Goal: Task Accomplishment & Management: Use online tool/utility

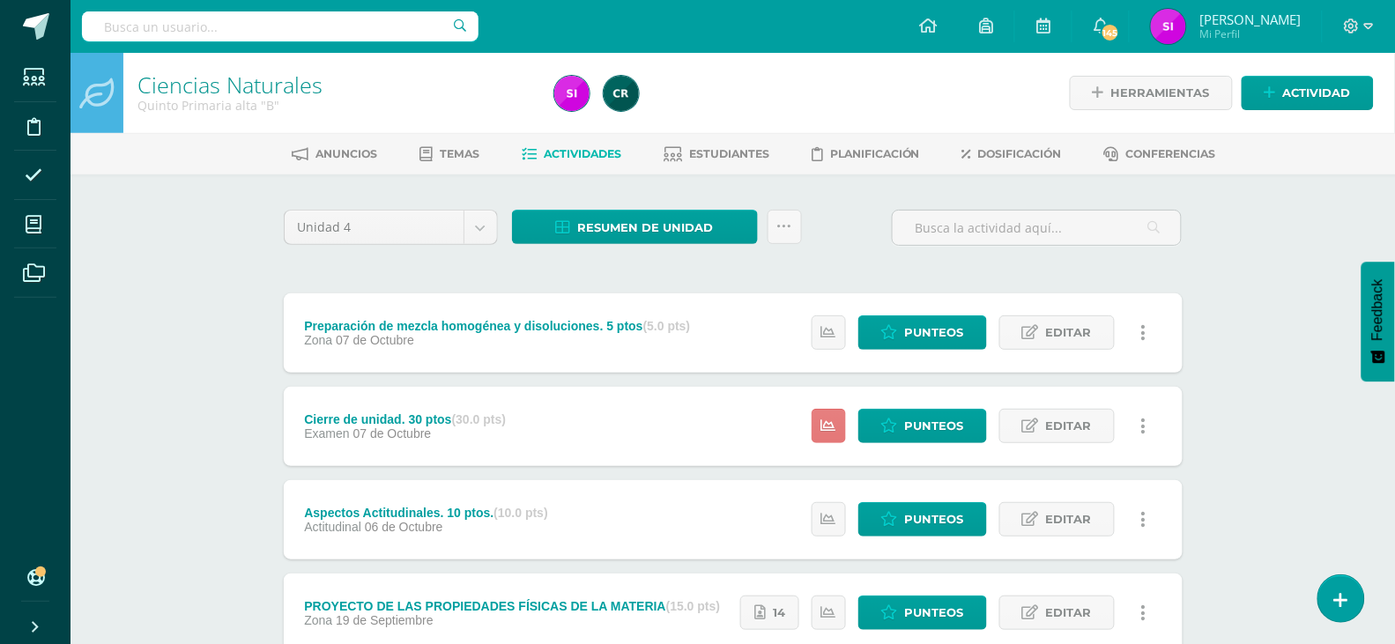
click at [826, 422] on icon at bounding box center [828, 426] width 15 height 15
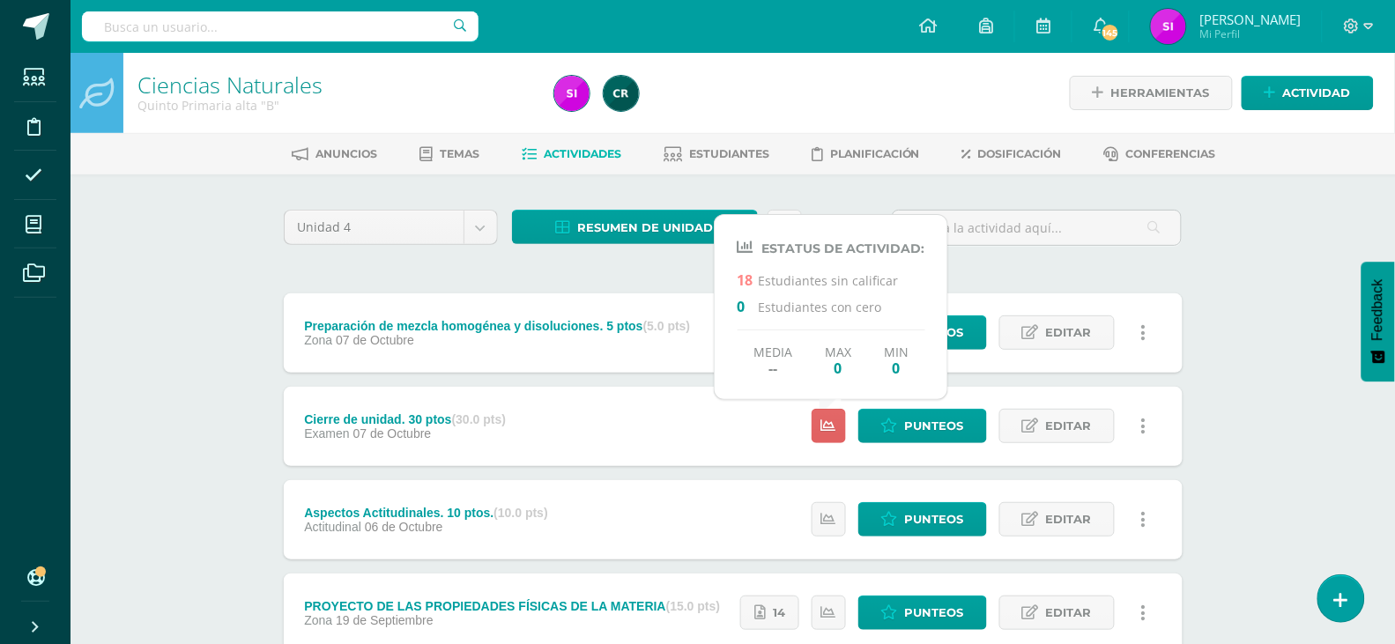
click at [1271, 555] on div "Ciencias Naturales Quinto Primaria alta "B" Herramientas Detalle de asistencias…" at bounding box center [732, 598] width 1324 height 1091
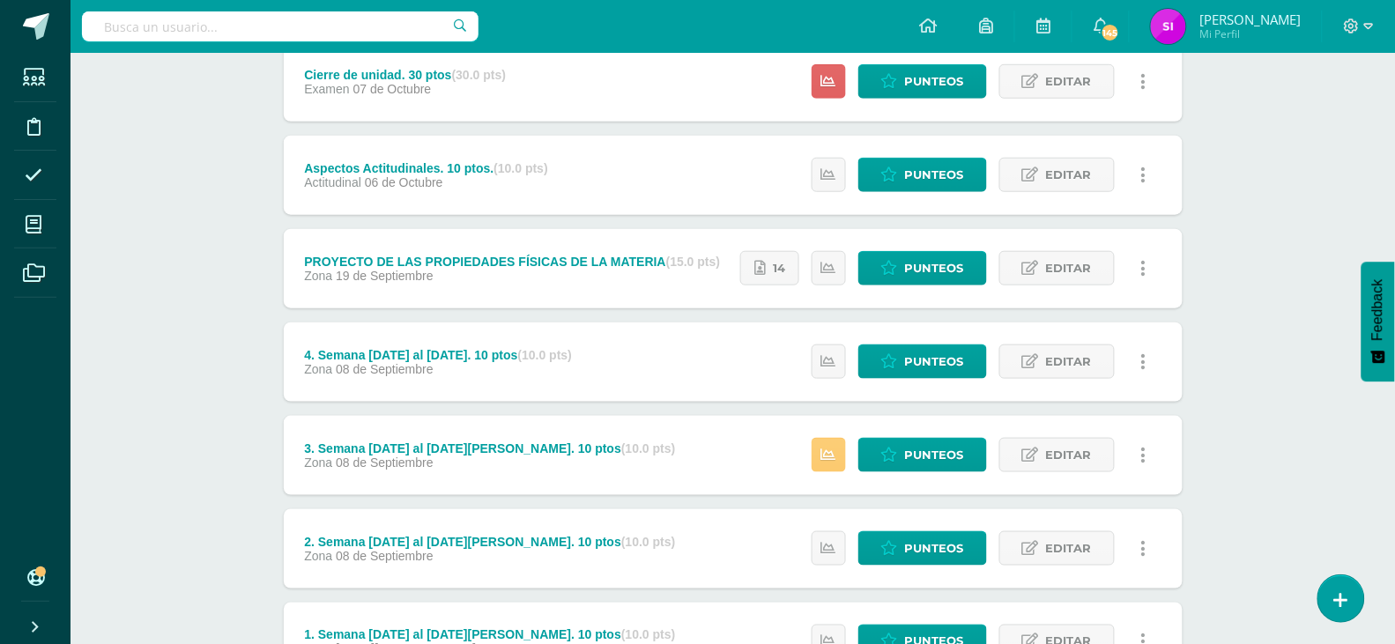
scroll to position [502, 0]
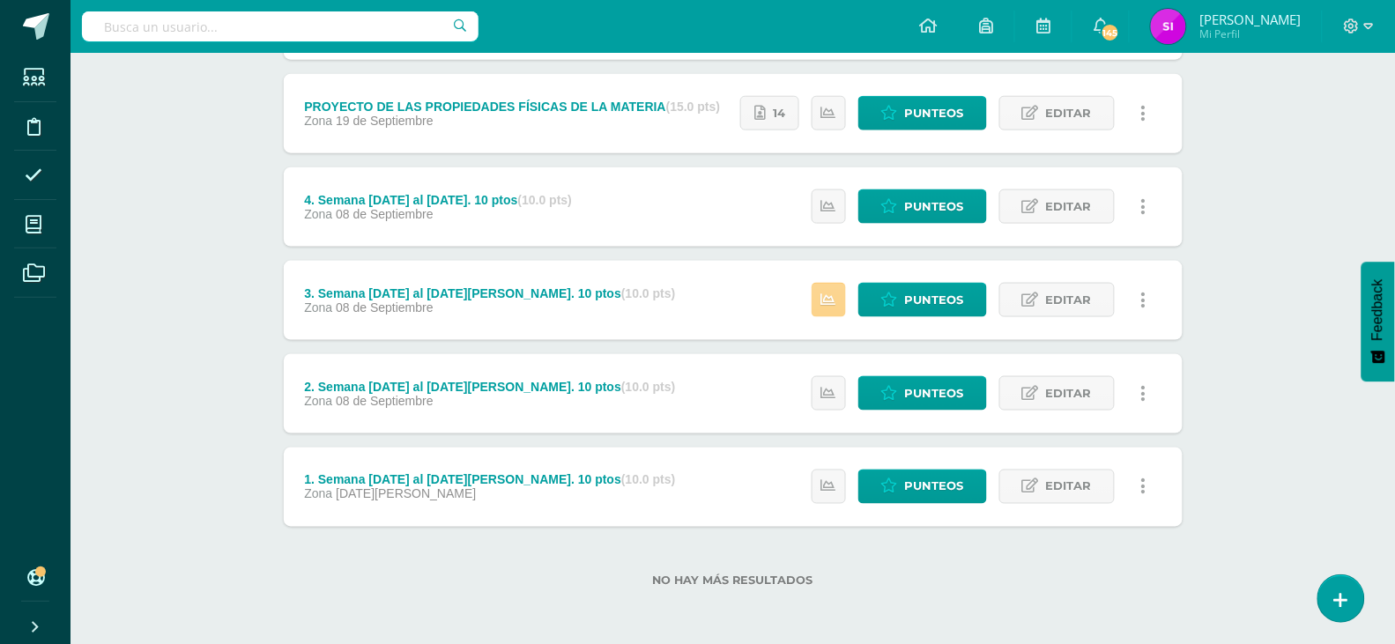
click at [821, 304] on link at bounding box center [829, 300] width 34 height 34
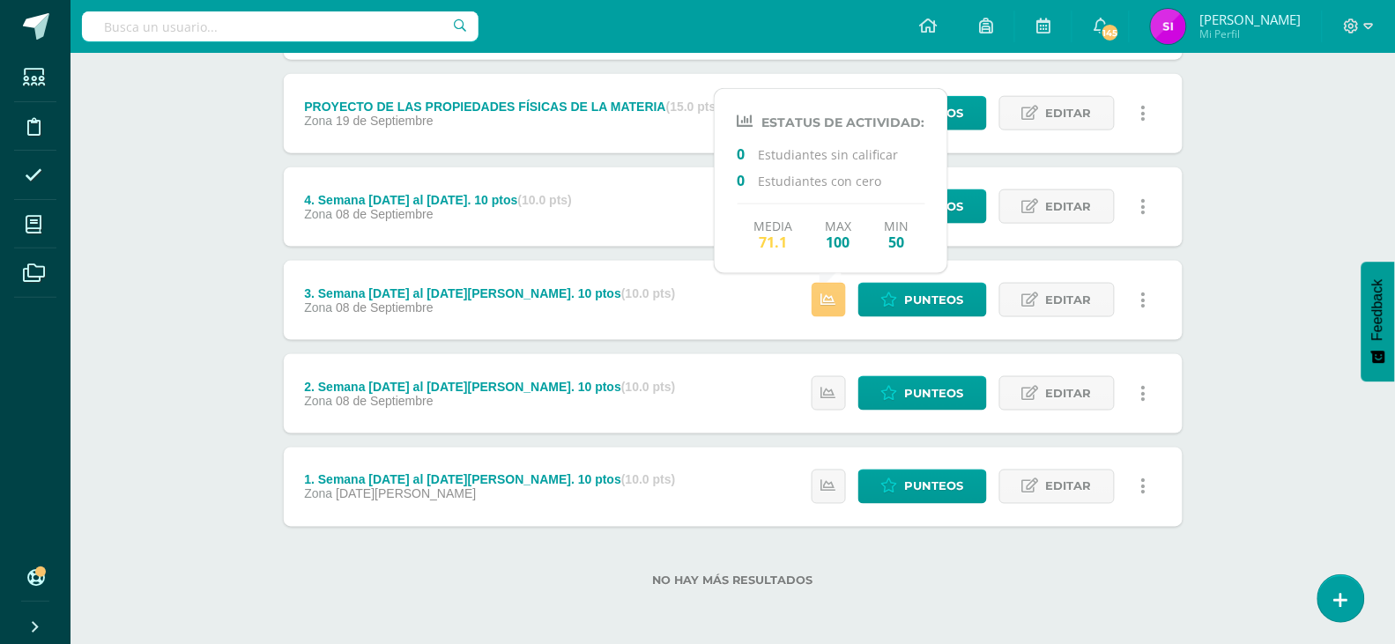
click at [1235, 396] on div "Ciencias Naturales Quinto Primaria alta "B" Herramientas Detalle de asistencias…" at bounding box center [732, 98] width 1324 height 1091
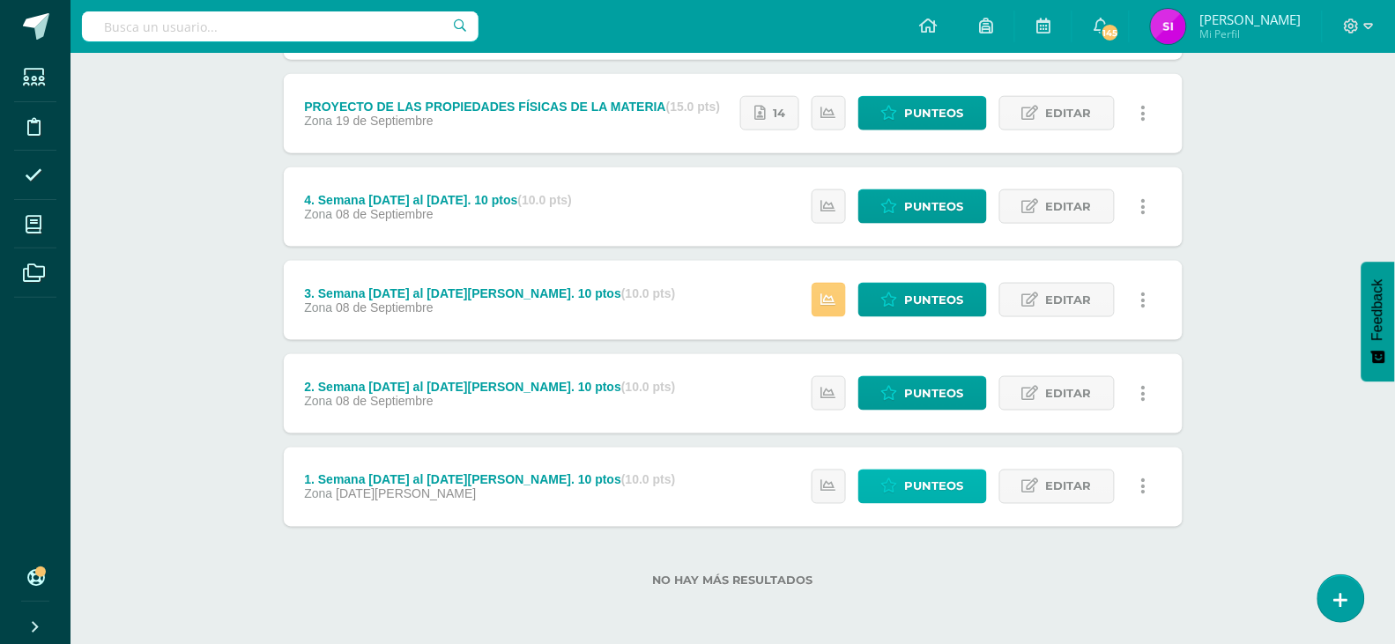
click at [936, 492] on span "Punteos" at bounding box center [934, 487] width 59 height 33
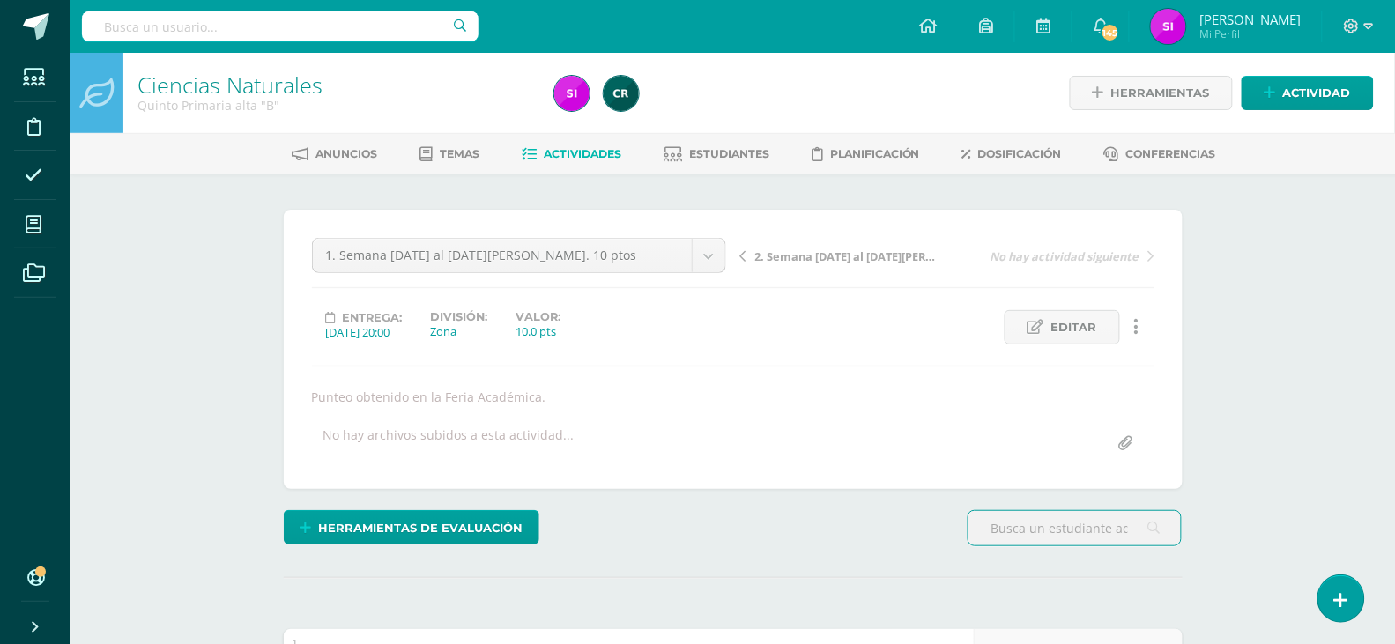
scroll to position [1, 0]
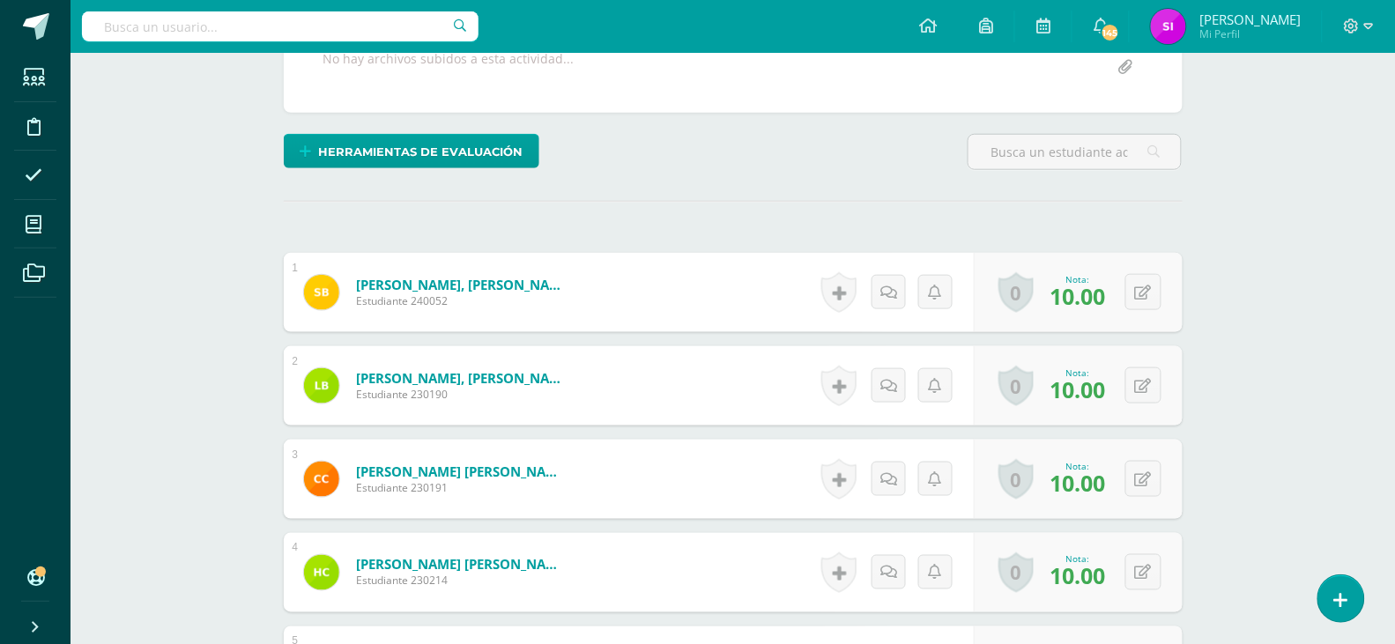
scroll to position [377, 0]
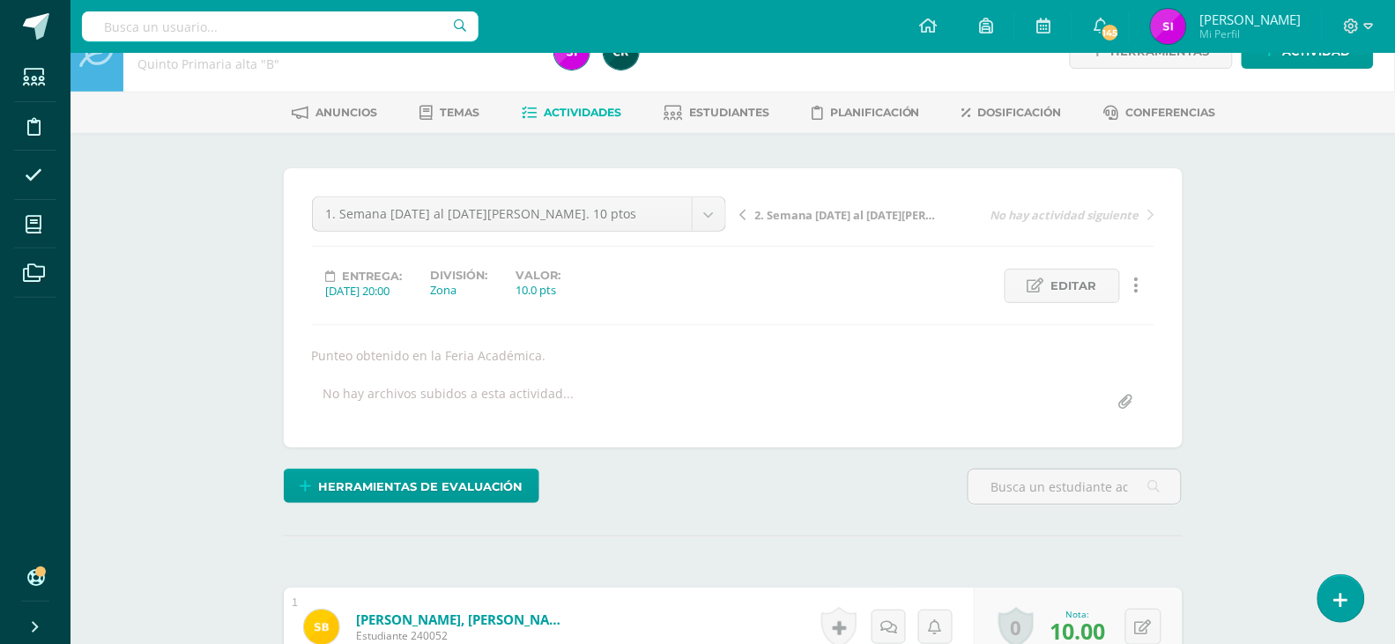
scroll to position [0, 0]
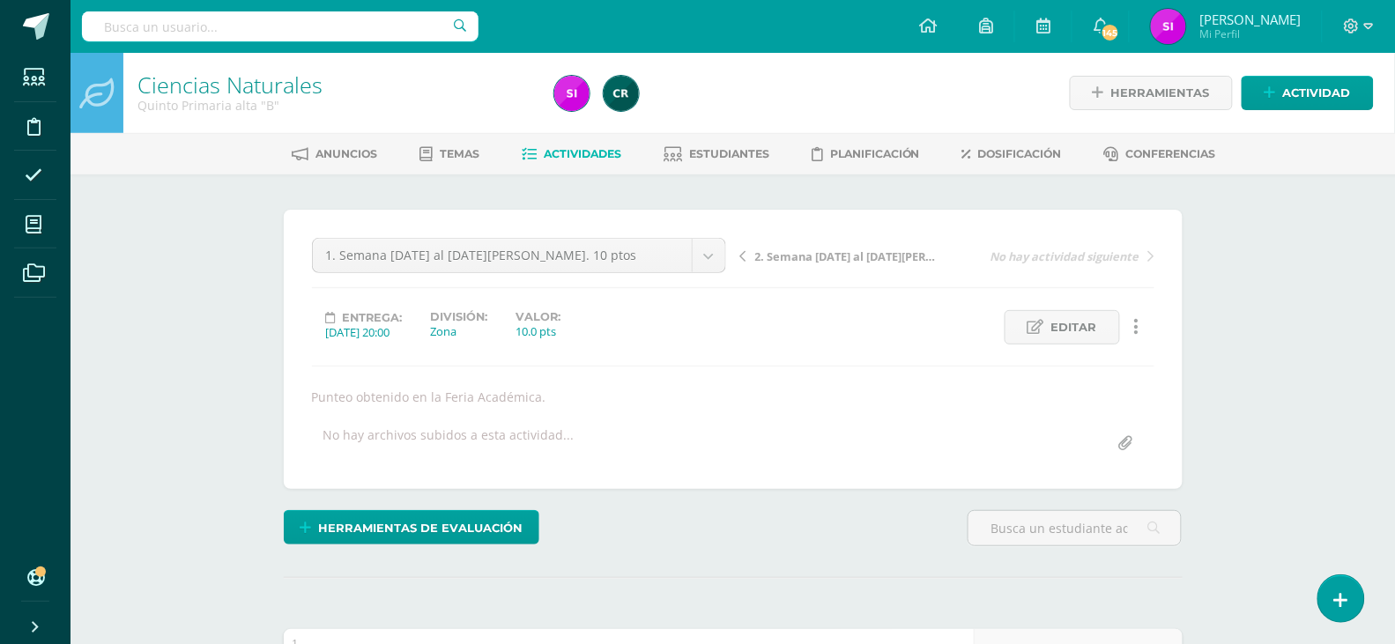
click at [801, 256] on span "2. Semana [DATE] al [DATE][PERSON_NAME]. 10 ptos" at bounding box center [848, 257] width 187 height 16
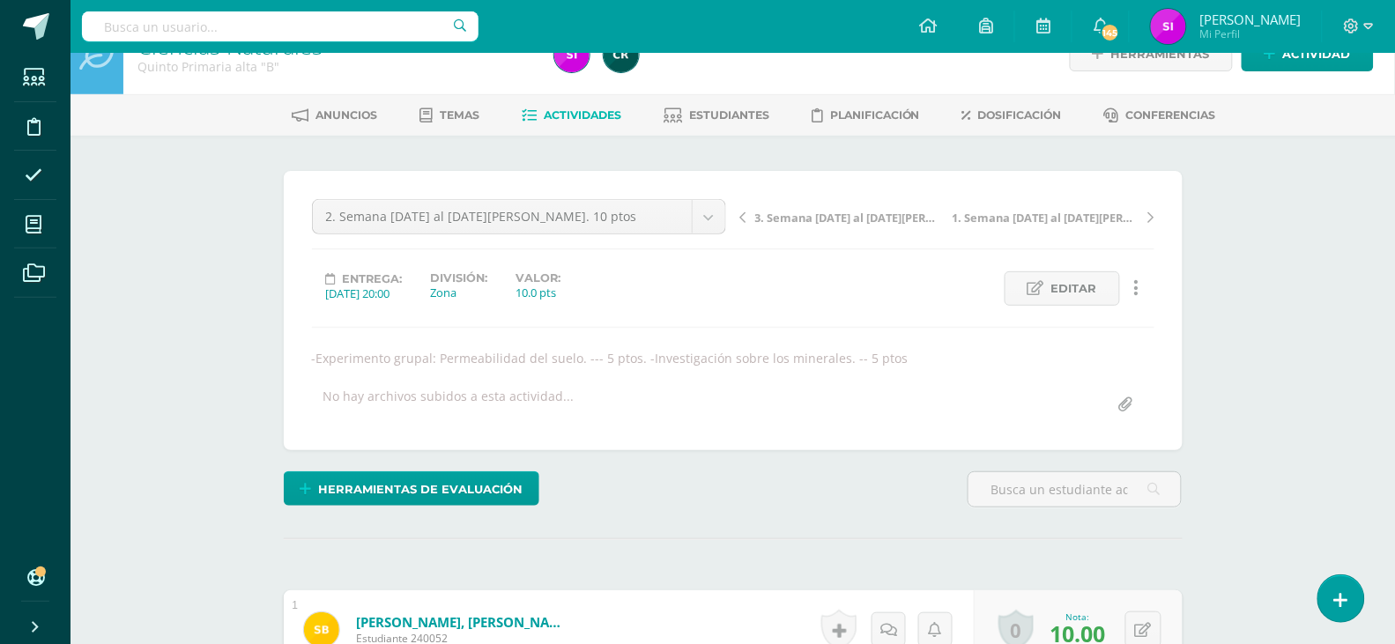
scroll to position [0, 0]
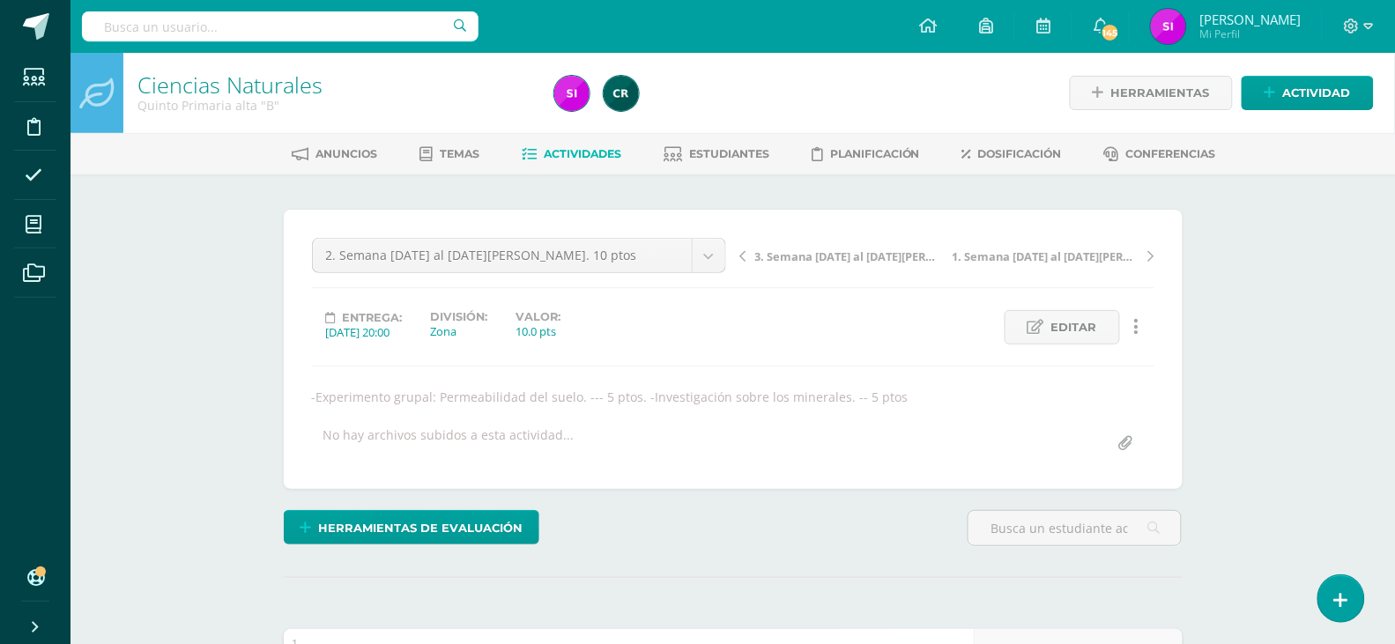
click at [829, 255] on span "3. Semana [DATE] al [DATE][PERSON_NAME]. 10 ptos" at bounding box center [848, 257] width 187 height 16
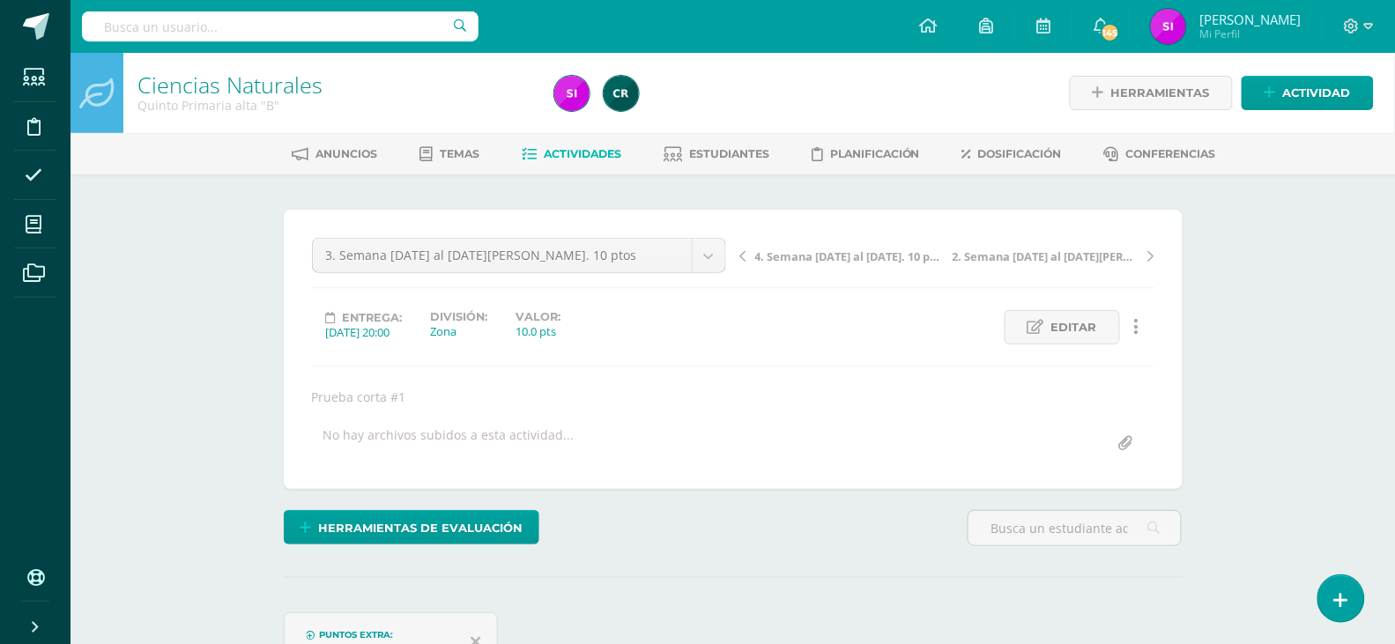
click at [1282, 316] on div "Ciencias Naturales Quinto Primaria alta "B" Herramientas Detalle de asistencias…" at bounding box center [732, 419] width 1324 height 732
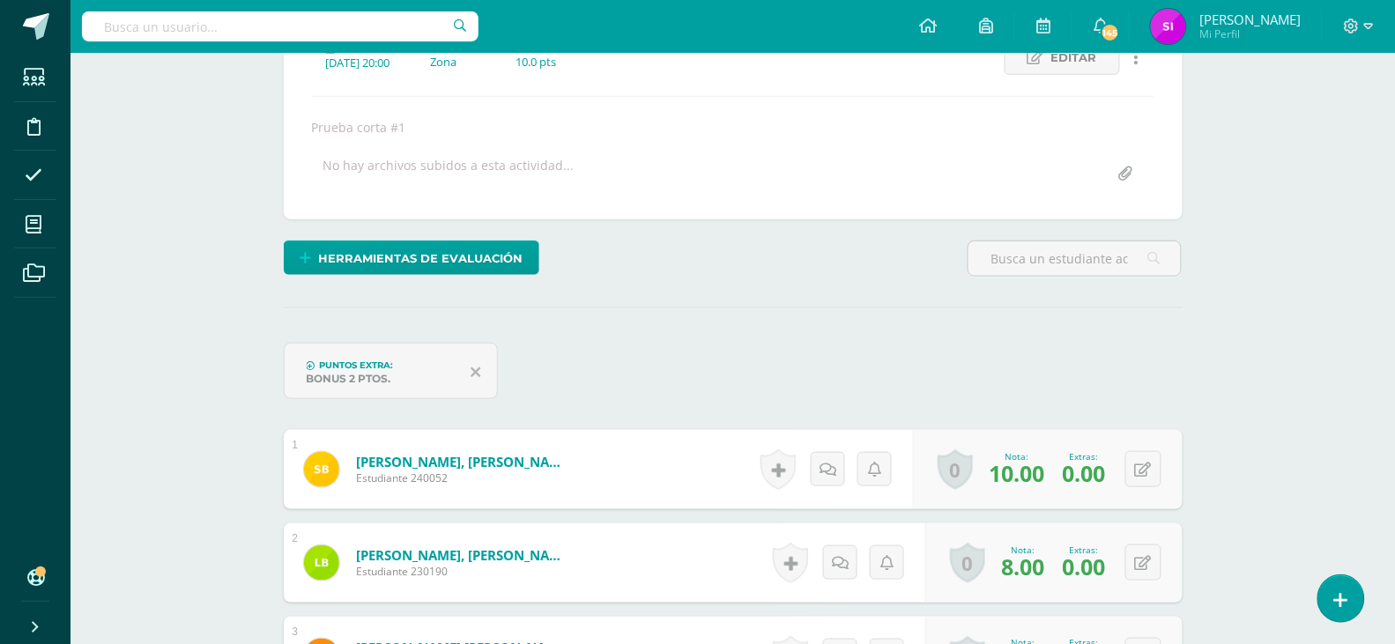
scroll to position [271, 0]
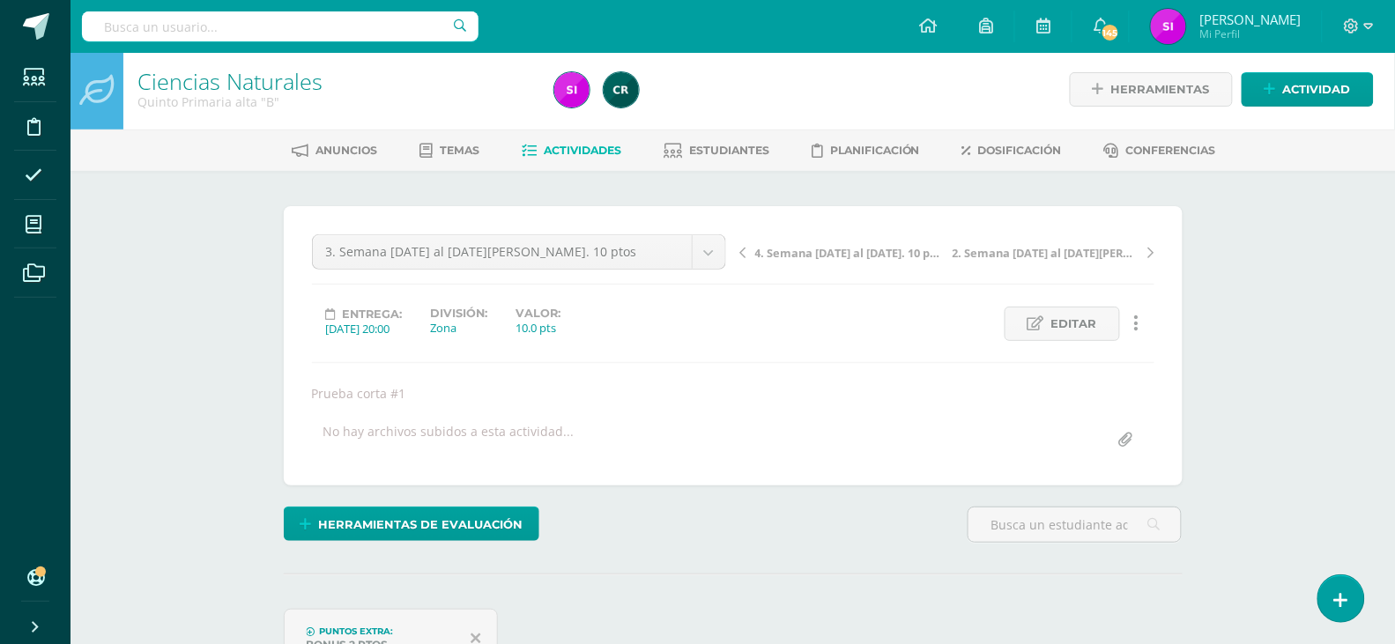
scroll to position [0, 0]
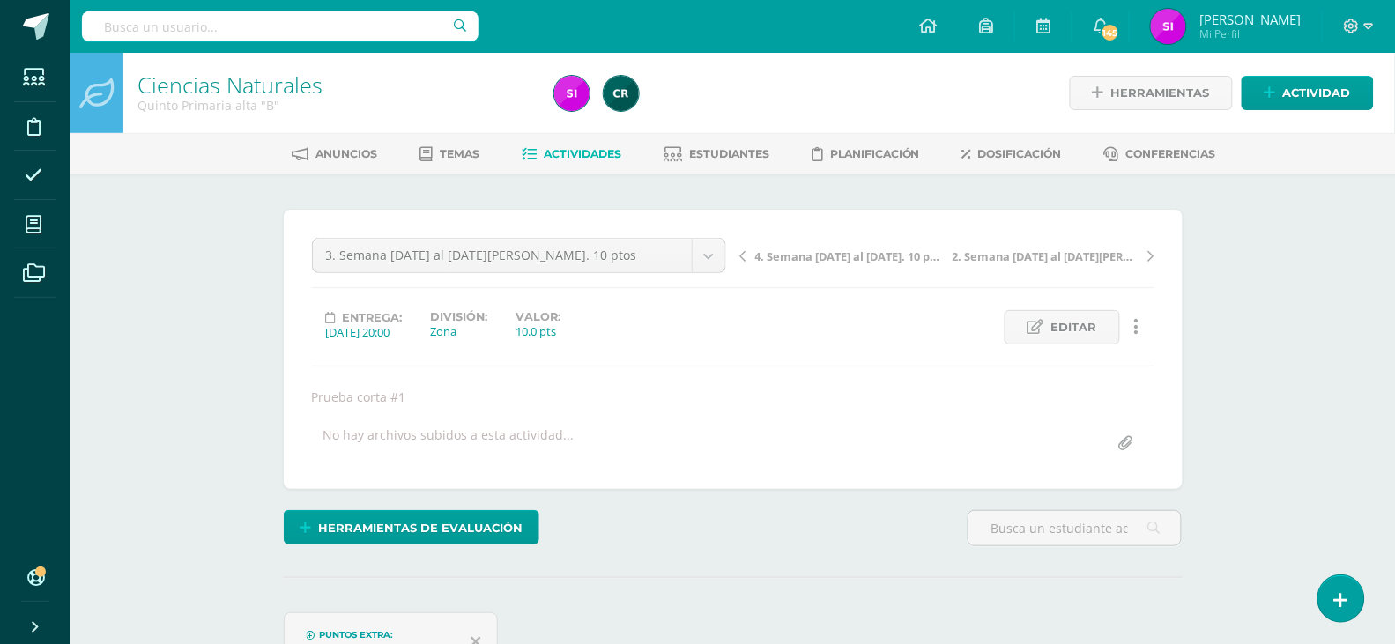
click at [769, 257] on span "4. Semana [DATE] al [DATE]. 10 ptos" at bounding box center [848, 257] width 187 height 16
click at [1336, 375] on div "Ciencias Naturales Quinto Primaria alta "B" Herramientas Detalle de asistencias…" at bounding box center [732, 384] width 1324 height 662
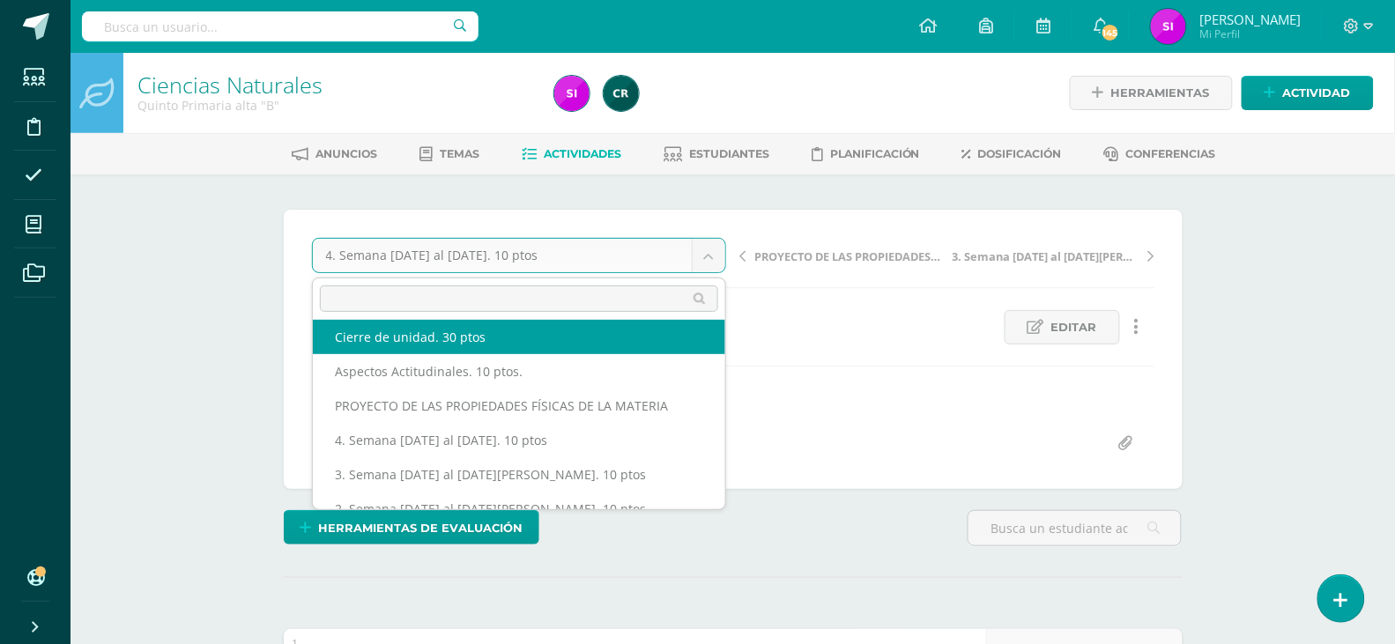
scroll to position [41, 0]
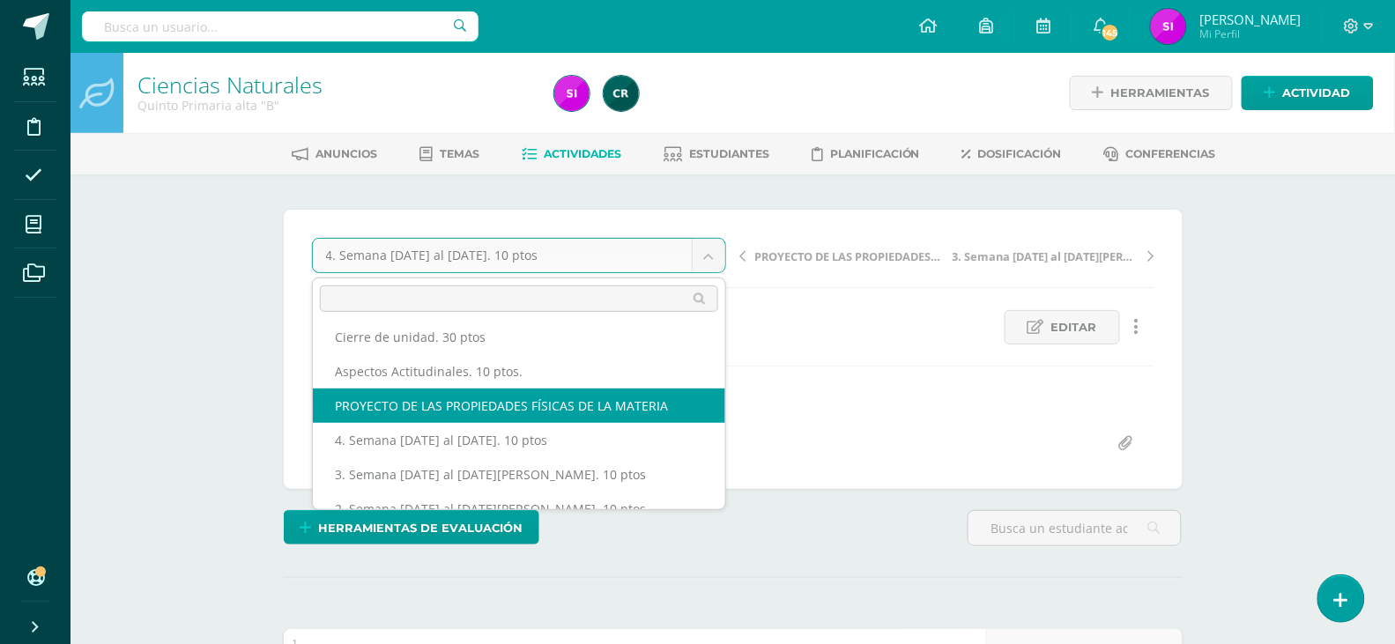
select select "/dashboard/teacher/grade-activity/109235/"
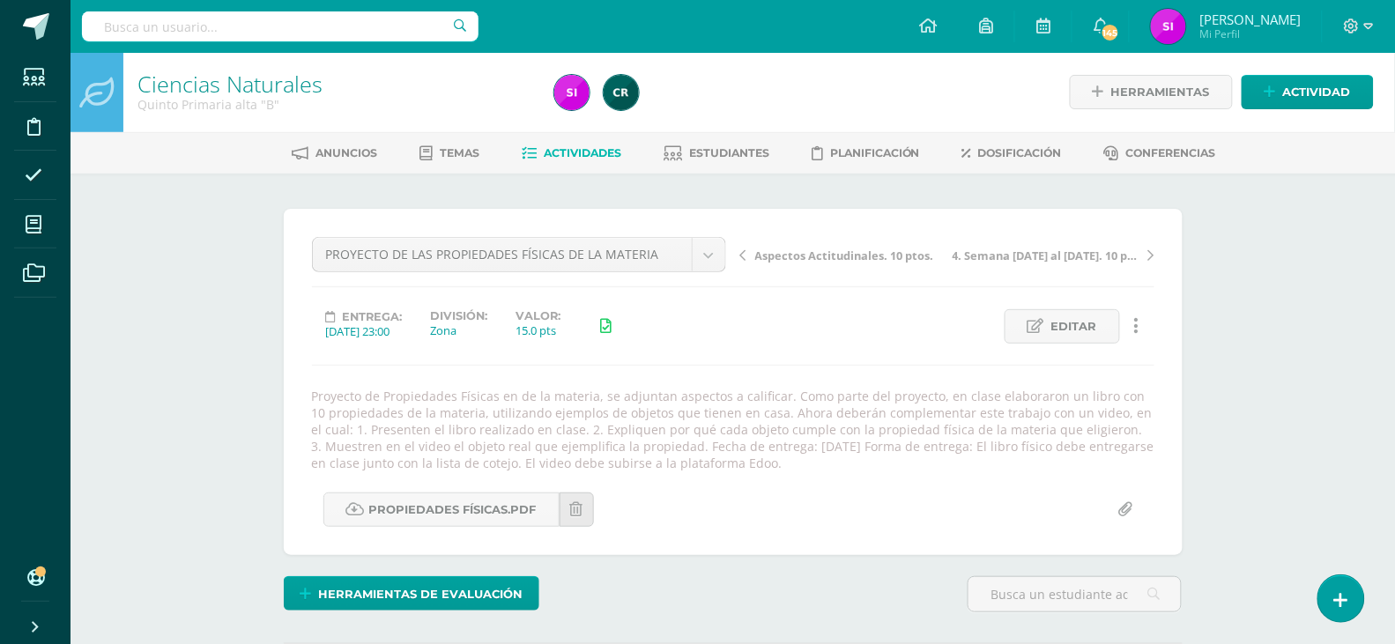
scroll to position [2, 0]
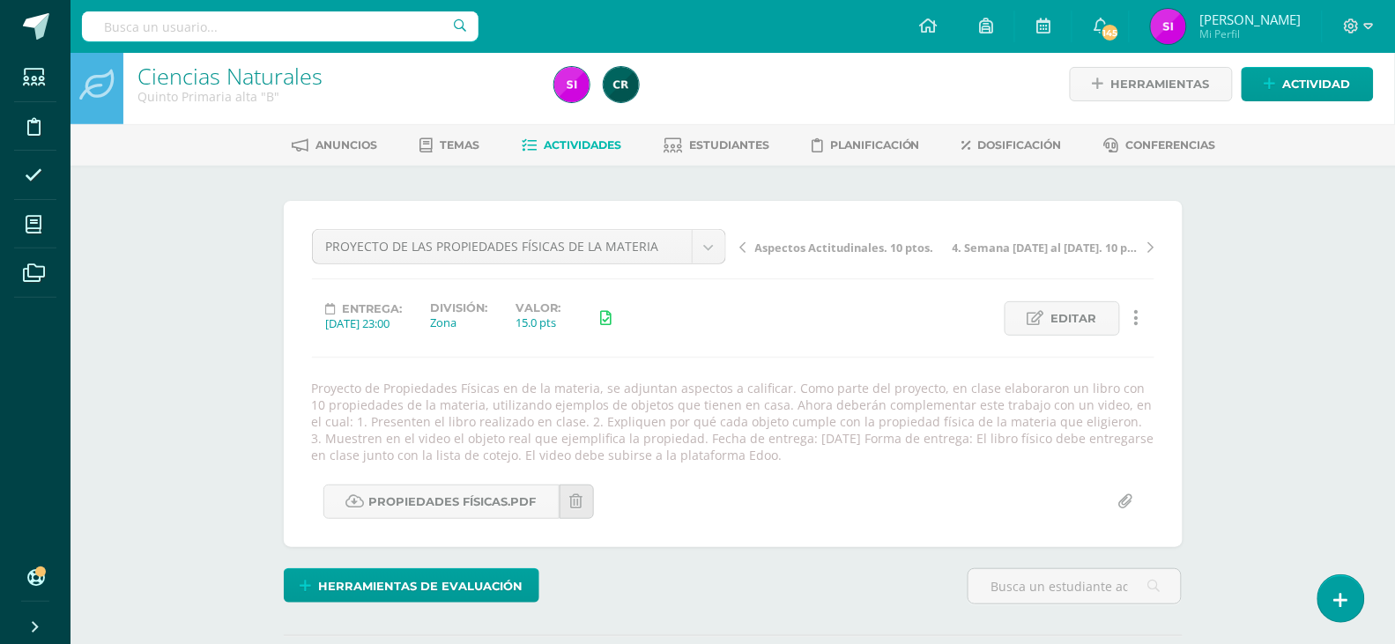
scroll to position [0, 0]
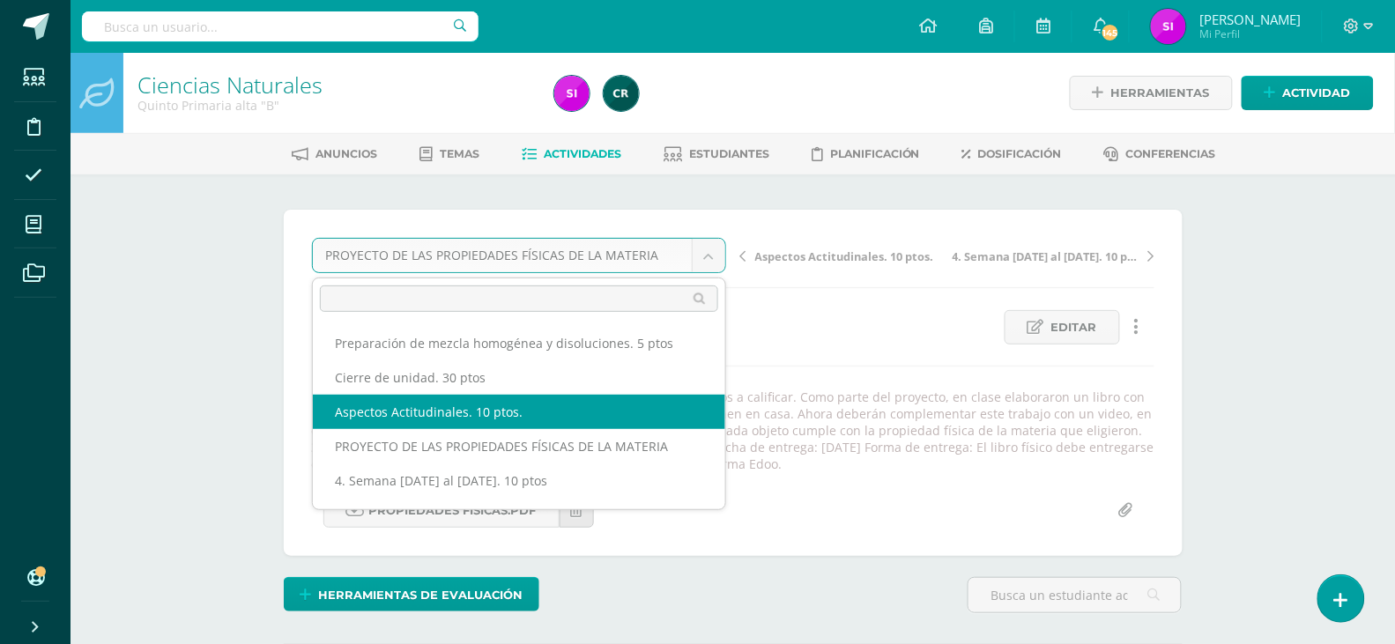
select select "/dashboard/teacher/grade-activity/110613/"
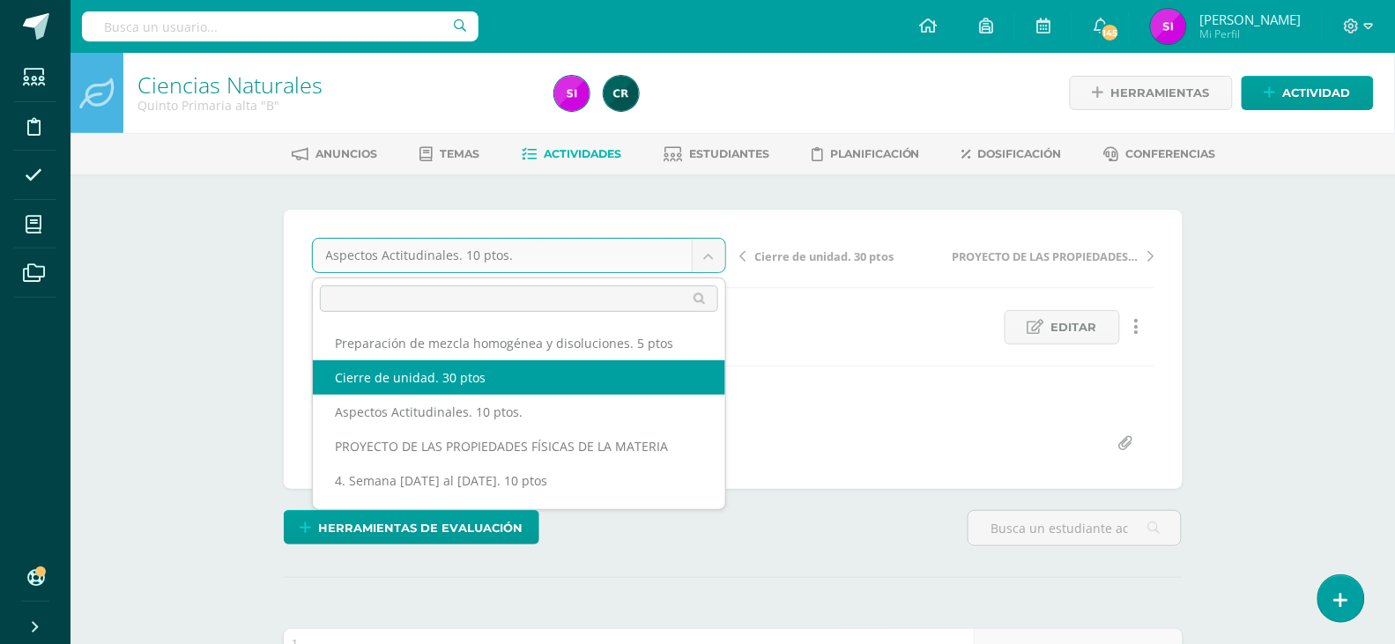
select select "/dashboard/teacher/grade-activity/110649/"
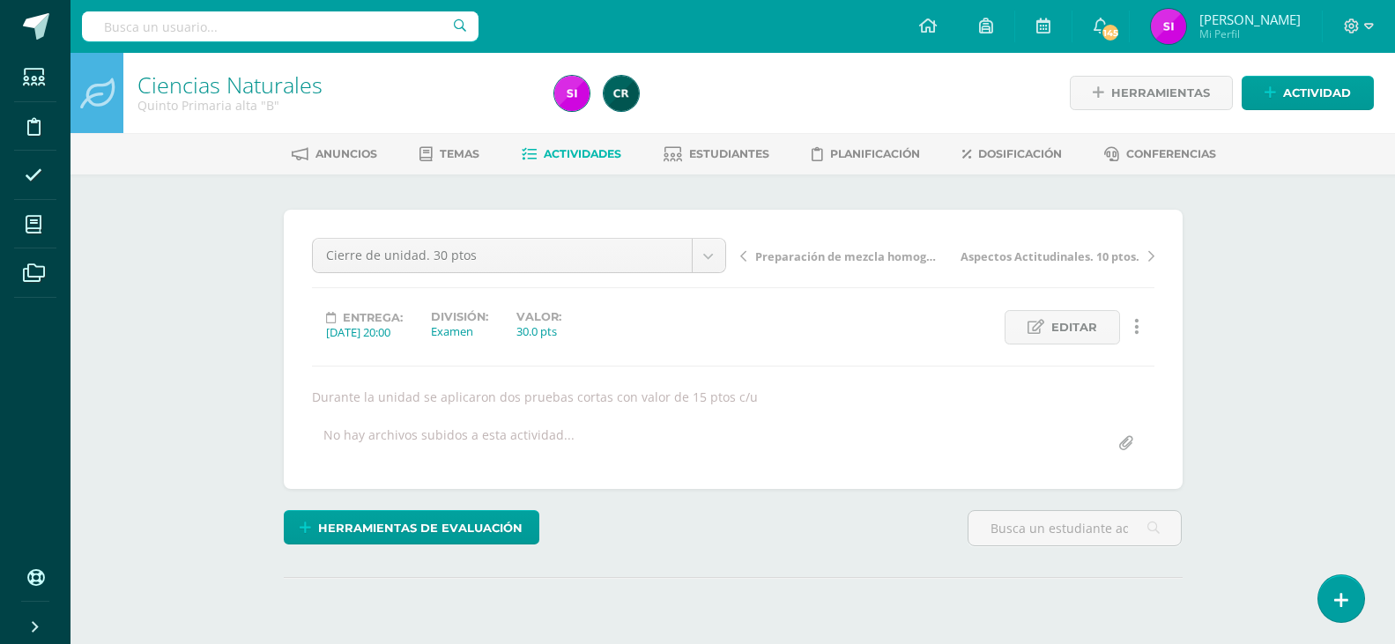
click at [1283, 460] on div "Ciencias Naturales Quinto Primaria alta "B" Herramientas Detalle de asistencias…" at bounding box center [732, 384] width 1324 height 662
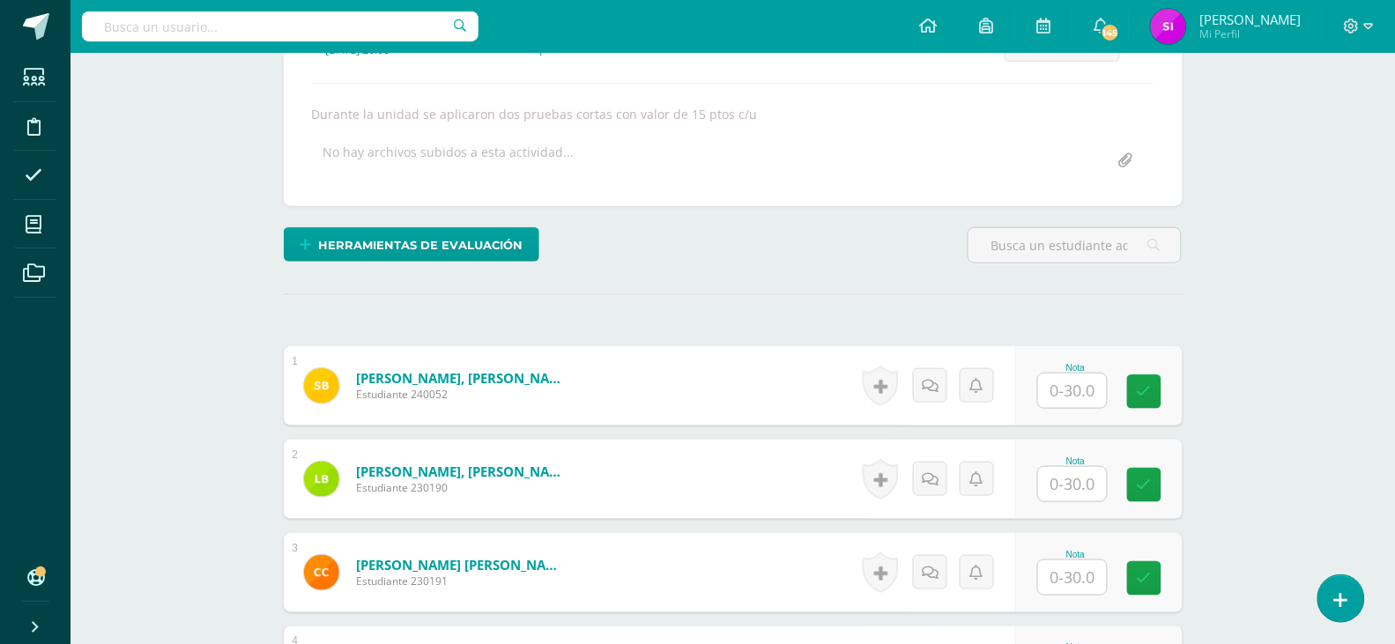
scroll to position [284, 0]
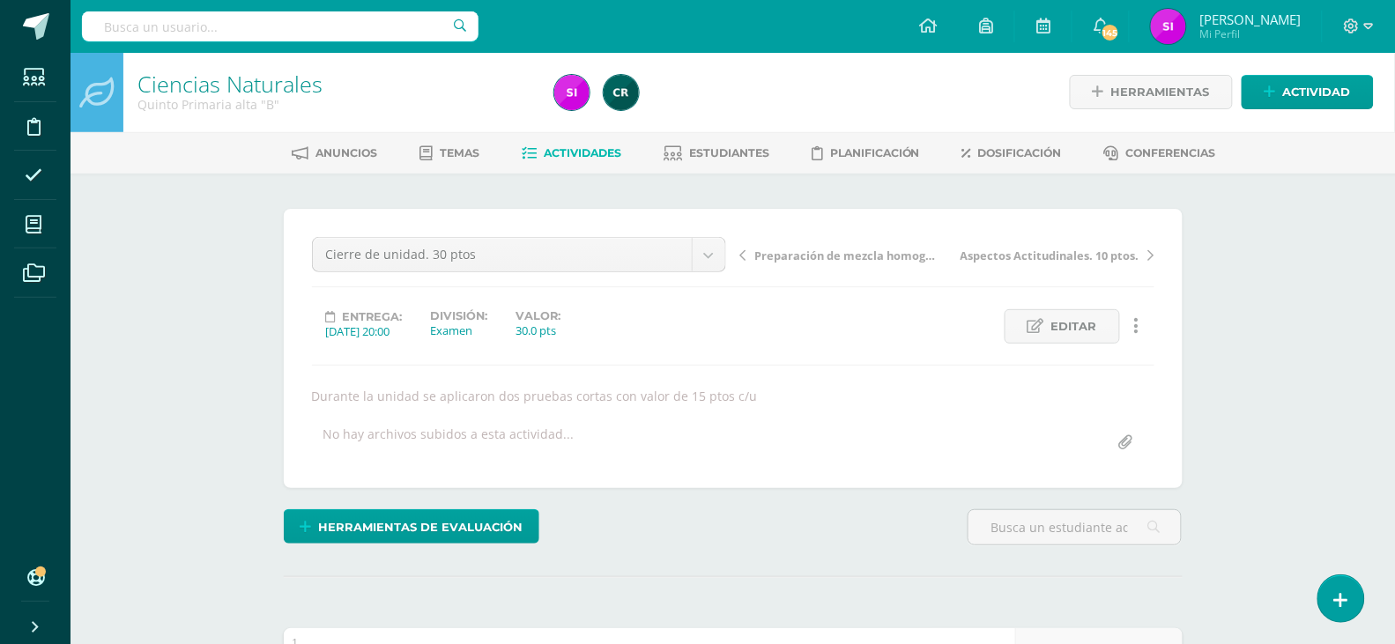
scroll to position [0, 0]
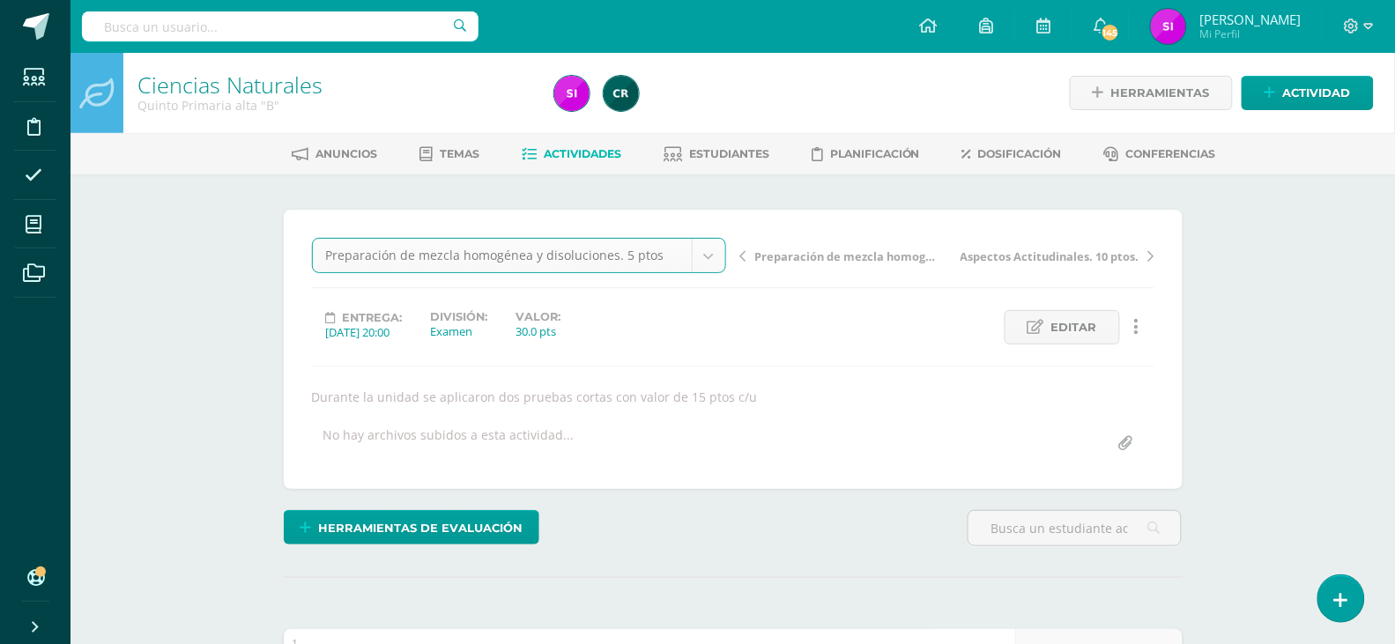
select select "/dashboard/teacher/grade-activity/110648/"
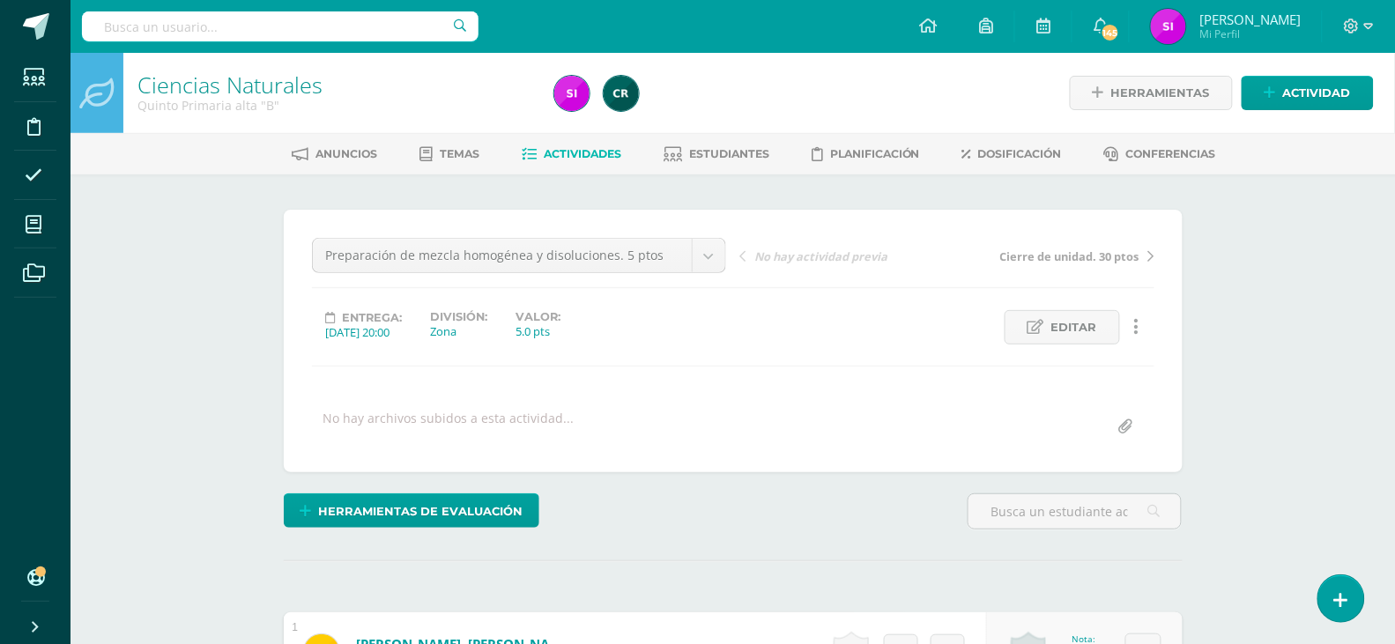
scroll to position [1, 0]
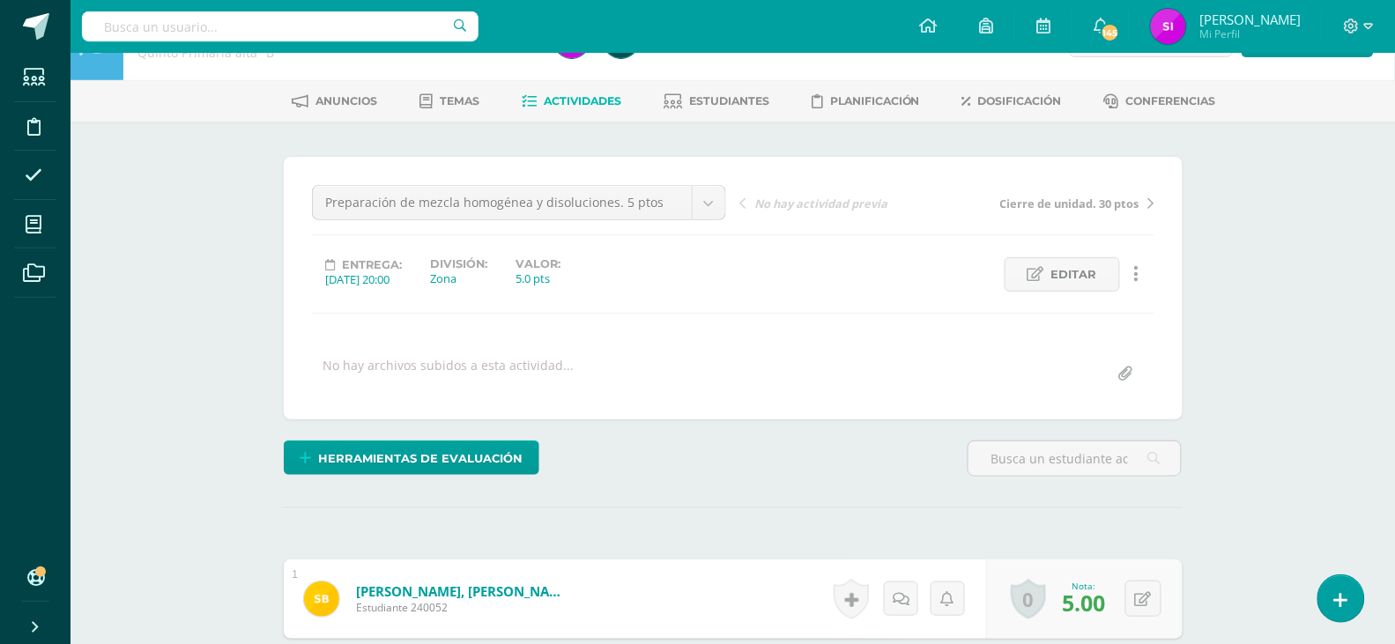
scroll to position [0, 0]
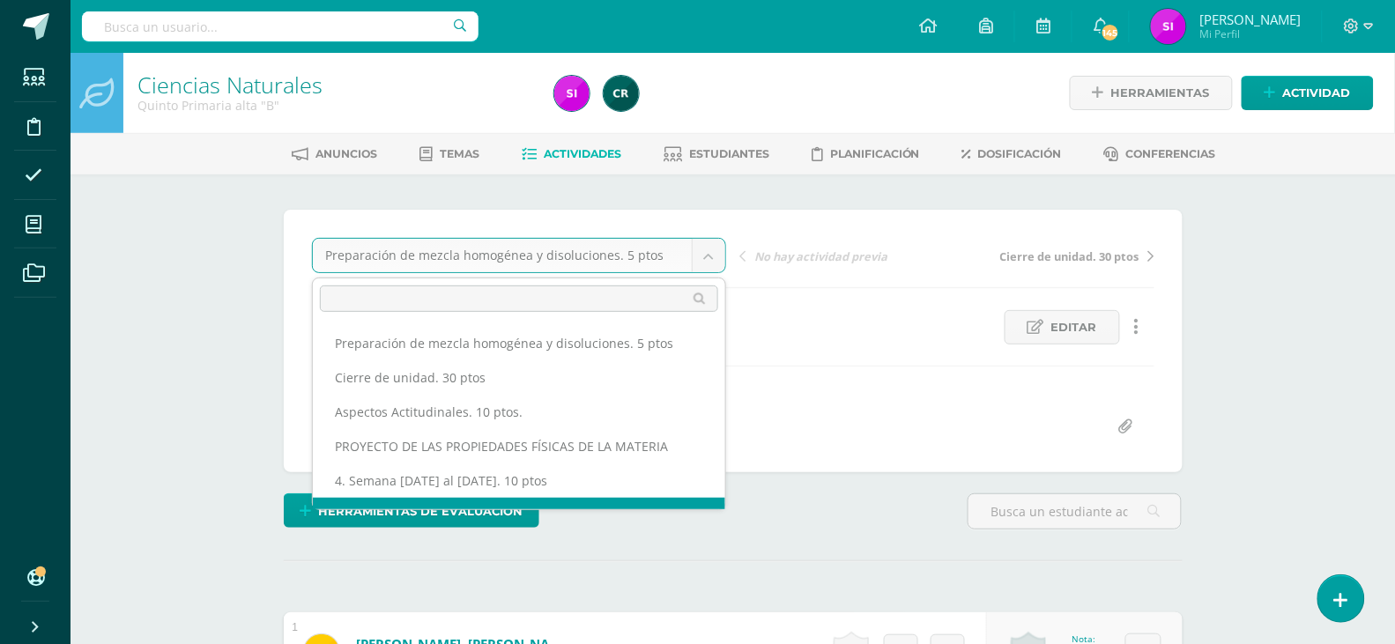
scroll to position [91, 0]
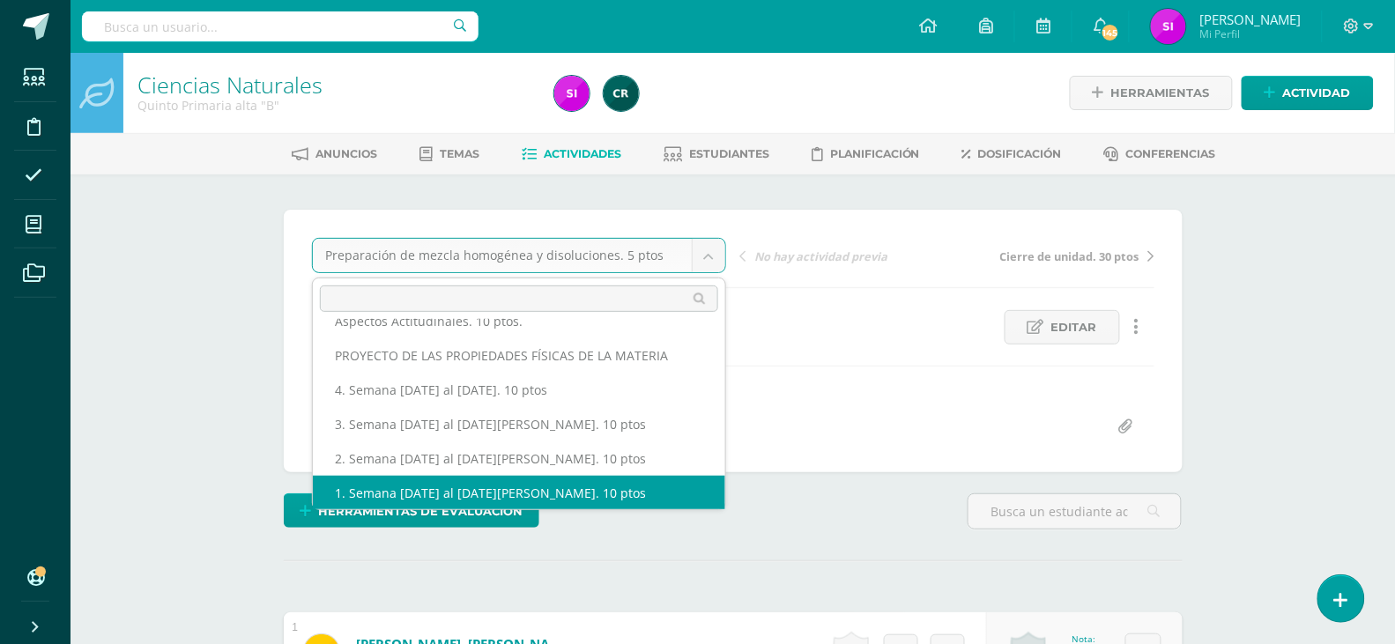
select select "/dashboard/teacher/grade-activity/107479/"
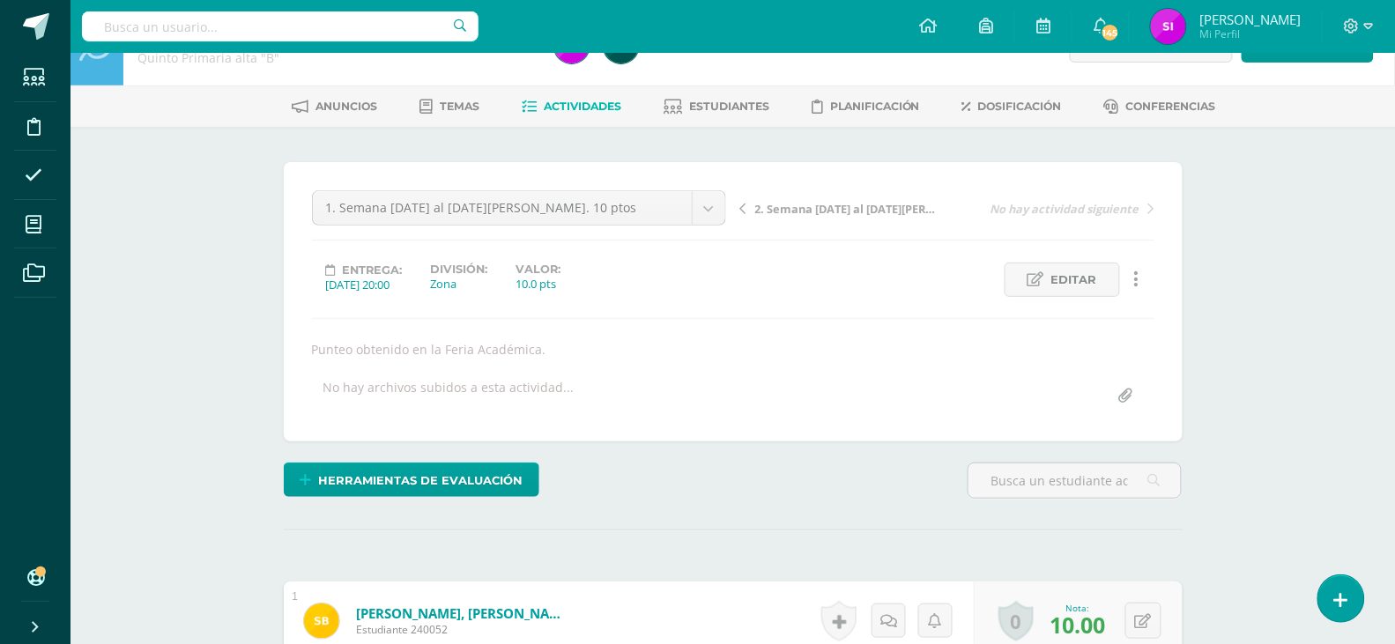
scroll to position [1, 0]
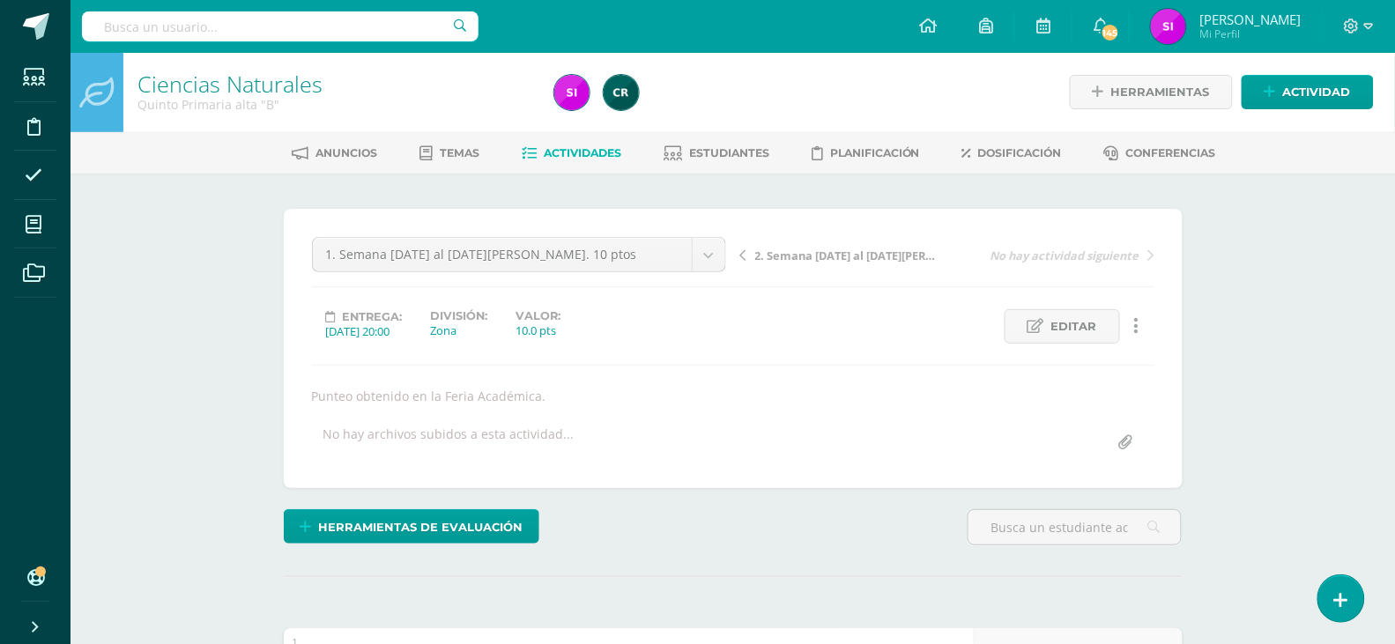
click at [842, 262] on span "2. Semana [DATE] al [DATE][PERSON_NAME]. 10 ptos" at bounding box center [848, 256] width 187 height 16
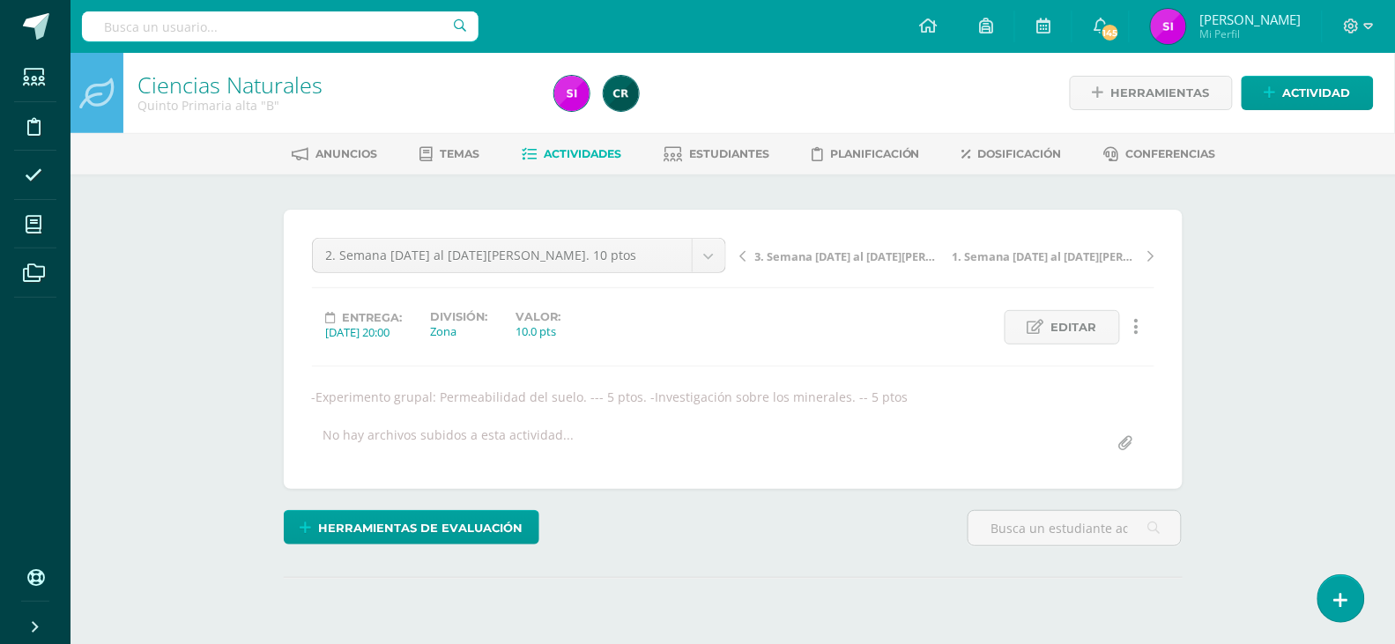
click at [1287, 460] on div "Ciencias Naturales Quinto Primaria alta "B" Herramientas Detalle de asistencias…" at bounding box center [732, 384] width 1324 height 662
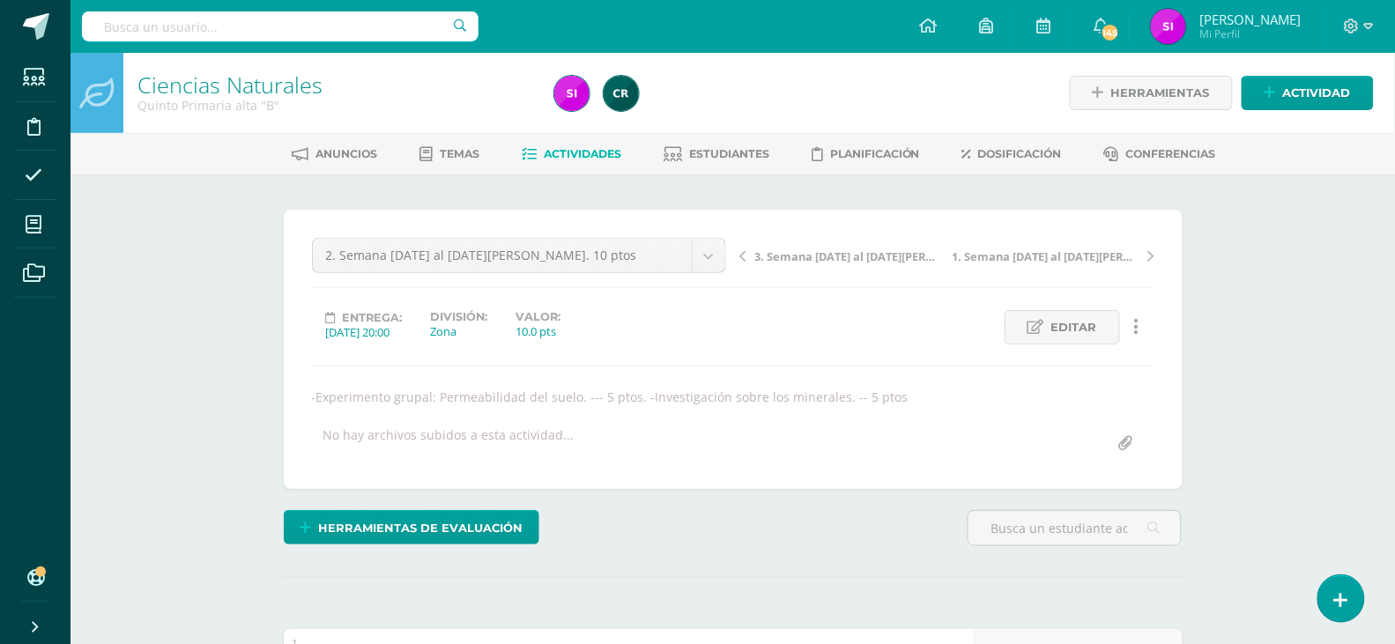
click at [783, 261] on span "3. Semana [DATE] al [DATE][PERSON_NAME]. 10 ptos" at bounding box center [848, 257] width 187 height 16
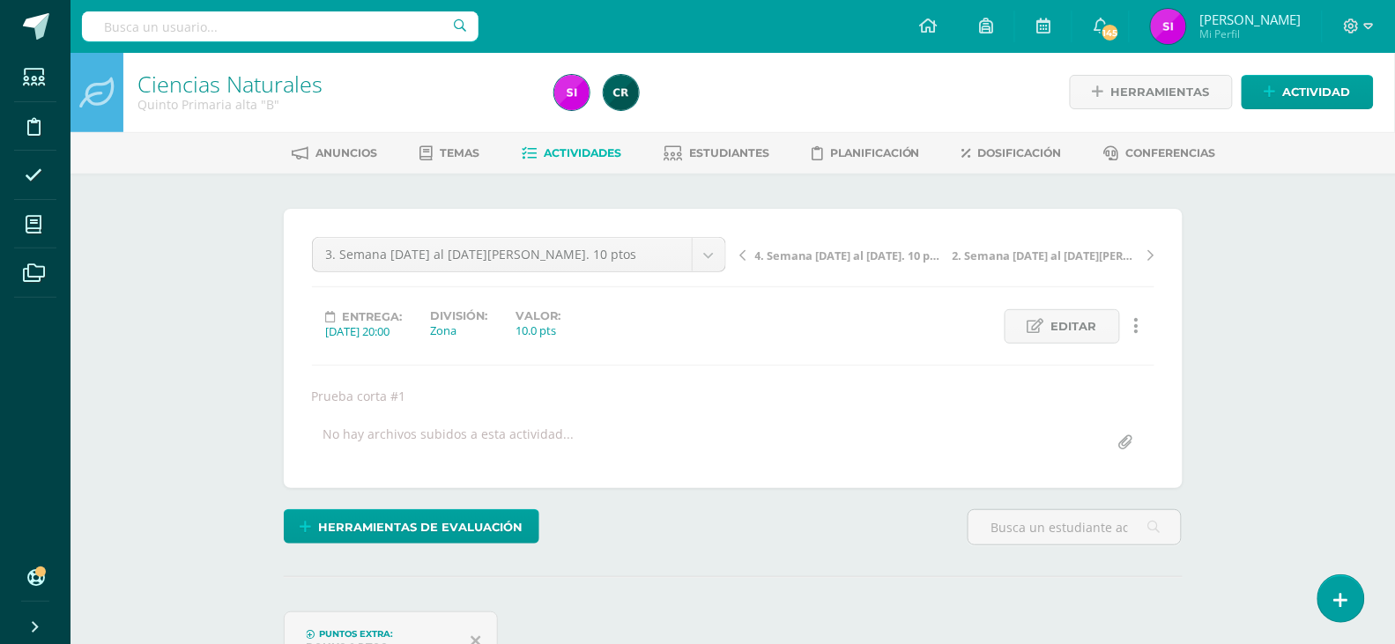
scroll to position [2, 0]
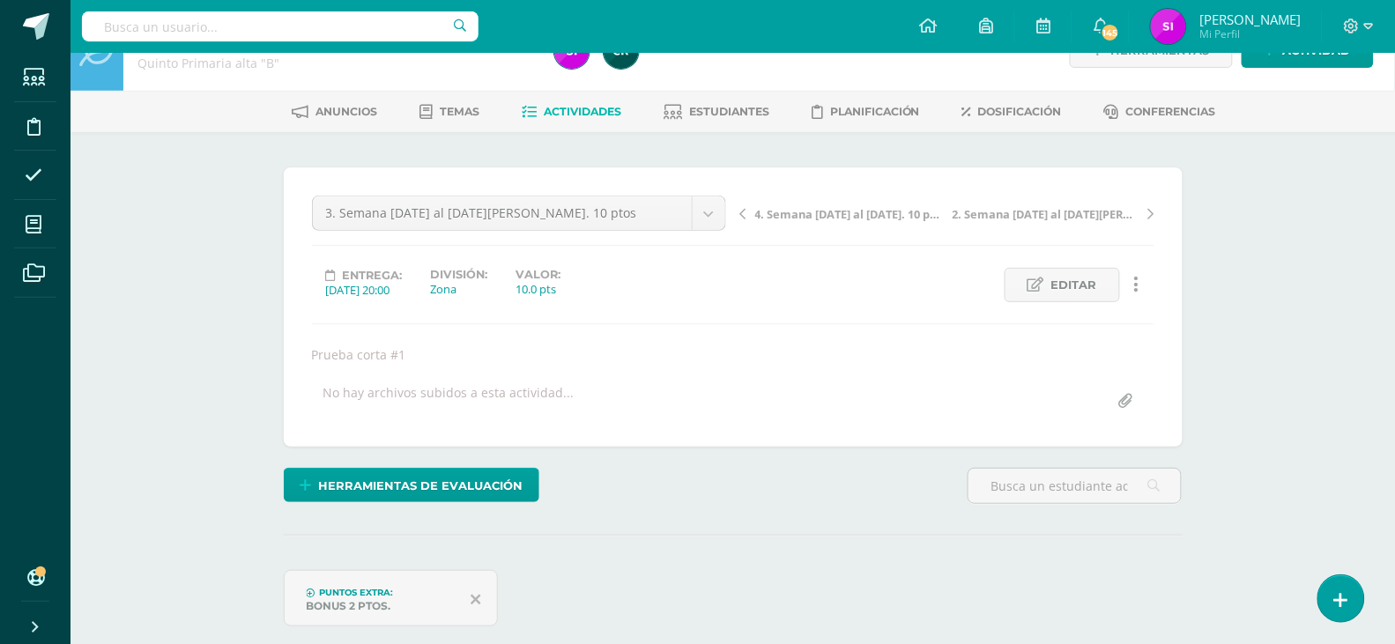
scroll to position [0, 0]
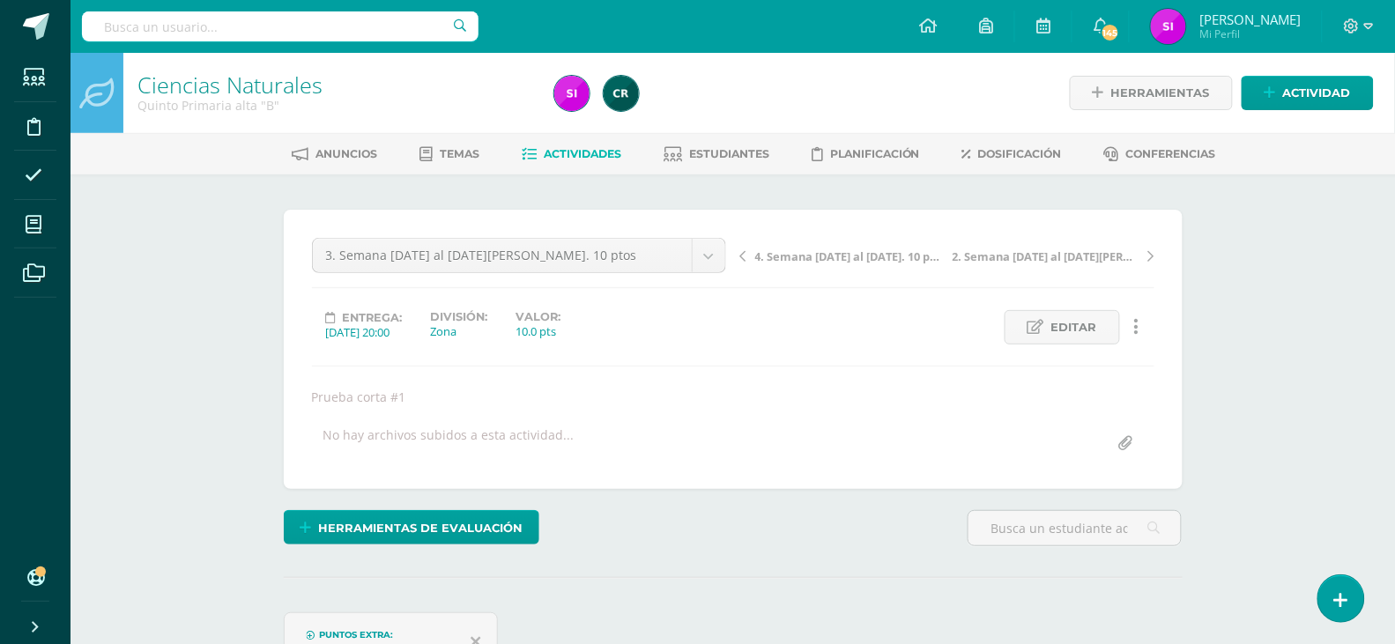
click at [858, 258] on span "4. Semana [DATE] al [DATE]. 10 ptos" at bounding box center [848, 257] width 187 height 16
click at [1264, 382] on div "Ciencias Naturales Quinto Primaria alta "B" Herramientas Detalle de asistencias…" at bounding box center [732, 384] width 1324 height 662
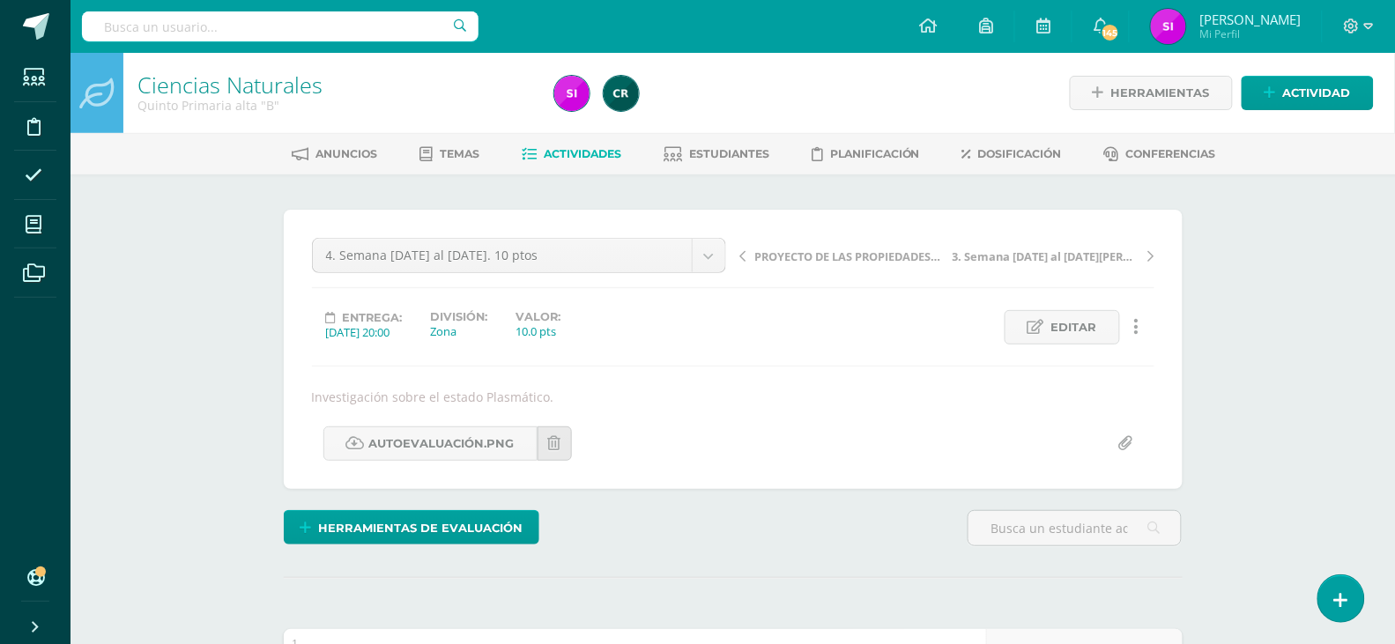
click at [785, 260] on span "PROYECTO DE LAS PROPIEDADES FÍSICAS DE LA MATERIA" at bounding box center [848, 257] width 187 height 16
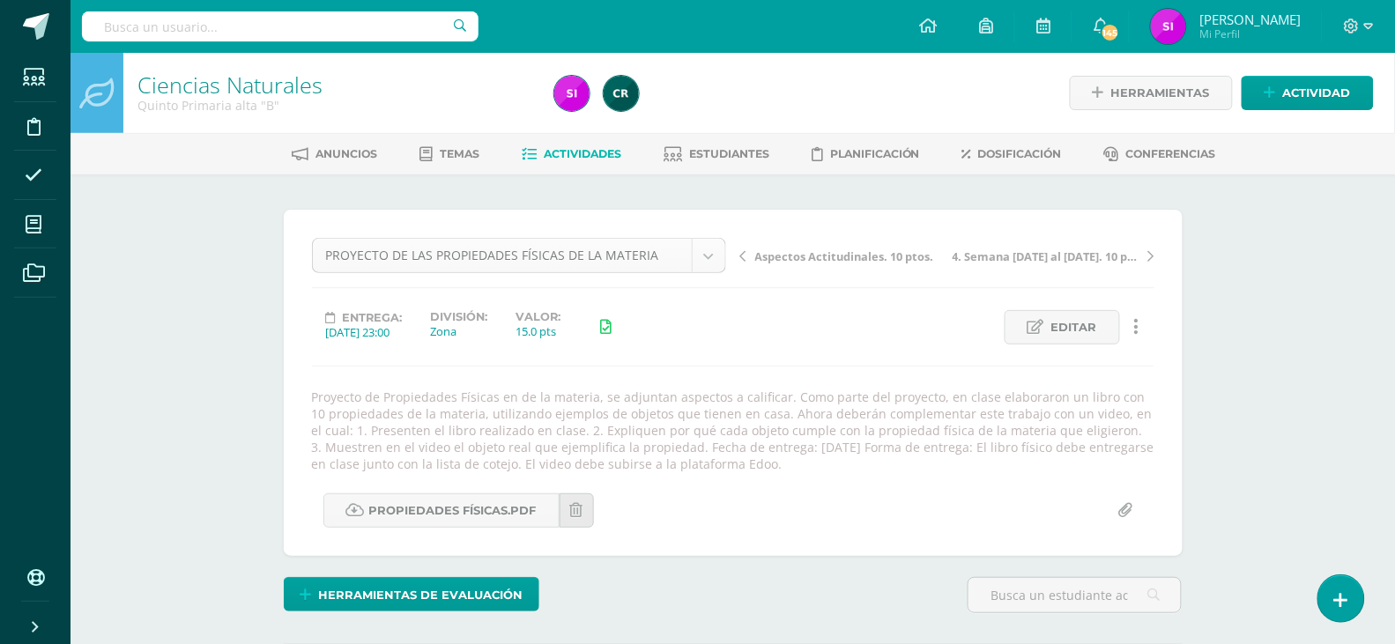
click at [708, 269] on body "Estudiantes Disciplina Asistencia Mis cursos Archivos Soporte Ayuda Reportar un…" at bounding box center [697, 391] width 1395 height 782
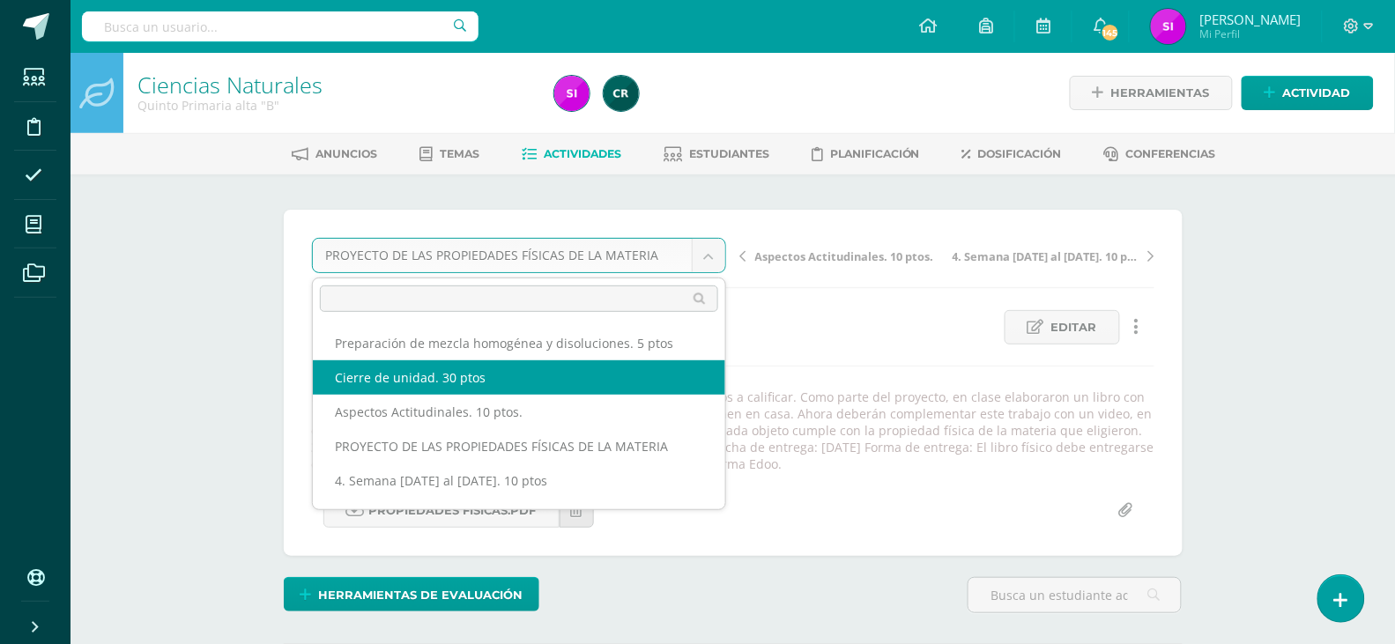
select select "/dashboard/teacher/grade-activity/110649/"
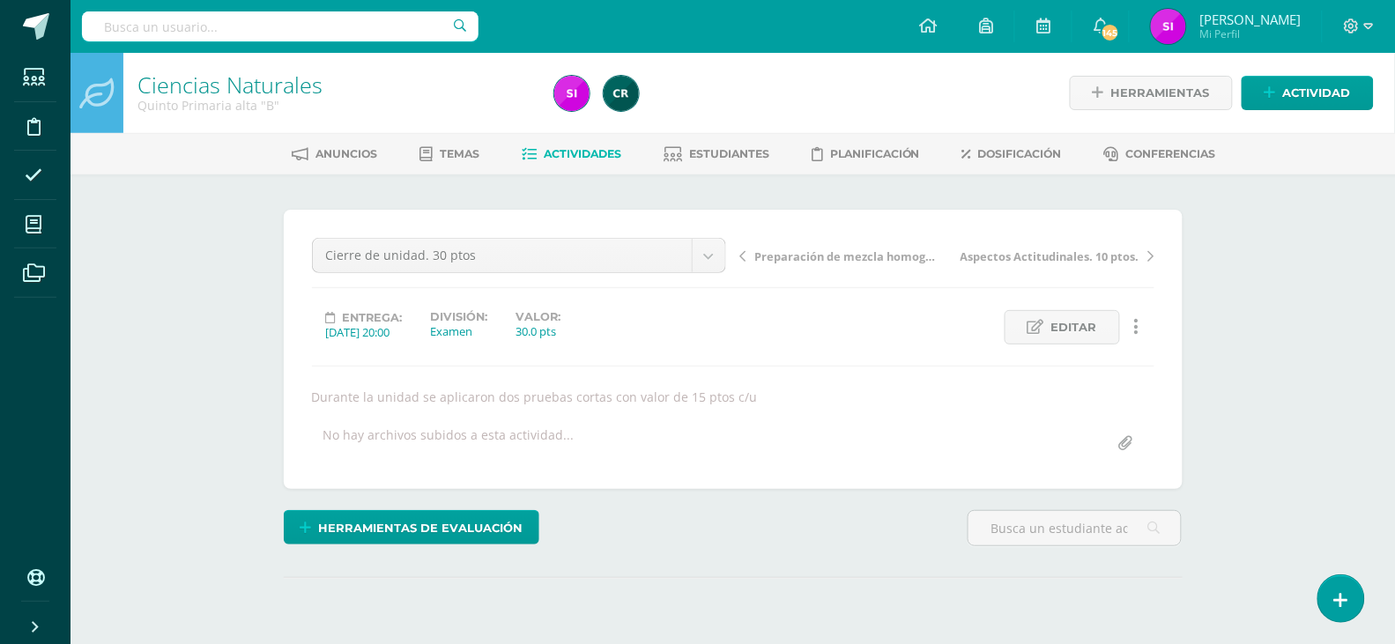
click at [1330, 329] on div "Ciencias Naturales Quinto Primaria alta "B" Herramientas Detalle de asistencias…" at bounding box center [732, 384] width 1324 height 662
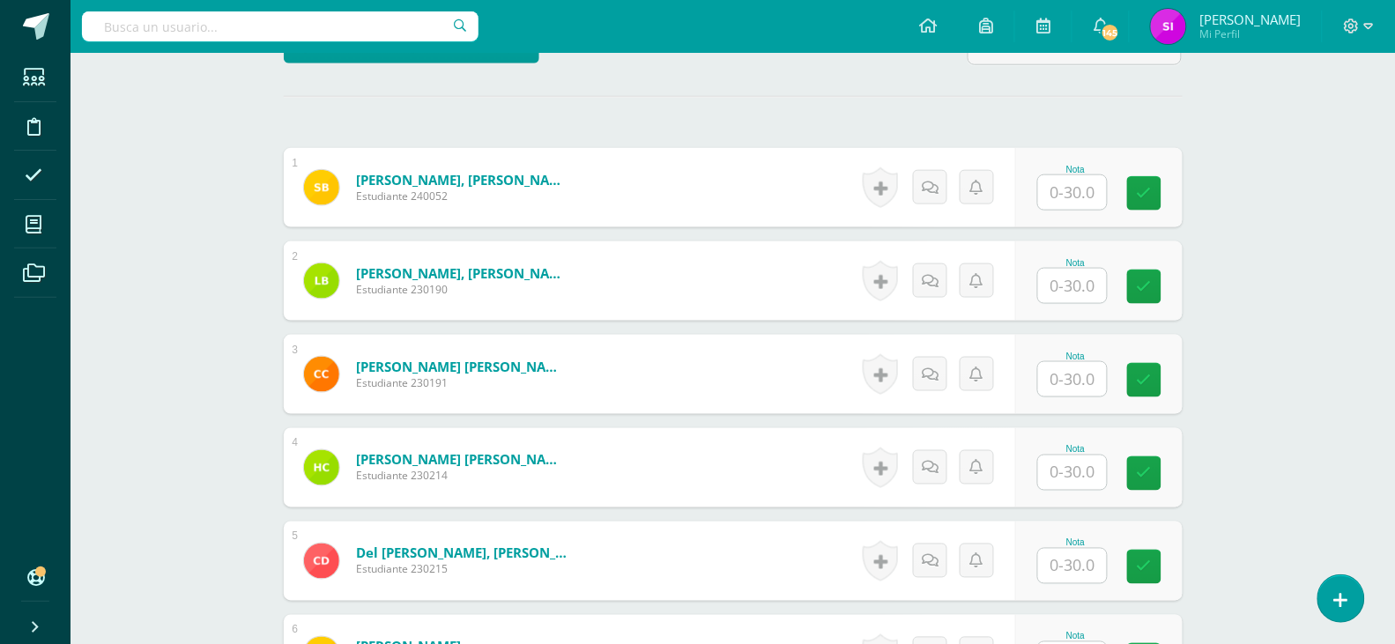
scroll to position [482, 0]
click at [1083, 197] on input "text" at bounding box center [1072, 191] width 69 height 34
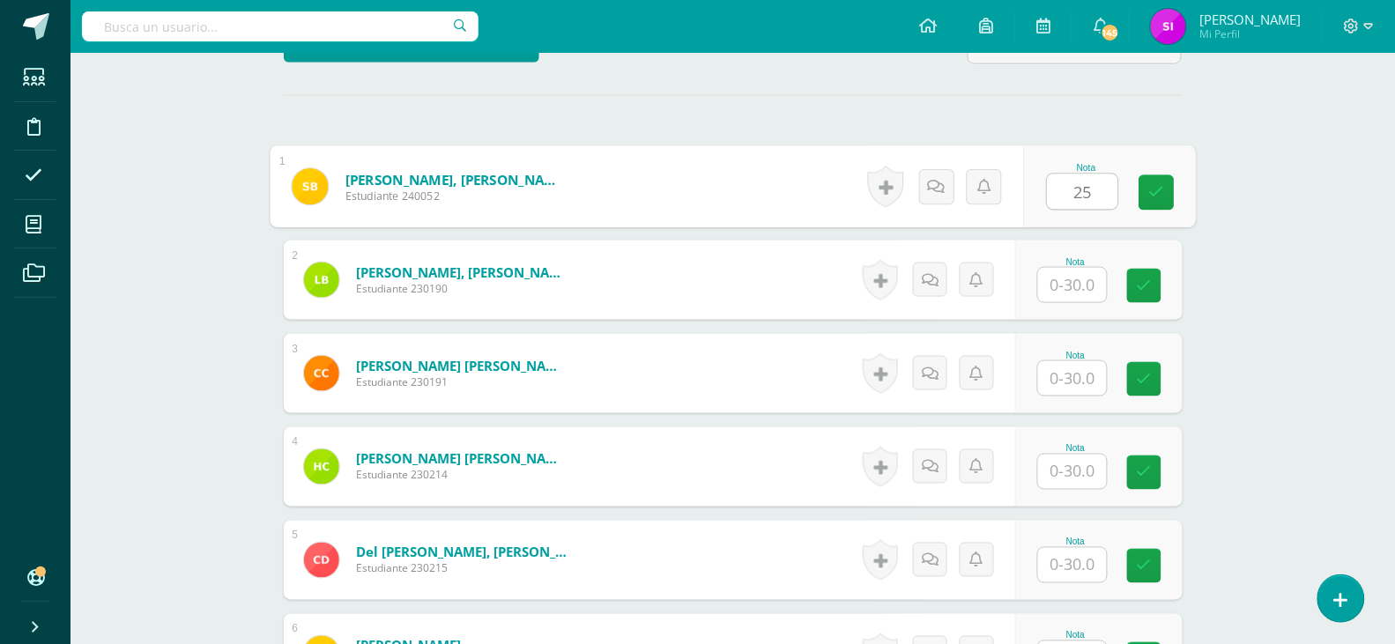
type input "25"
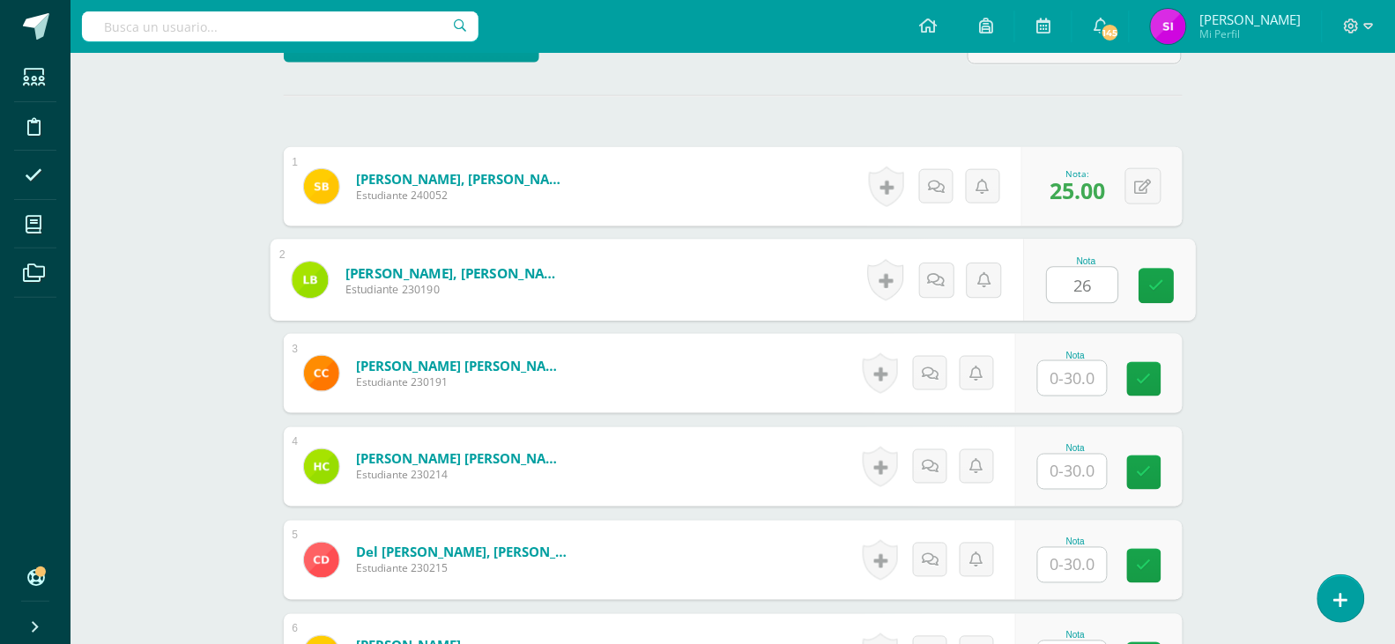
type input "26"
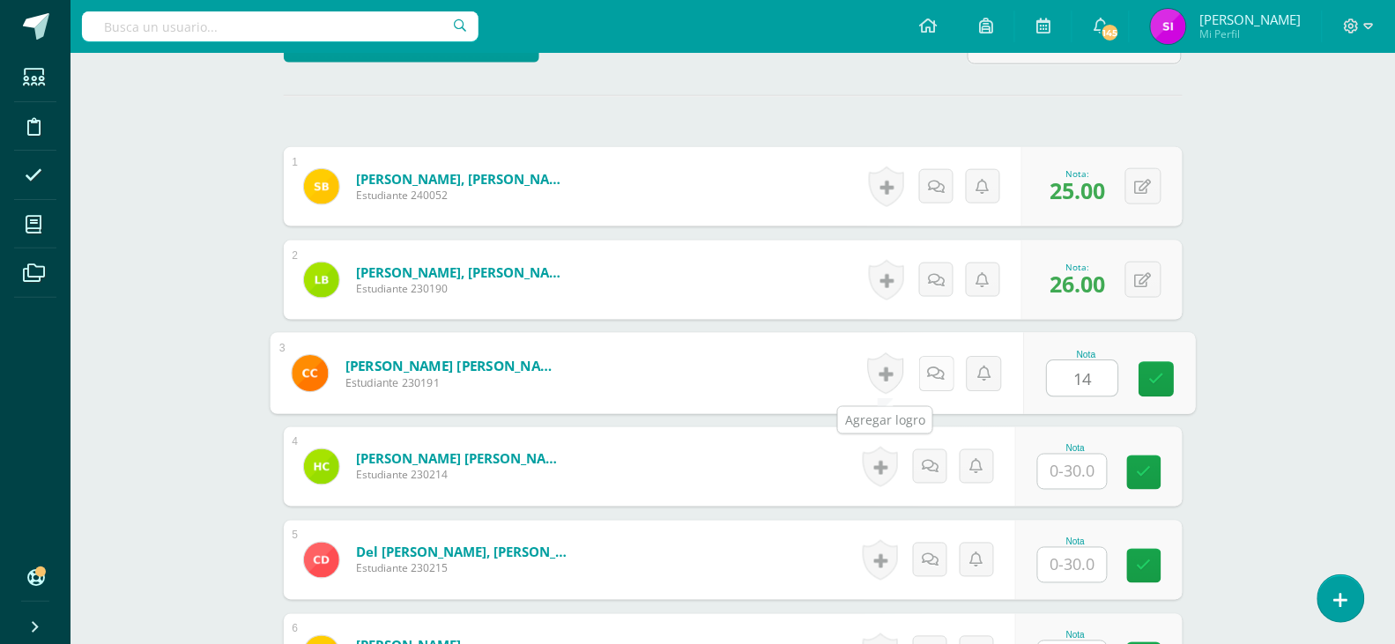
type input "14"
click at [930, 378] on icon at bounding box center [936, 373] width 18 height 15
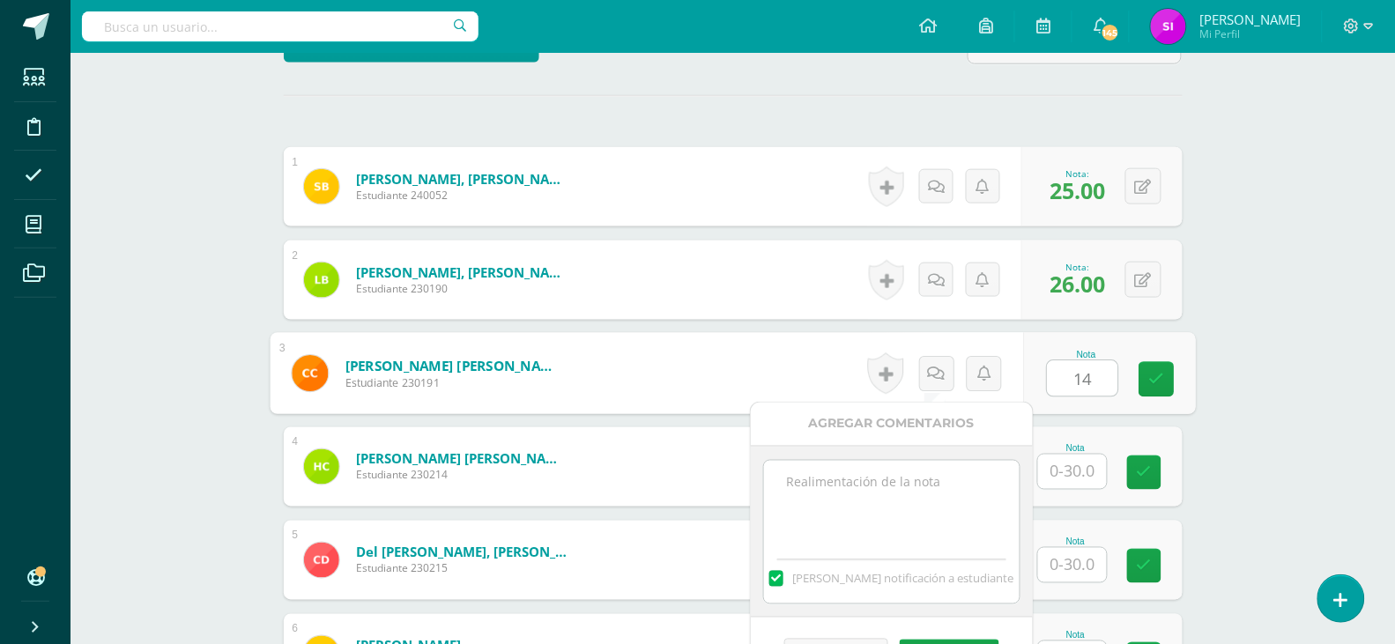
click at [923, 480] on textarea at bounding box center [891, 505] width 255 height 88
type textarea "No entregó mejoramiento."
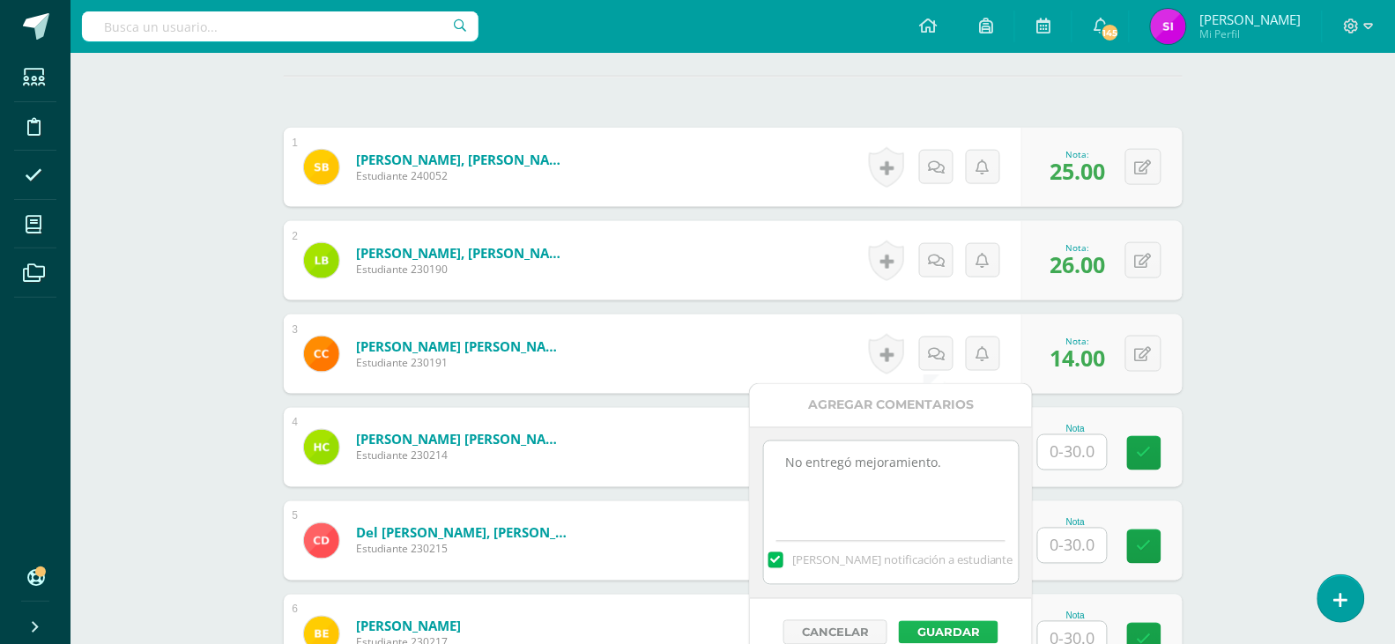
click at [954, 629] on button "Guardar" at bounding box center [949, 632] width 100 height 23
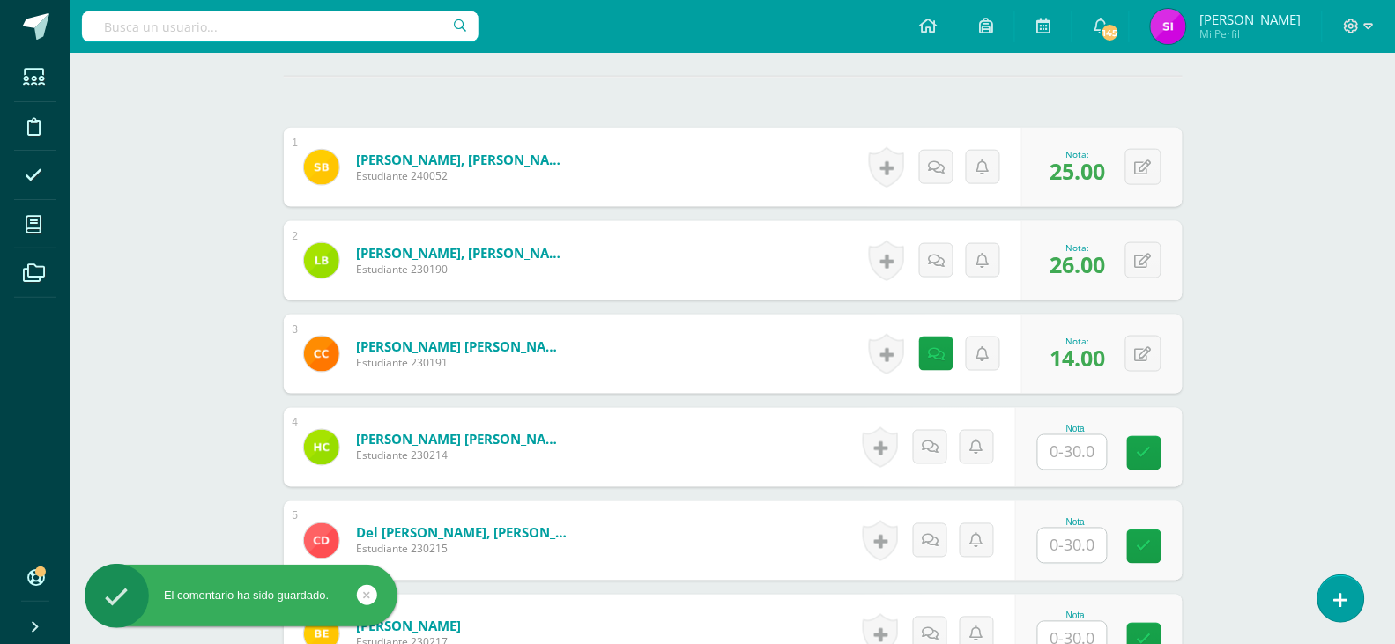
click at [1076, 453] on input "text" at bounding box center [1072, 452] width 69 height 34
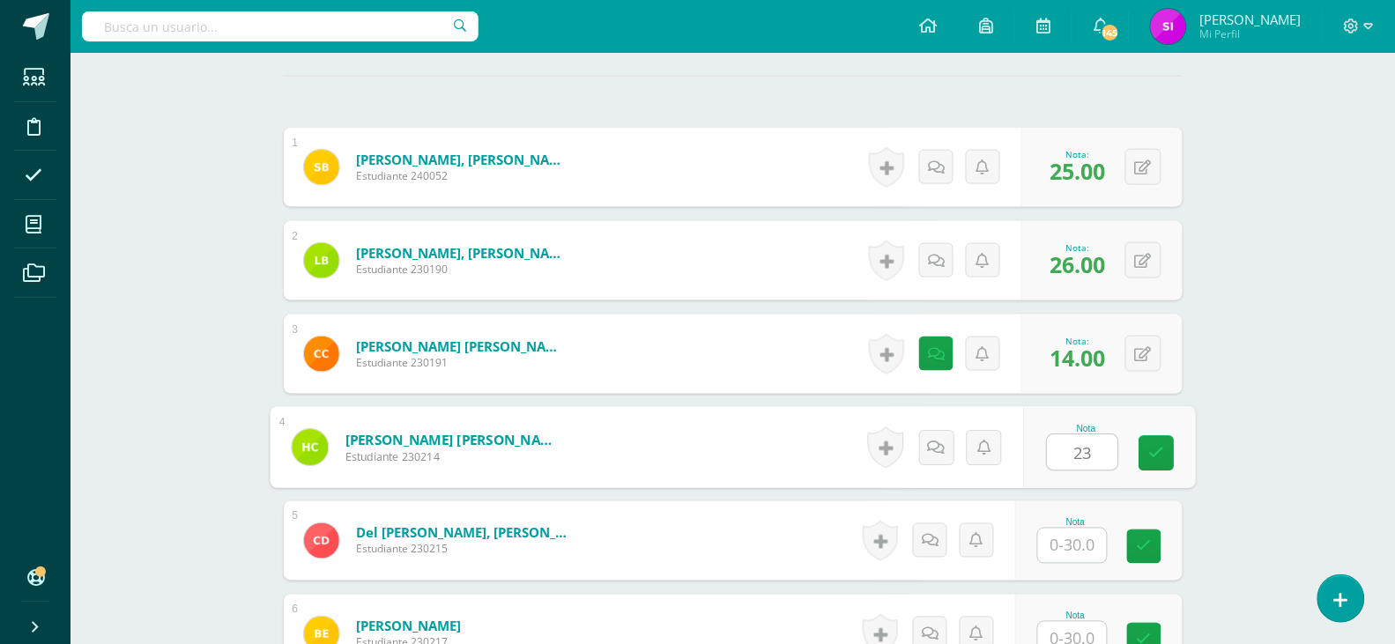
type input "23"
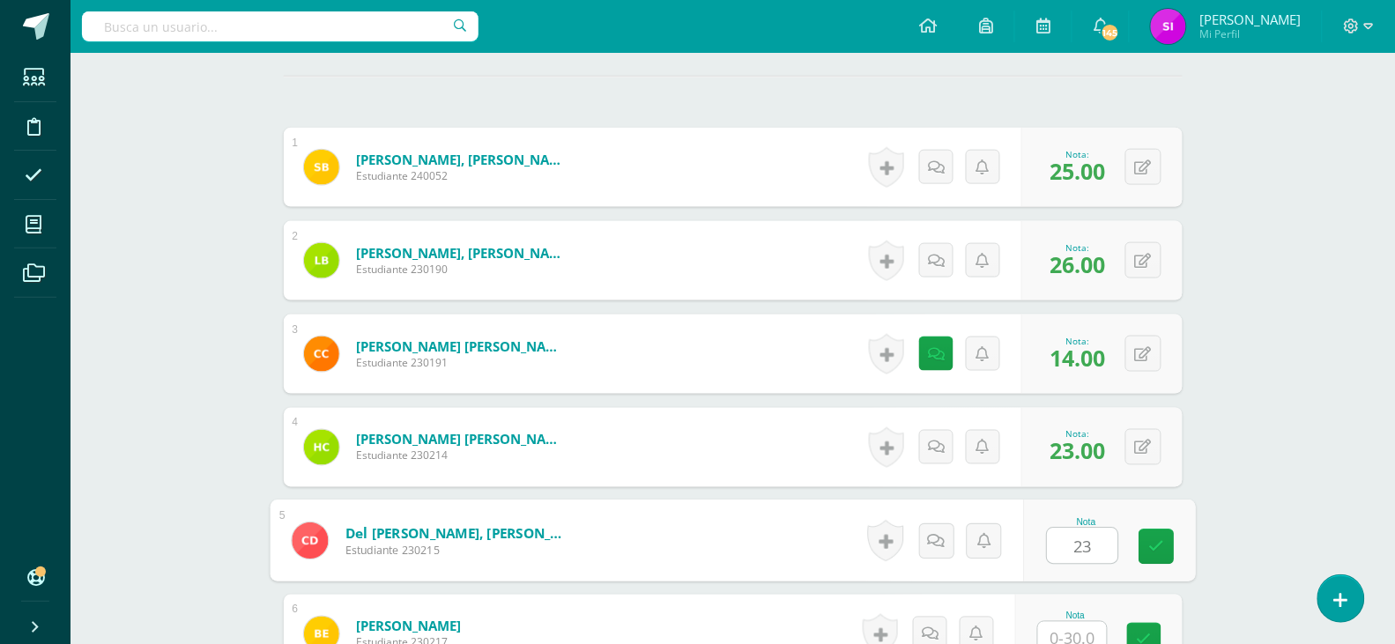
type input "23"
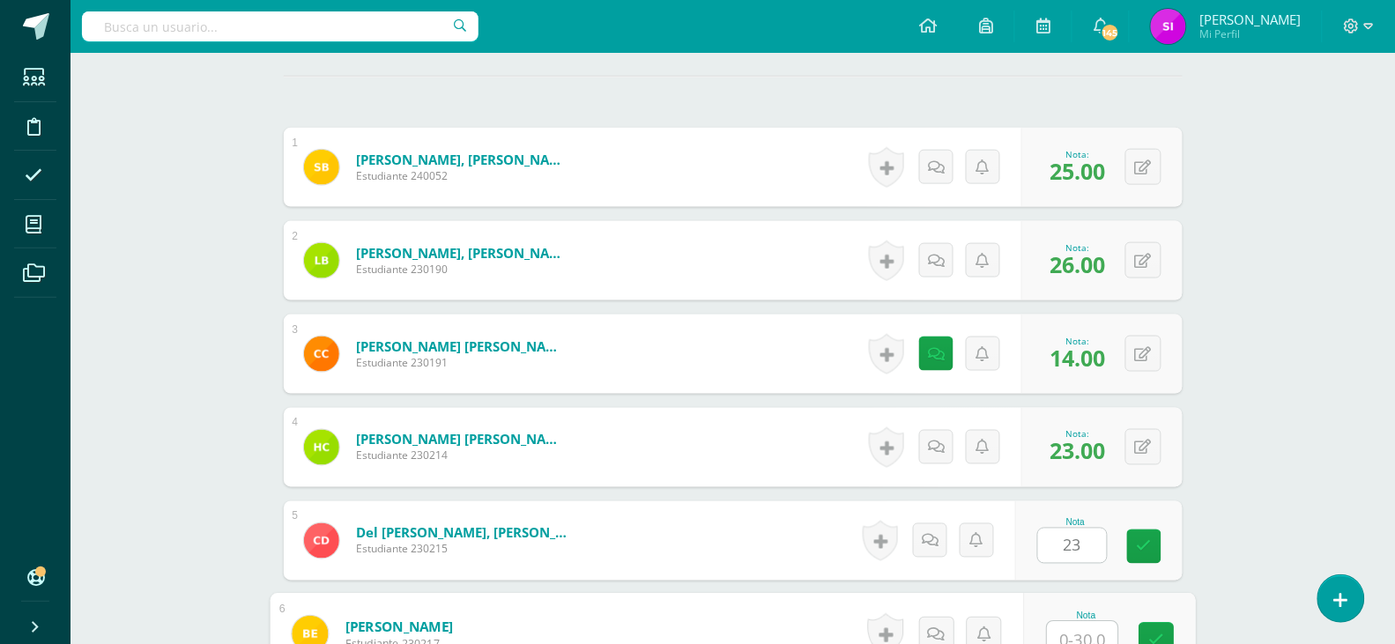
scroll to position [516, 0]
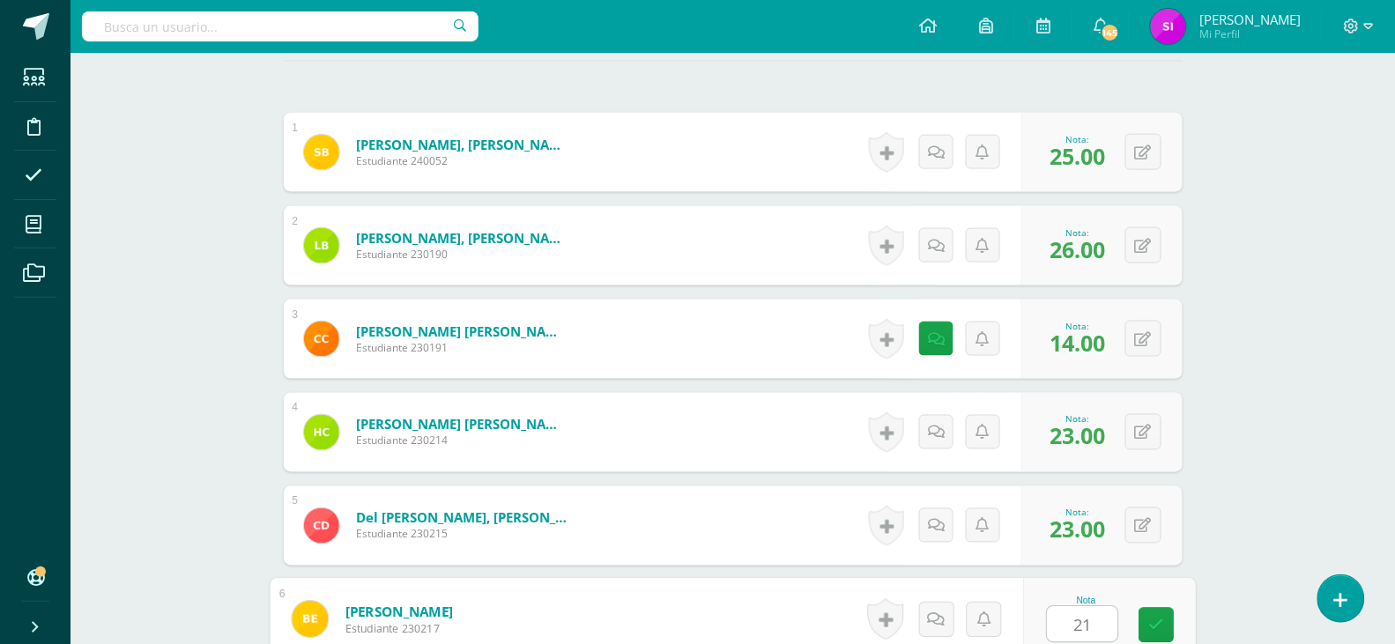
type input "21"
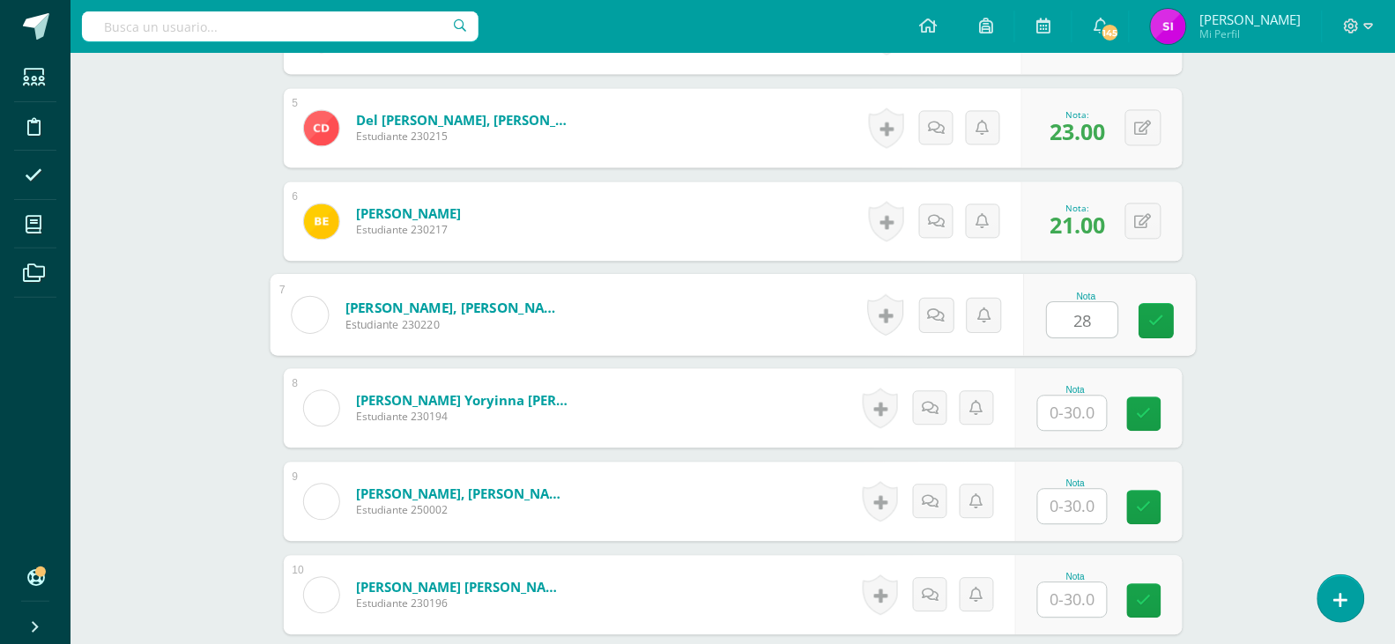
type input "28"
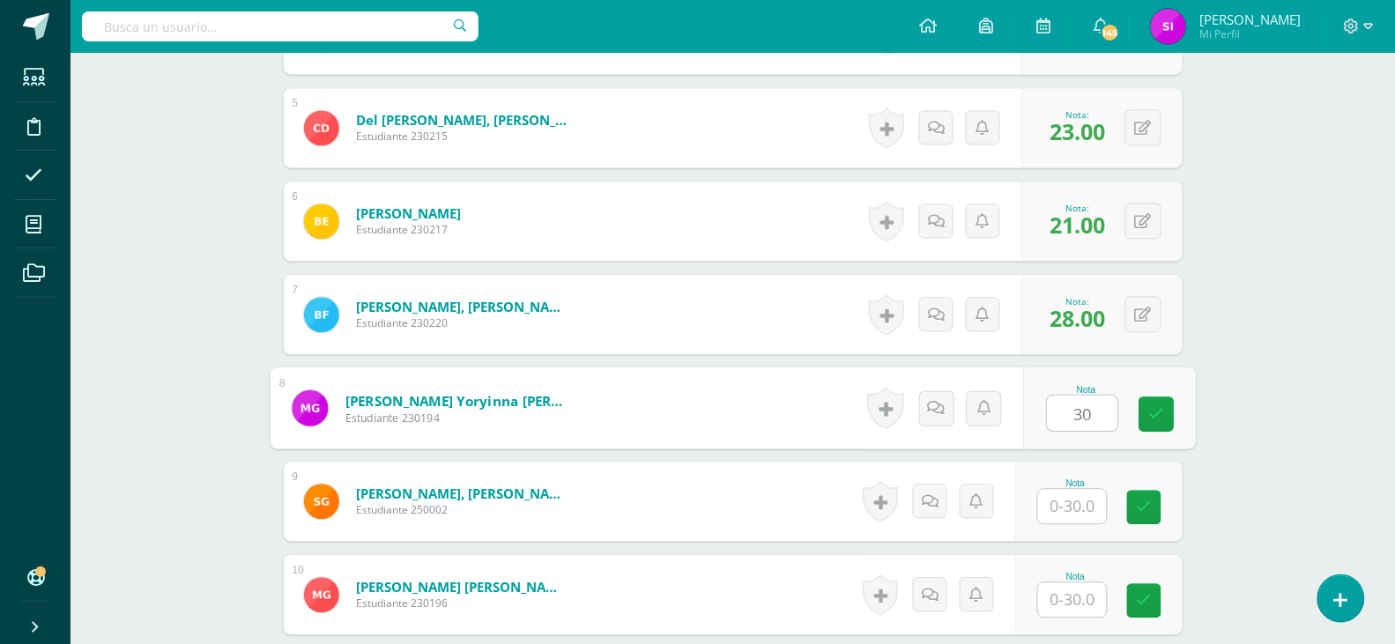
type input "30"
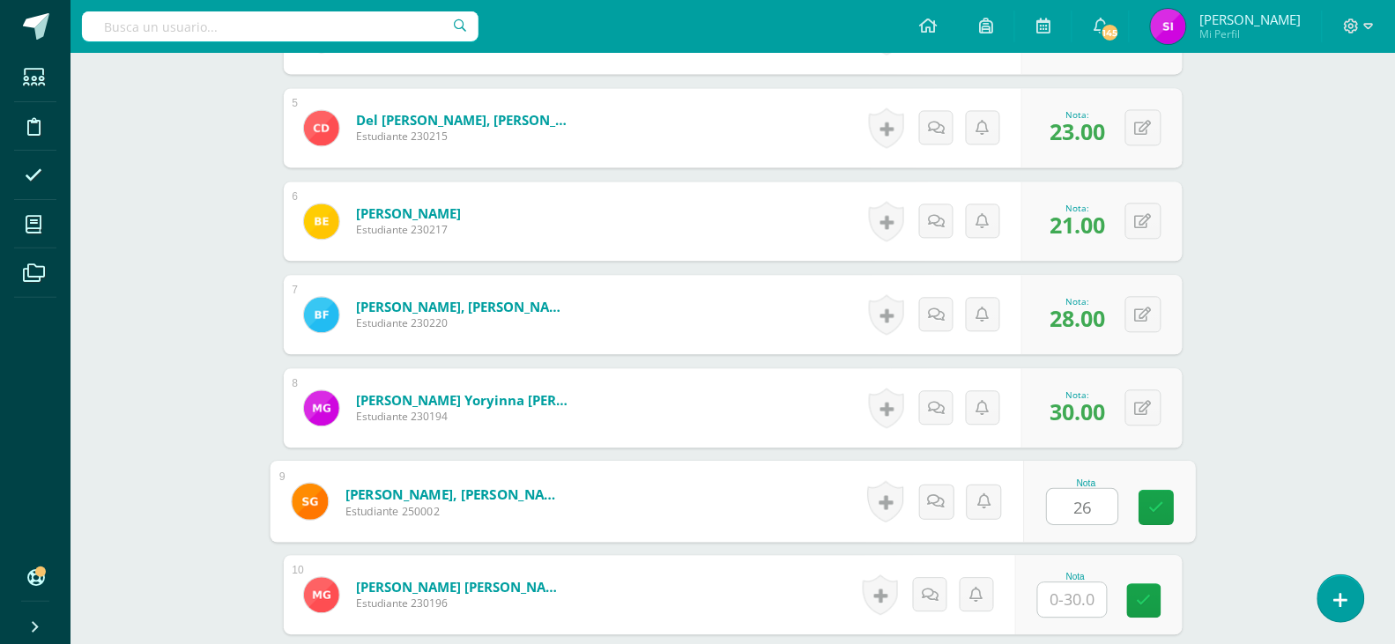
type input "26"
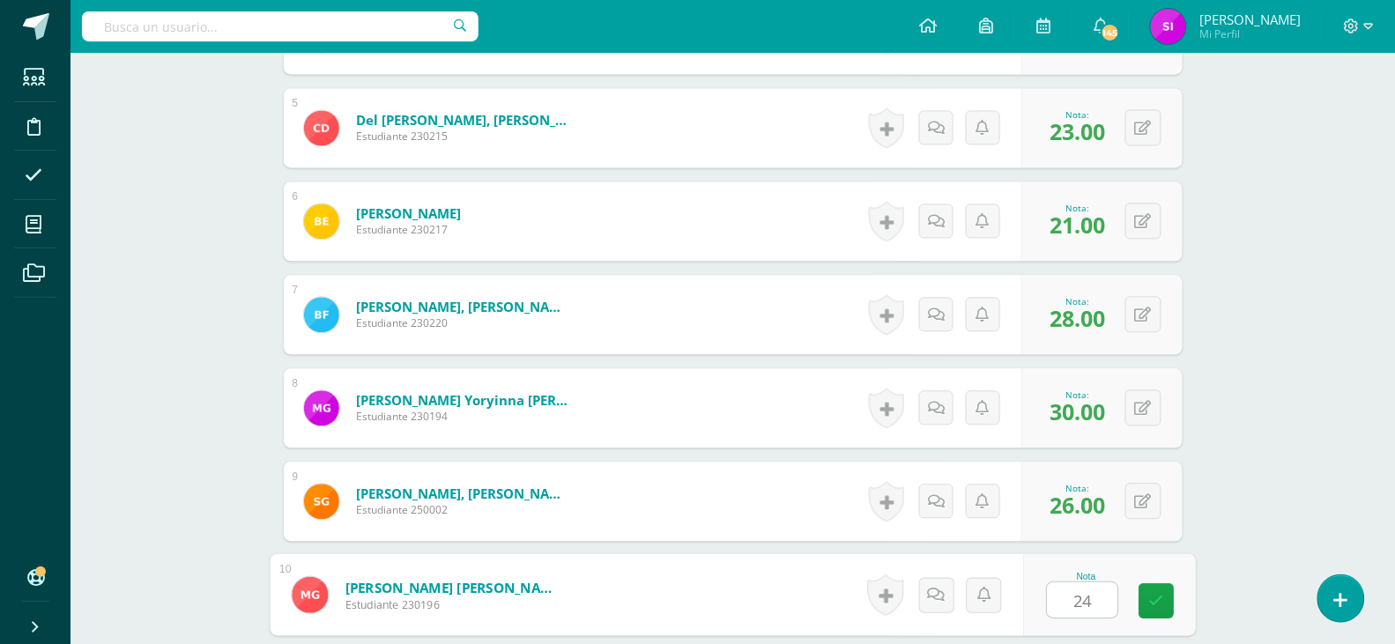
type input "24"
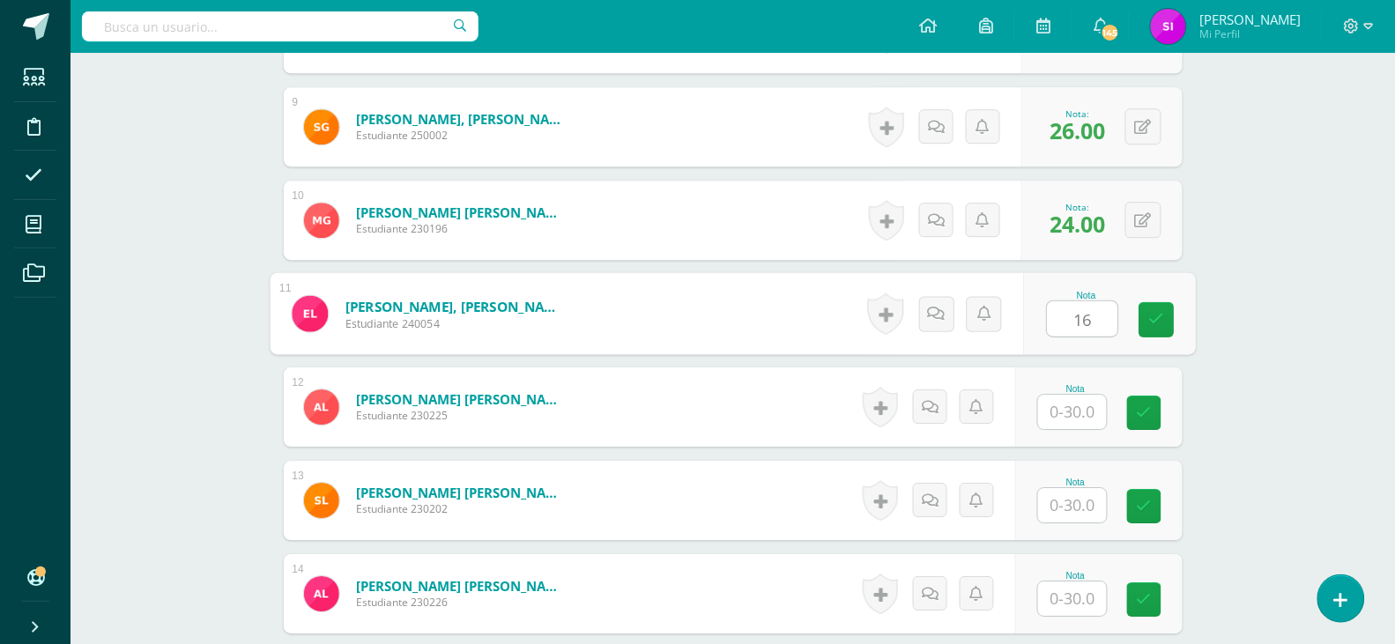
type input "16"
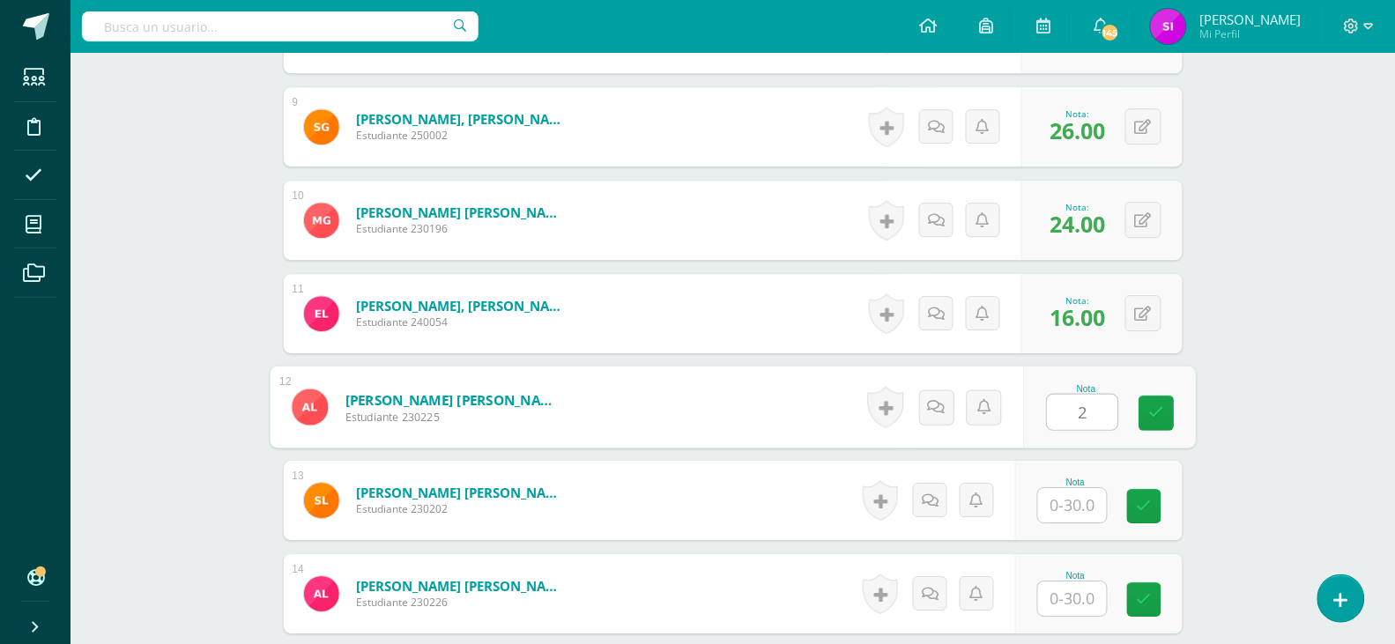
type input "26"
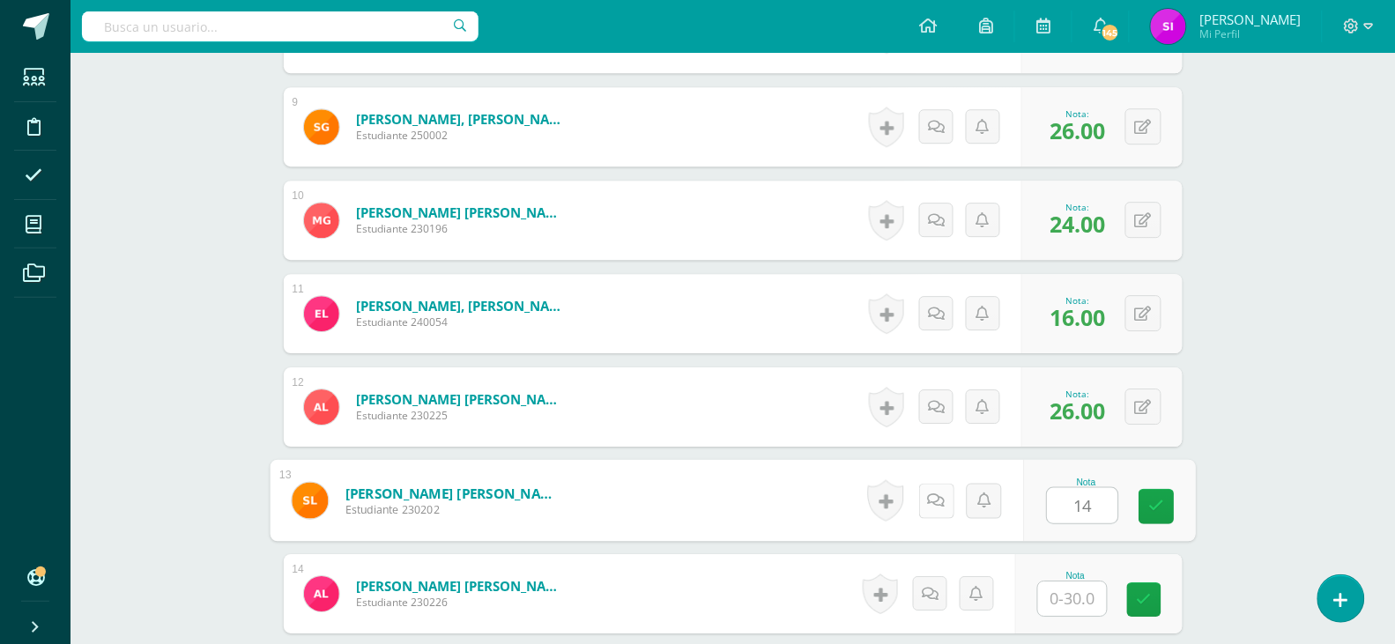
type input "14"
click at [932, 508] on icon at bounding box center [936, 500] width 18 height 15
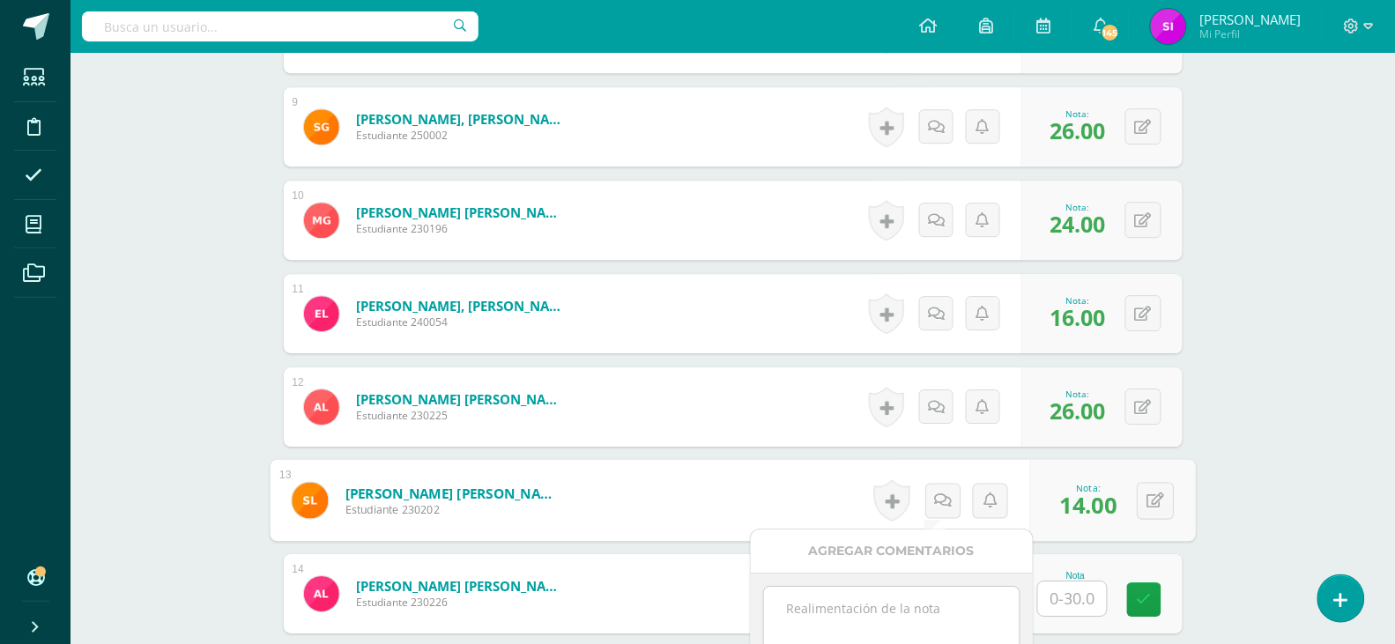
click at [976, 603] on textarea at bounding box center [891, 631] width 255 height 88
paste textarea "No entregó mejoramiento."
type textarea "No entregó mejoramiento."
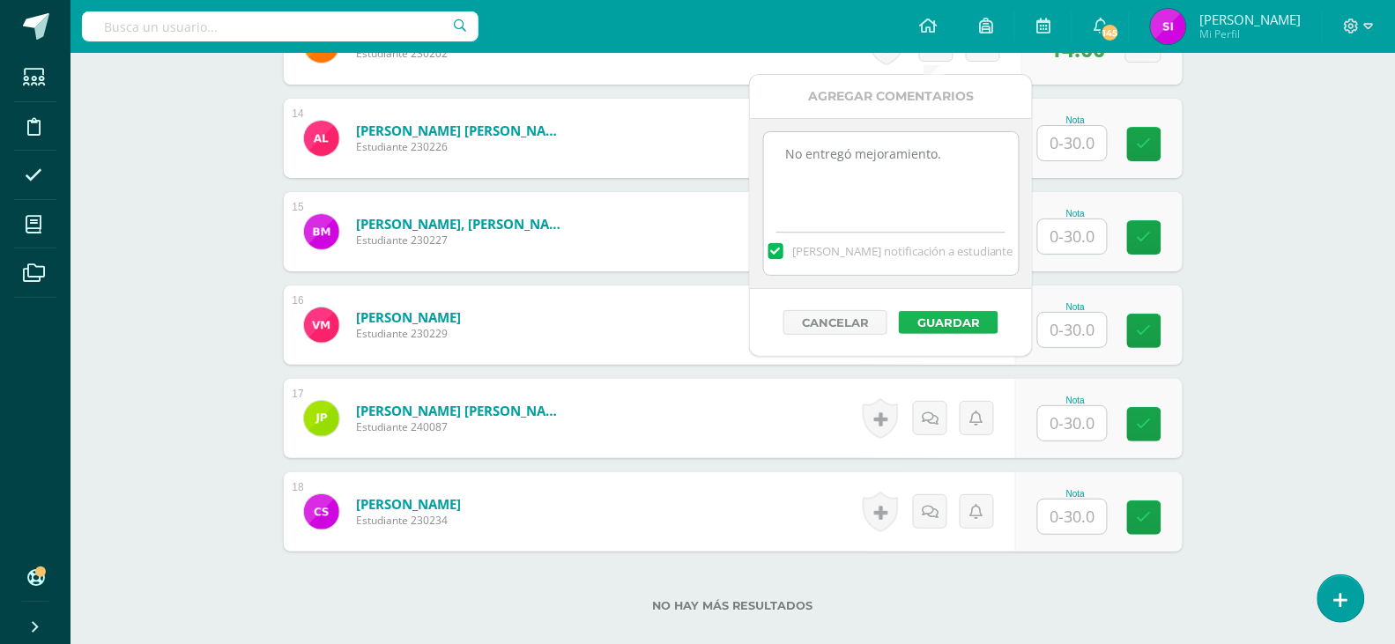
click at [968, 320] on button "Guardar" at bounding box center [949, 322] width 100 height 23
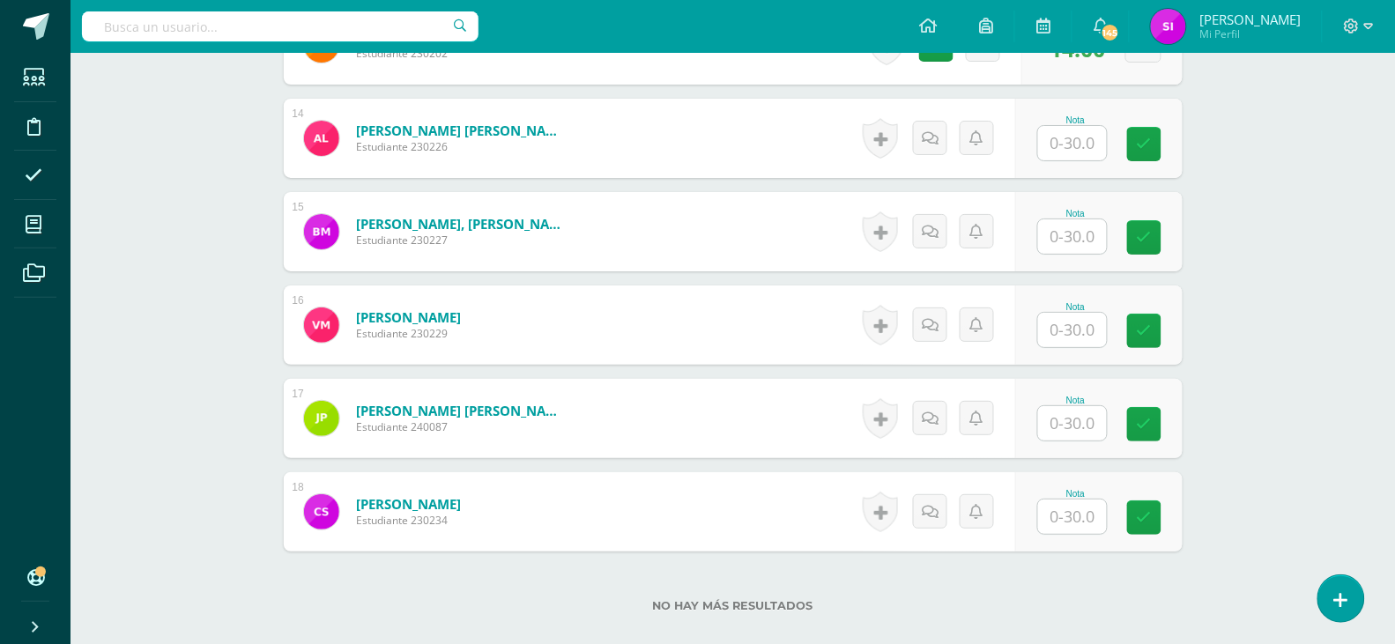
click at [1065, 159] on input "text" at bounding box center [1072, 143] width 69 height 34
type input "25"
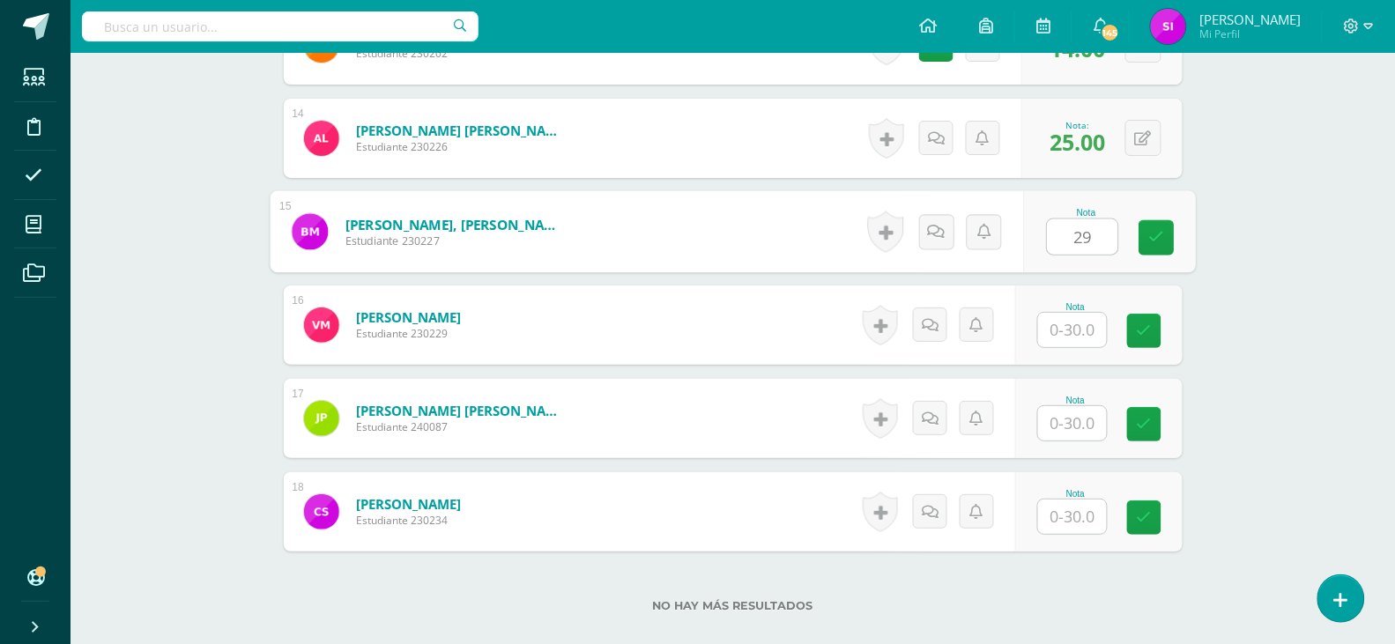
type input "29"
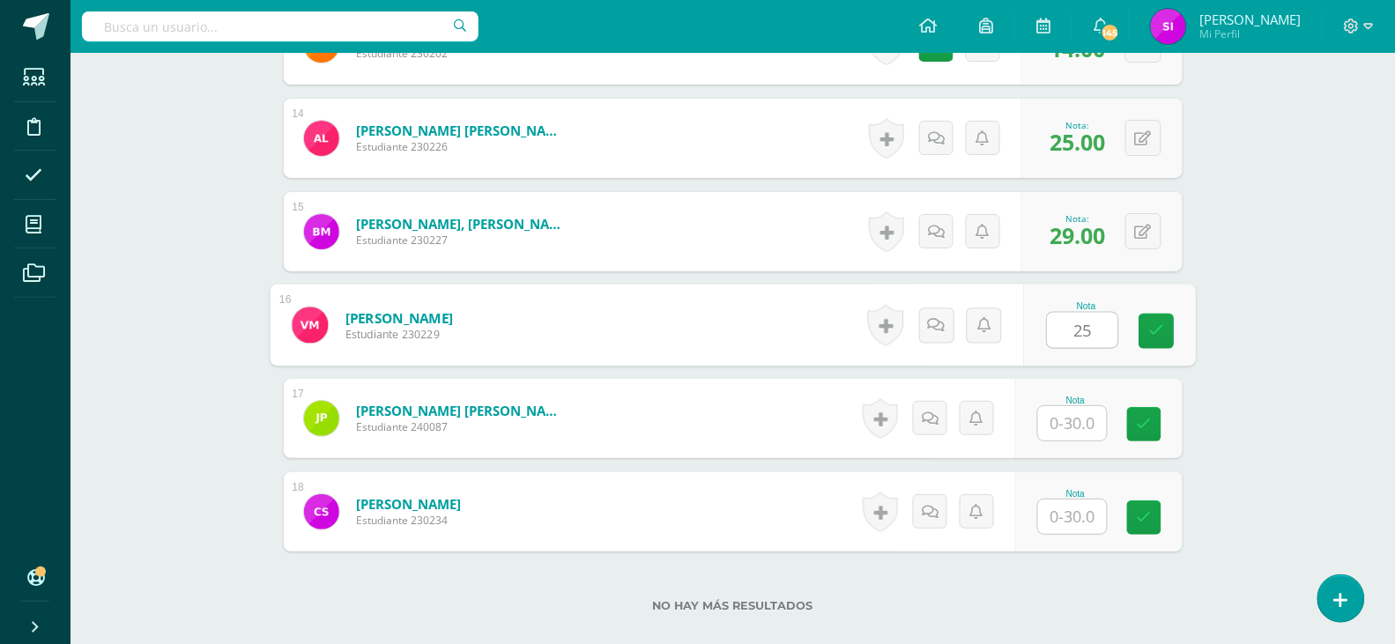
type input "25"
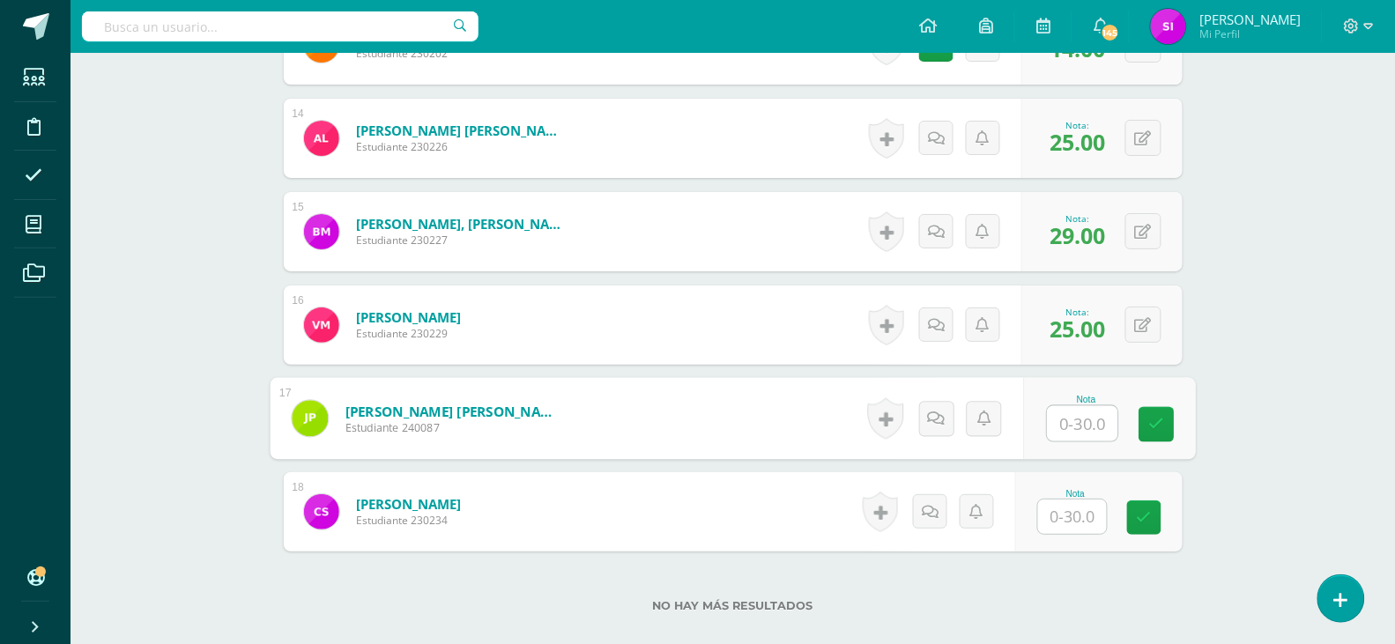
type input "2"
type input "18"
click at [945, 420] on link at bounding box center [935, 418] width 35 height 35
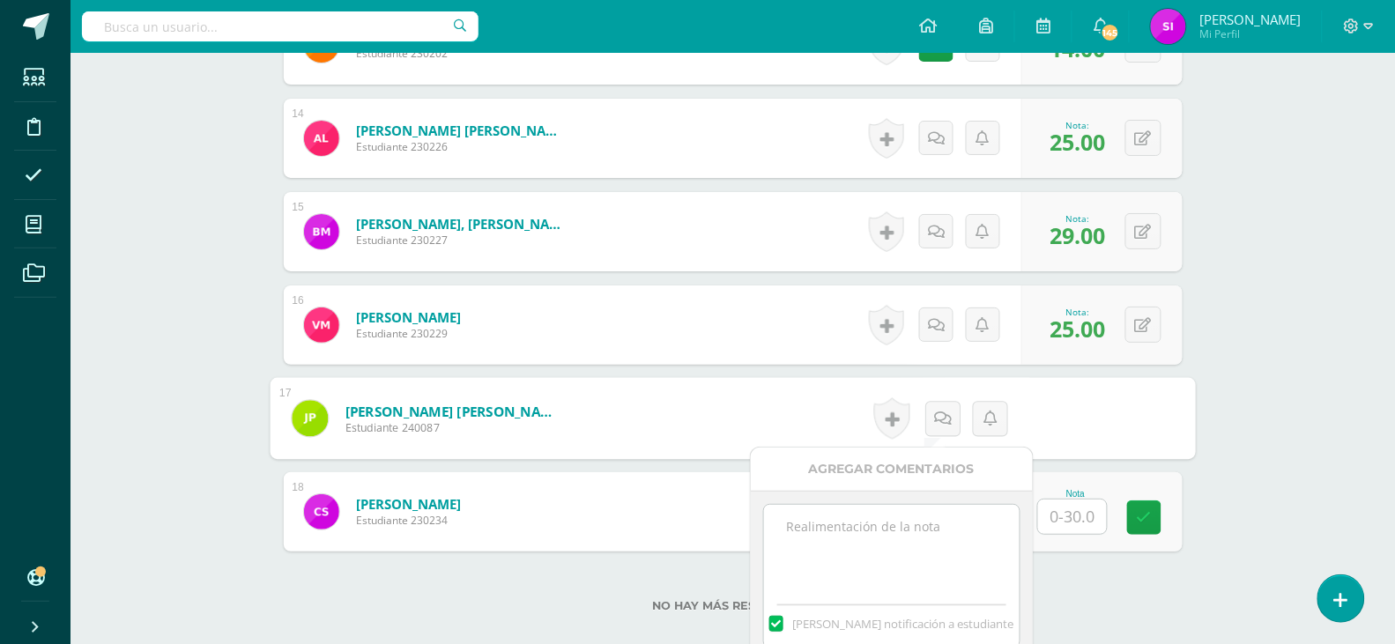
click at [970, 553] on textarea at bounding box center [891, 549] width 255 height 88
paste textarea "No entregó mejoramiento."
type textarea "No entregó mejoramiento."
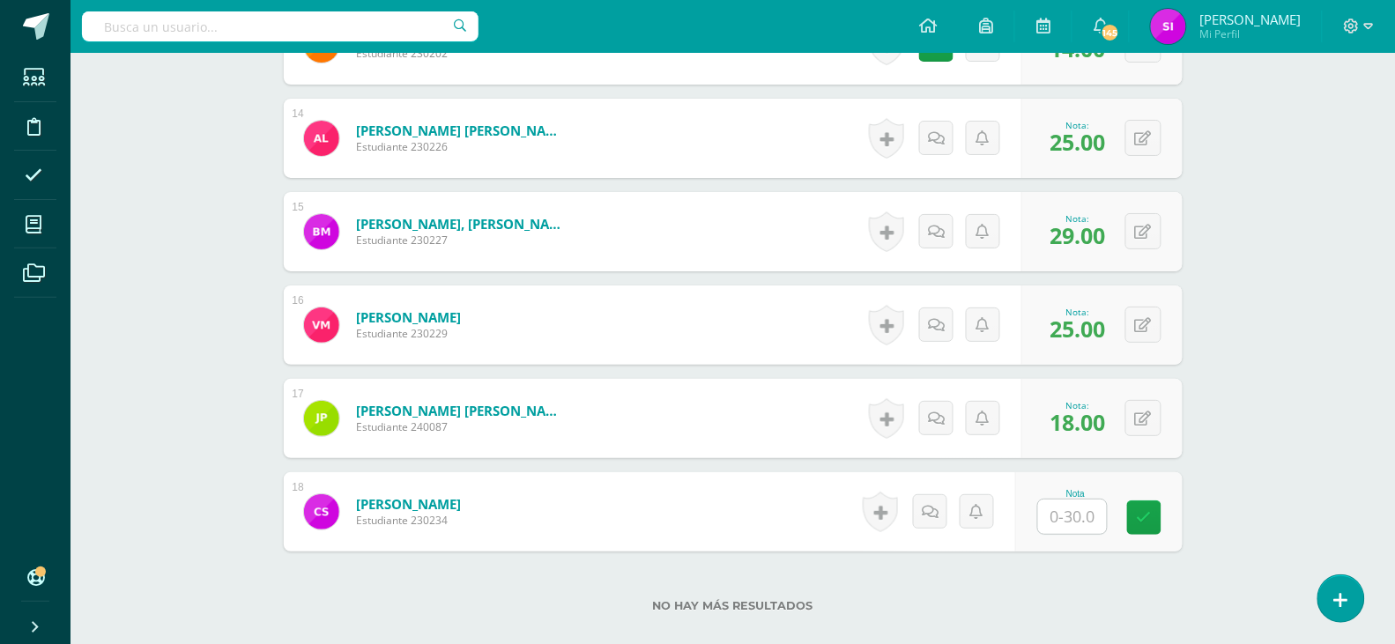
scroll to position [1861, 0]
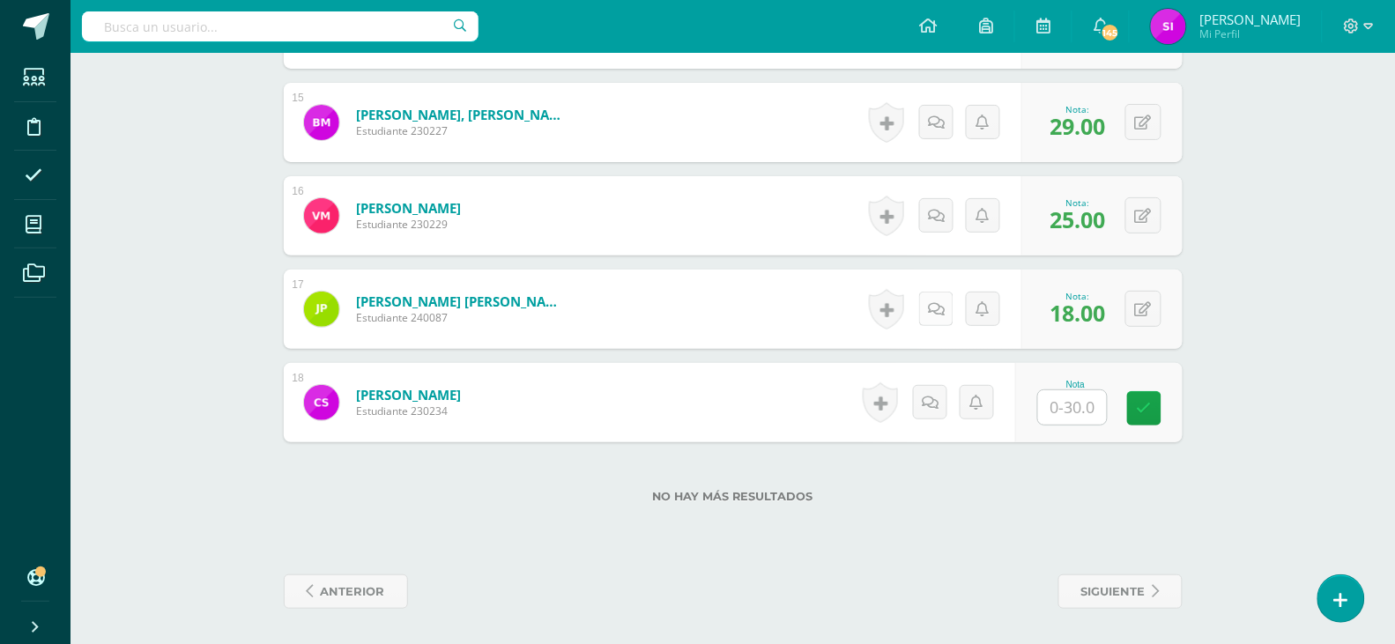
click at [937, 315] on link at bounding box center [936, 309] width 34 height 34
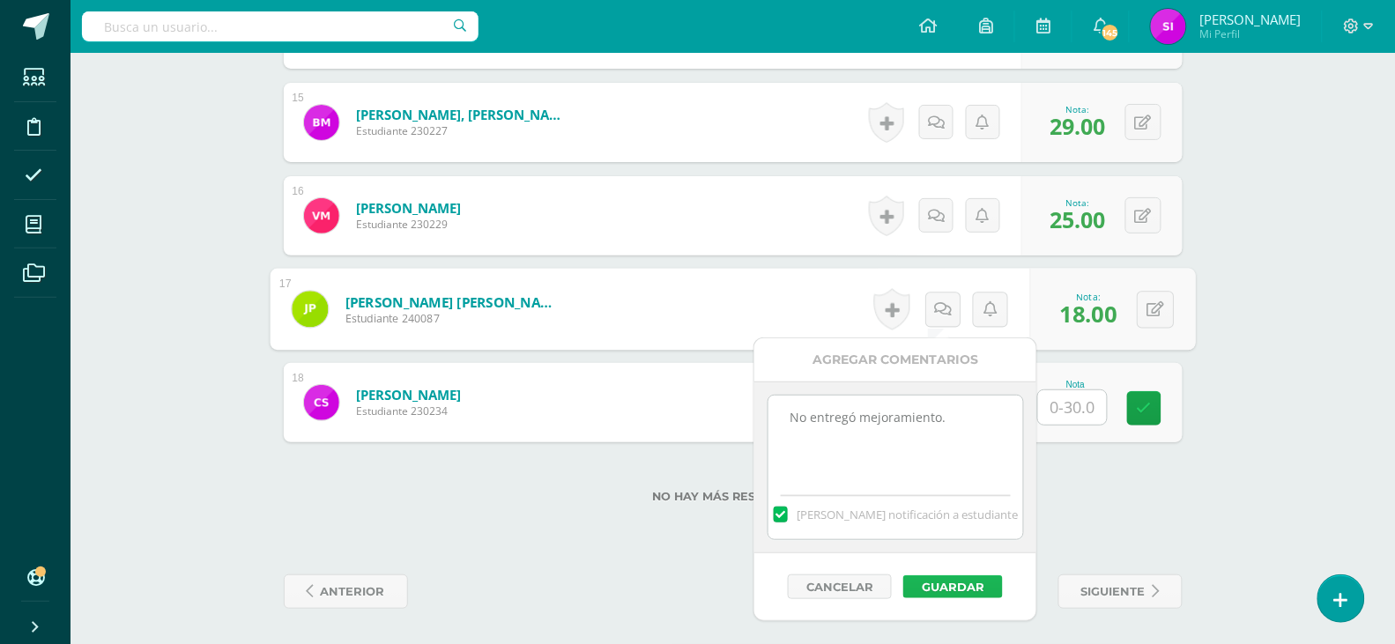
click at [967, 580] on button "Guardar" at bounding box center [953, 586] width 100 height 23
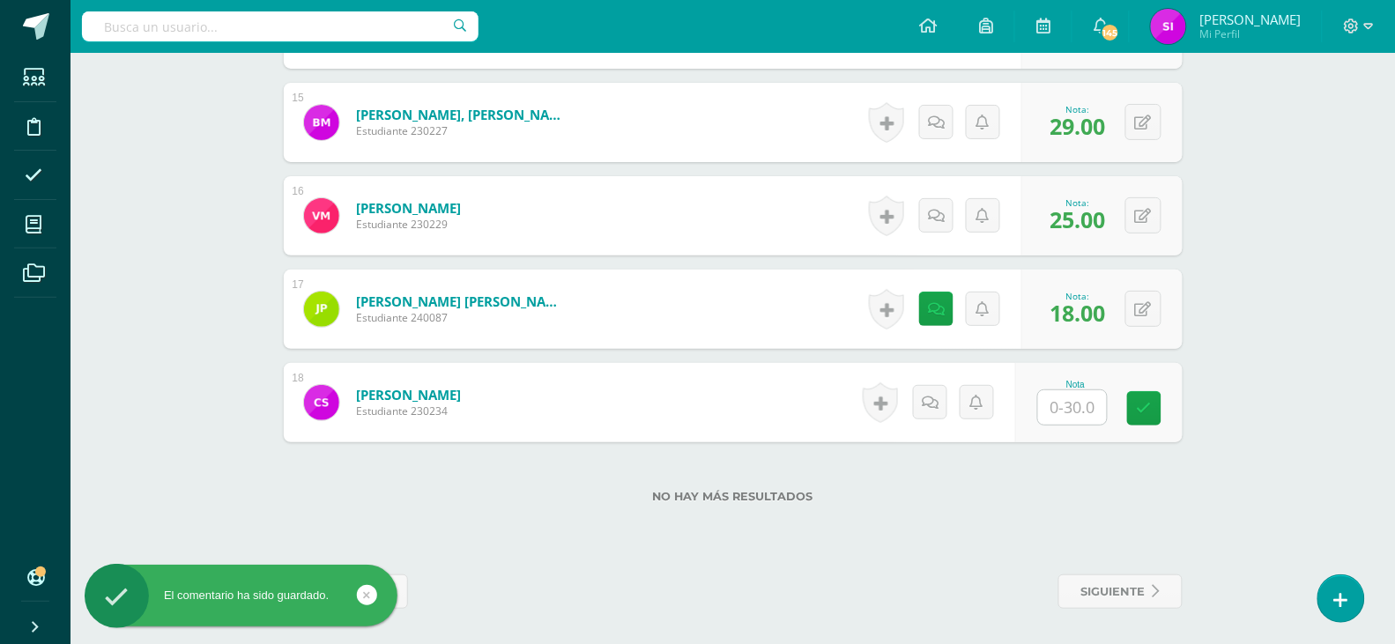
click at [1080, 412] on input "text" at bounding box center [1072, 407] width 69 height 34
type input "28"
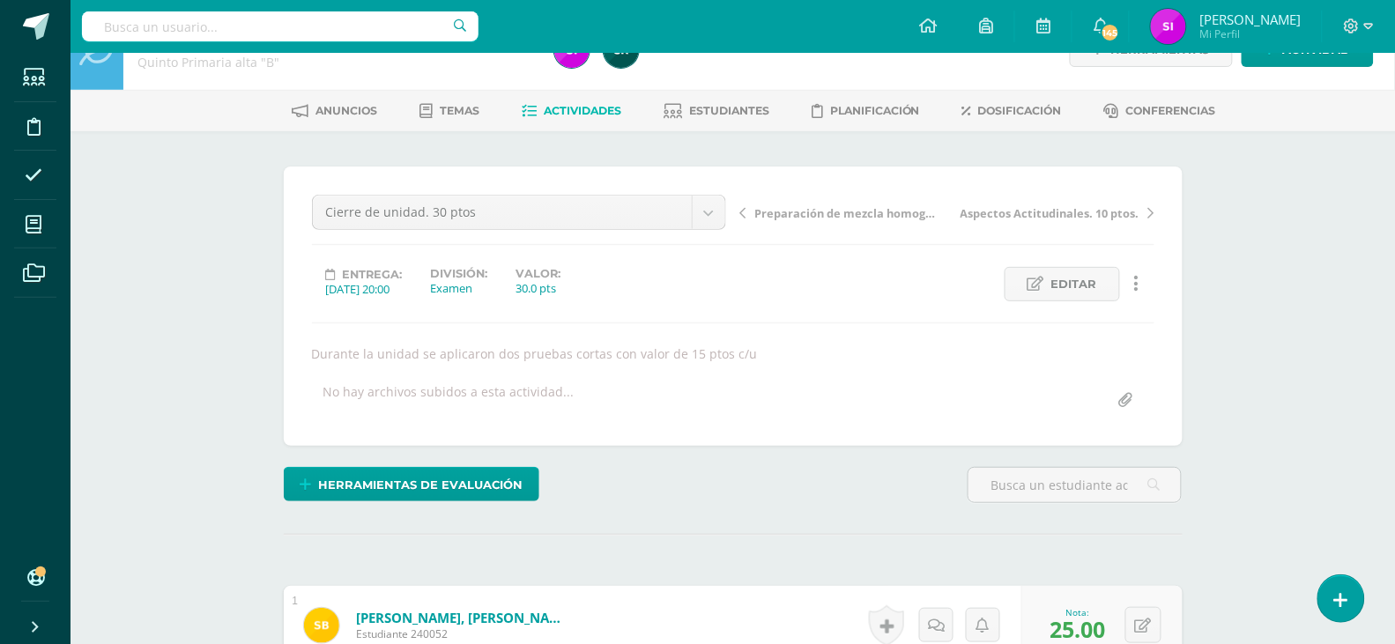
scroll to position [0, 0]
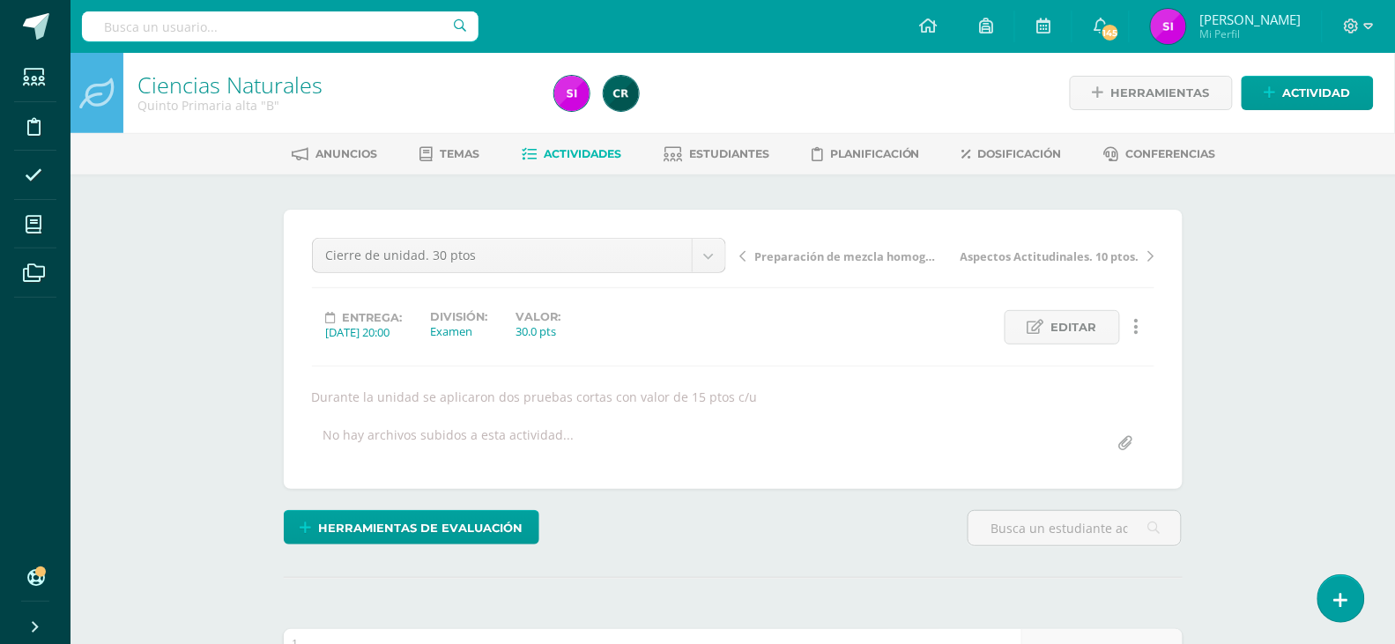
click at [579, 164] on link "Actividades" at bounding box center [572, 154] width 100 height 28
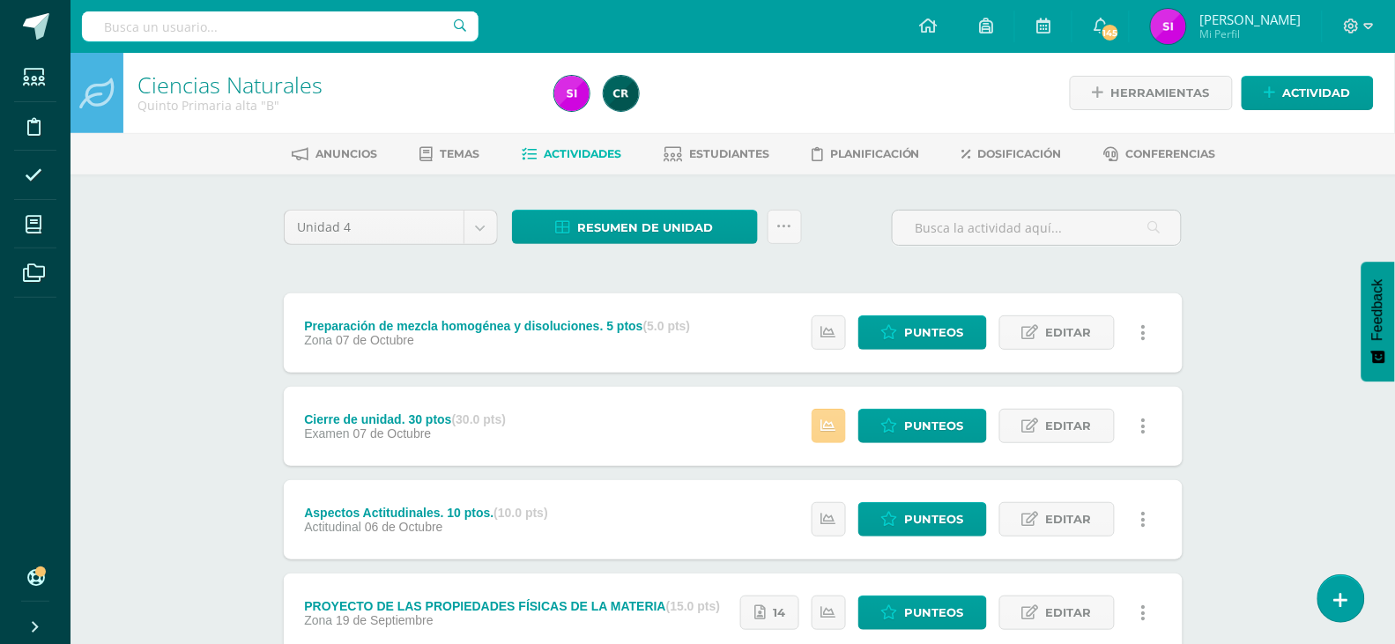
click at [834, 427] on icon at bounding box center [828, 426] width 15 height 15
click at [634, 214] on span "Resumen de unidad" at bounding box center [646, 227] width 136 height 33
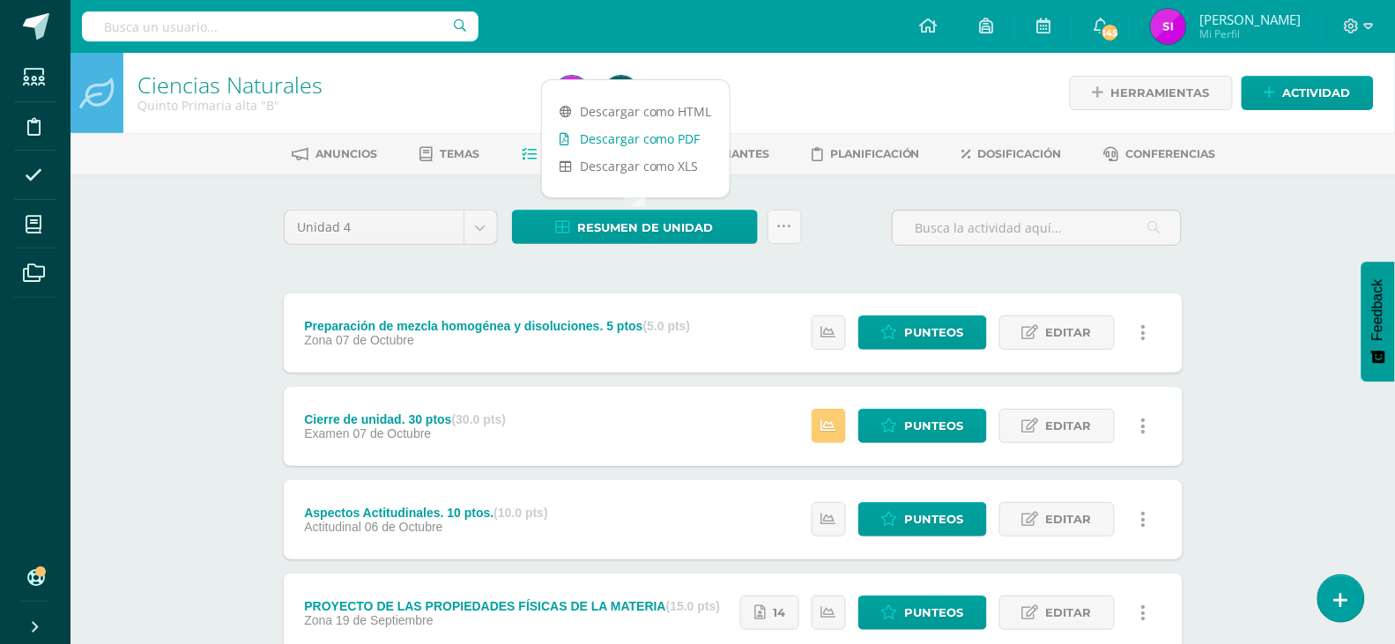
click at [635, 139] on link "Descargar como PDF" at bounding box center [636, 138] width 188 height 27
click at [590, 168] on link "Descargar como XLS" at bounding box center [636, 165] width 188 height 27
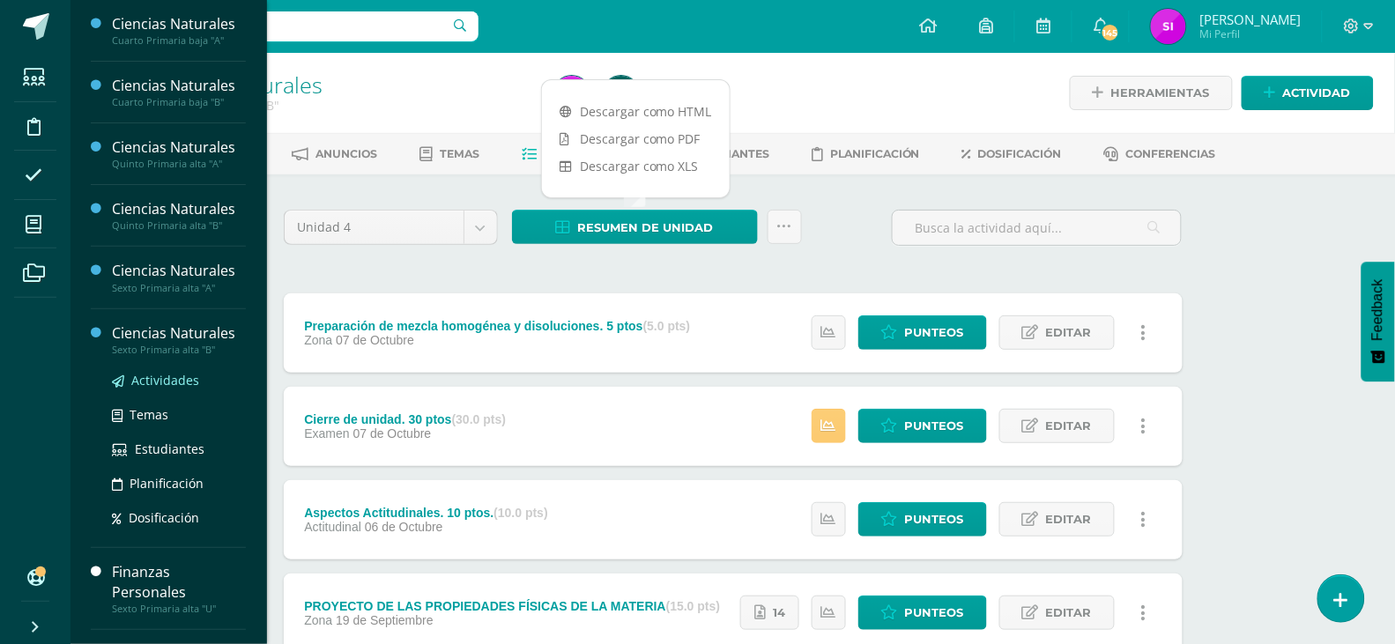
click at [157, 381] on span "Actividades" at bounding box center [165, 380] width 68 height 17
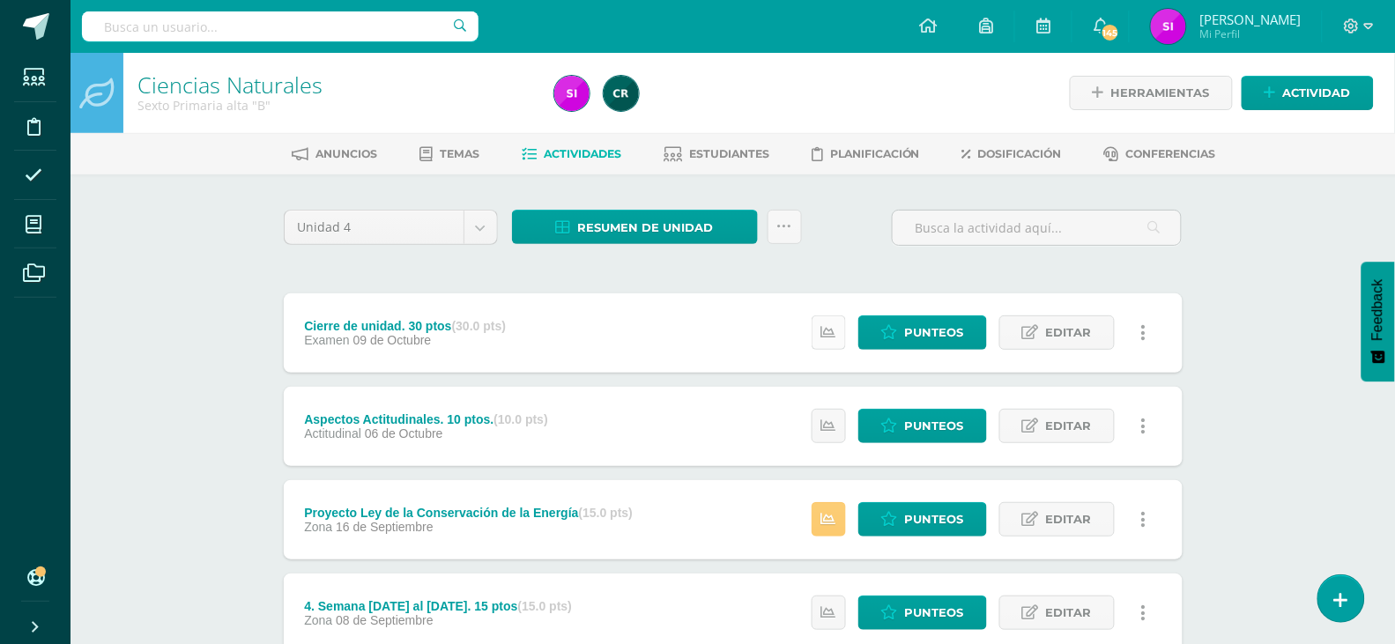
click at [824, 326] on icon at bounding box center [828, 332] width 15 height 15
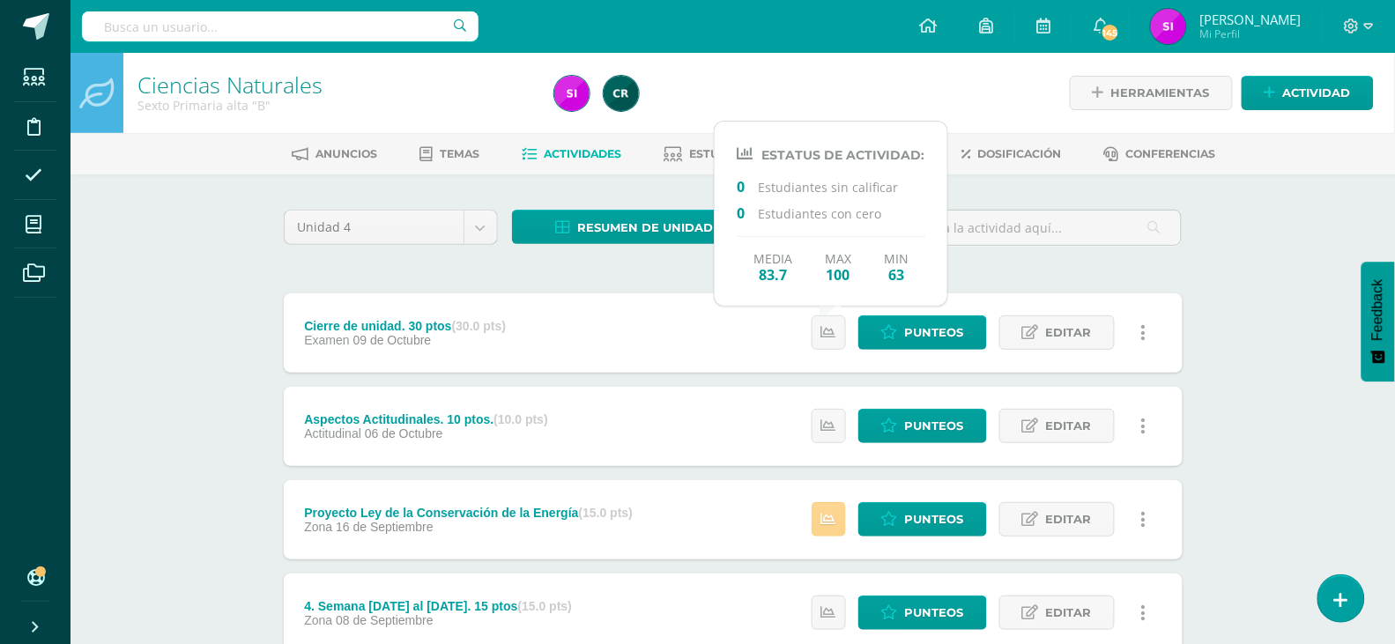
click at [833, 519] on icon at bounding box center [828, 519] width 15 height 15
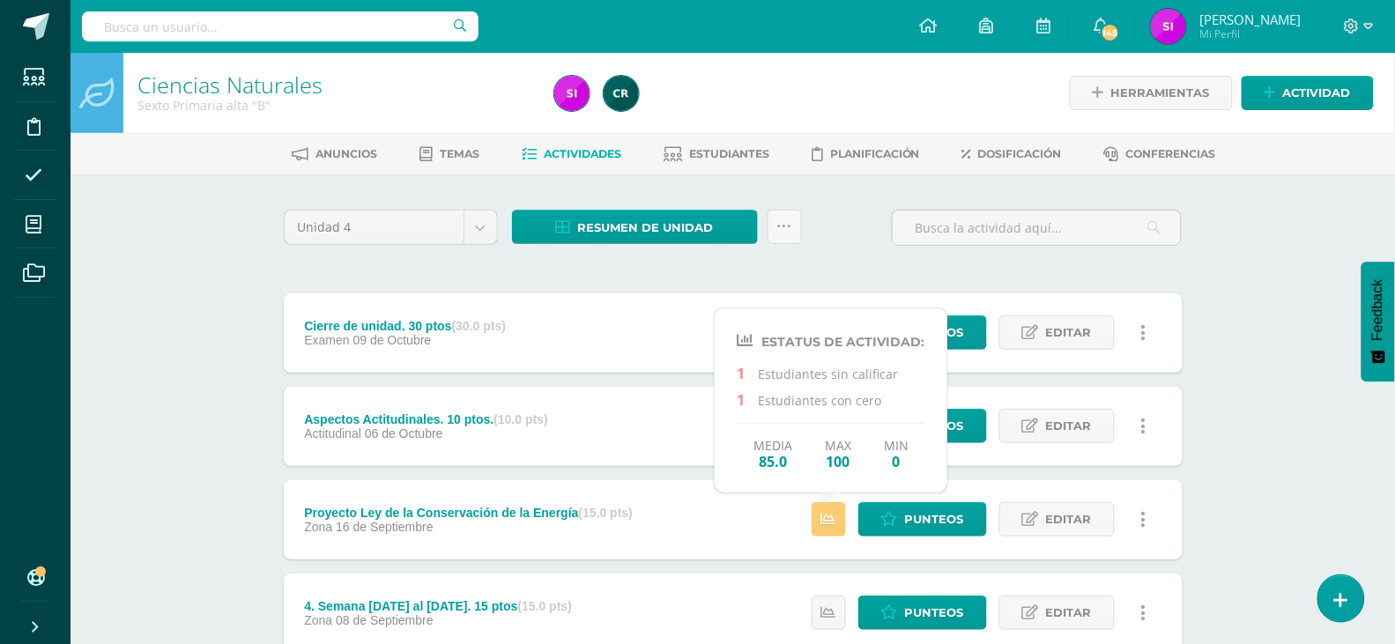
click at [1327, 541] on div "Ciencias Naturales Sexto Primaria alta "B" Herramientas Detalle de asistencias …" at bounding box center [732, 552] width 1324 height 998
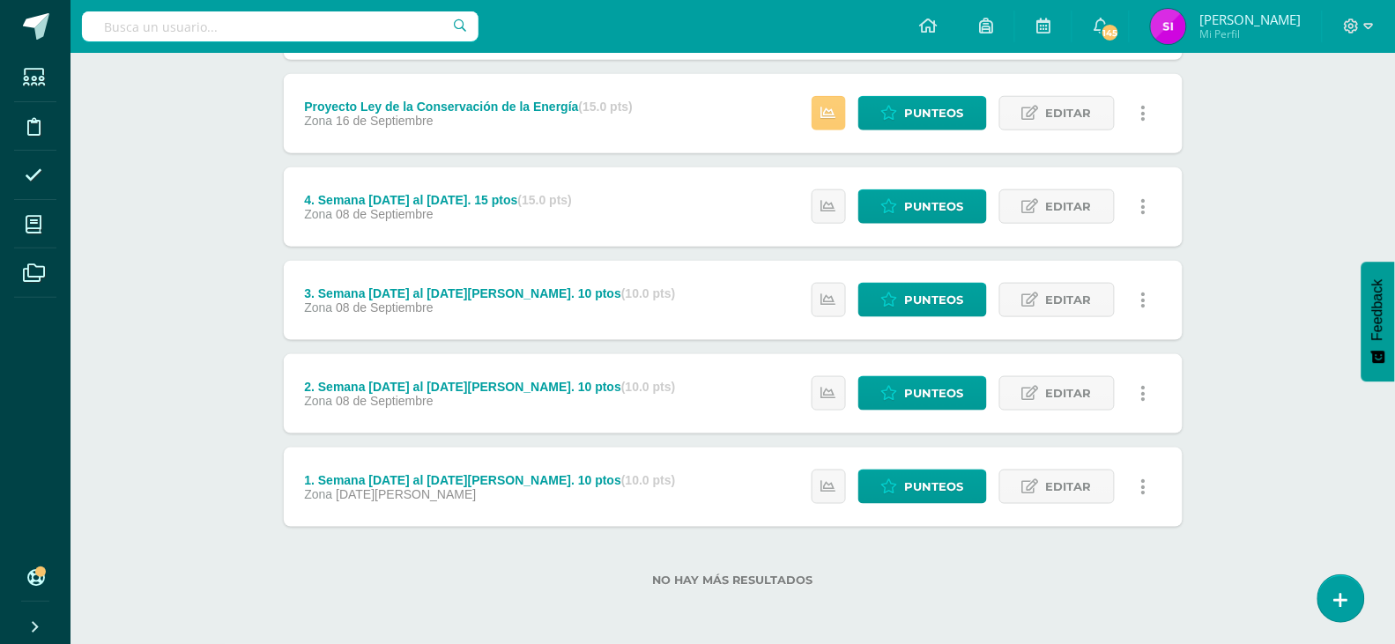
scroll to position [409, 0]
click at [931, 479] on span "Punteos" at bounding box center [934, 487] width 59 height 33
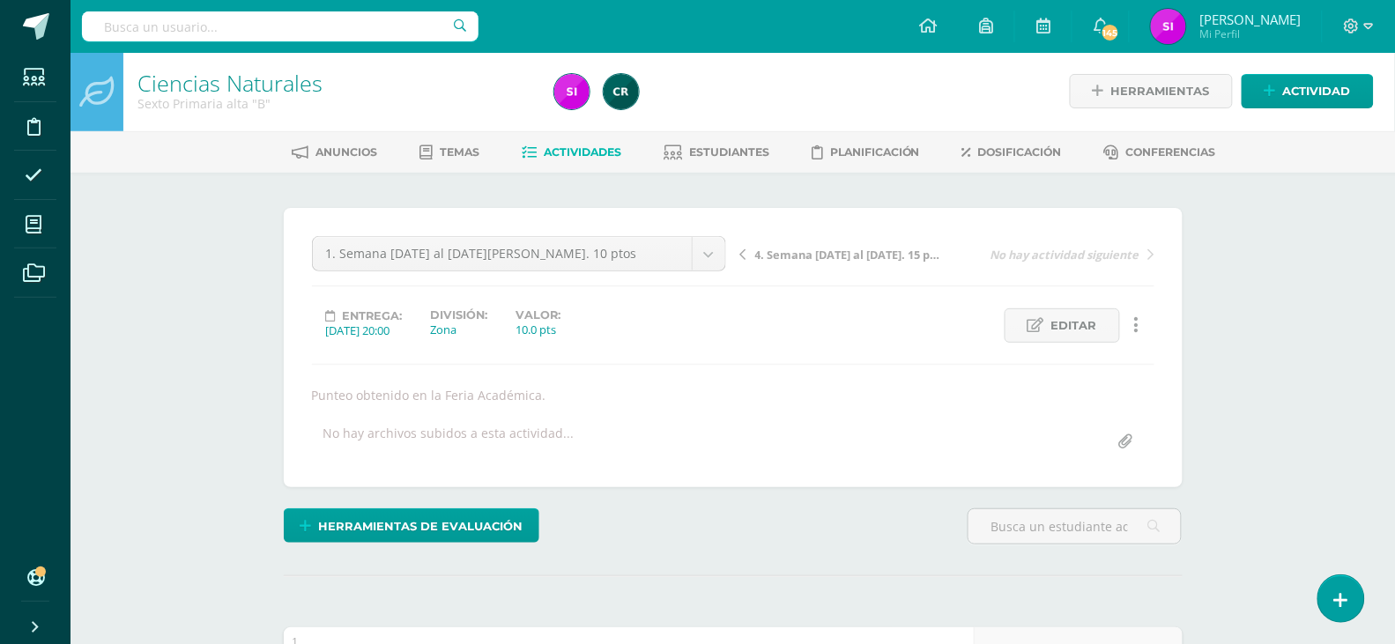
scroll to position [3, 0]
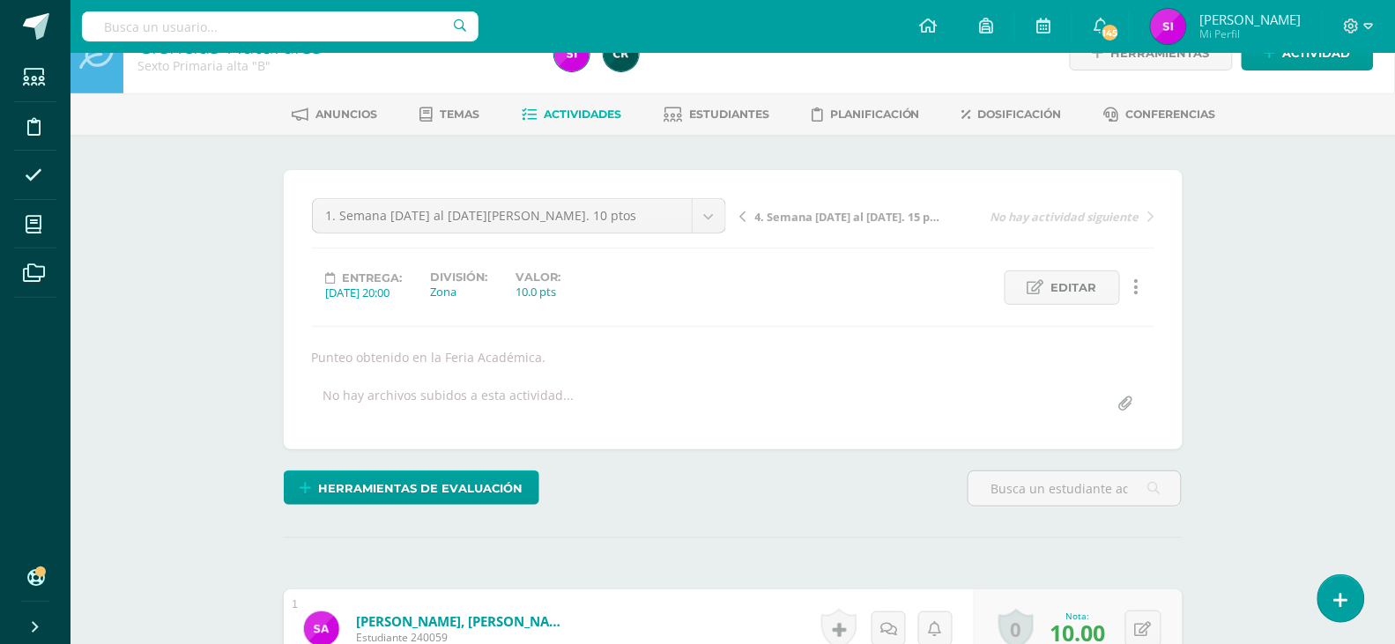
scroll to position [0, 0]
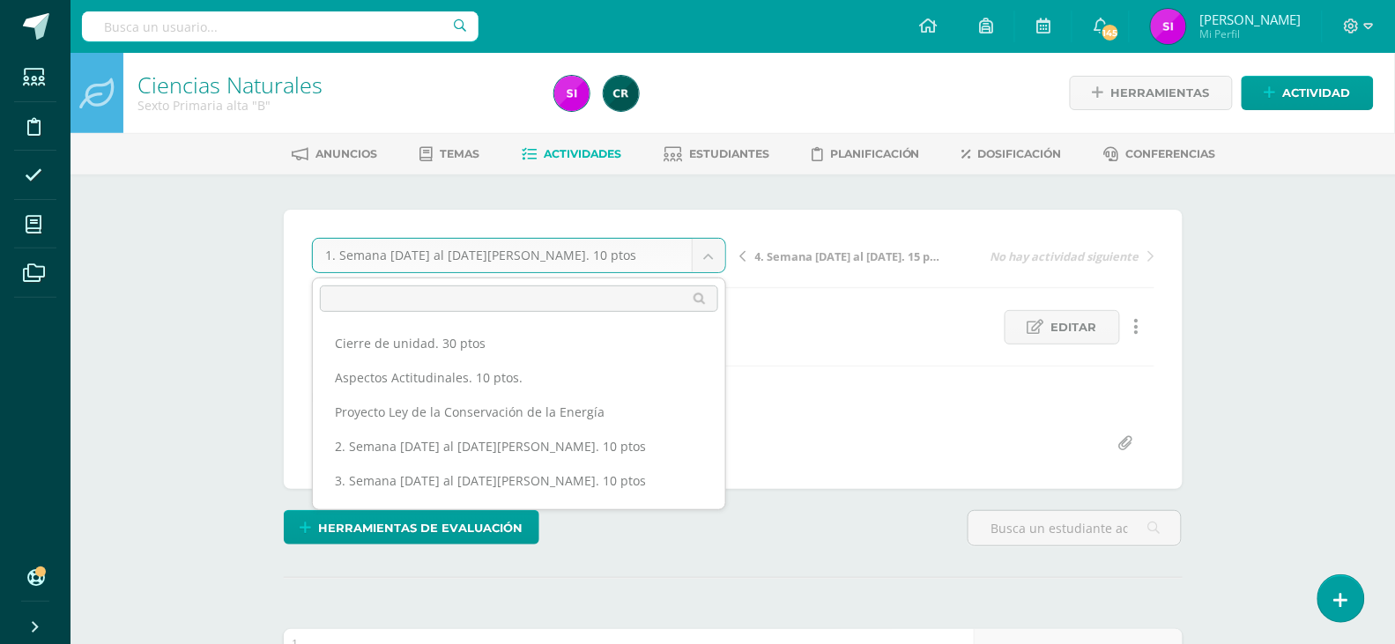
scroll to position [56, 0]
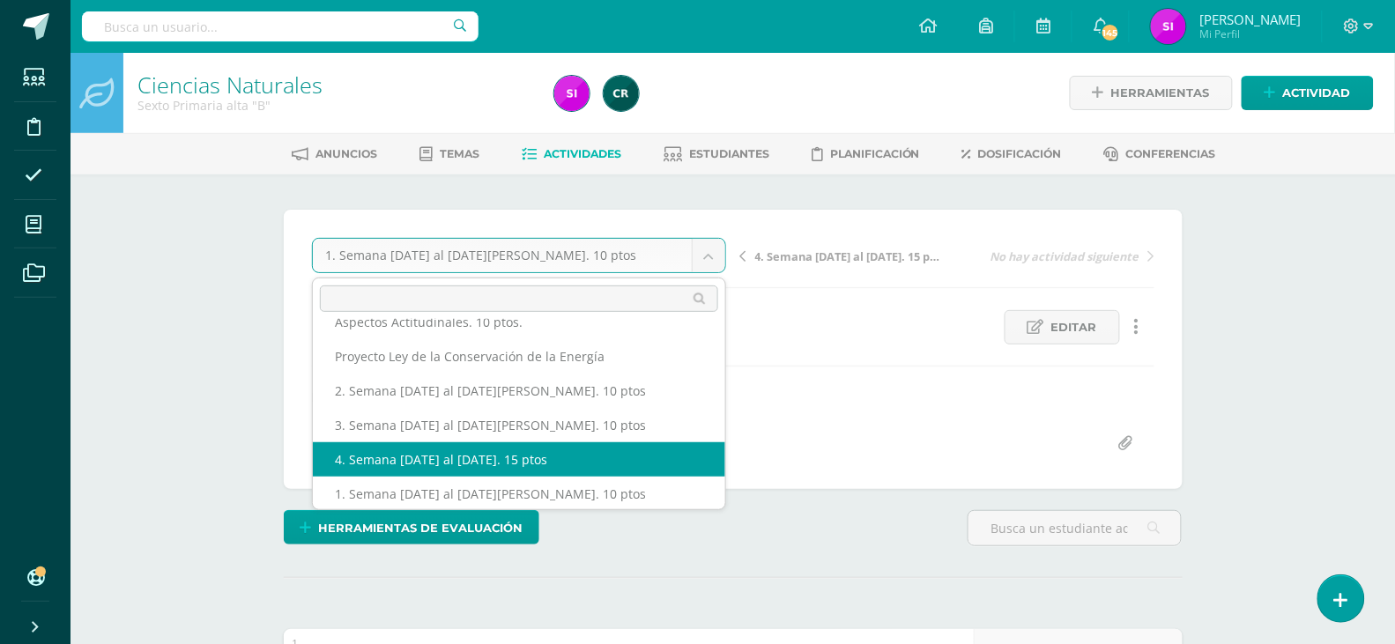
select select "/dashboard/teacher/grade-activity/108408/"
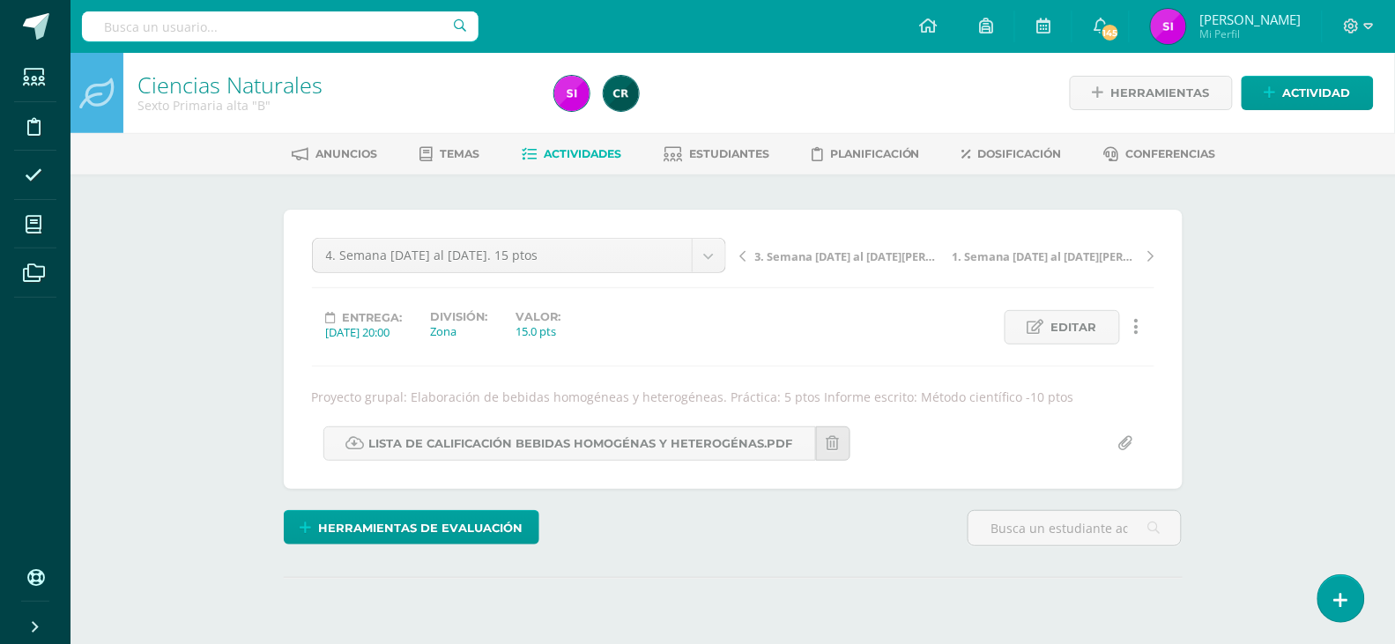
click at [1178, 476] on div "4. Semana 01 al 05 de septiembre. 15 ptos Cierre de unidad. 30 ptos Aspectos Ac…" at bounding box center [733, 349] width 899 height 279
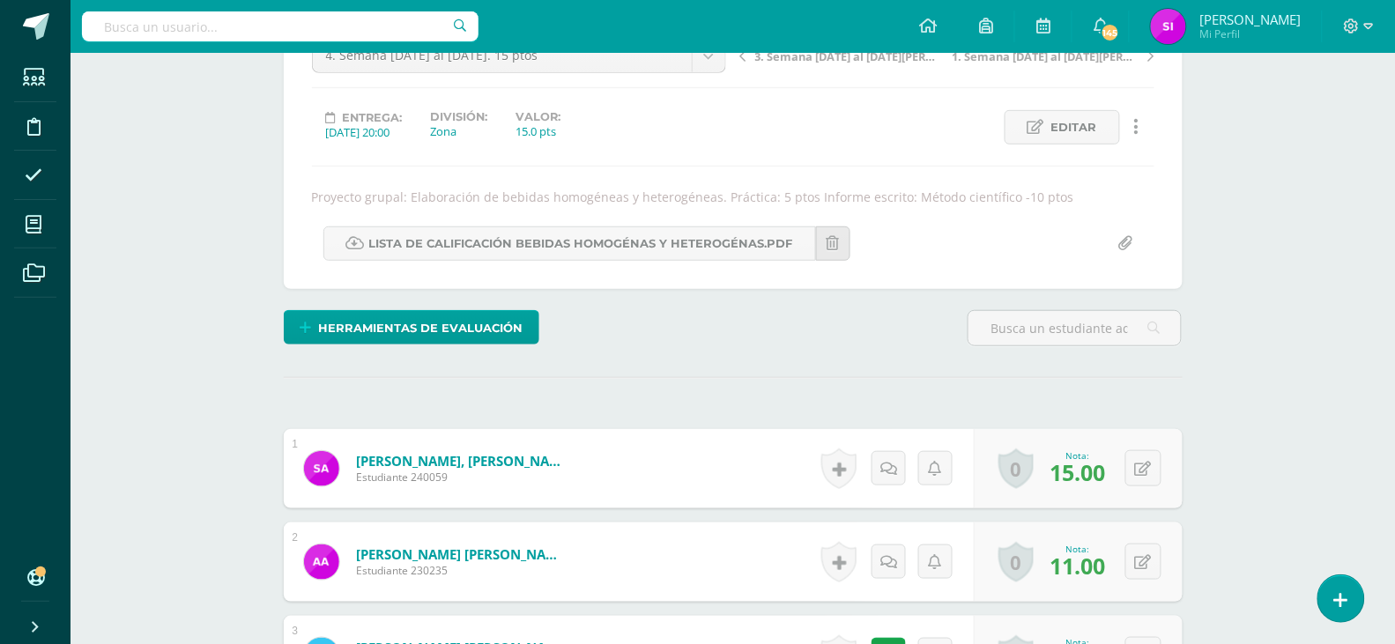
scroll to position [201, 0]
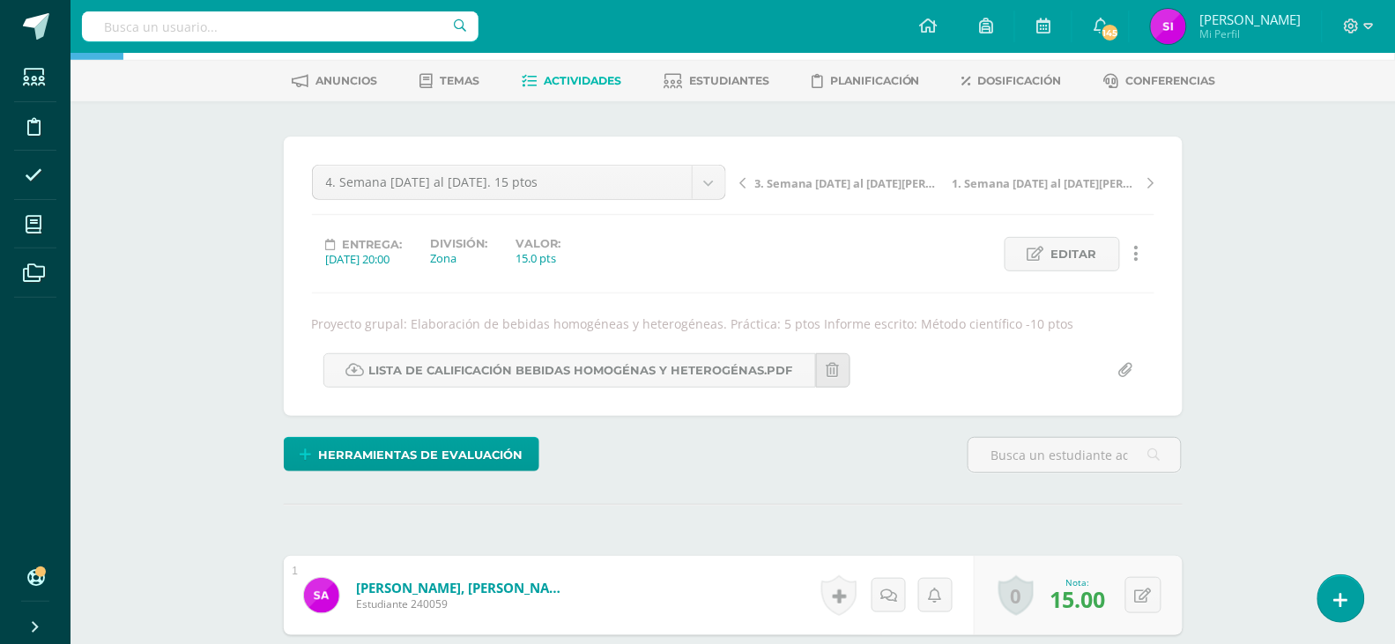
scroll to position [0, 0]
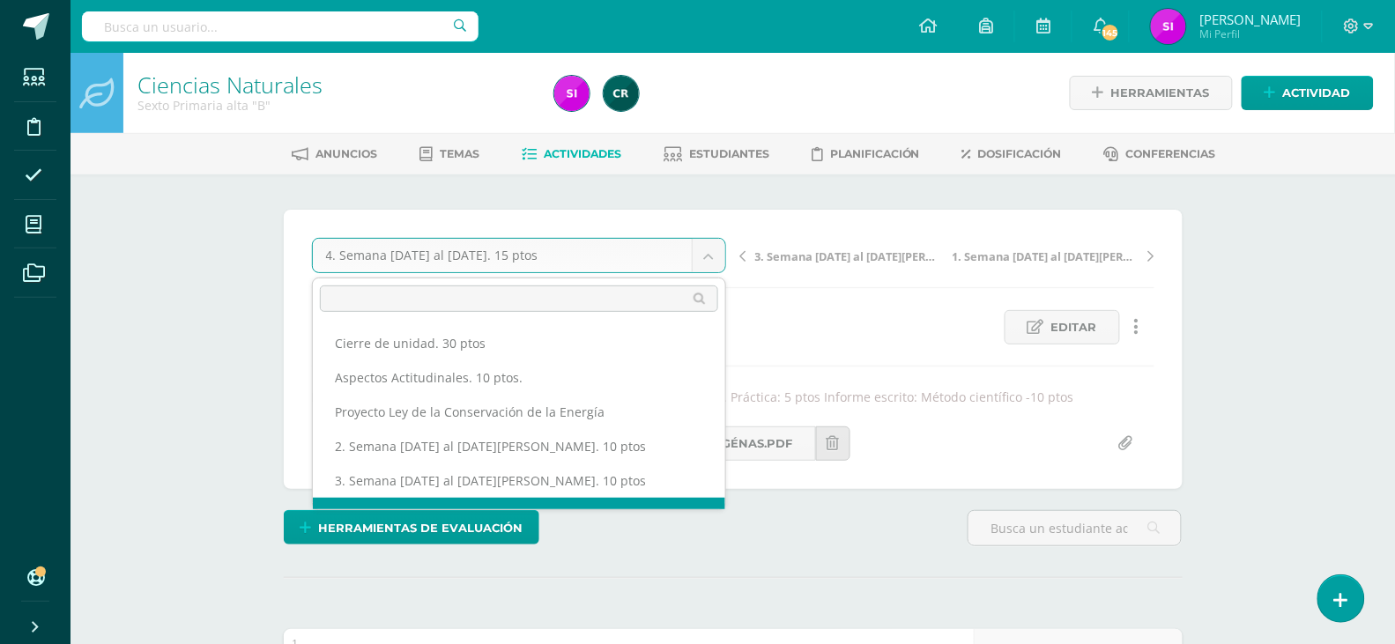
scroll to position [22, 0]
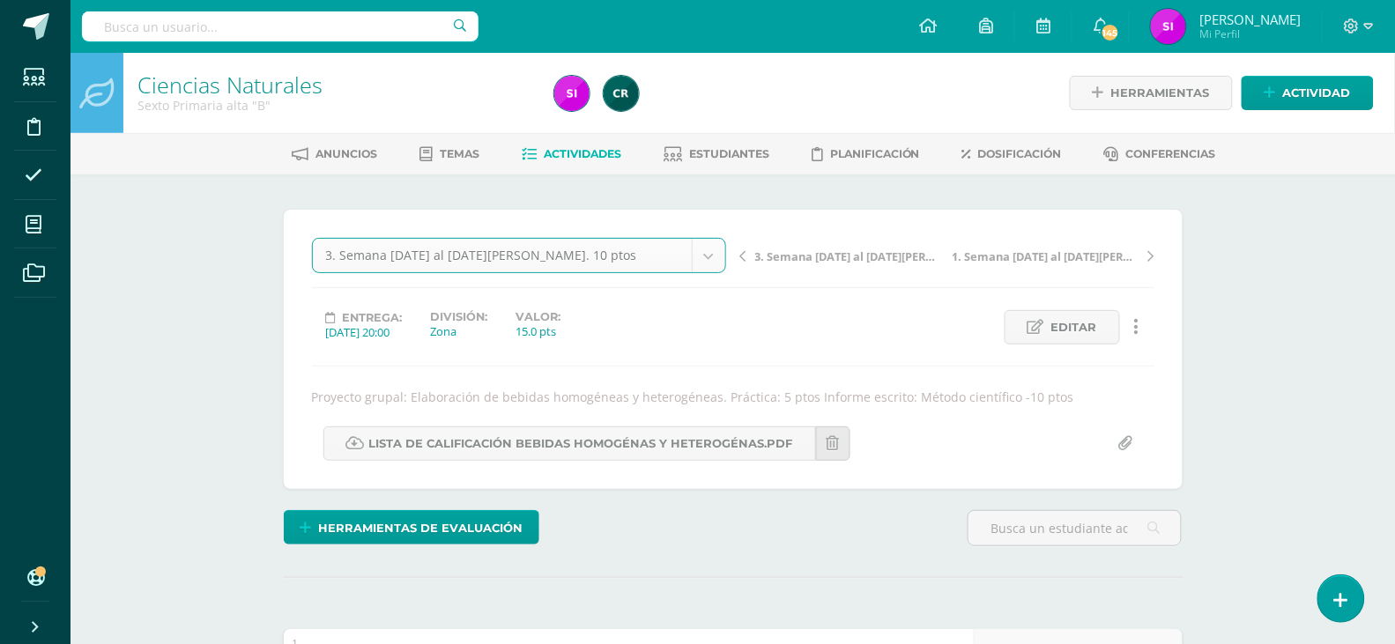
select select "/dashboard/teacher/grade-activity/108402/"
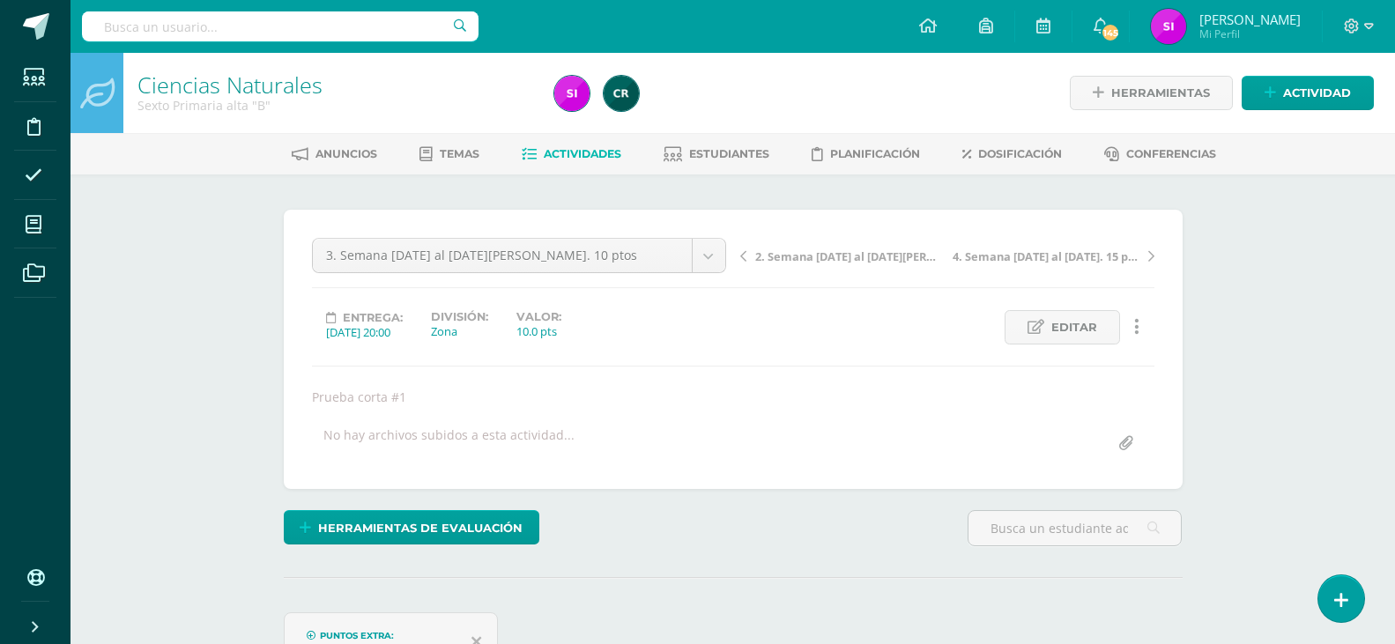
click at [1243, 387] on div "Ciencias Naturales Sexto Primaria alta "B" Herramientas Detalle de asistencias …" at bounding box center [732, 419] width 1324 height 732
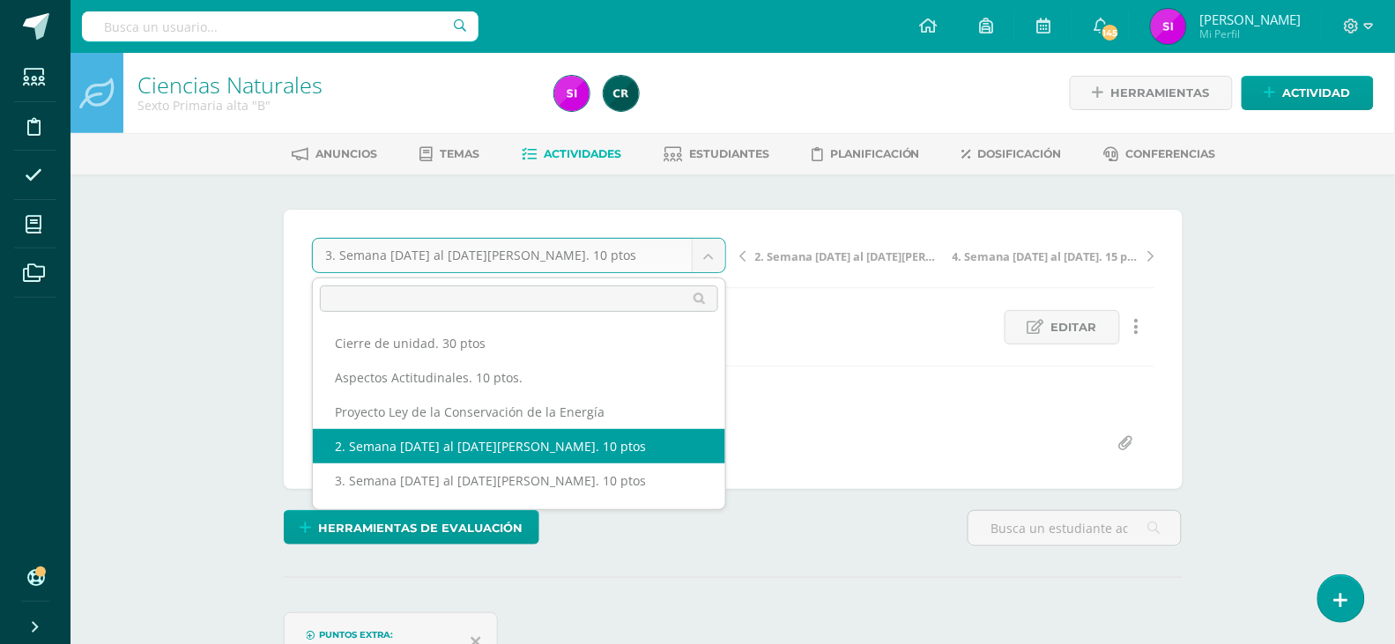
select select "/dashboard/teacher/grade-activity/108396/"
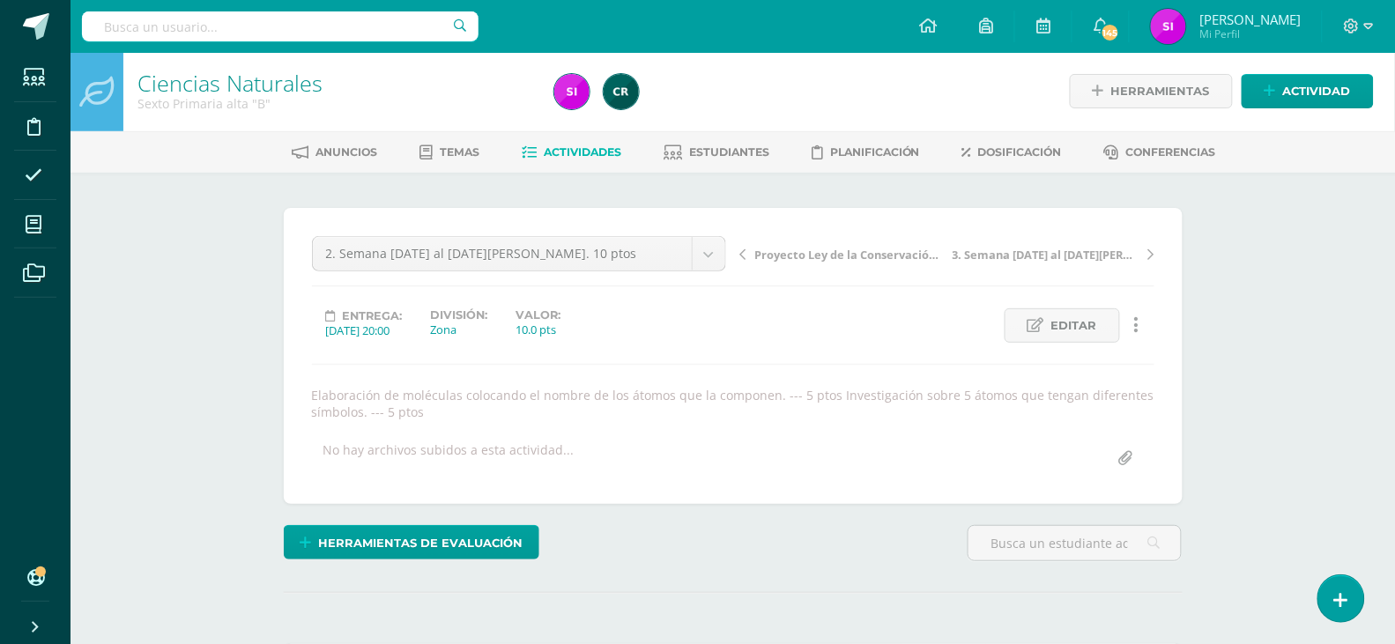
scroll to position [3, 0]
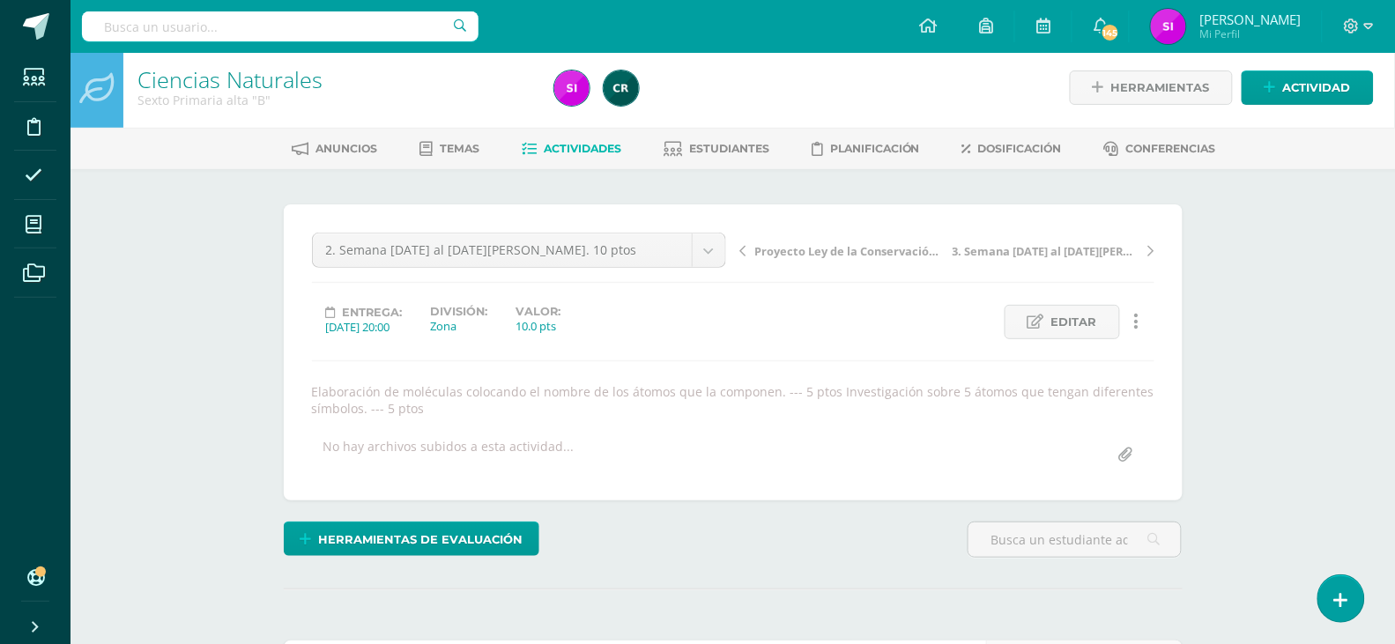
scroll to position [0, 0]
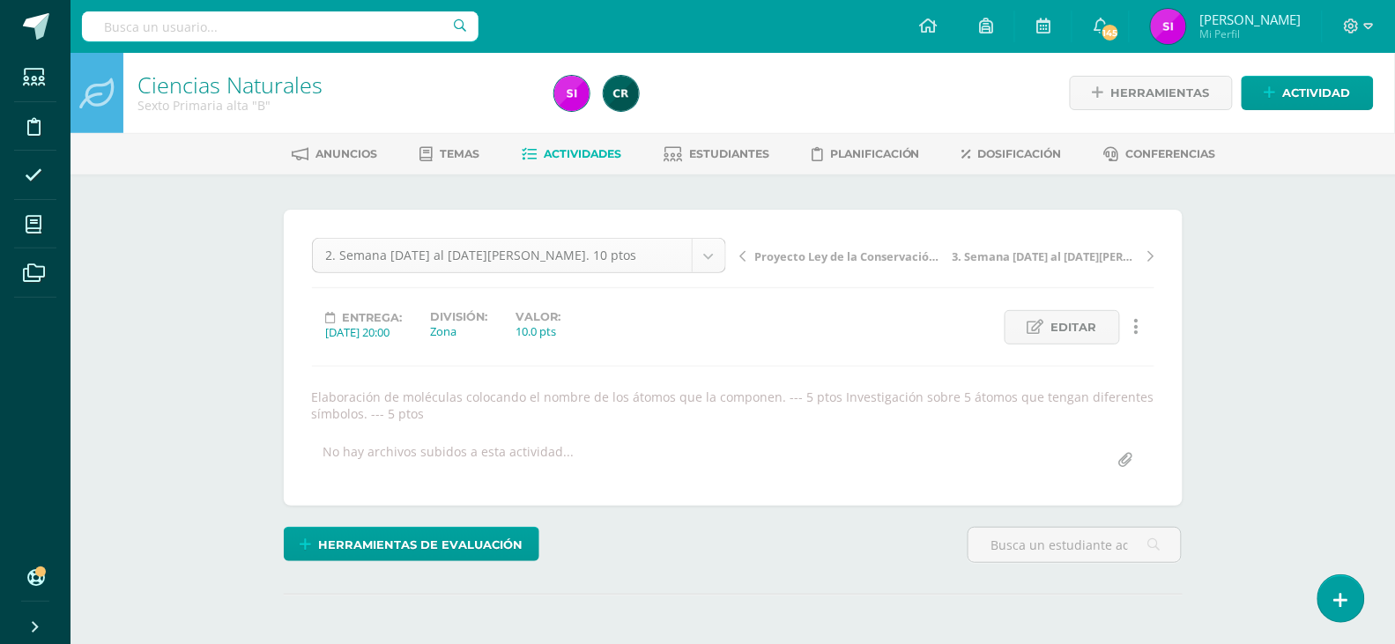
click at [720, 272] on div "2. Semana [DATE] al [DATE][PERSON_NAME]. 10 ptos" at bounding box center [519, 255] width 414 height 35
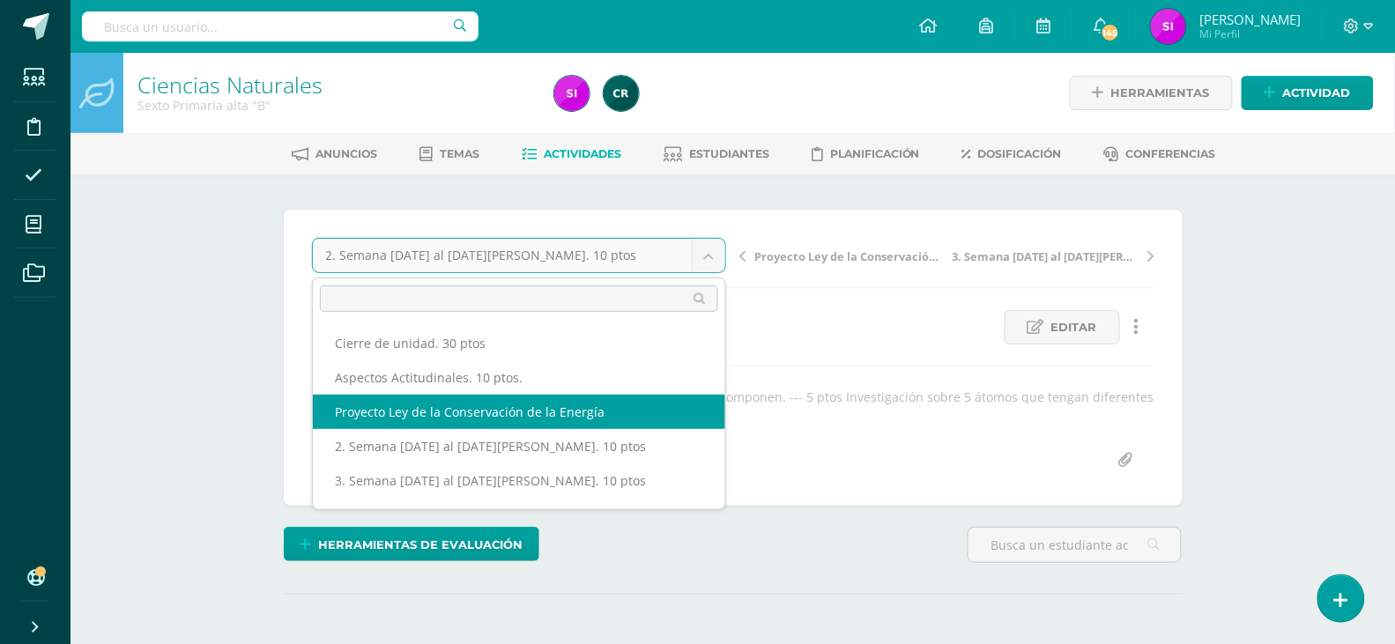
select select "/dashboard/teacher/grade-activity/109237/"
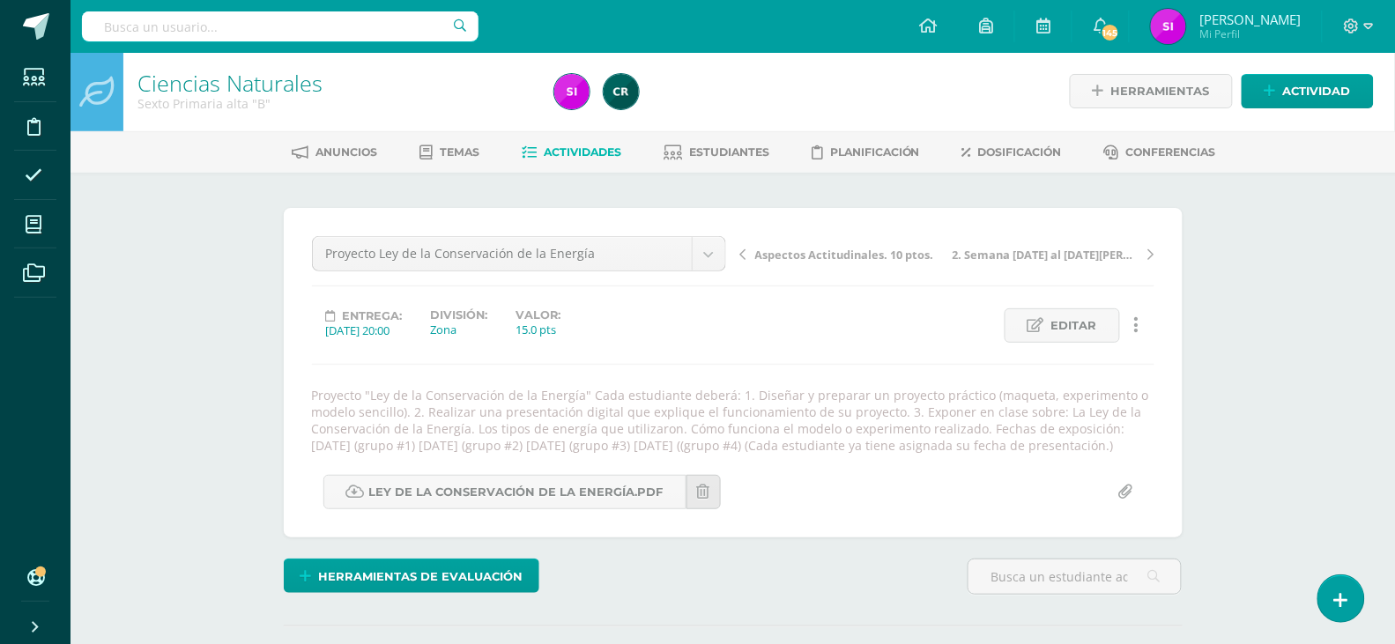
scroll to position [3, 0]
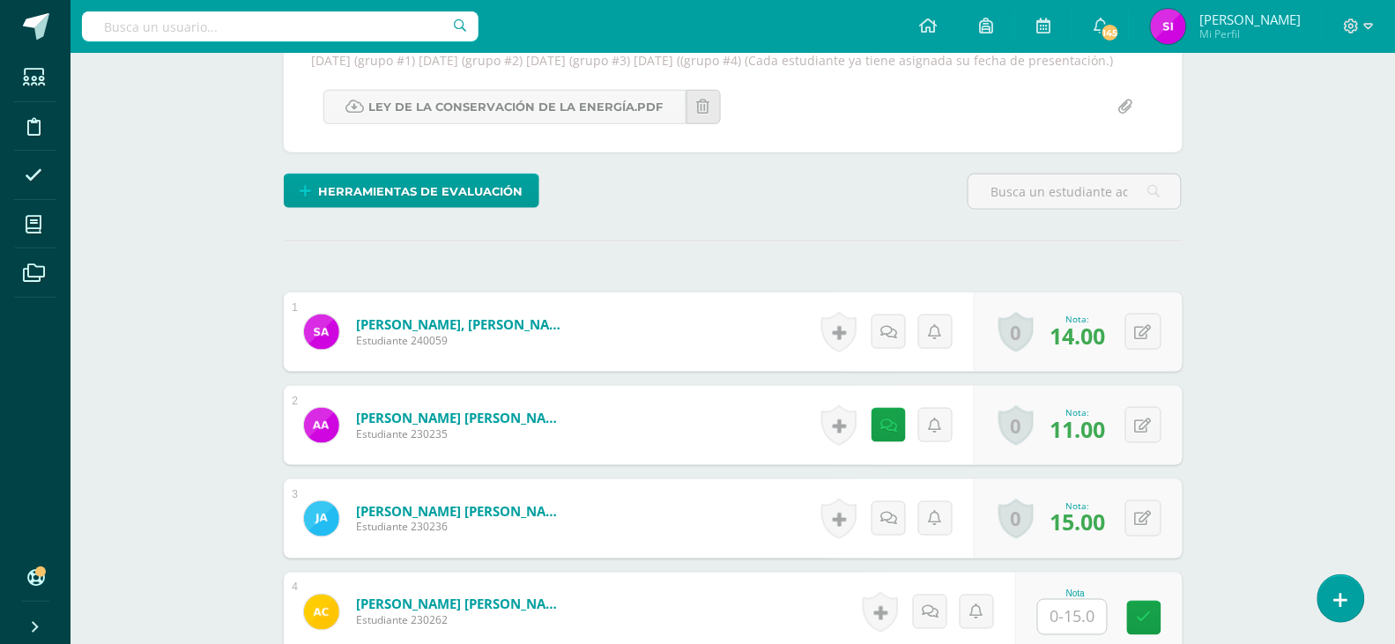
scroll to position [567, 0]
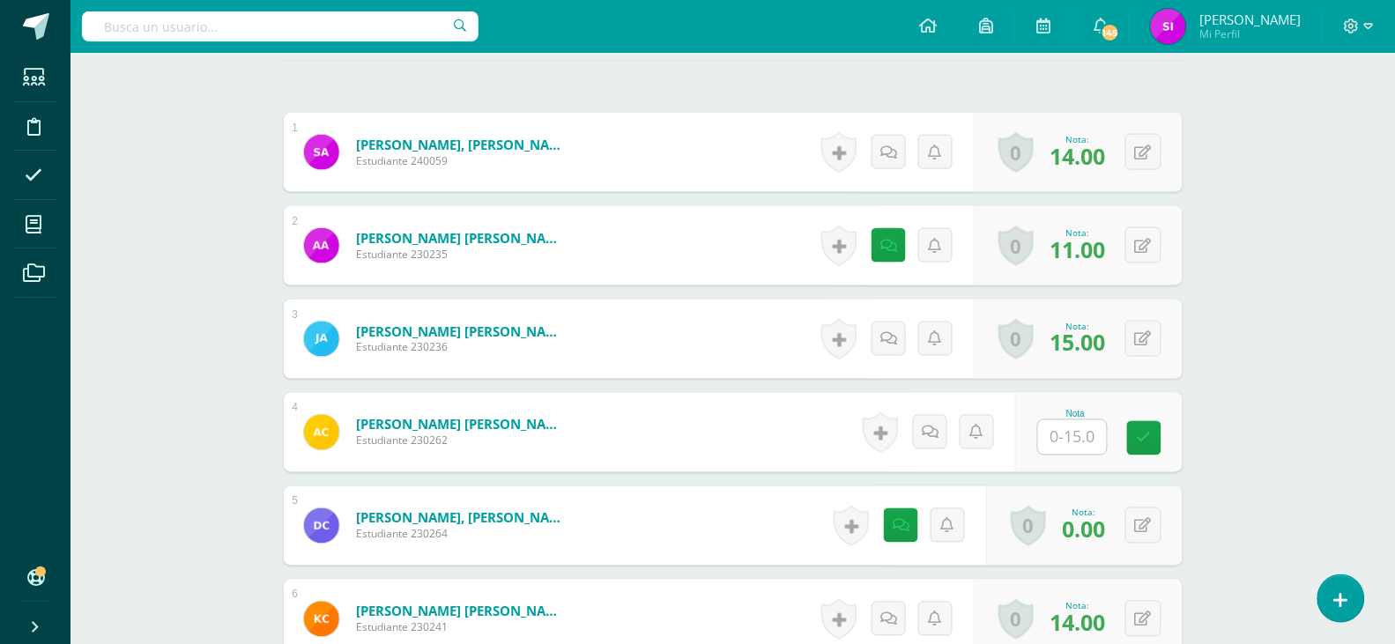
click at [1058, 453] on input "text" at bounding box center [1072, 437] width 69 height 34
type input "15"
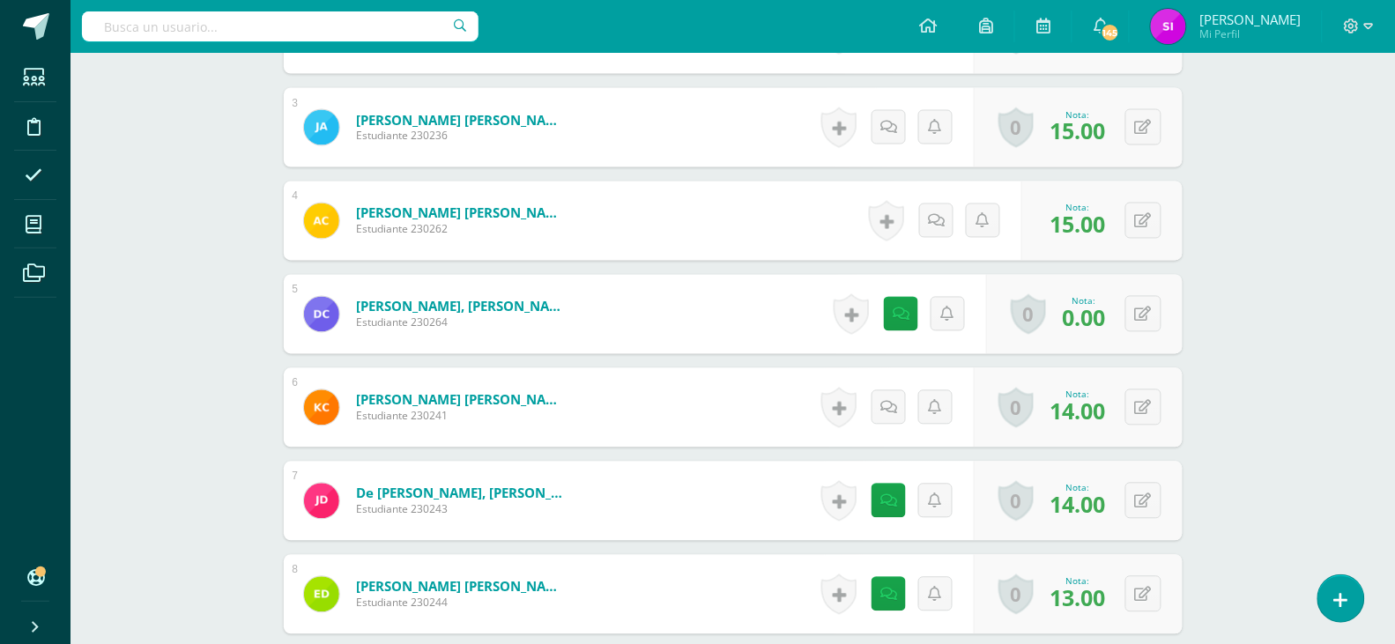
scroll to position [802, 0]
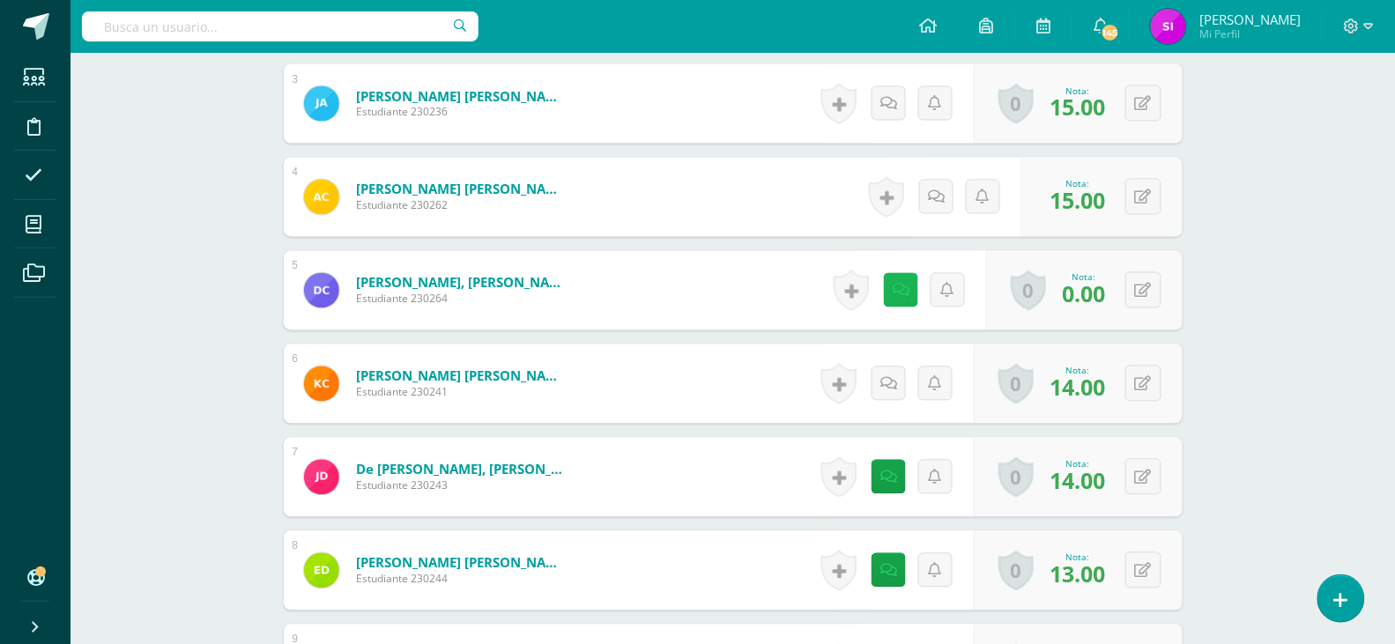
click at [885, 307] on link at bounding box center [901, 290] width 34 height 34
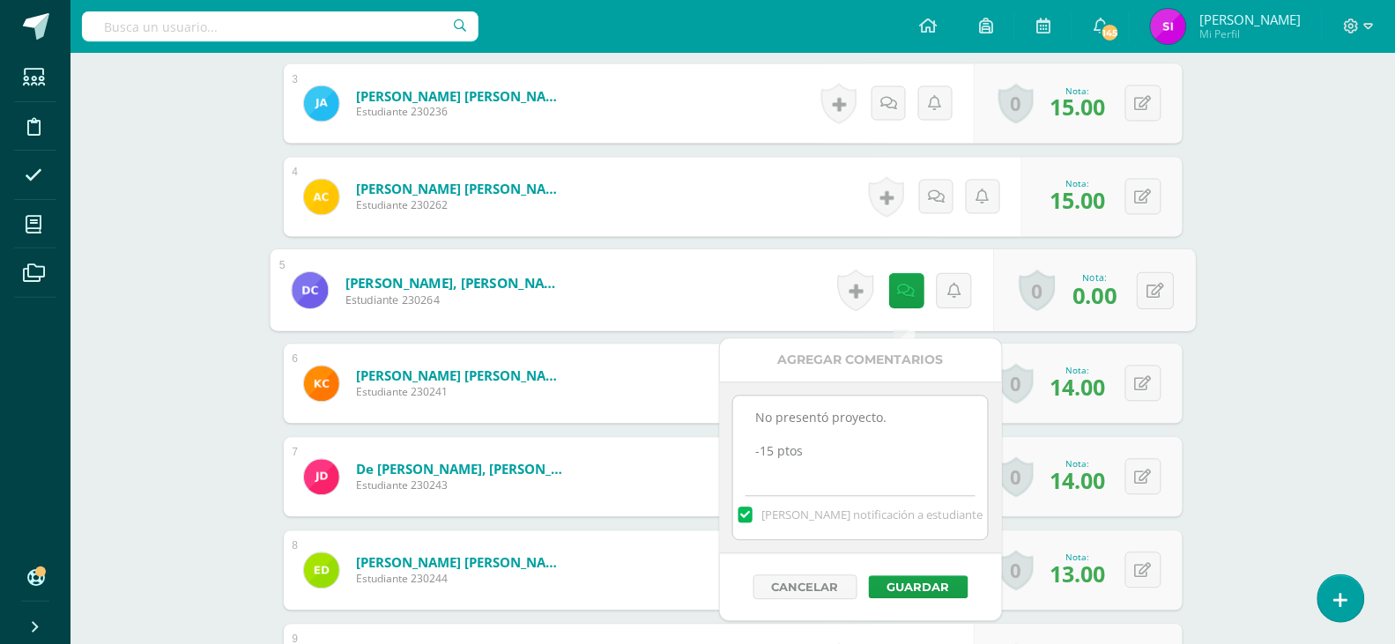
click at [1227, 390] on div "Ciencias Naturales Sexto Primaria alta "B" Herramientas Detalle de asistencias …" at bounding box center [732, 639] width 1324 height 2776
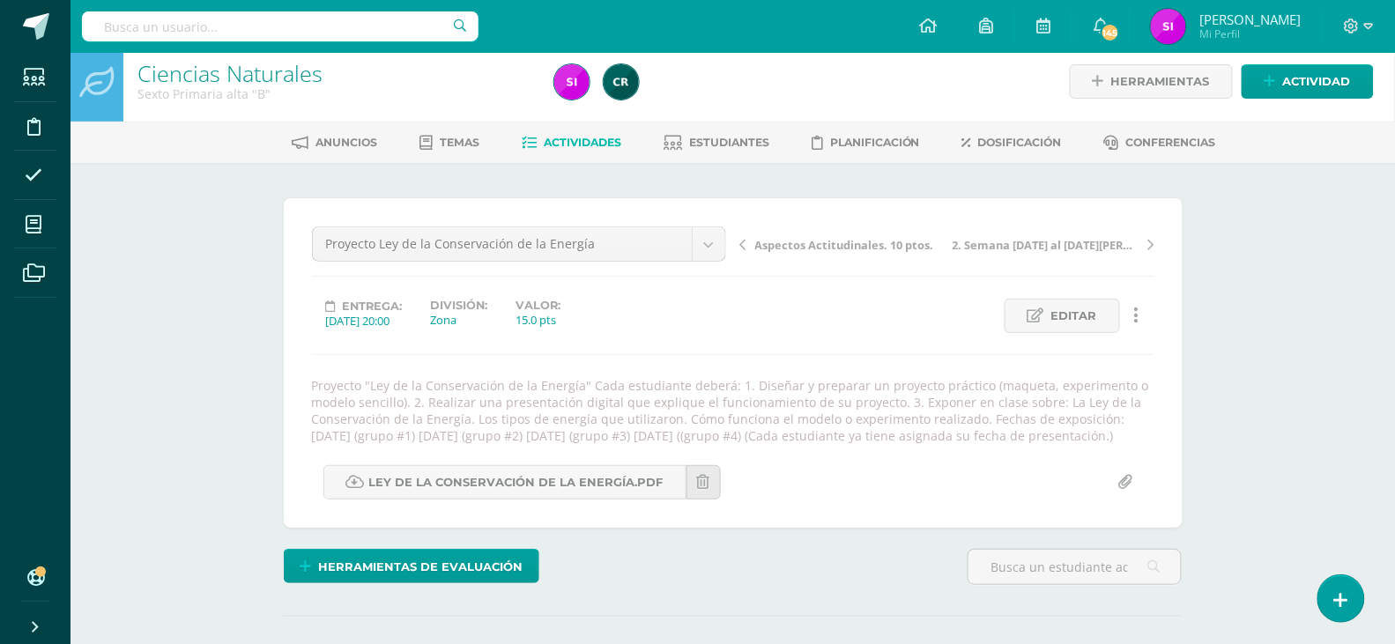
scroll to position [2, 0]
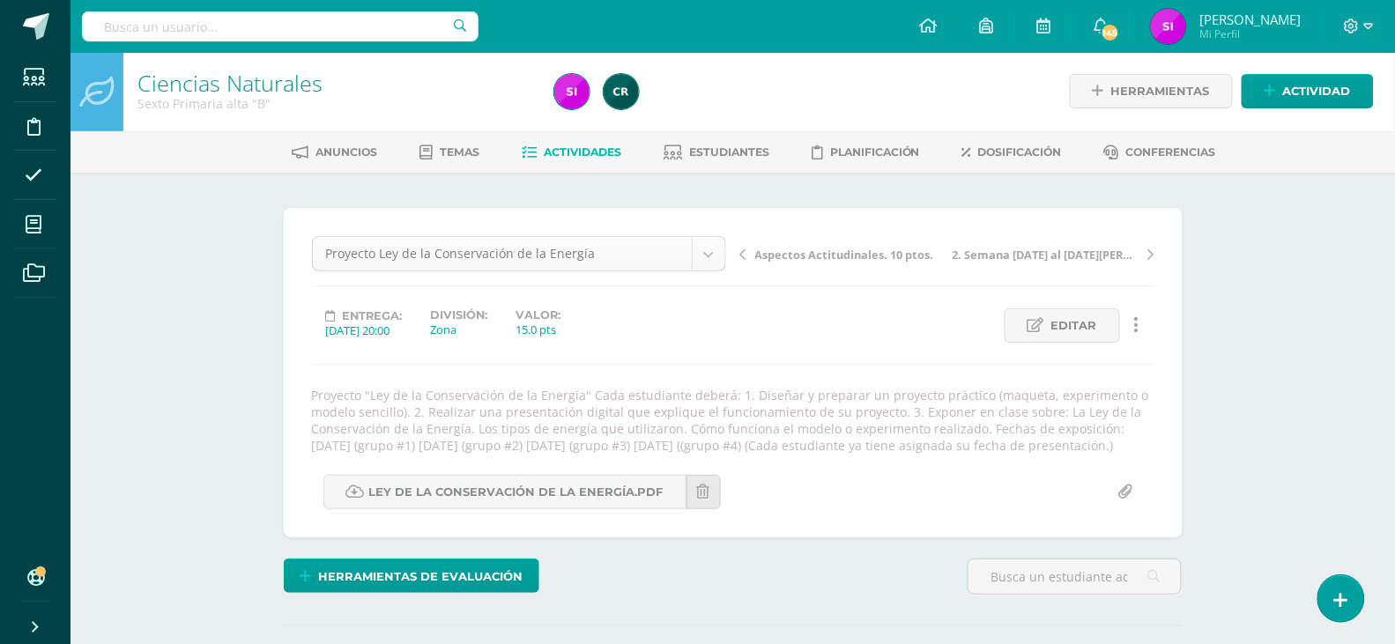
click at [733, 236] on div "Aspectos Actitudinales. 10 ptos. 2. Semana 18 al 22 de agosto. 10 ptos" at bounding box center [947, 260] width 428 height 49
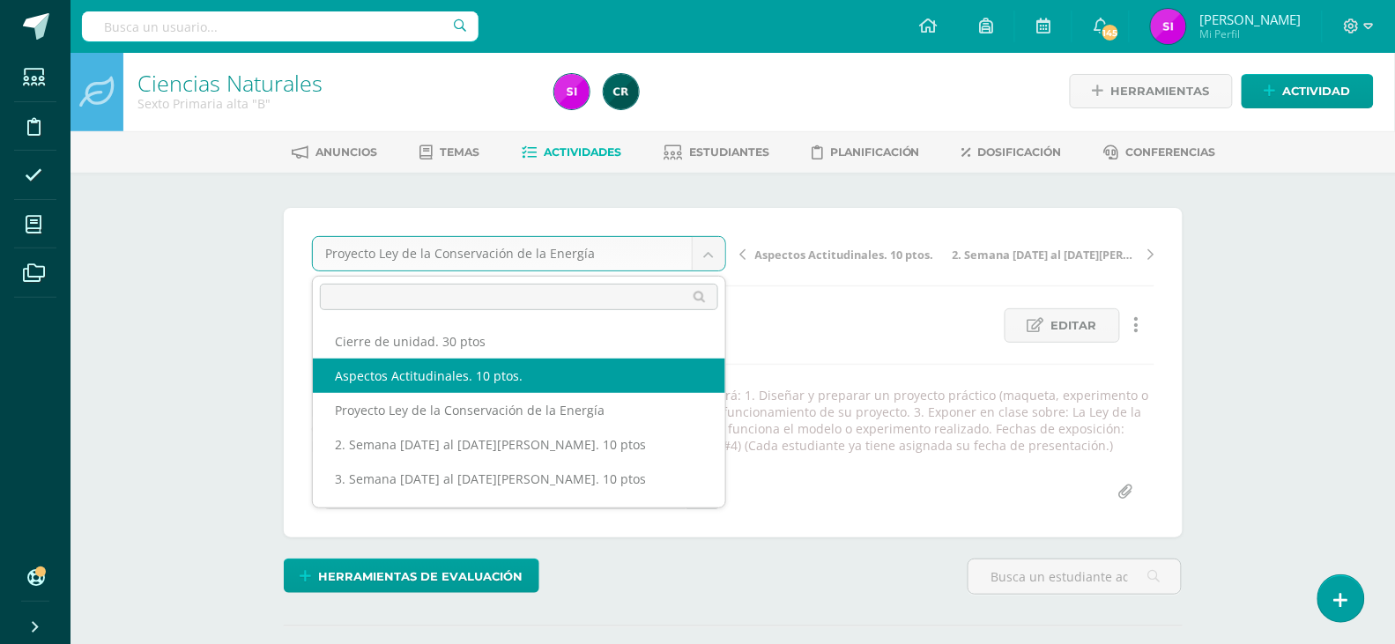
select select "/dashboard/teacher/grade-activity/110615/"
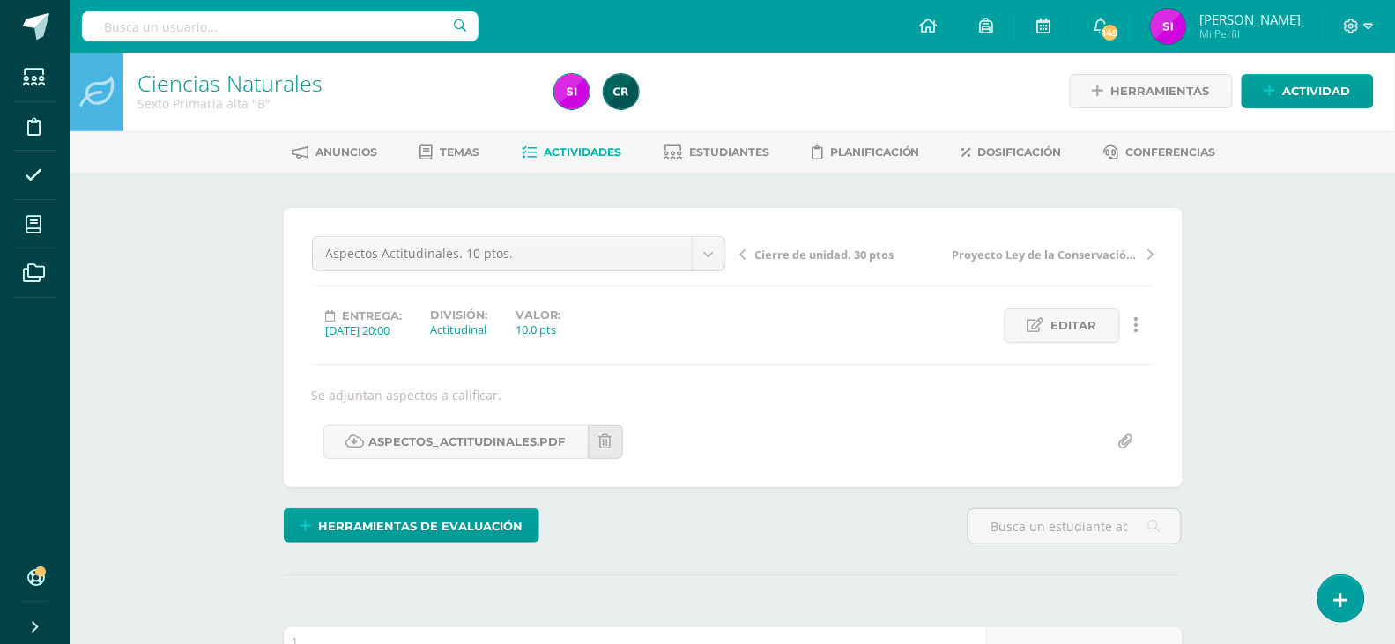
scroll to position [3, 0]
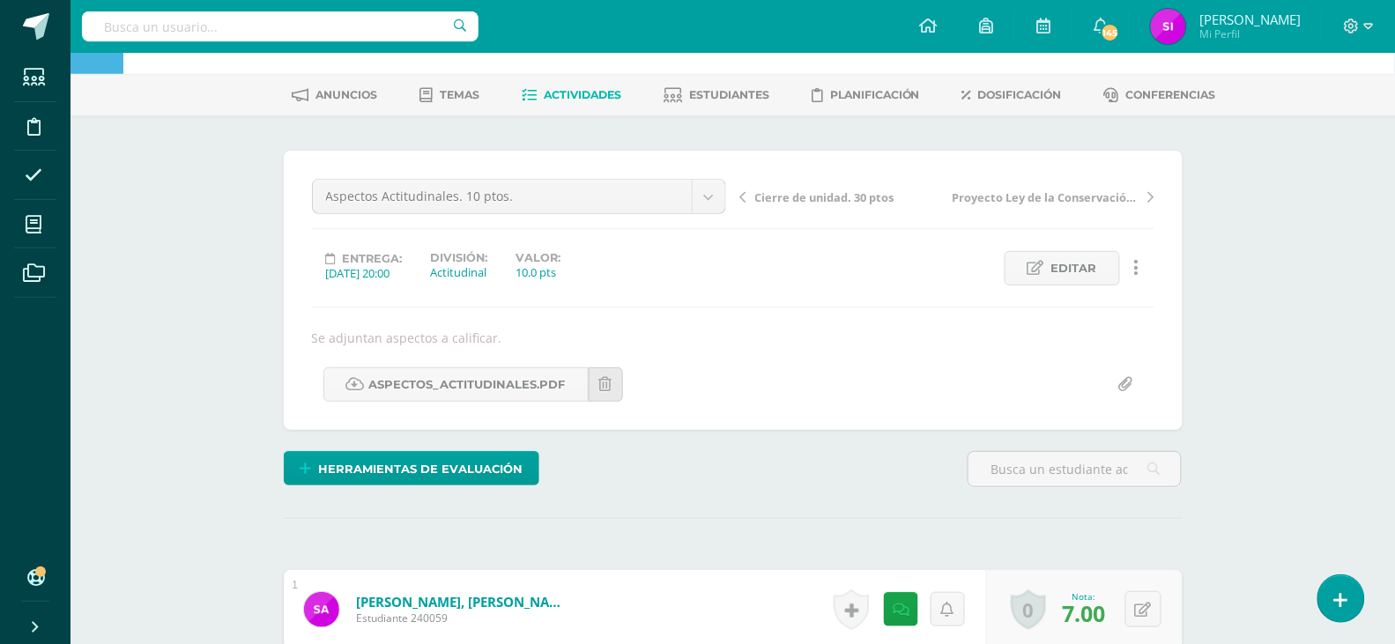
scroll to position [0, 0]
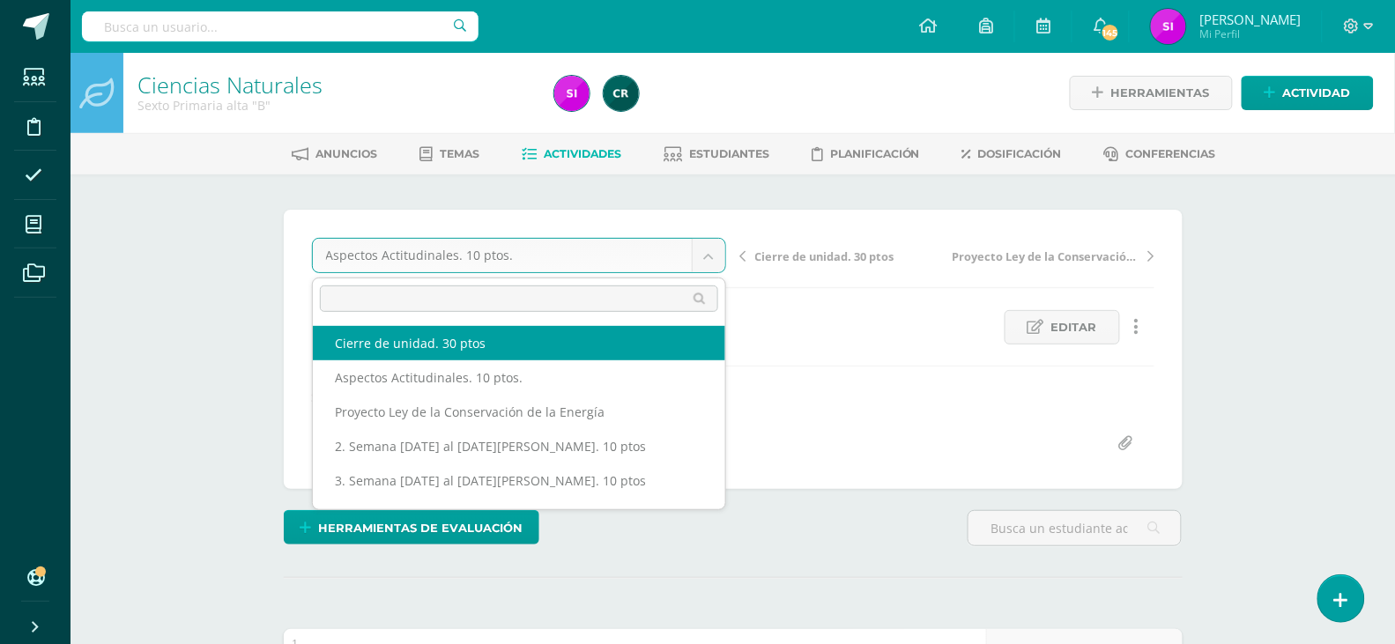
select select "/dashboard/teacher/grade-activity/110831/"
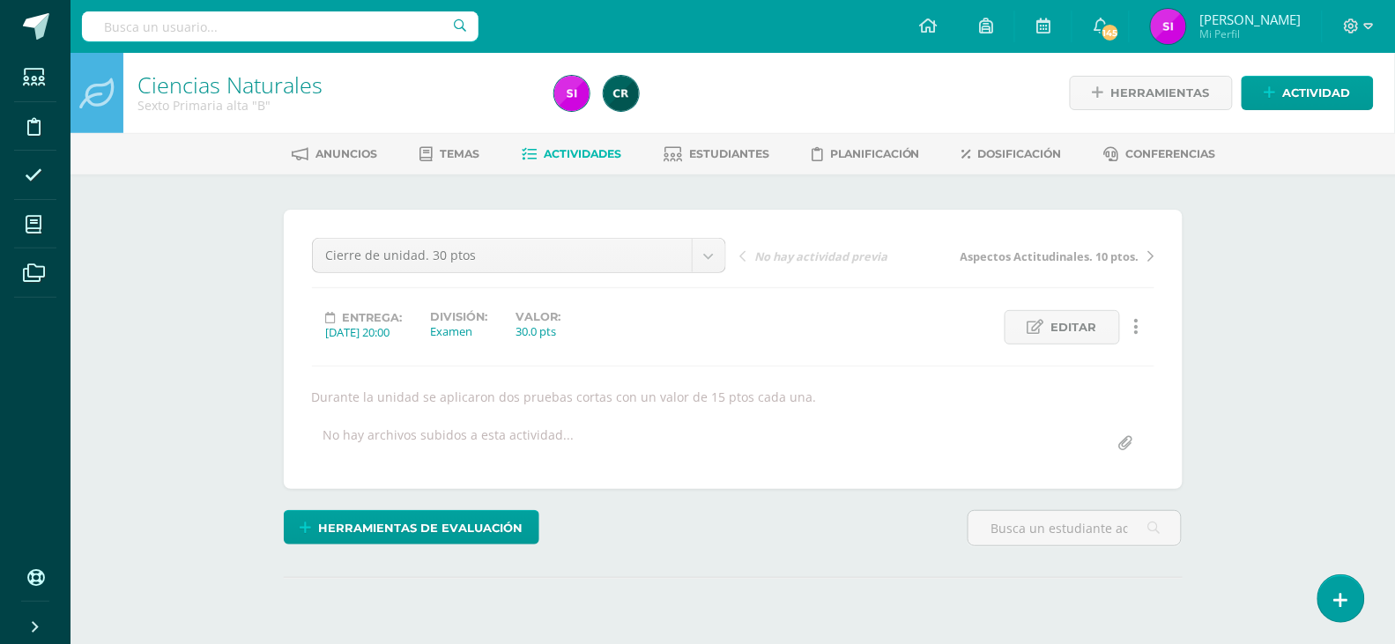
click at [1317, 465] on div "Ciencias Naturales Sexto Primaria alta "B" Herramientas Detalle de asistencias …" at bounding box center [732, 384] width 1324 height 662
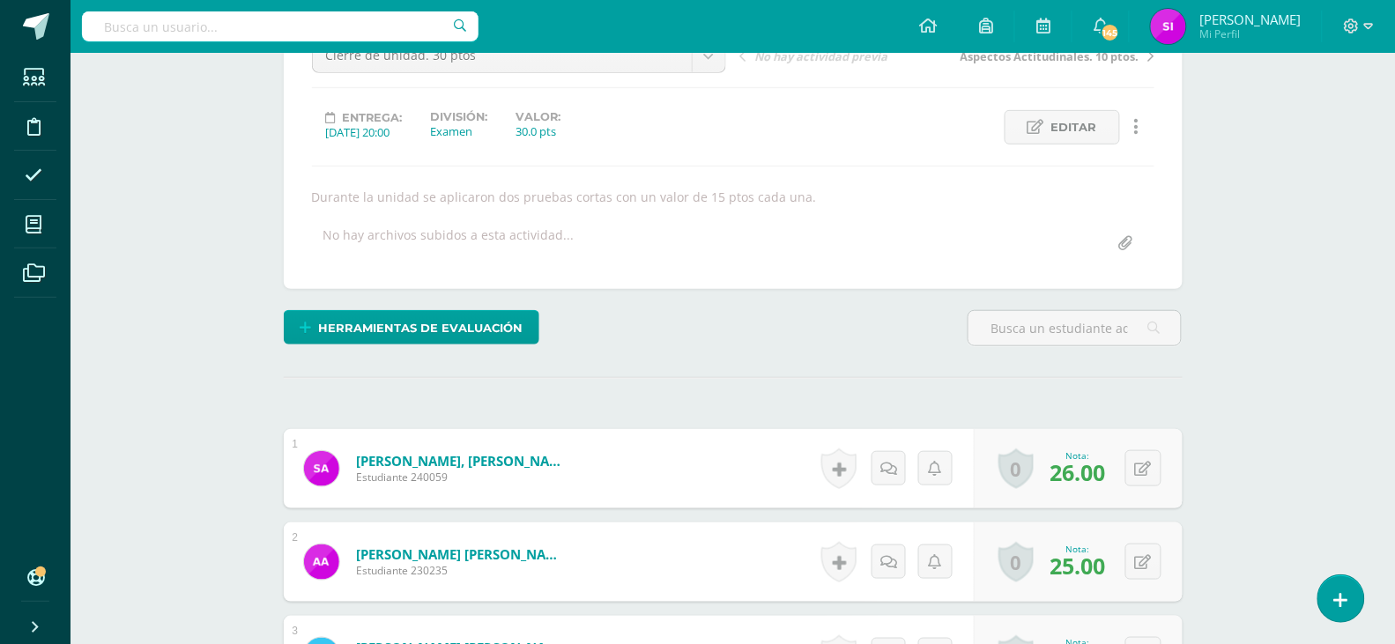
scroll to position [201, 0]
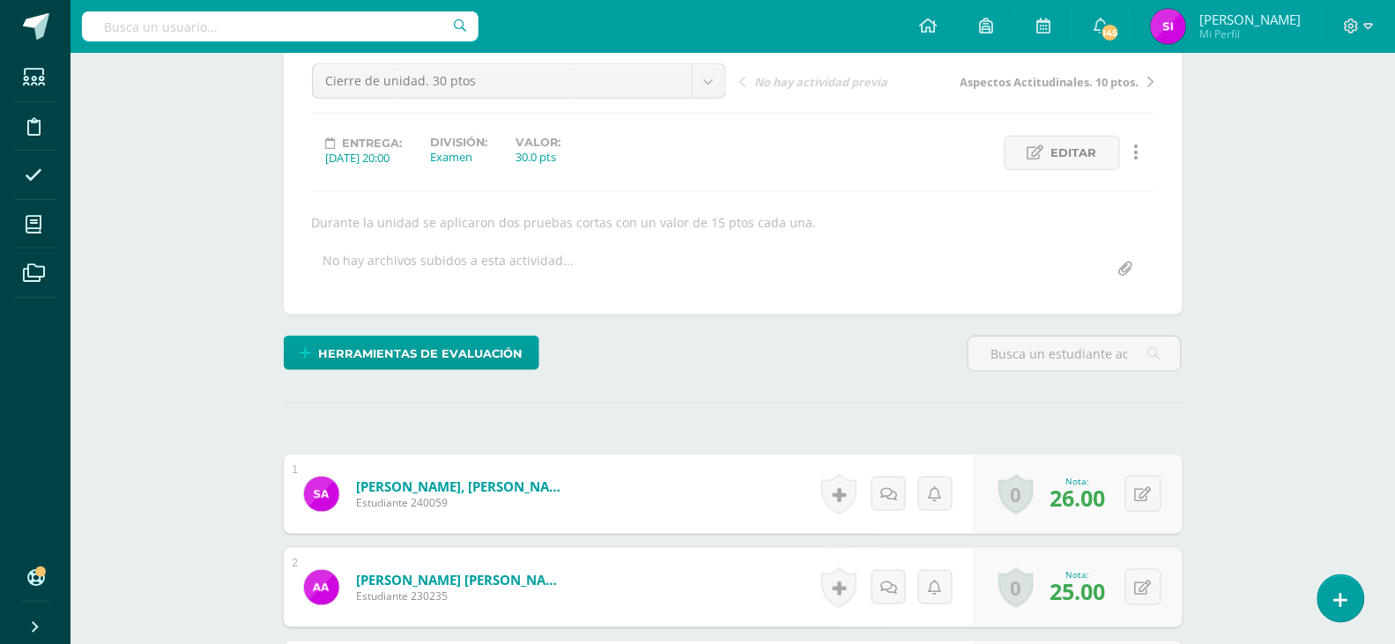
scroll to position [154, 0]
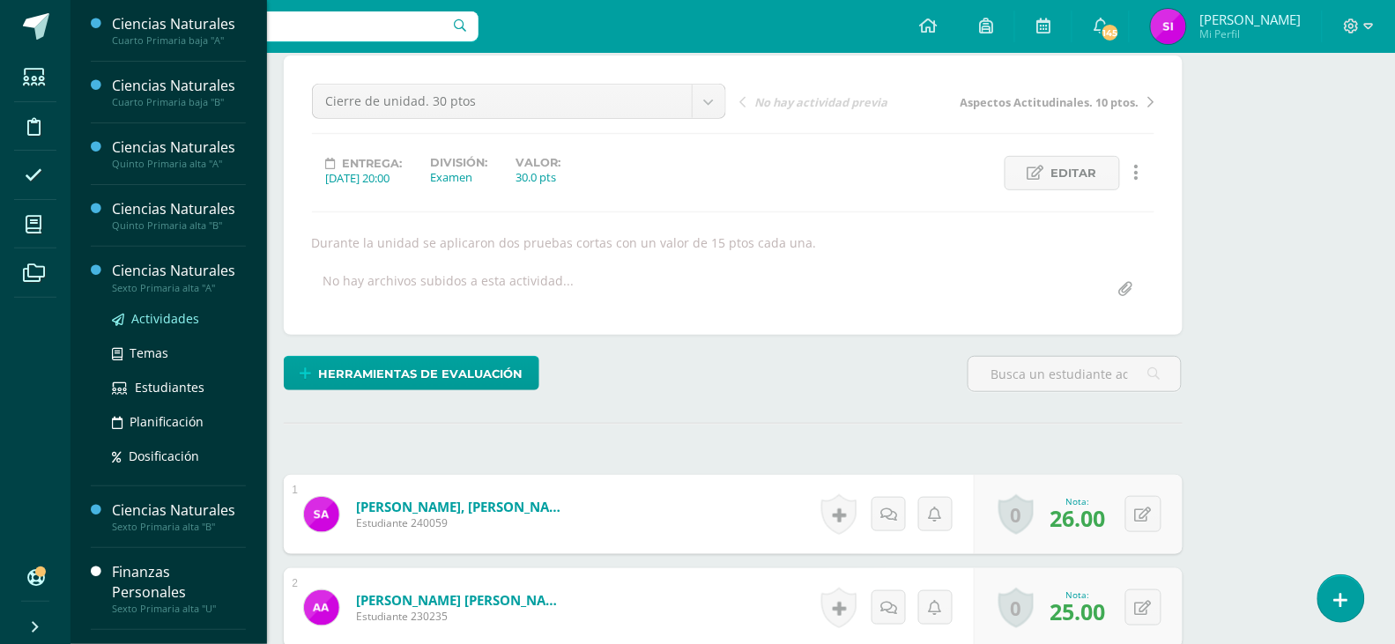
click at [172, 314] on span "Actividades" at bounding box center [165, 318] width 68 height 17
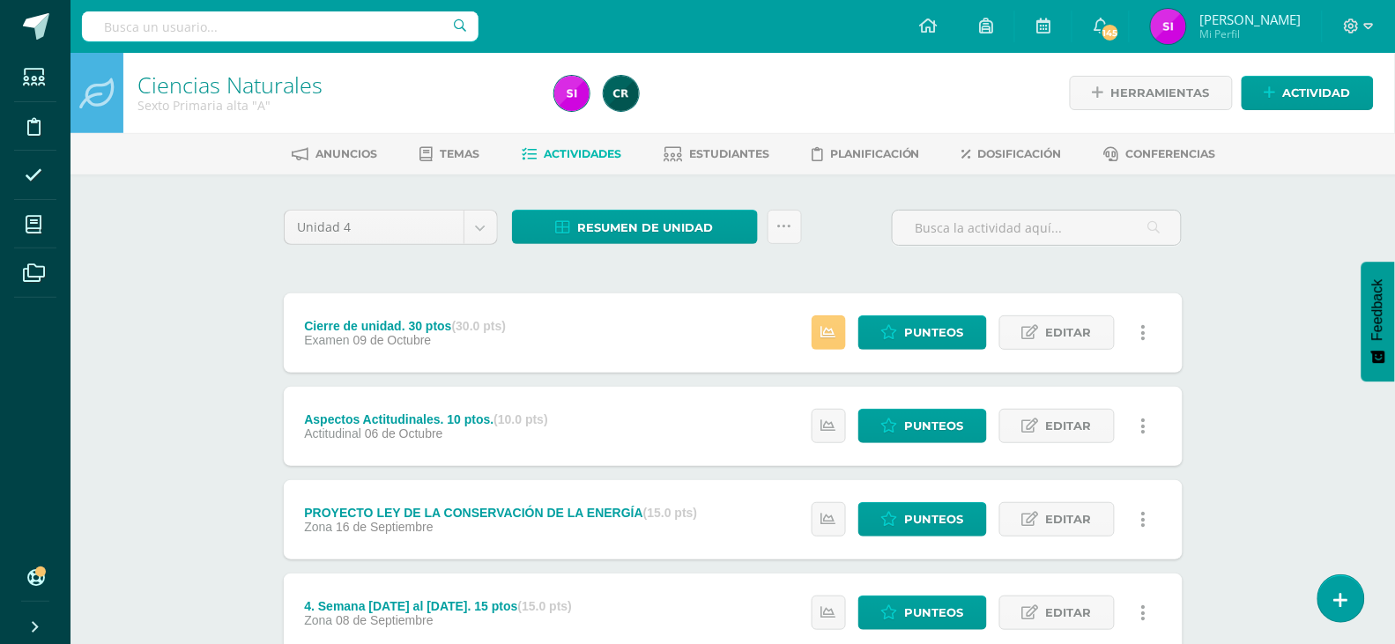
click at [1295, 390] on div "Ciencias Naturales Sexto Primaria alta "A" Herramientas Detalle de asistencias …" at bounding box center [732, 552] width 1324 height 998
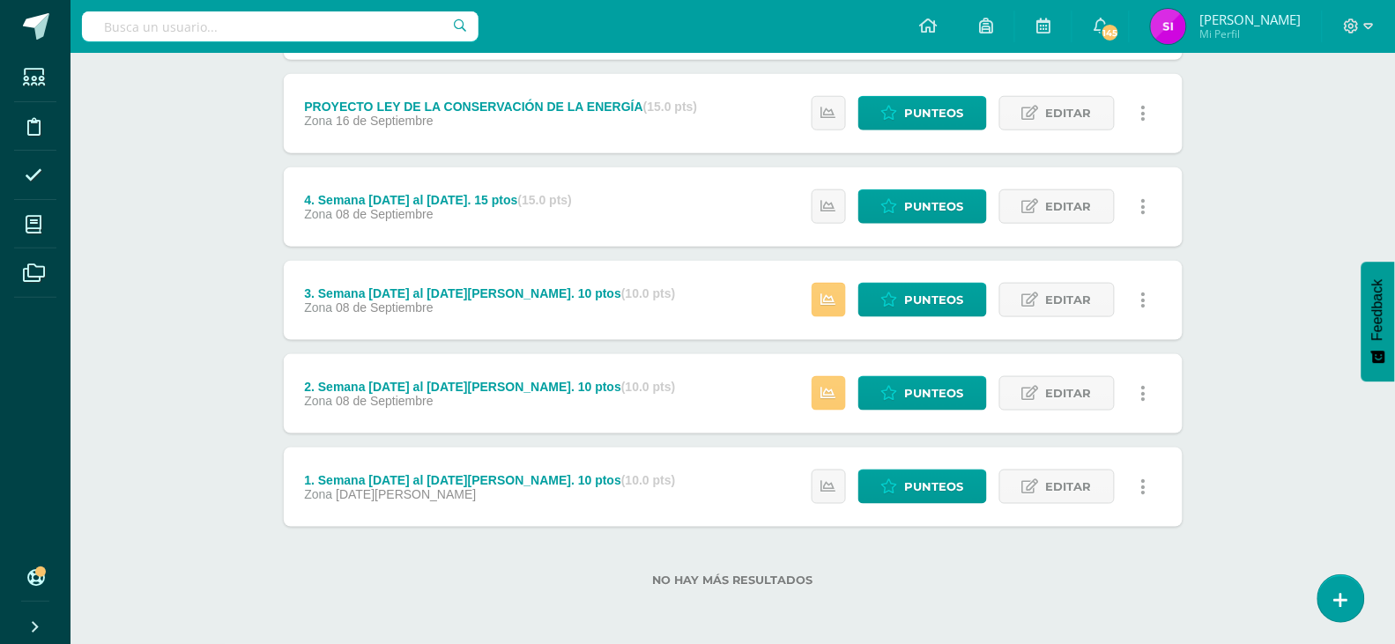
scroll to position [409, 0]
click at [884, 489] on icon at bounding box center [889, 486] width 17 height 15
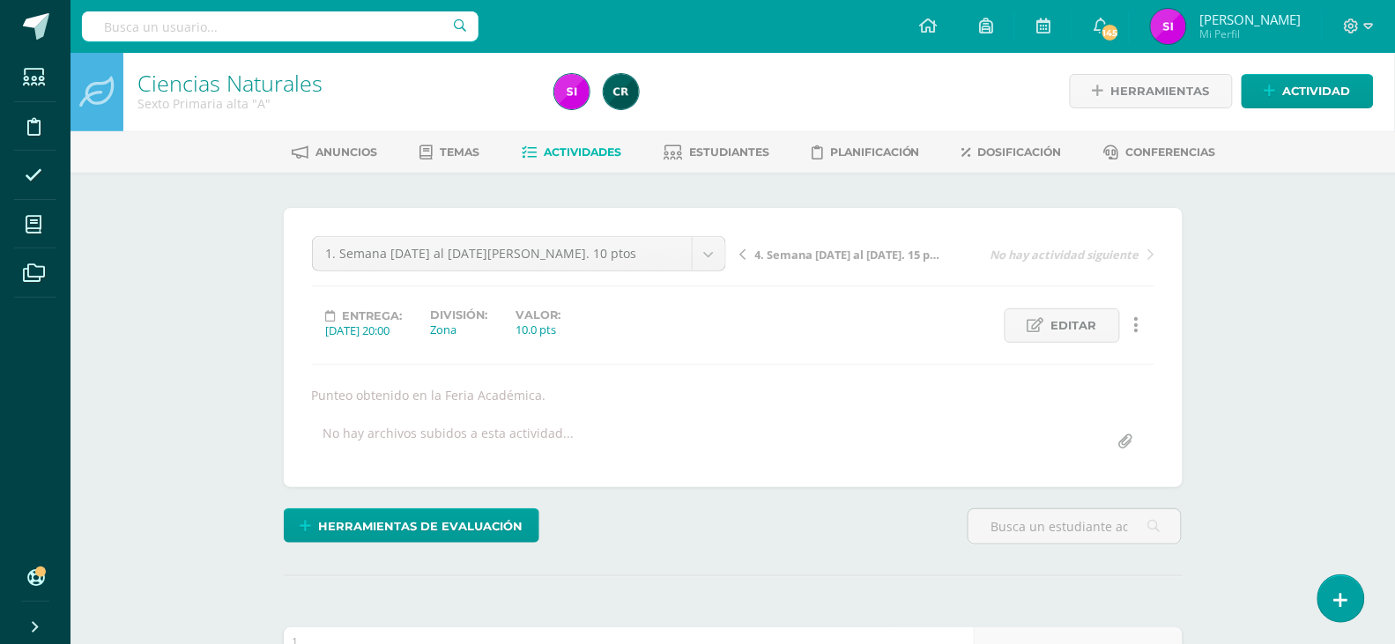
scroll to position [3, 0]
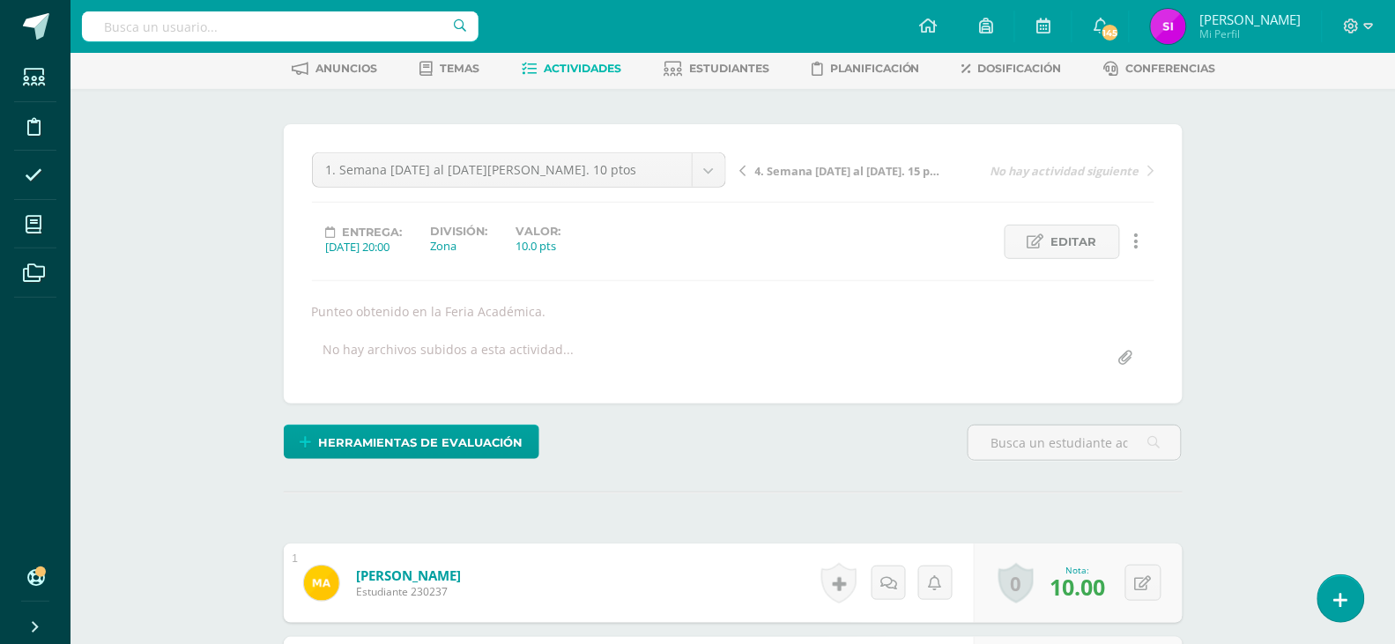
scroll to position [0, 0]
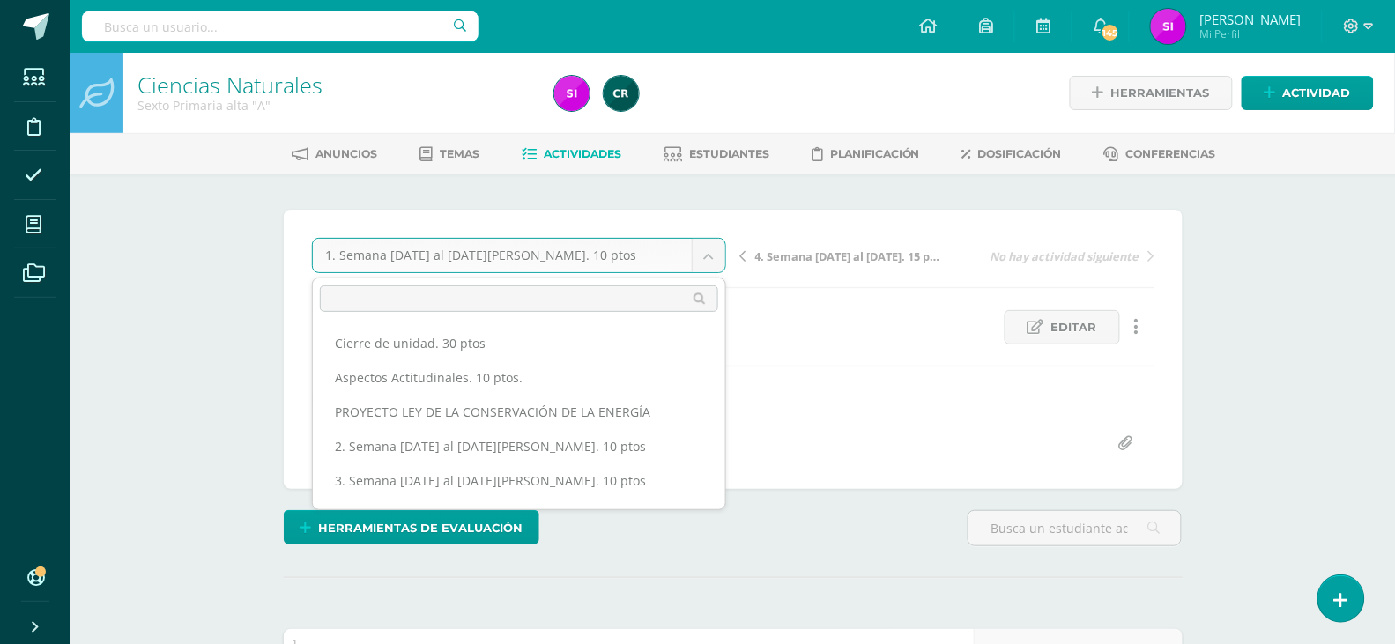
scroll to position [56, 0]
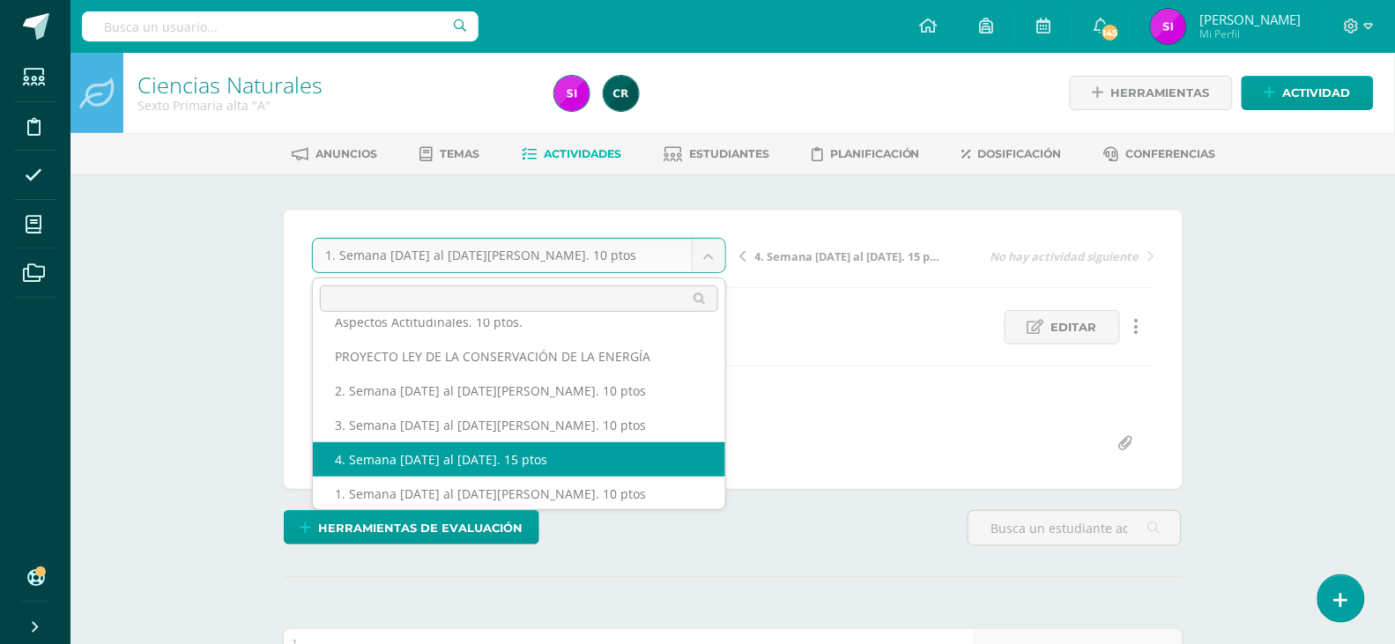
select select "/dashboard/teacher/grade-activity/108407/"
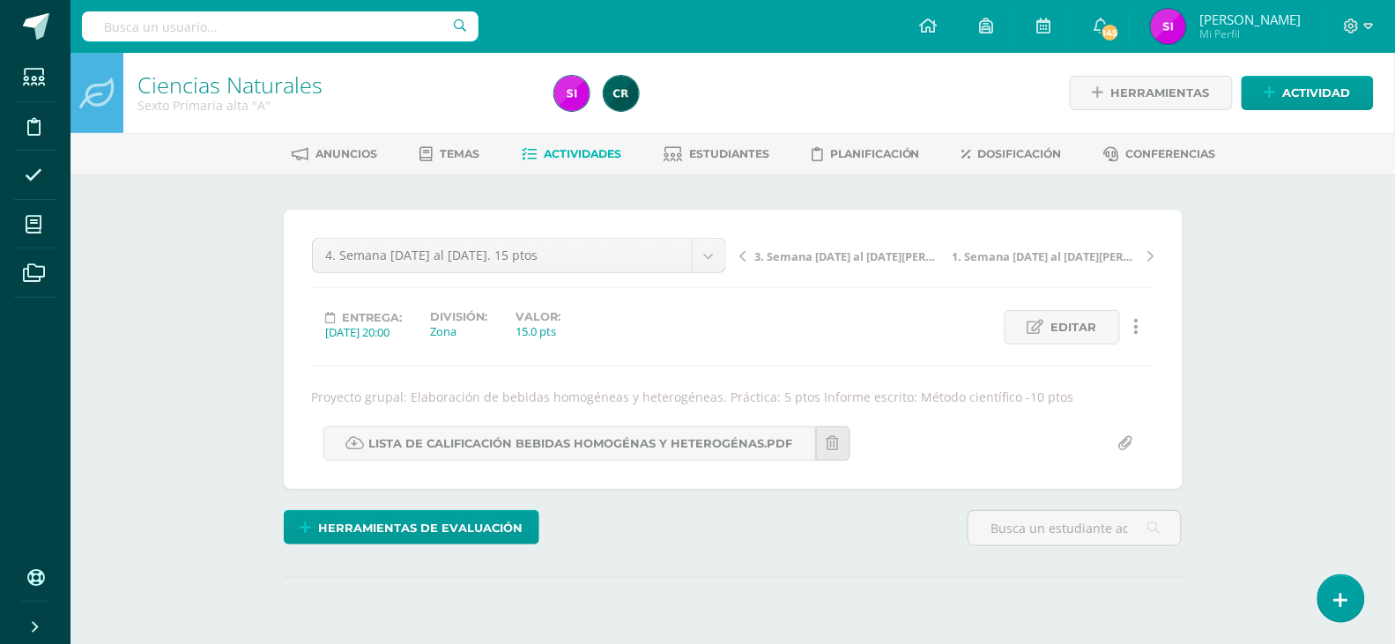
click at [1270, 400] on div "Ciencias Naturales Sexto Primaria alta "A" Herramientas Detalle de asistencias …" at bounding box center [732, 384] width 1324 height 662
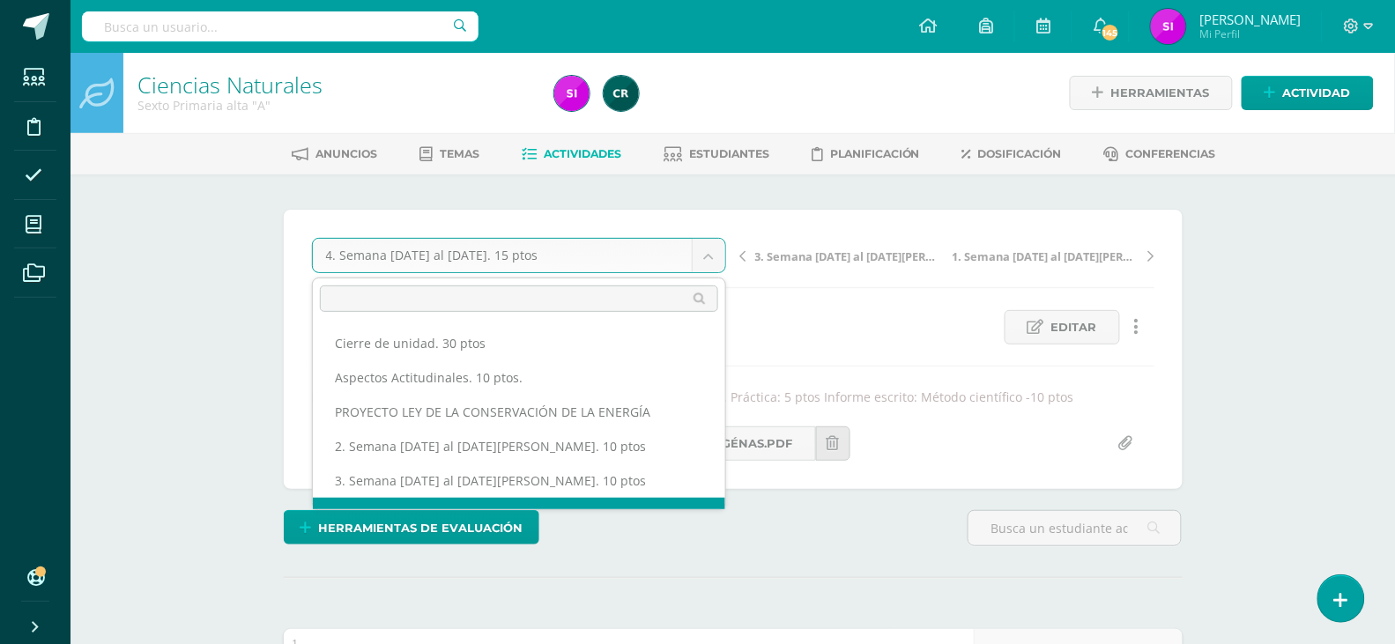
scroll to position [22, 0]
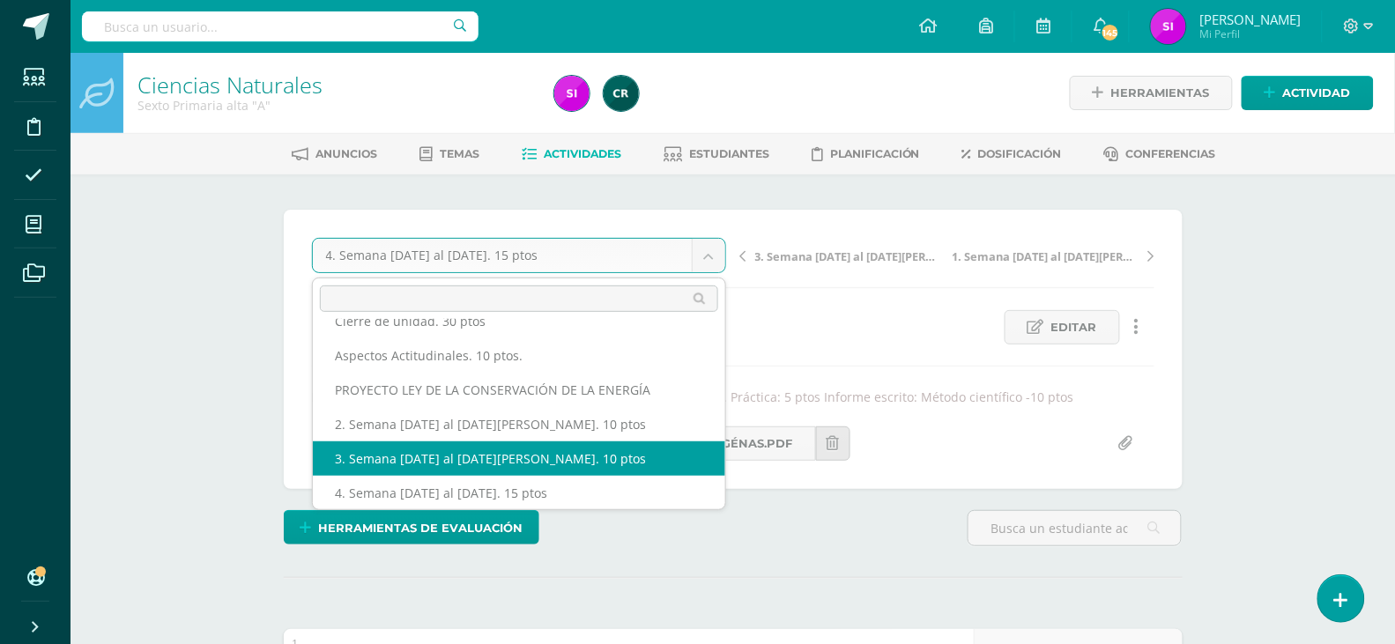
select select "/dashboard/teacher/grade-activity/108401/"
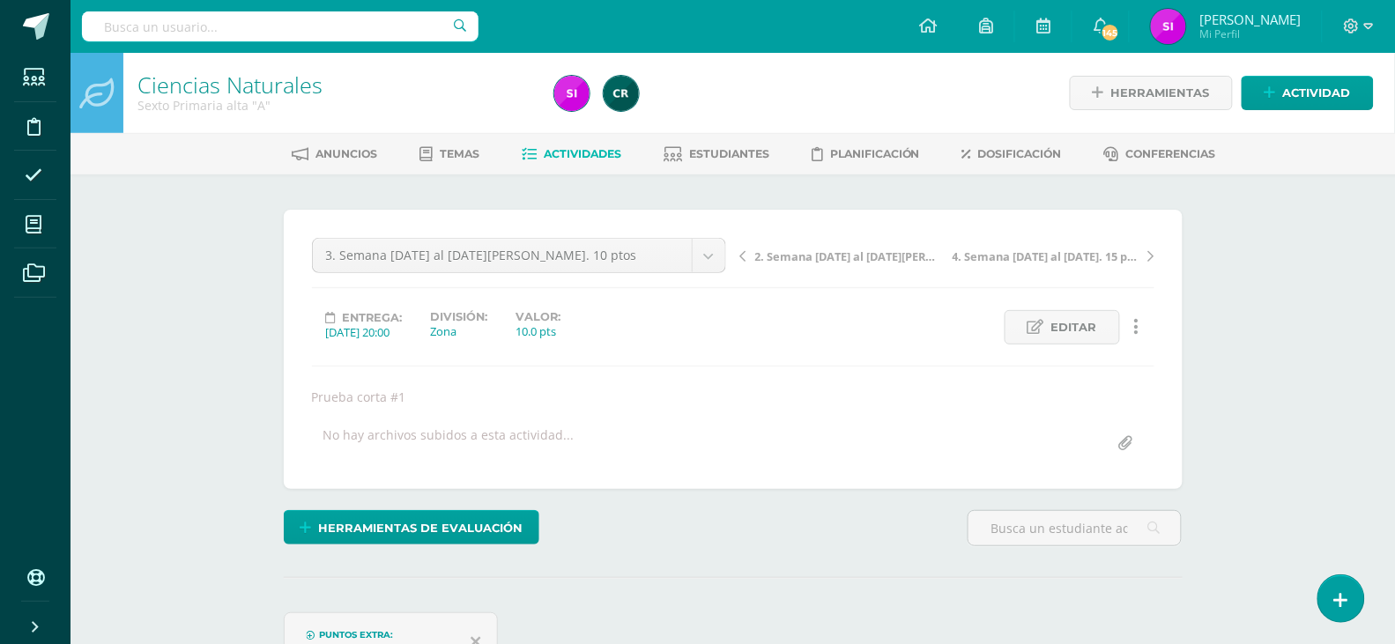
click at [1291, 445] on div "Ciencias Naturales Sexto Primaria alta "A" Herramientas Detalle de asistencias …" at bounding box center [732, 419] width 1324 height 732
select select "/dashboard/teacher/grade-activity/108395/"
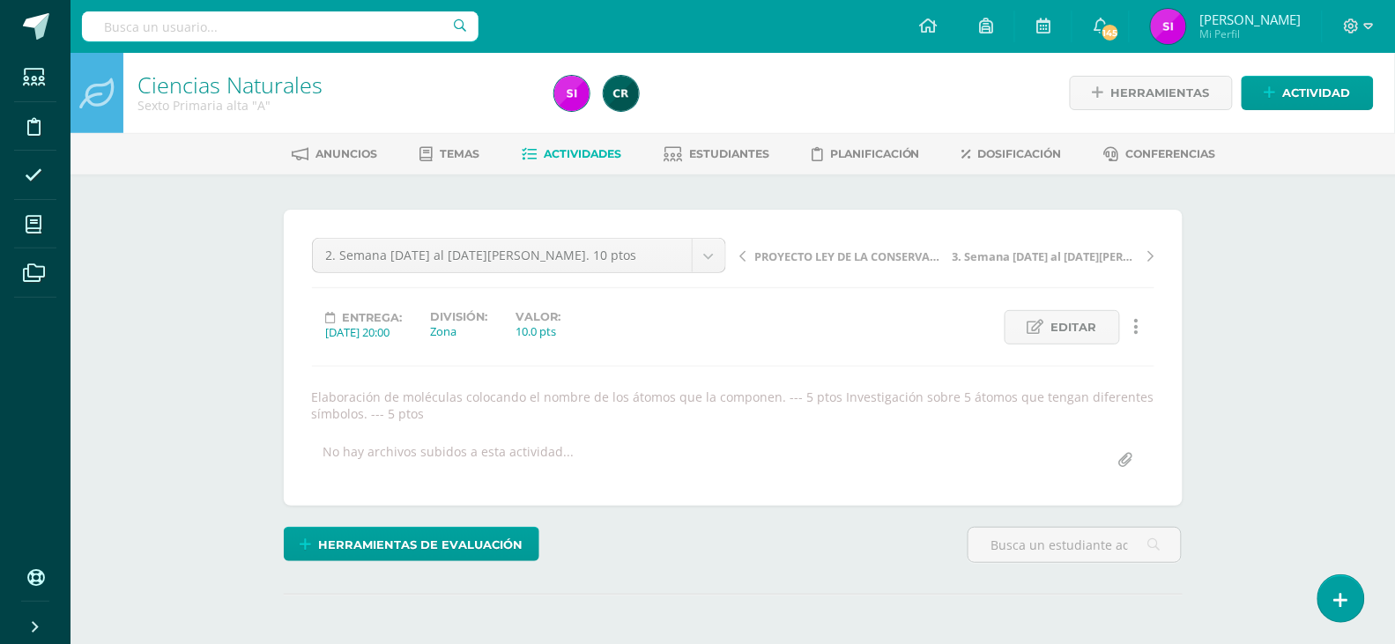
click at [1328, 429] on div "Ciencias Naturales Sexto Primaria alta "A" Herramientas Detalle de asistencias …" at bounding box center [732, 635] width 1324 height 1164
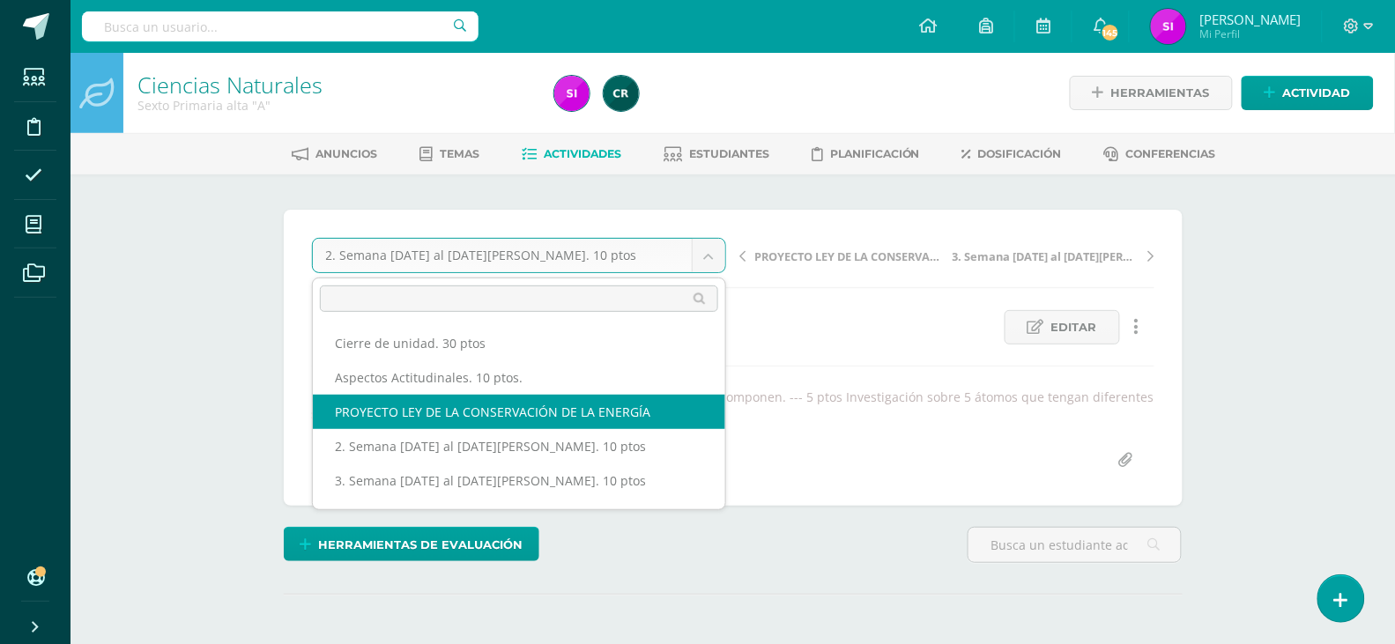
select select "/dashboard/teacher/grade-activity/109236/"
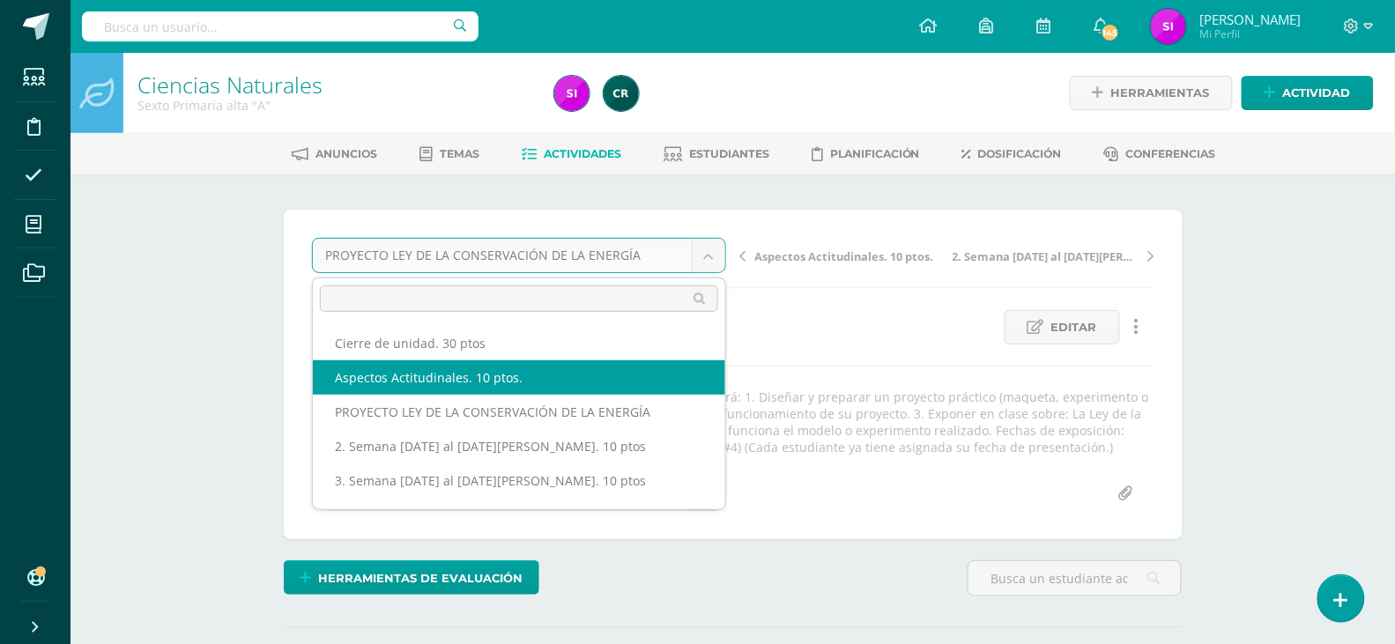
select select "/dashboard/teacher/grade-activity/110614/"
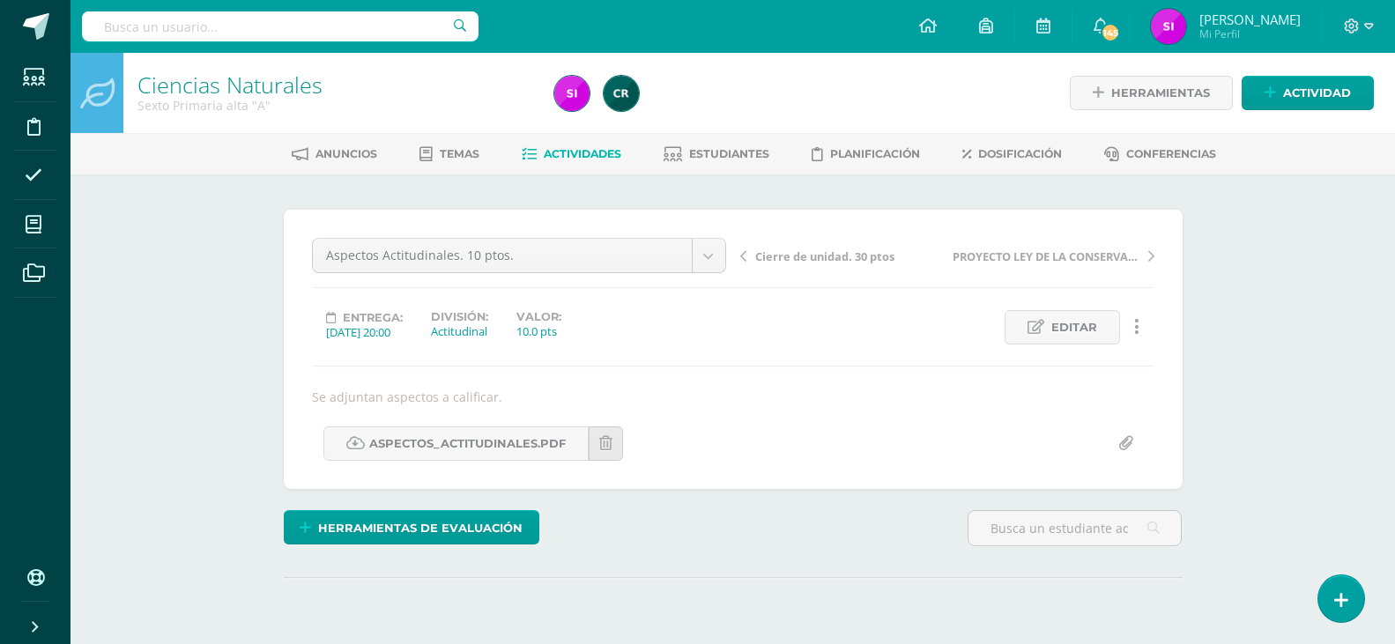
click at [1287, 385] on div "Ciencias Naturales Sexto Primaria alta "A" Herramientas Detalle de asistencias …" at bounding box center [732, 384] width 1324 height 662
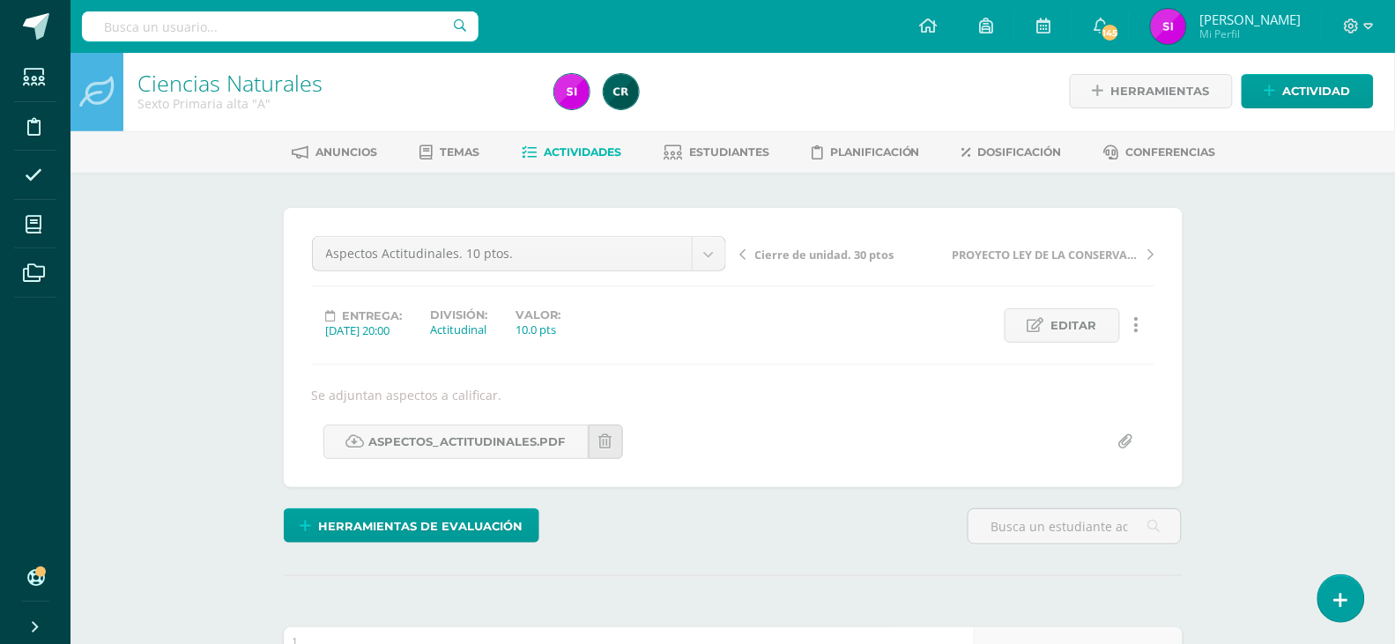
scroll to position [3, 0]
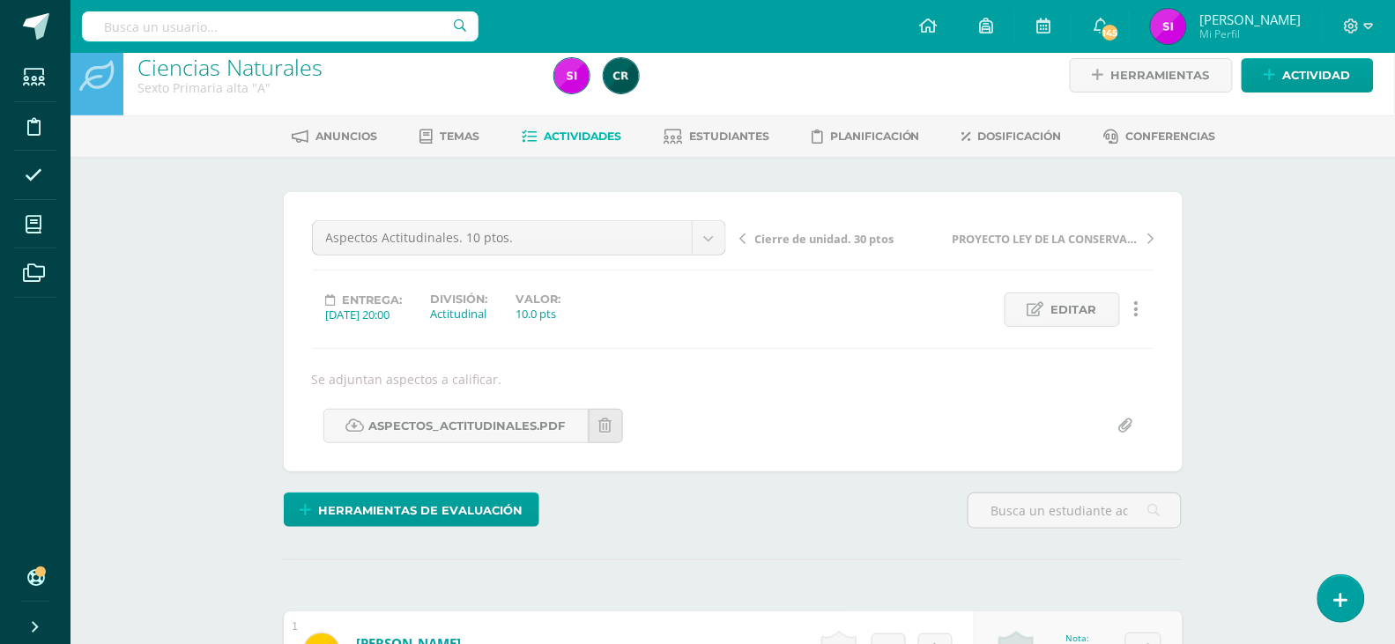
scroll to position [0, 0]
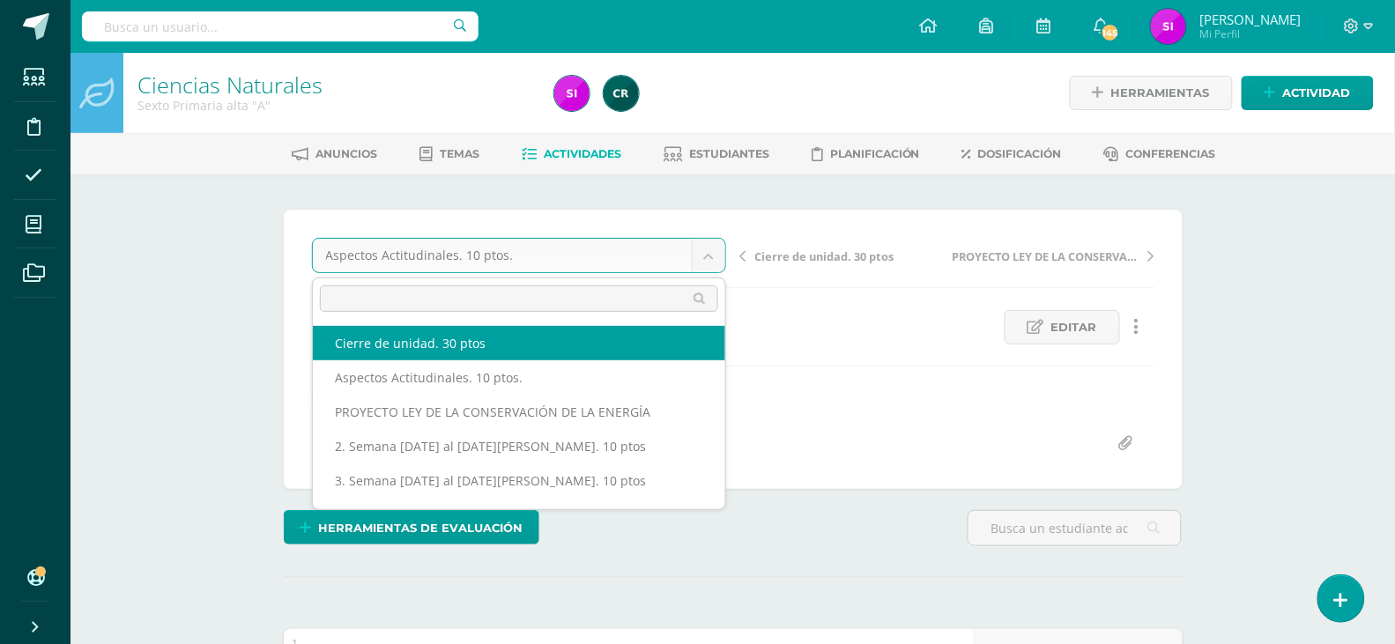
select select "/dashboard/teacher/grade-activity/110830/"
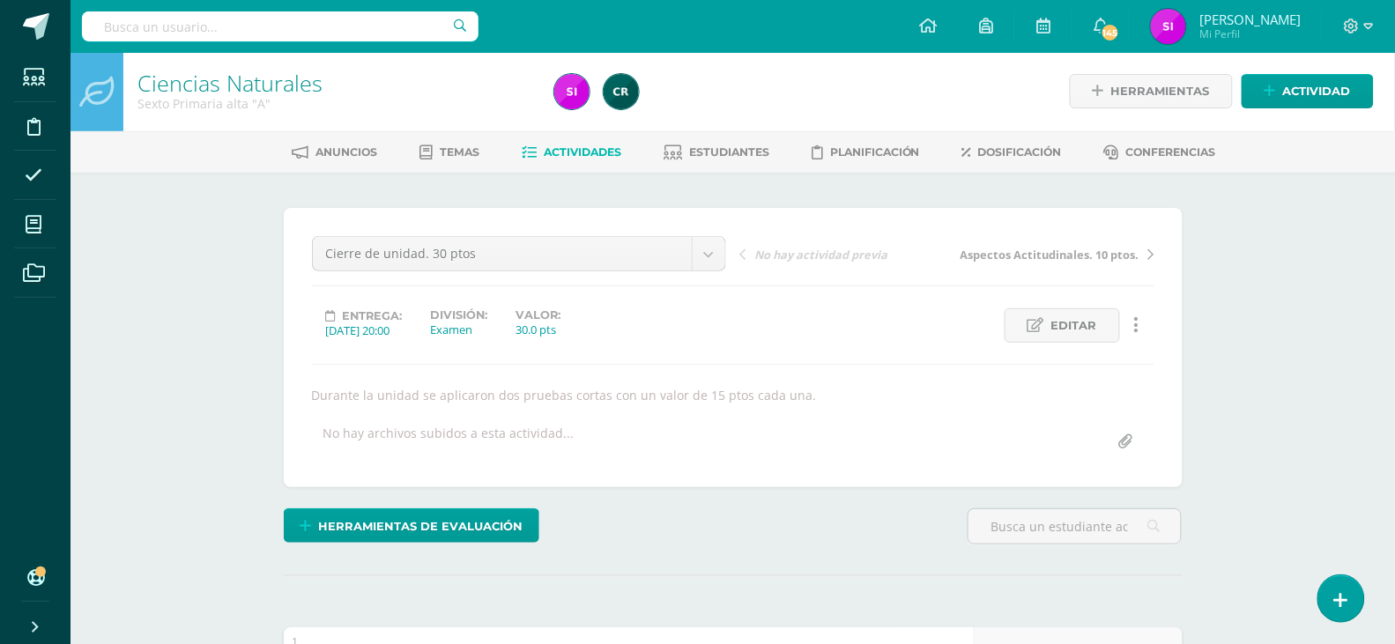
scroll to position [3, 0]
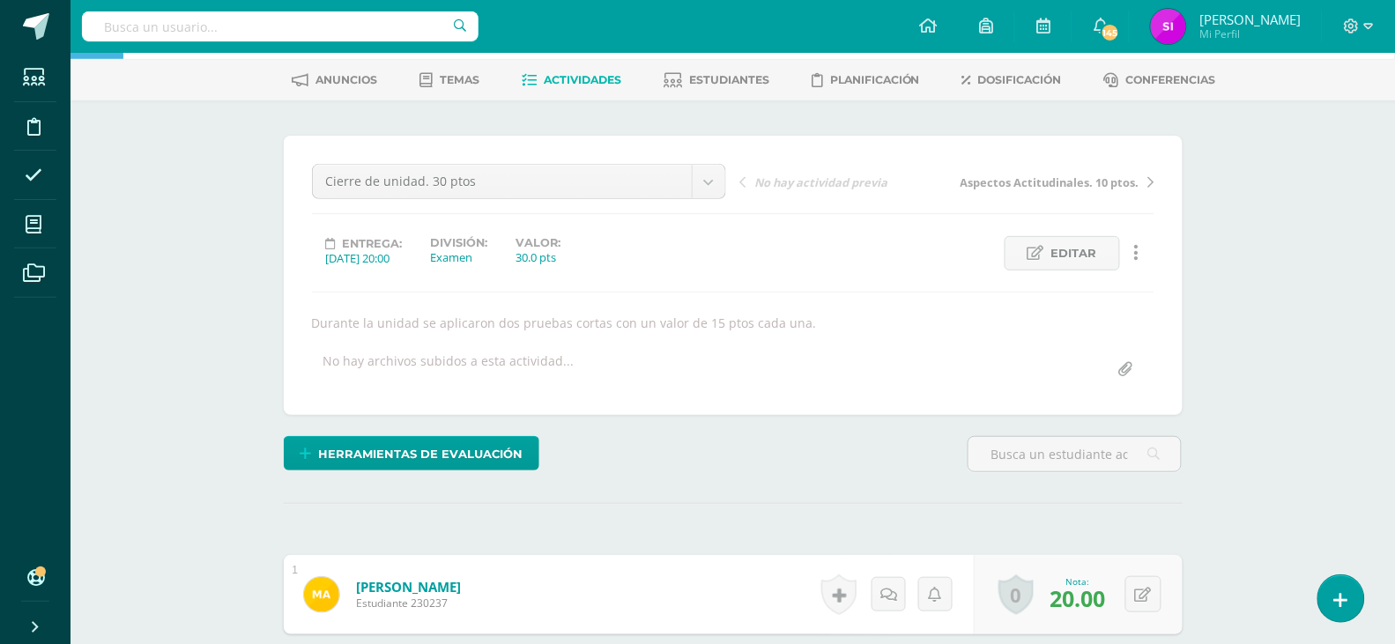
scroll to position [49, 0]
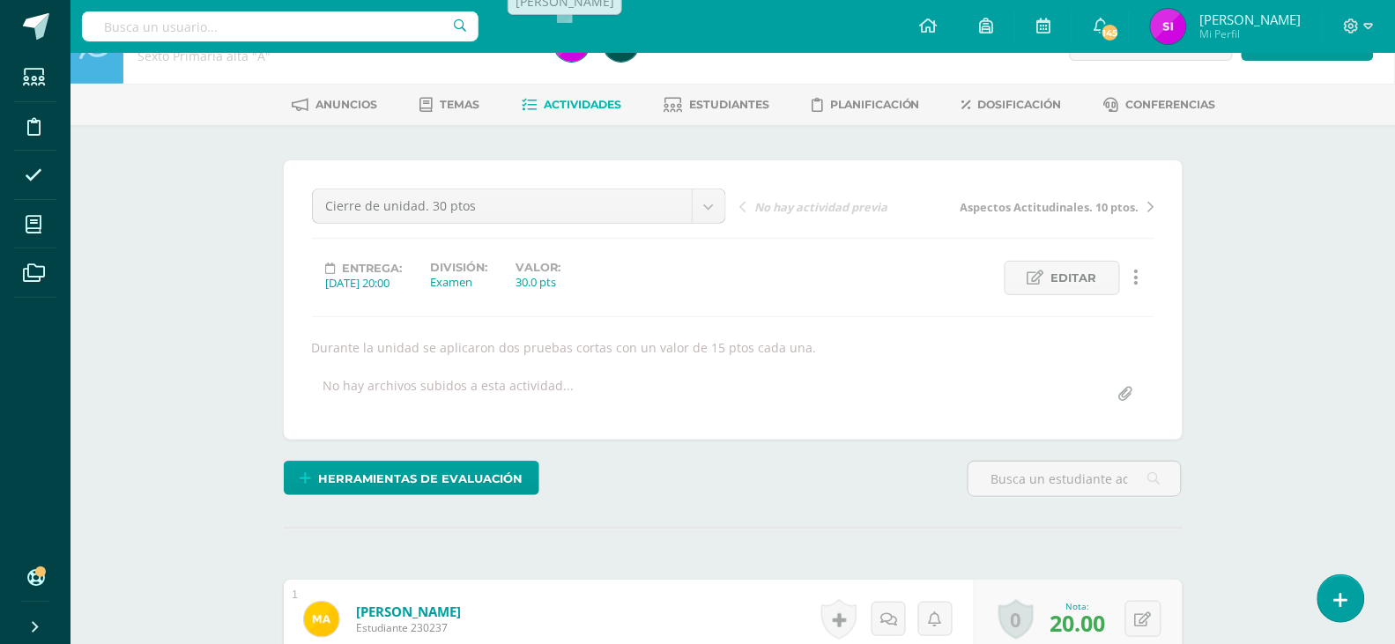
click at [582, 108] on span "Actividades" at bounding box center [583, 104] width 78 height 13
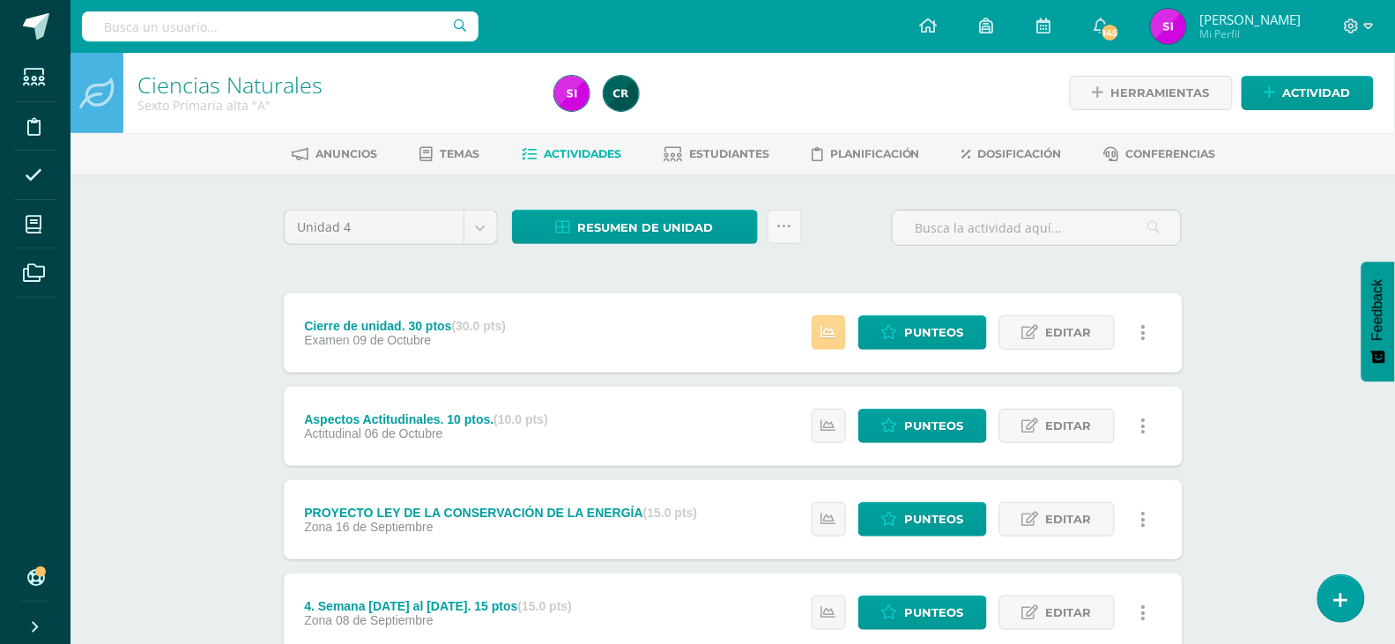
click at [840, 329] on link at bounding box center [829, 332] width 34 height 34
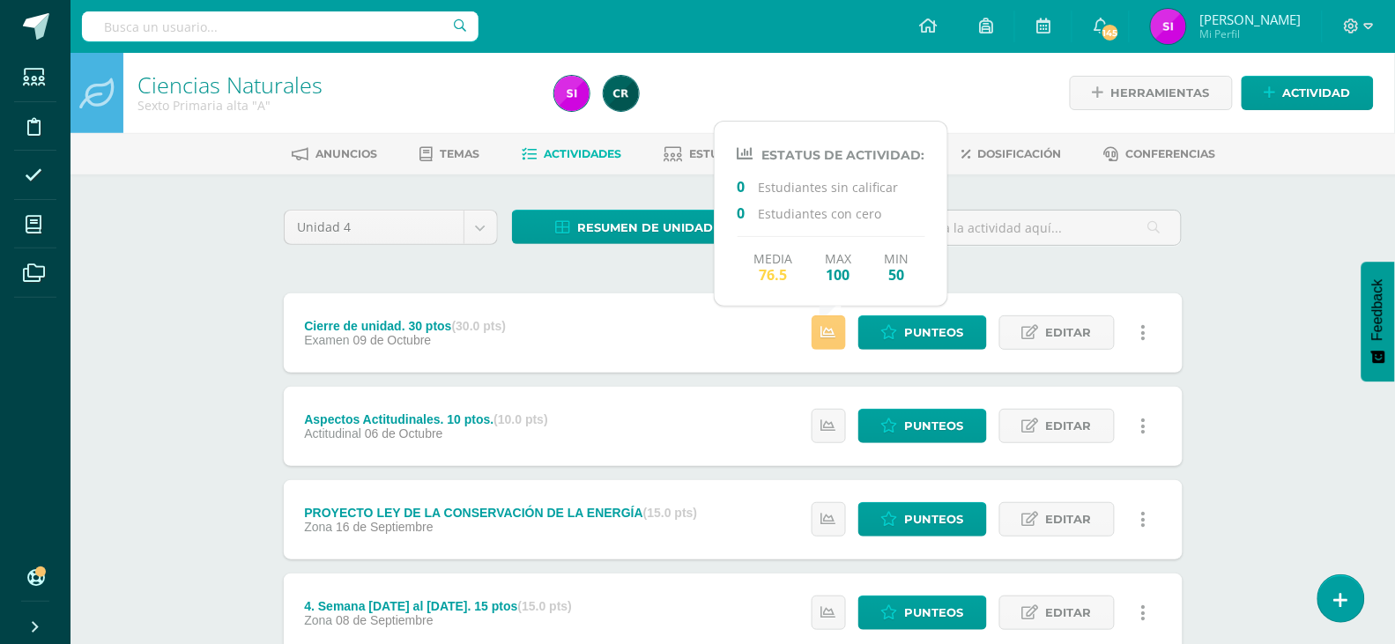
click at [209, 307] on div "Ciencias Naturales Sexto Primaria alta "A" Herramientas Detalle de asistencias …" at bounding box center [732, 552] width 1324 height 998
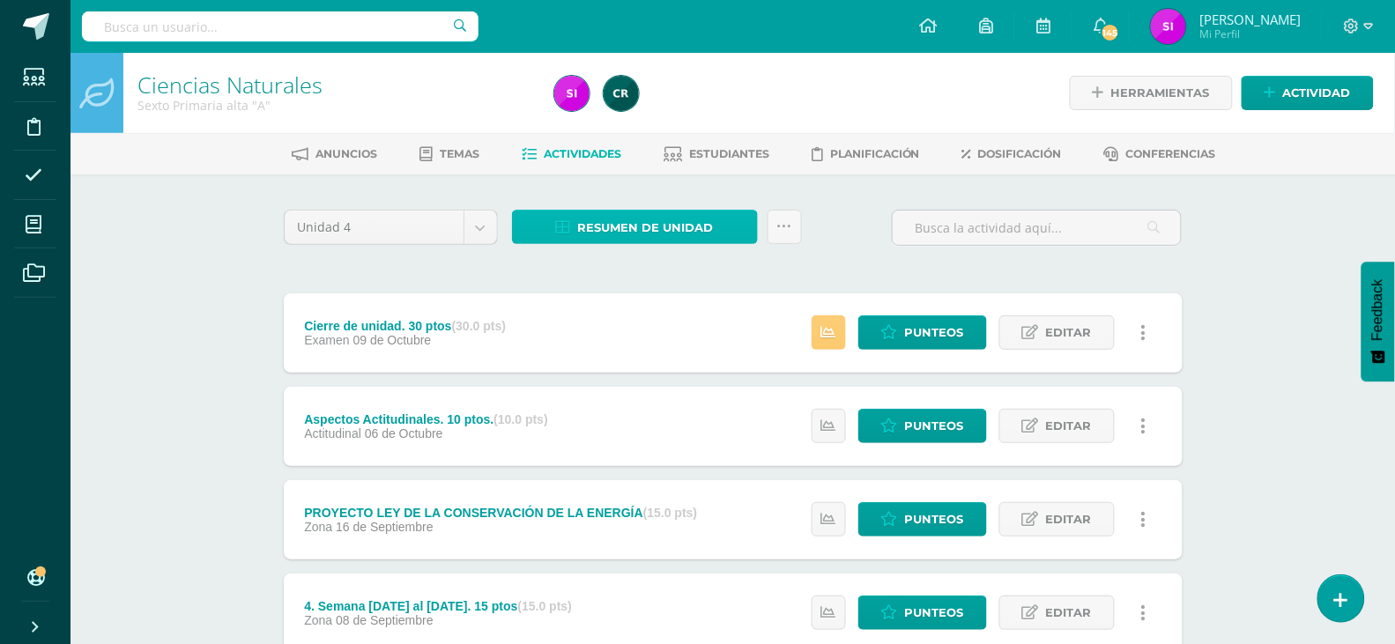
click at [662, 224] on span "Resumen de unidad" at bounding box center [646, 227] width 136 height 33
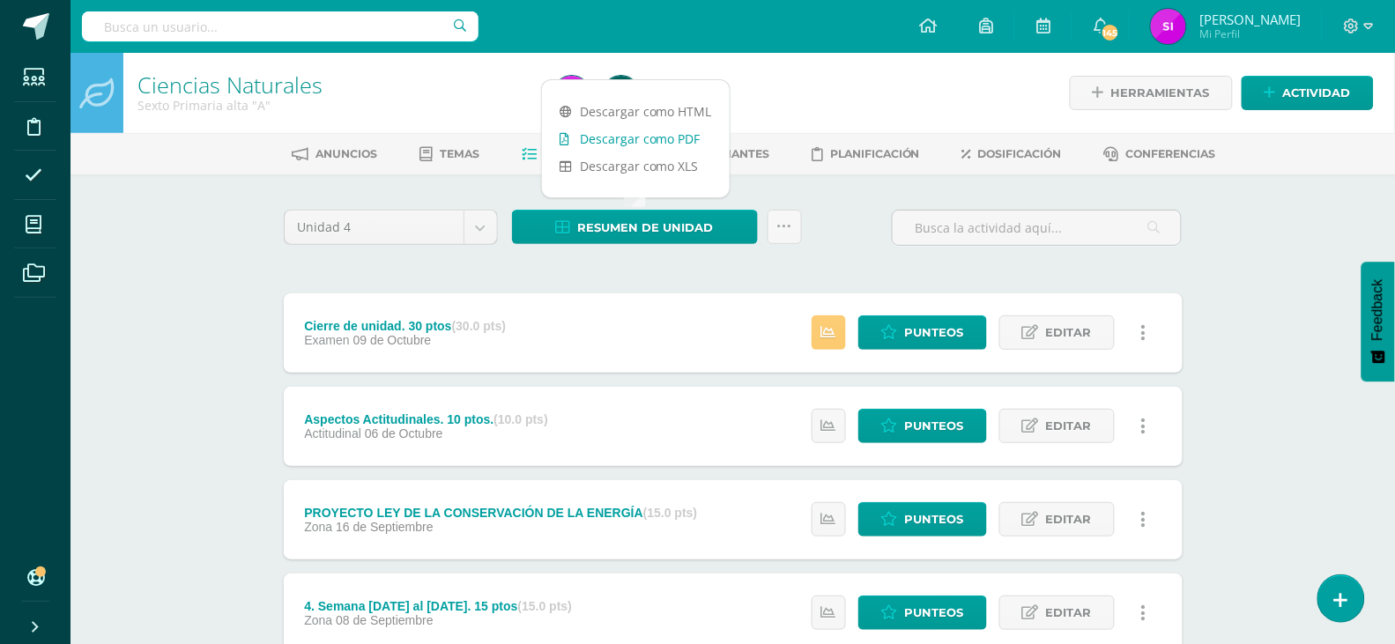
click at [663, 148] on link "Descargar como PDF" at bounding box center [636, 138] width 188 height 27
click at [613, 165] on link "Descargar como XLS" at bounding box center [636, 165] width 188 height 27
click at [202, 360] on div "Ciencias Naturales Sexto Primaria alta "A" Herramientas Detalle de asistencias …" at bounding box center [732, 552] width 1324 height 998
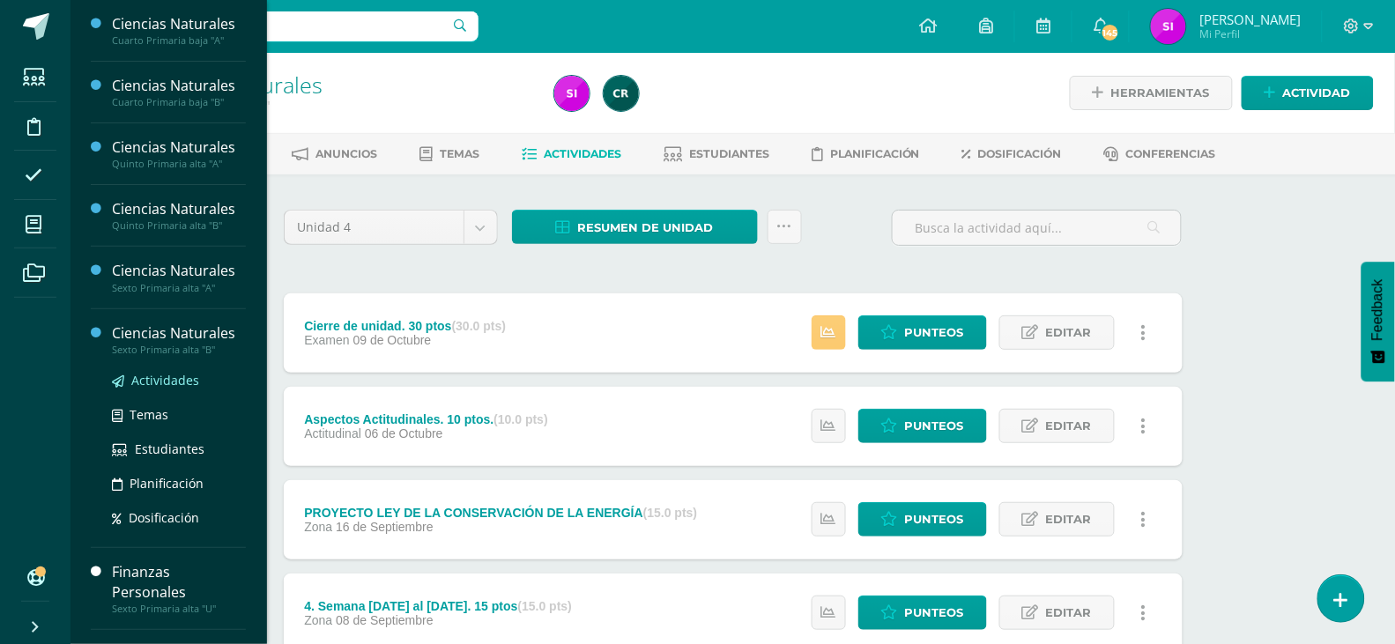
click at [159, 382] on span "Actividades" at bounding box center [165, 380] width 68 height 17
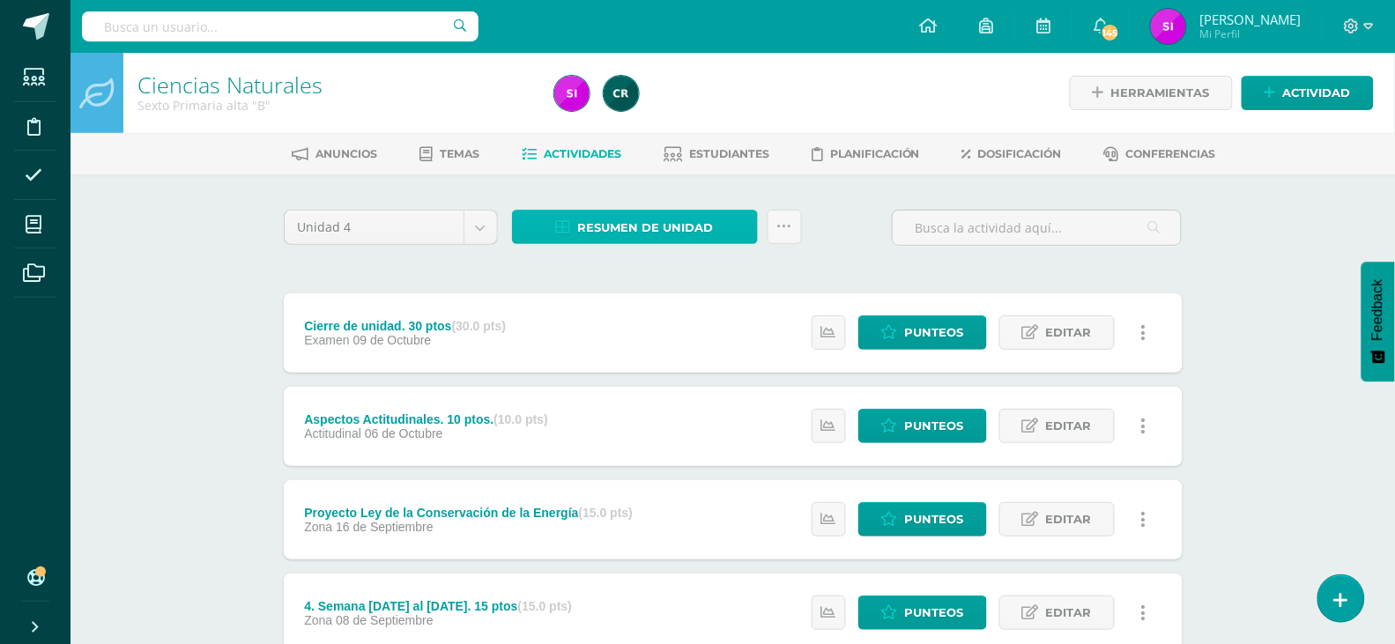
click at [665, 238] on span "Resumen de unidad" at bounding box center [646, 227] width 136 height 33
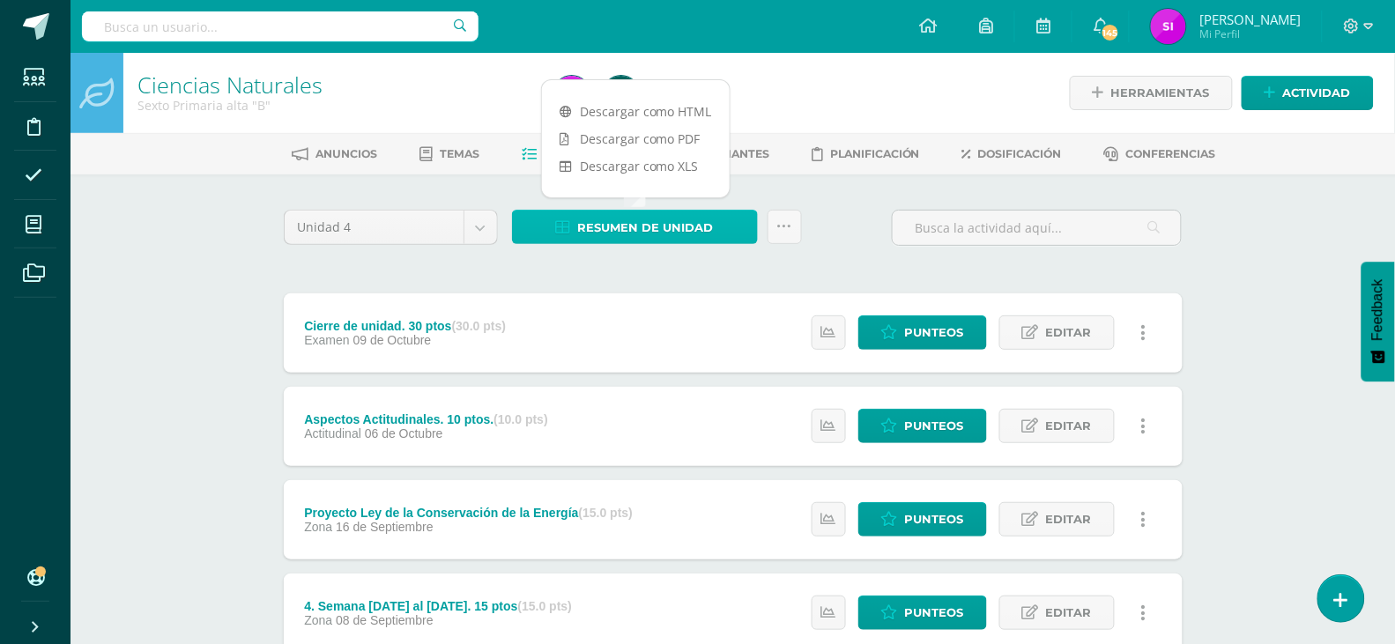
click at [657, 231] on span "Resumen de unidad" at bounding box center [646, 227] width 136 height 33
click at [615, 141] on link "Descargar como PDF" at bounding box center [636, 138] width 188 height 27
click at [664, 167] on link "Descargar como XLS" at bounding box center [636, 165] width 188 height 27
click at [41, 118] on span at bounding box center [34, 126] width 40 height 40
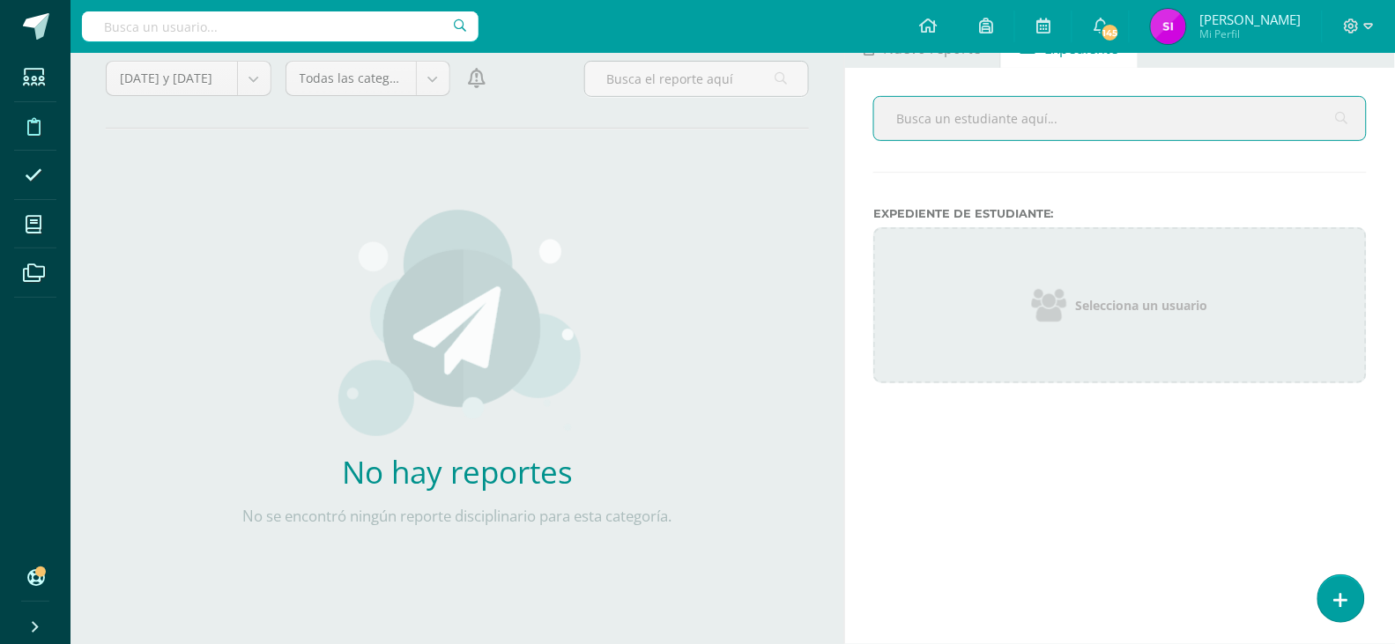
scroll to position [108, 0]
click at [1072, 123] on input "text" at bounding box center [1120, 118] width 492 height 43
type input "[PERSON_NAME]"
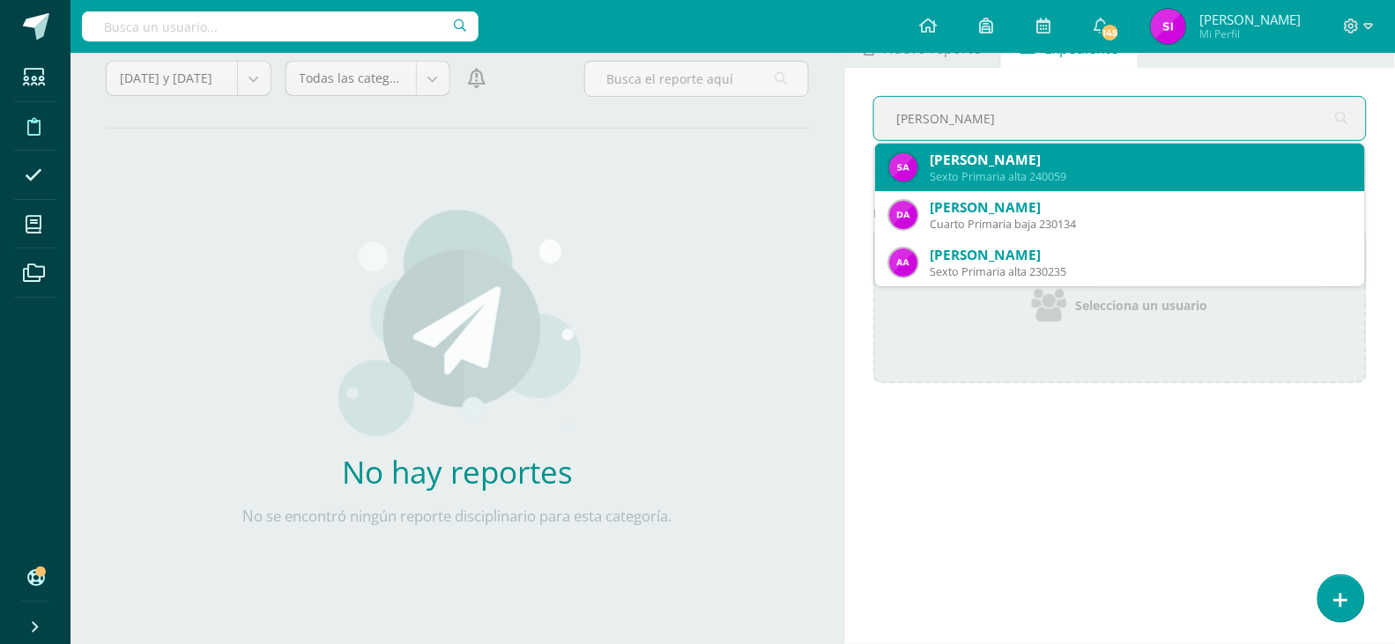
click at [1088, 163] on div "[PERSON_NAME]" at bounding box center [1140, 160] width 421 height 19
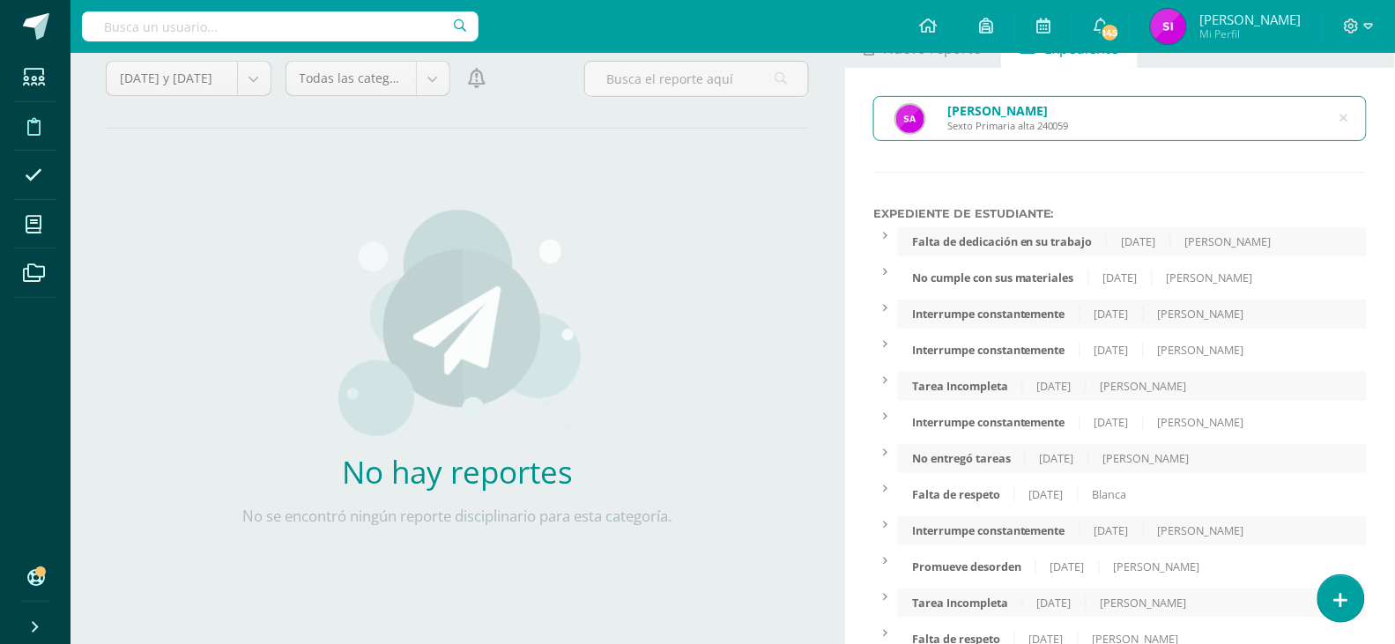
click at [1374, 355] on div "[PERSON_NAME] Sexto Primaria alta 240059 [PERSON_NAME] Expediente de Estudiante…" at bounding box center [1120, 451] width 550 height 766
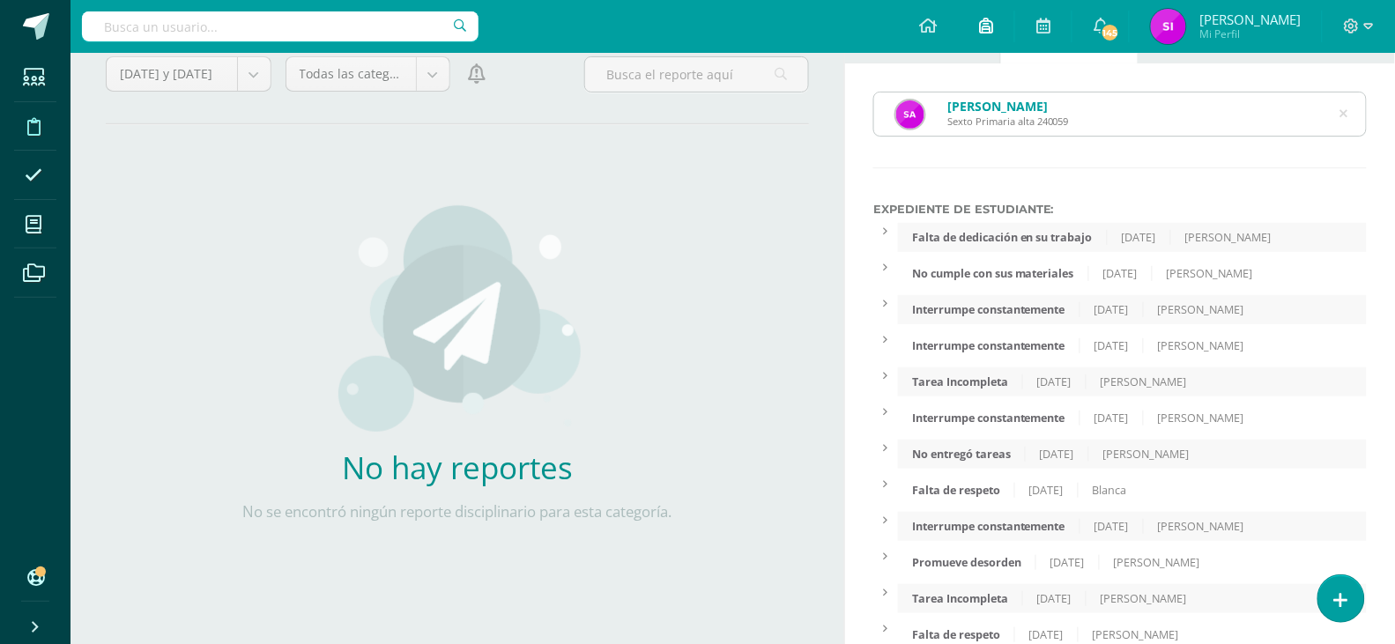
scroll to position [69, 0]
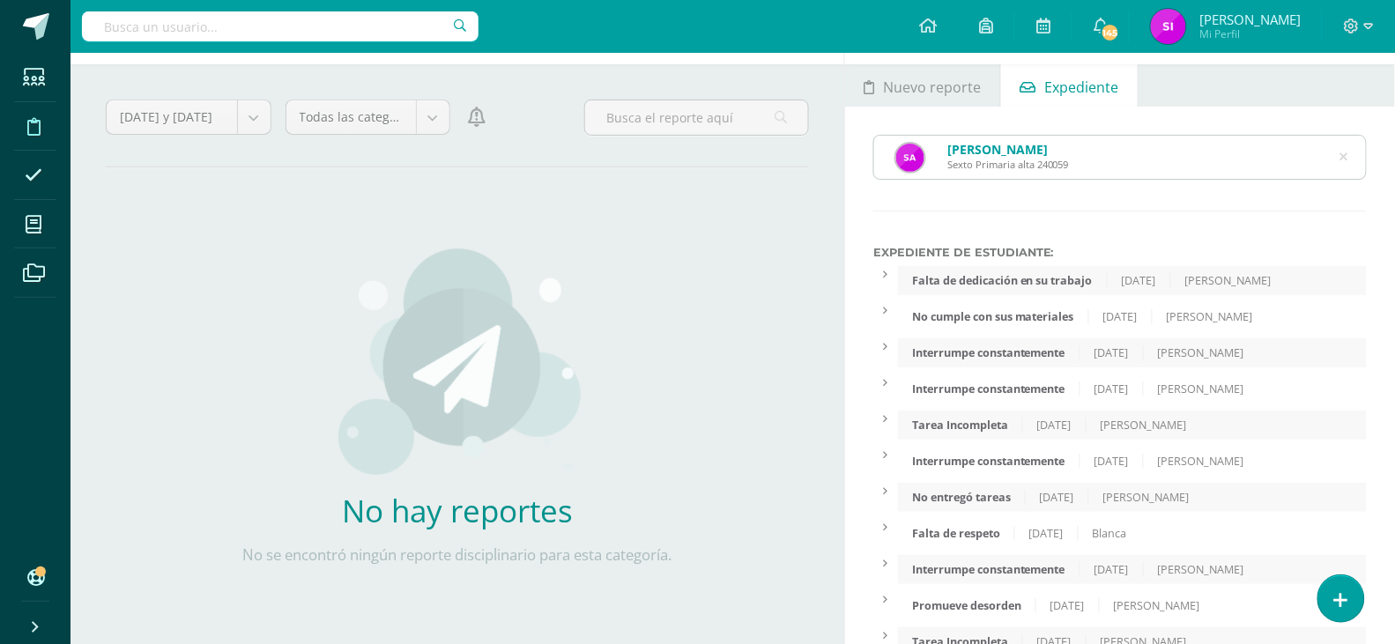
click at [1348, 152] on div "[PERSON_NAME] Sexto Primaria alta 240059" at bounding box center [1120, 157] width 492 height 43
click at [1350, 161] on div "[PERSON_NAME] Sexto Primaria alta 240059" at bounding box center [1120, 157] width 492 height 43
click at [1341, 159] on icon at bounding box center [1343, 156] width 37 height 37
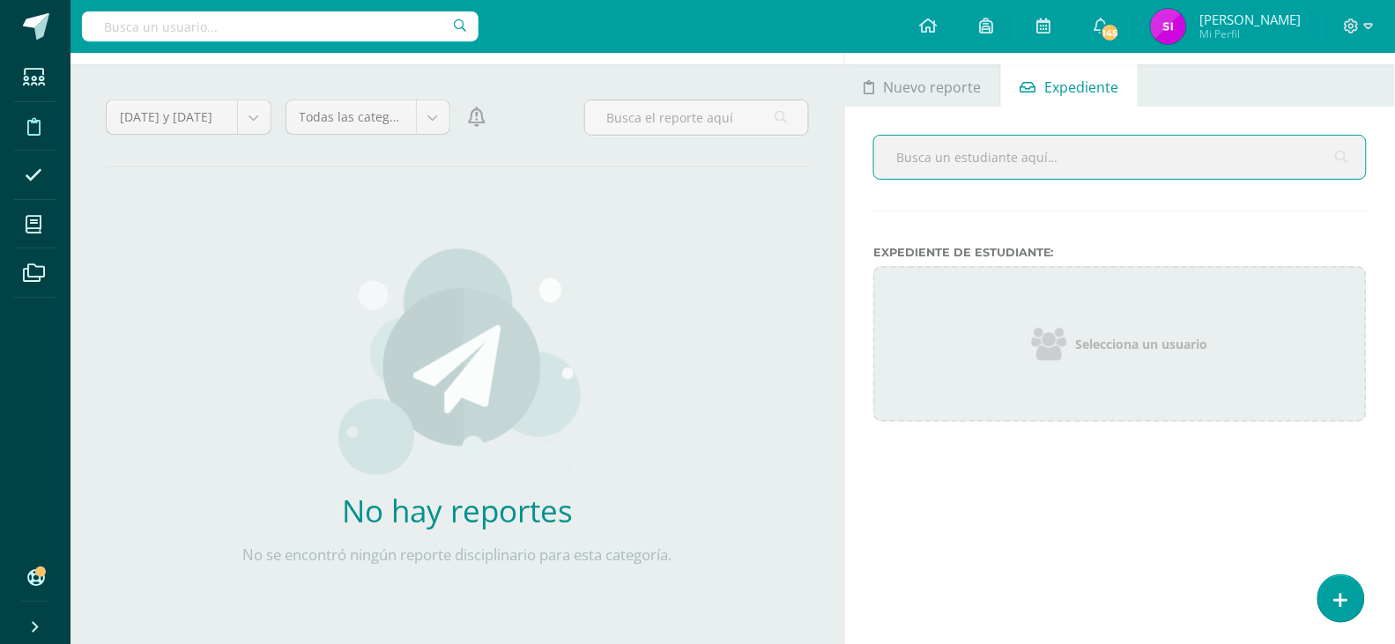
click at [1318, 161] on input "text" at bounding box center [1120, 157] width 492 height 43
type input "[PERSON_NAME]"
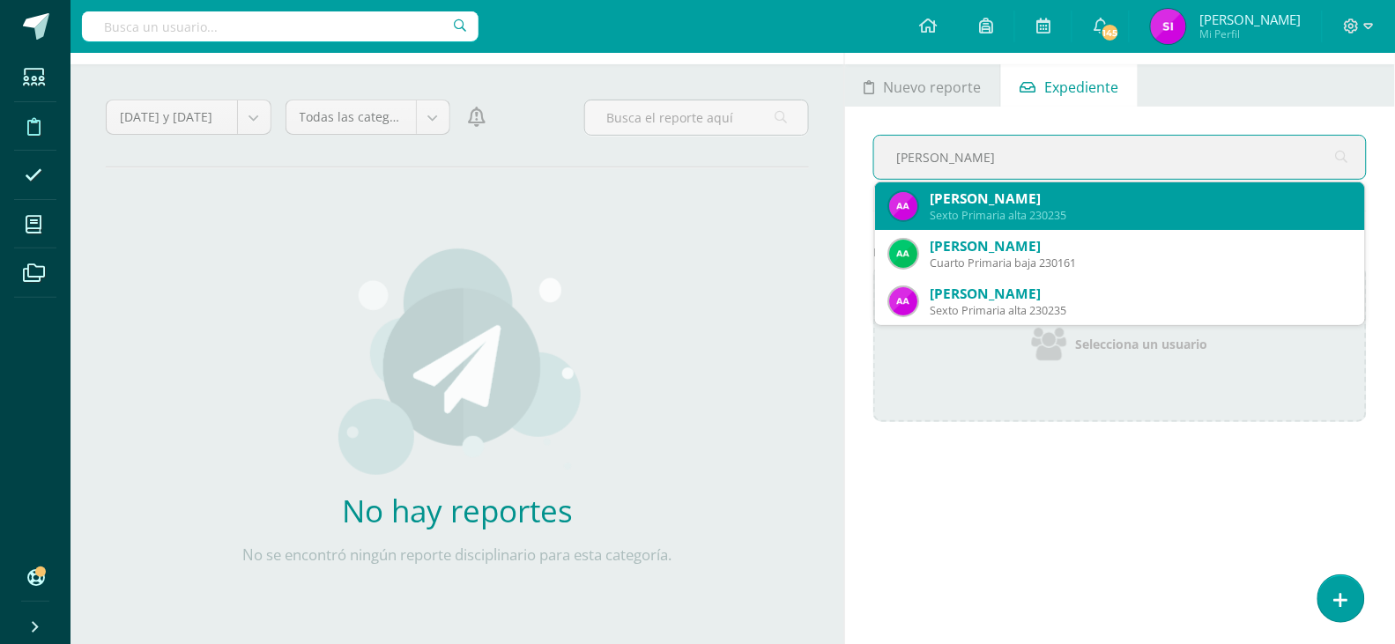
click at [1270, 201] on div "[PERSON_NAME]" at bounding box center [1140, 198] width 421 height 19
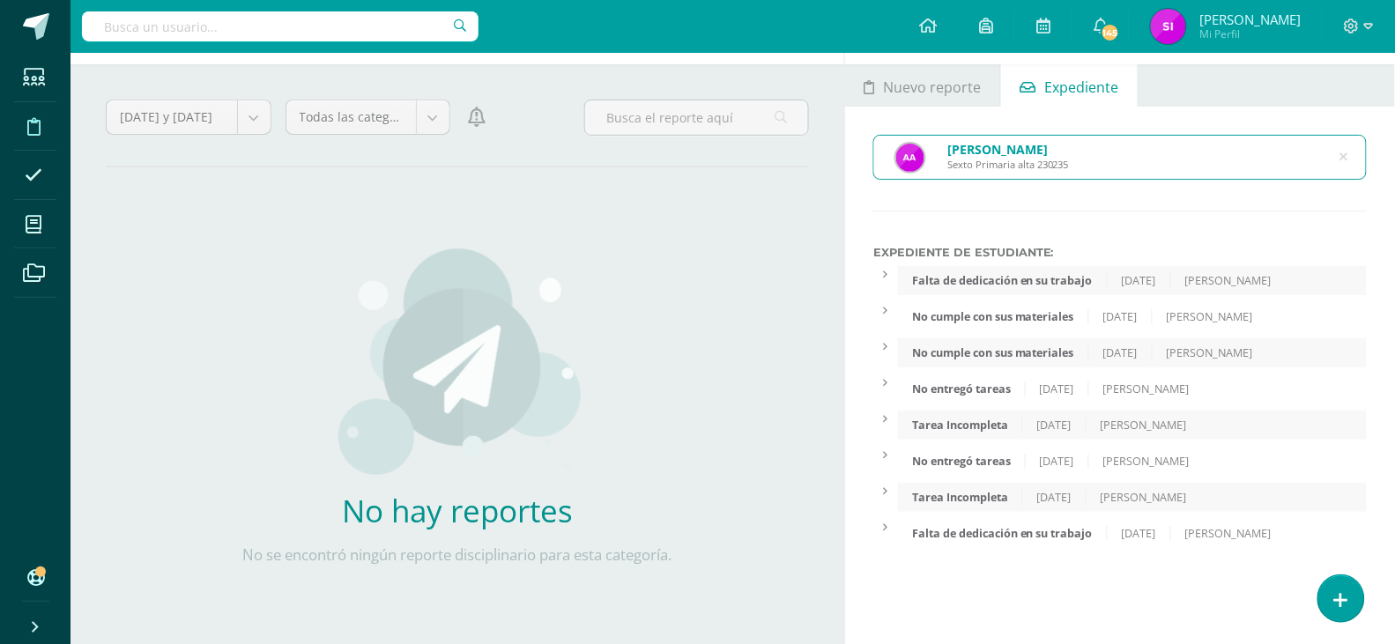
click at [1347, 154] on icon at bounding box center [1344, 157] width 45 height 8
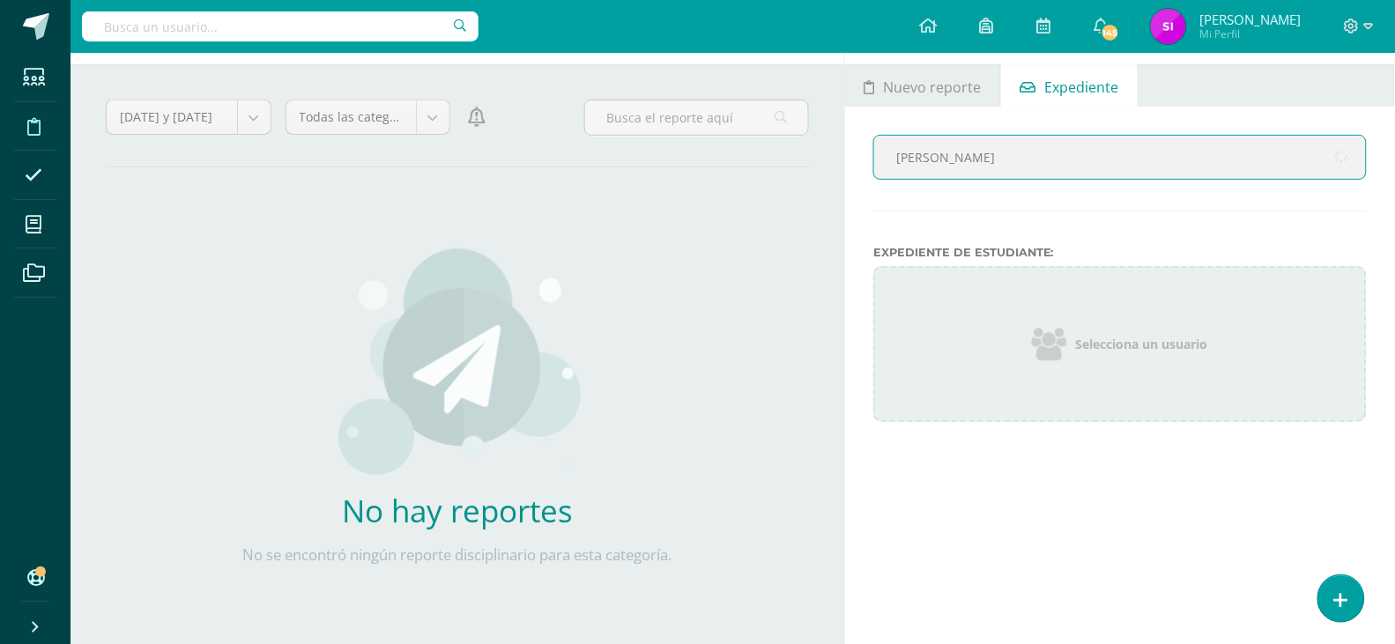
type input "[PERSON_NAME]"
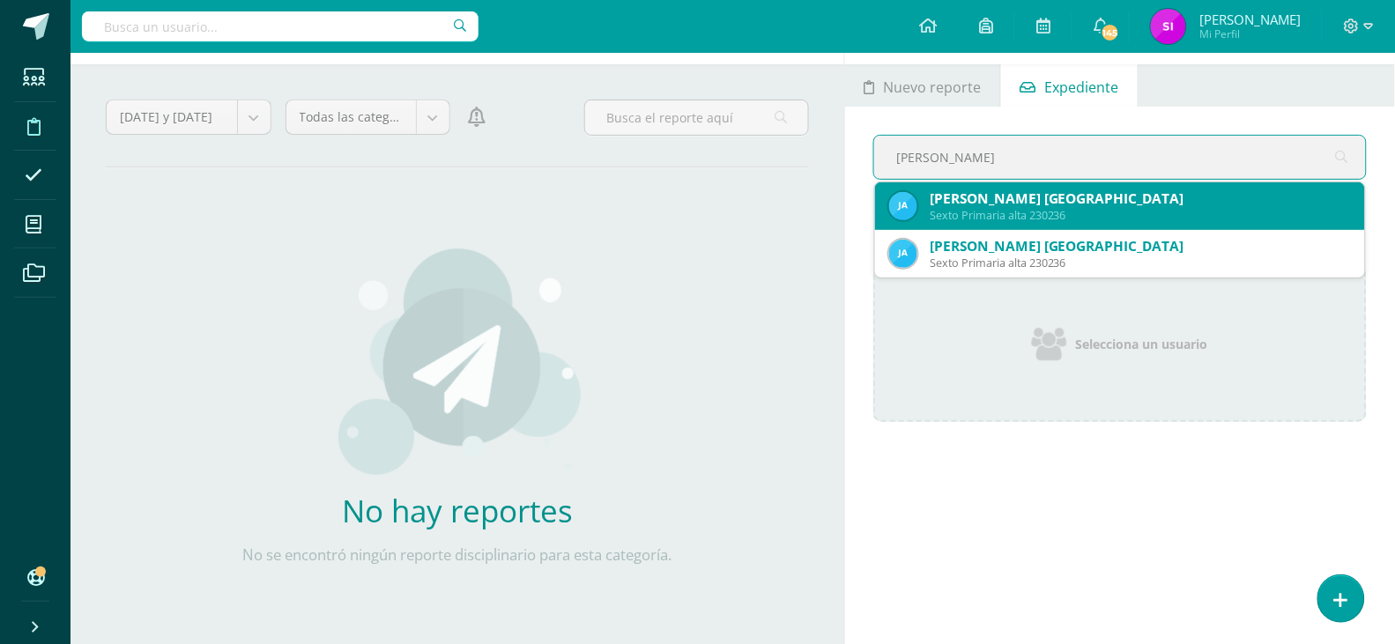
click at [1223, 196] on div "[PERSON_NAME] [GEOGRAPHIC_DATA]" at bounding box center [1140, 198] width 421 height 19
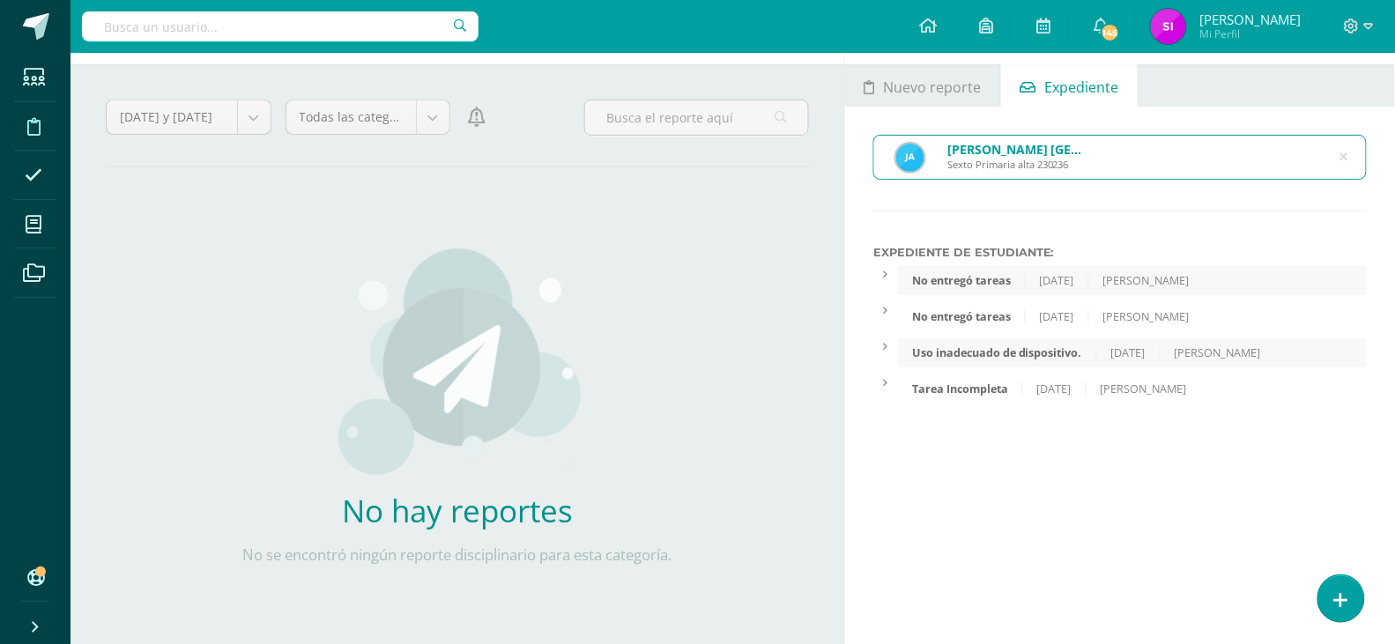
click at [1339, 147] on div "[PERSON_NAME] Galicia Sexto Primaria alta 230236" at bounding box center [1120, 157] width 492 height 43
click at [1347, 160] on icon at bounding box center [1344, 157] width 45 height 8
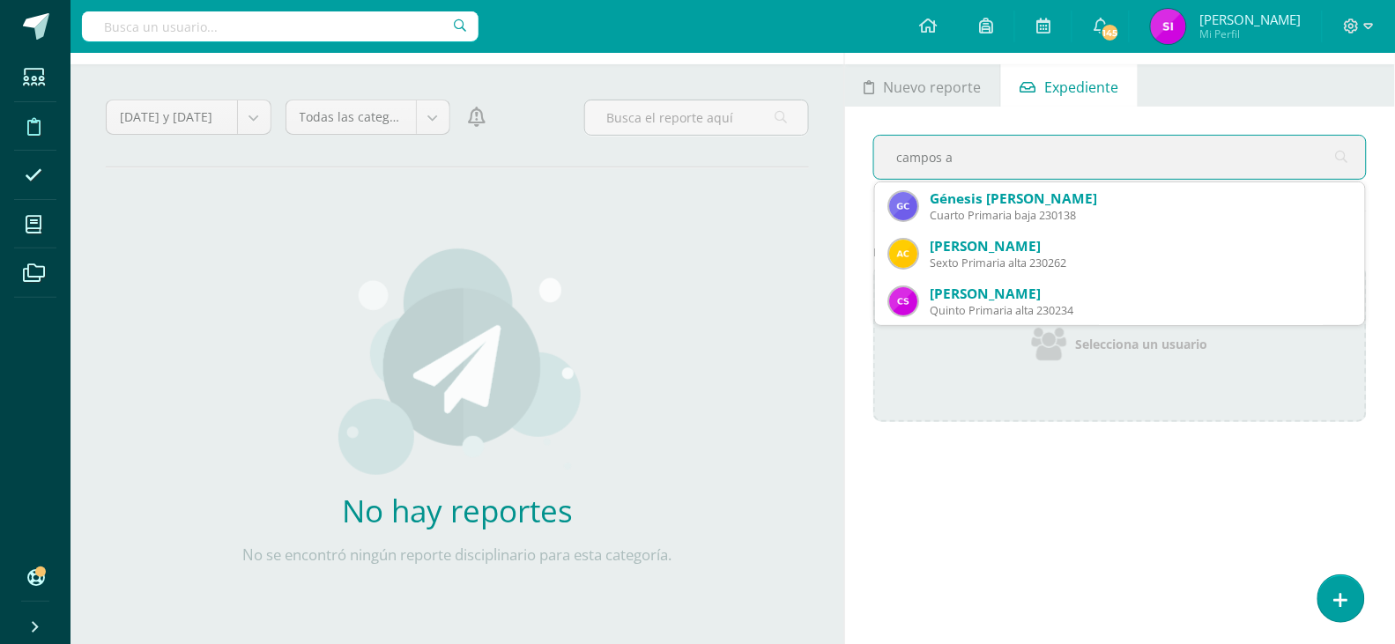
type input "campos an"
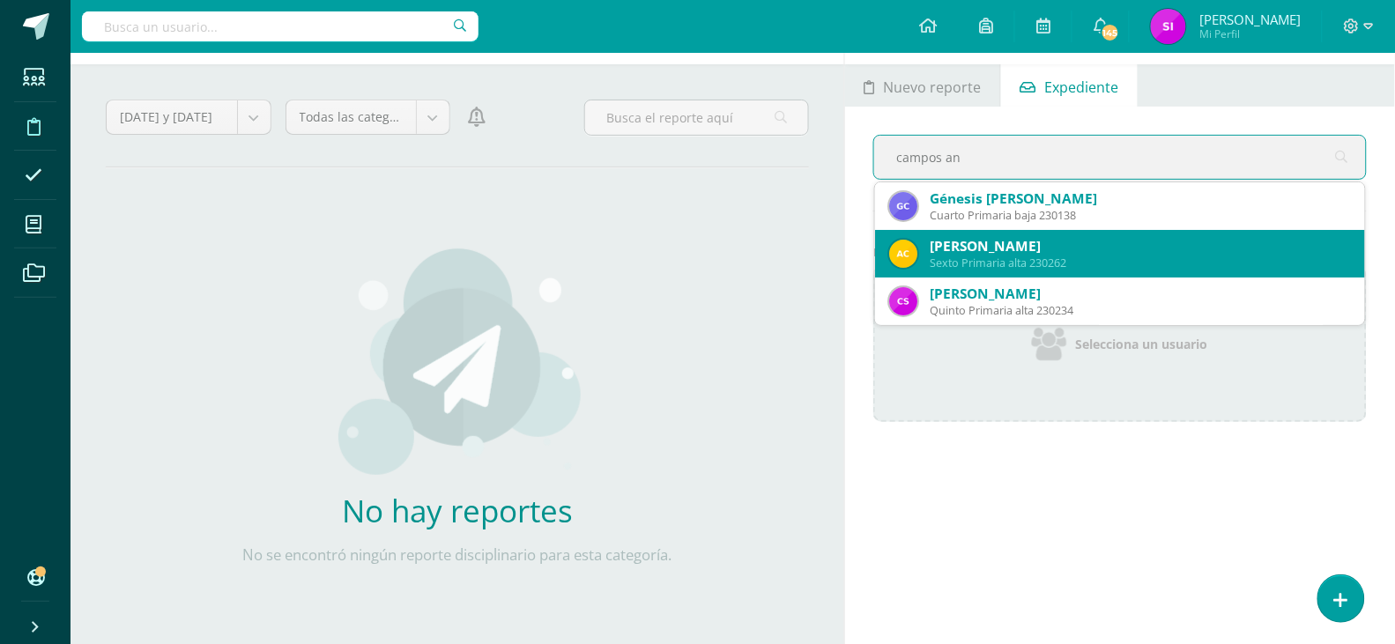
click at [1191, 249] on div "[PERSON_NAME]" at bounding box center [1140, 246] width 421 height 19
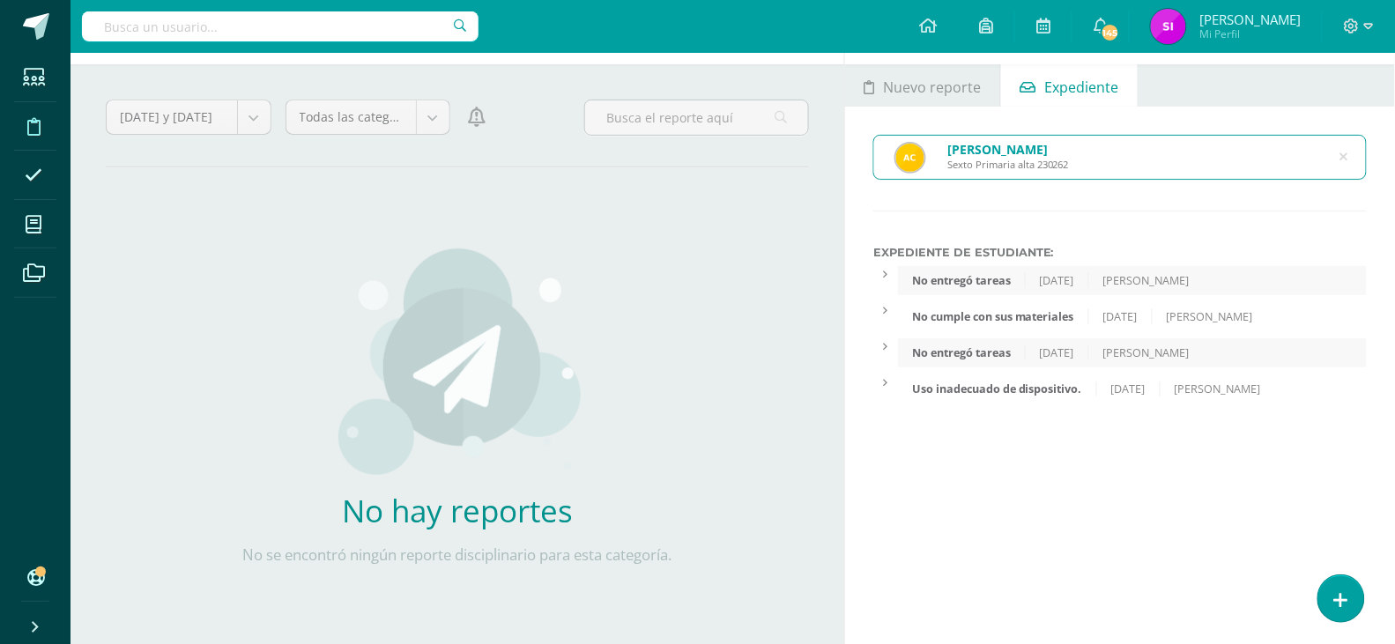
click at [1347, 153] on icon at bounding box center [1343, 156] width 37 height 37
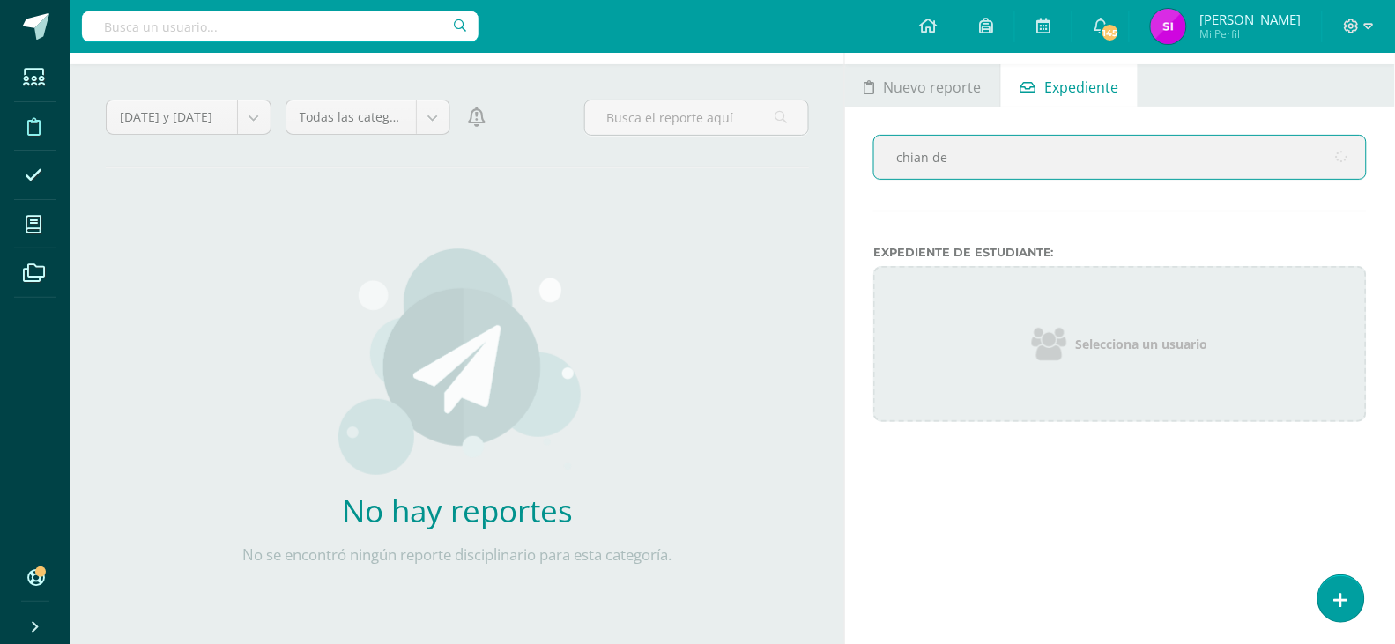
type input "chian den"
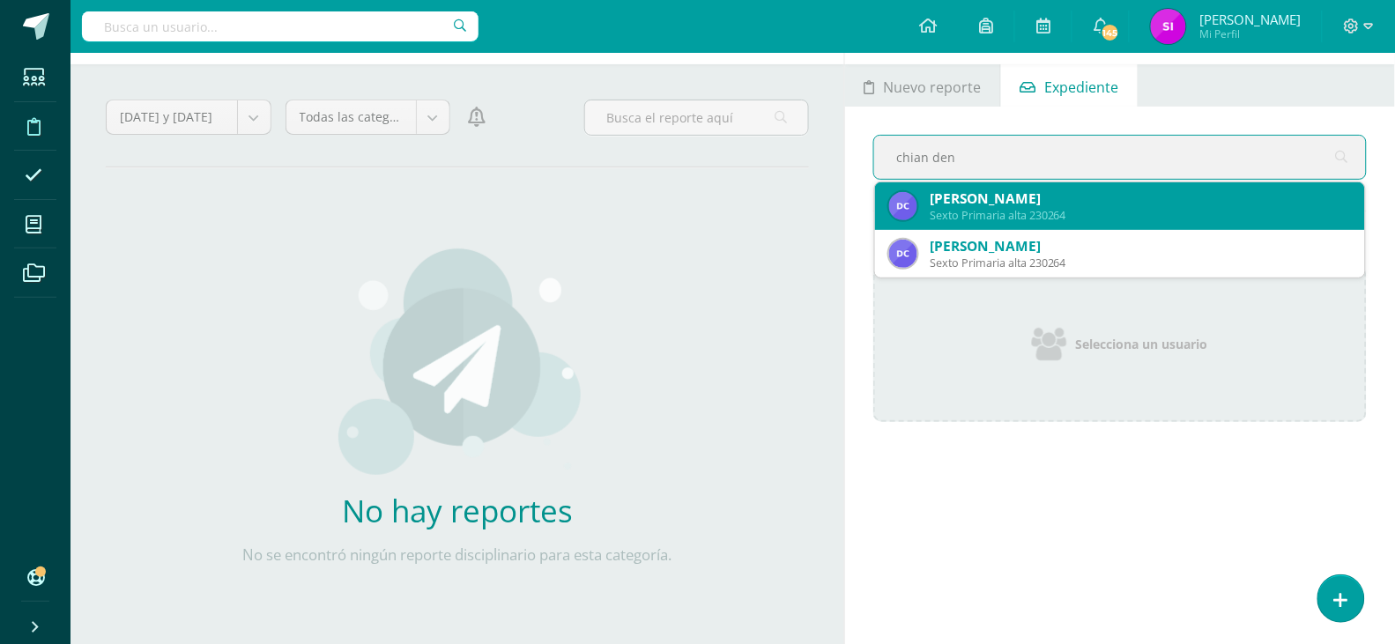
click at [1222, 203] on div "[PERSON_NAME]" at bounding box center [1140, 198] width 421 height 19
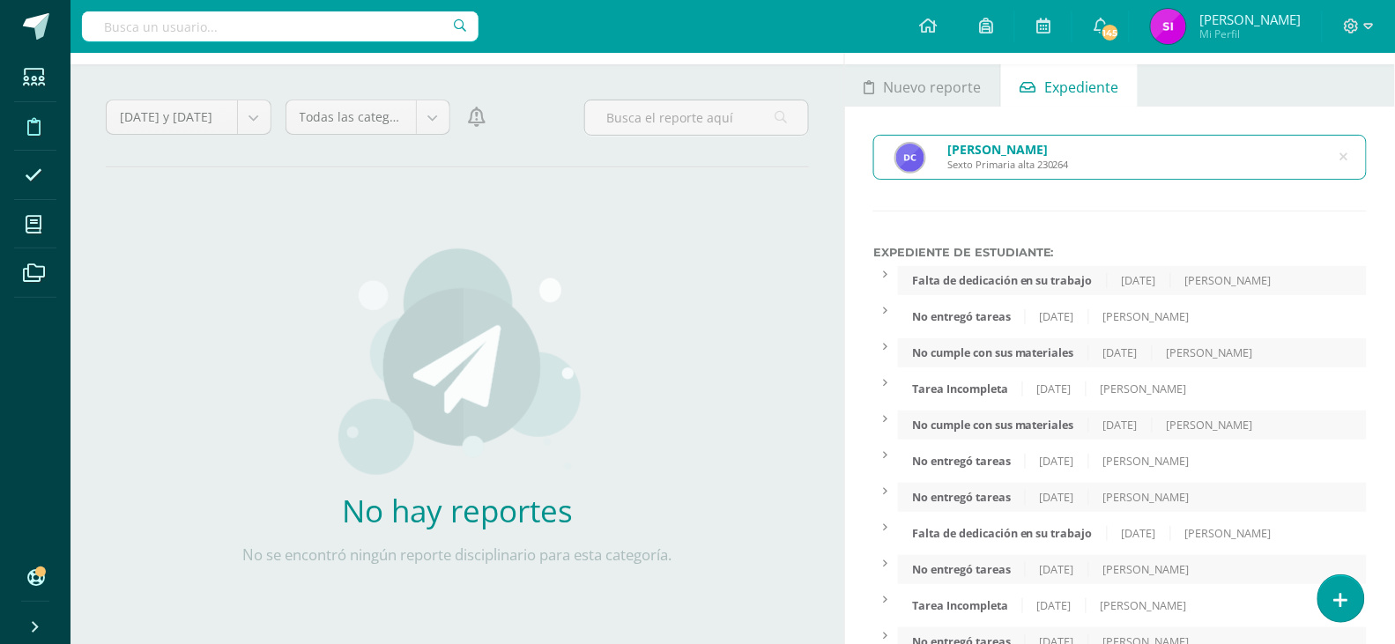
click at [1191, 229] on div "[PERSON_NAME] Sexto Primaria alta 230264 chian den Expediente de Estudiante: Fa…" at bounding box center [1120, 435] width 550 height 657
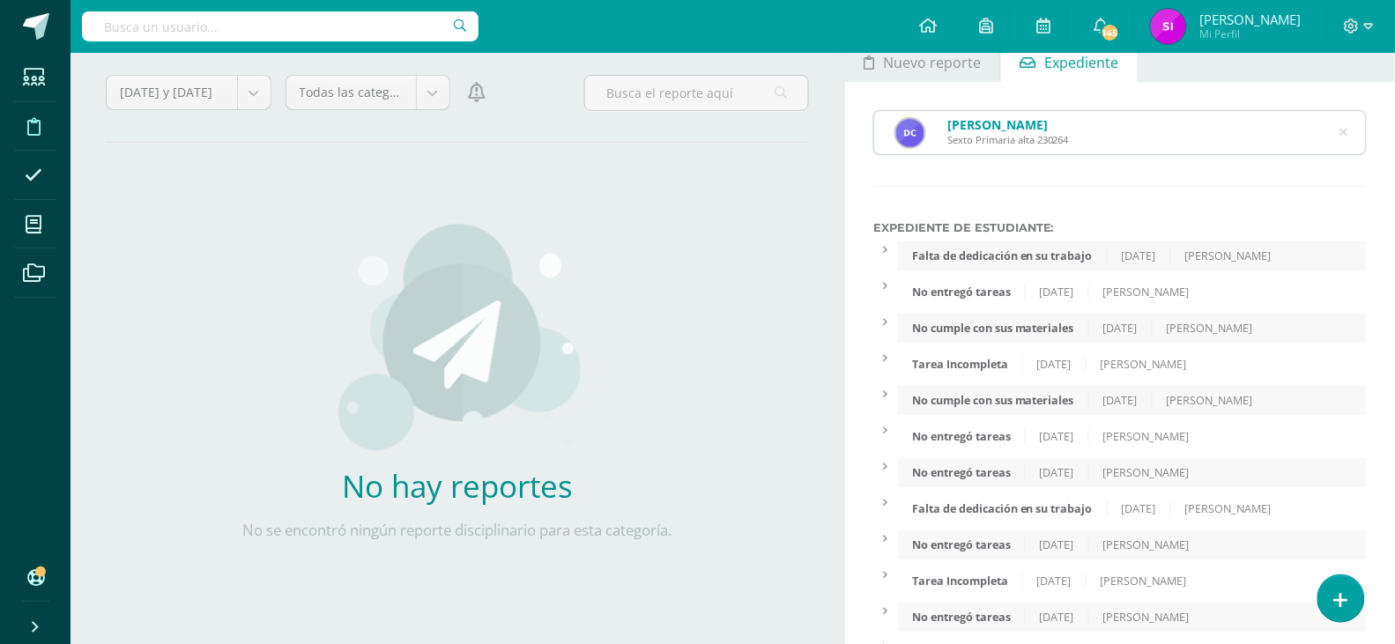
scroll to position [0, 0]
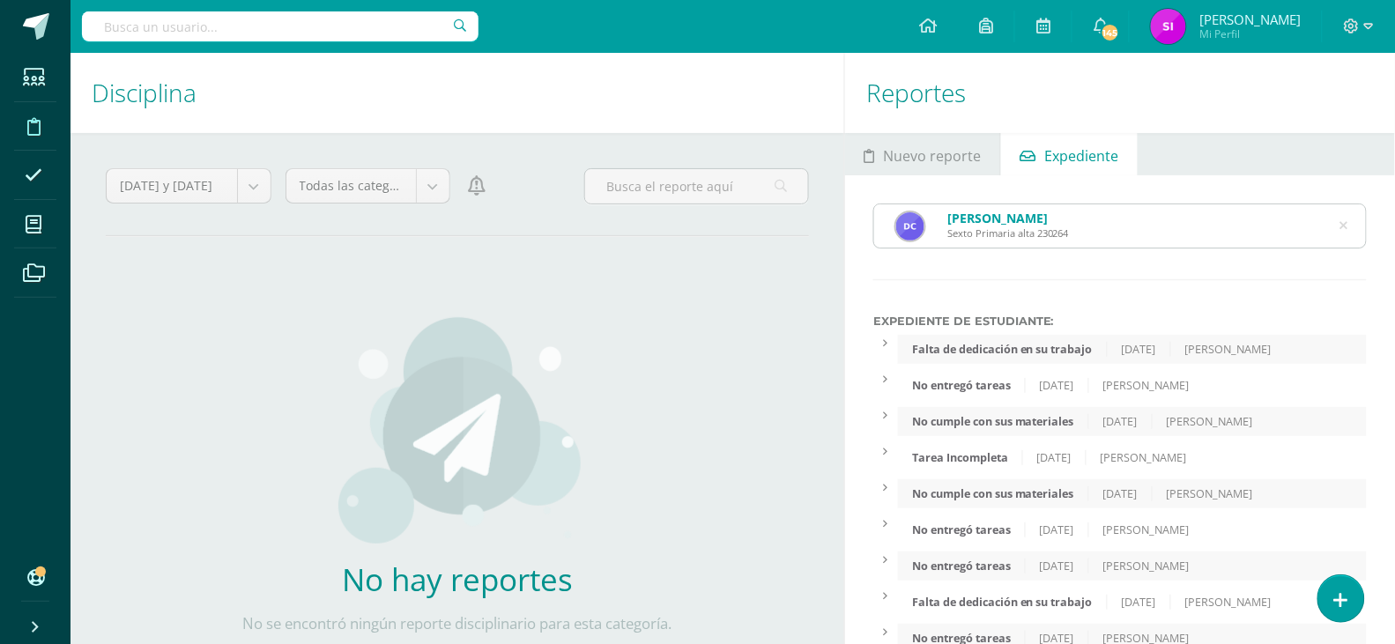
click at [1345, 227] on icon at bounding box center [1344, 226] width 45 height 8
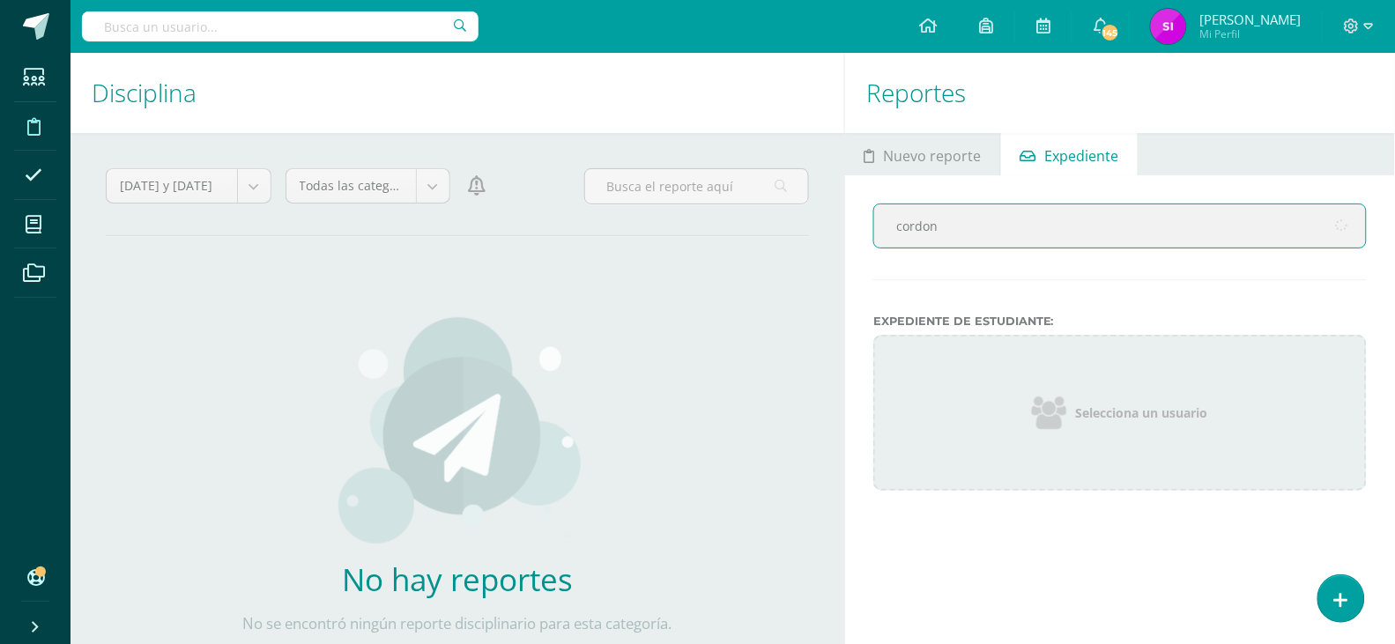
type input "cordon"
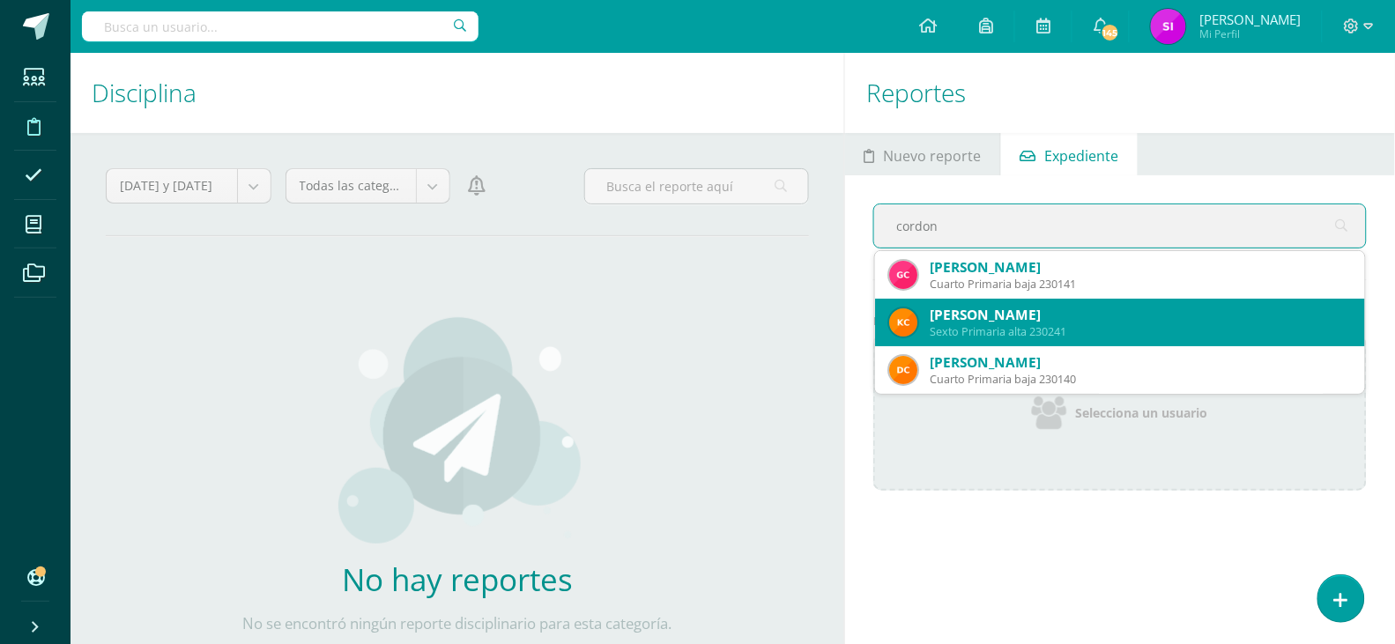
click at [1131, 326] on div "Sexto Primaria alta 230241" at bounding box center [1140, 331] width 421 height 15
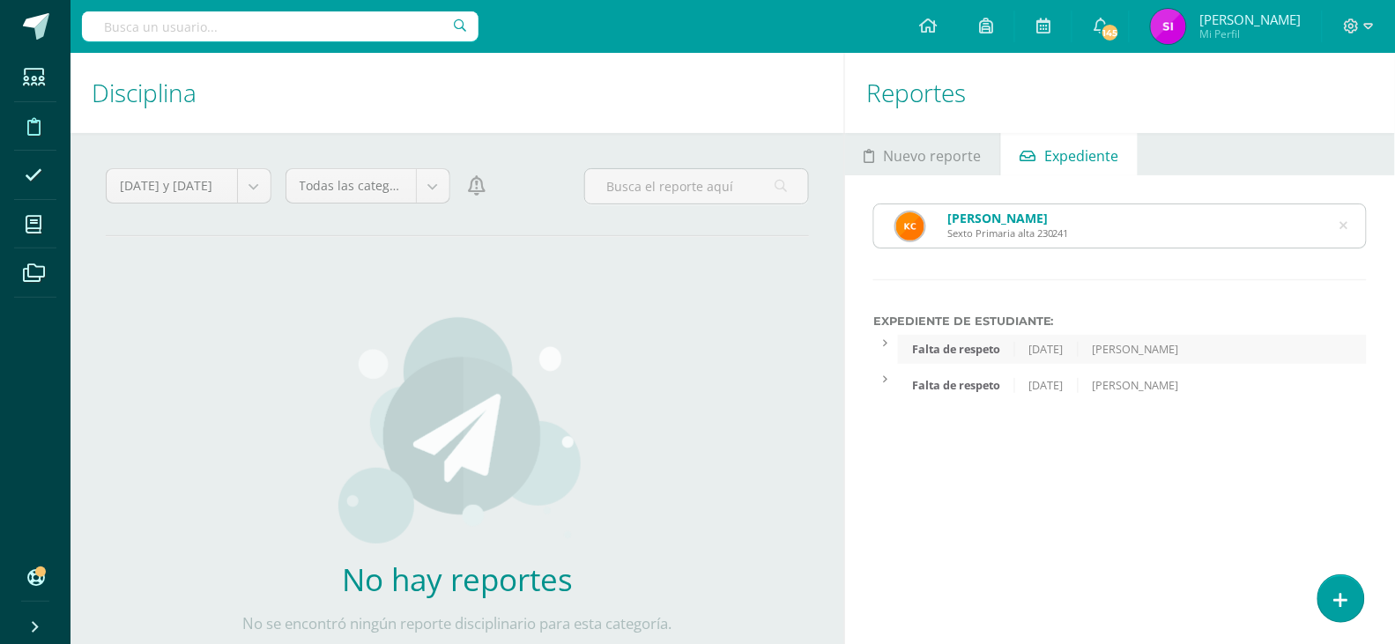
click at [1168, 444] on div "Reportes Nuevo reporte Expediente [DATE] October, 2025 Mo Tu We Th Fr Sa Su 29 …" at bounding box center [1123, 402] width 558 height 699
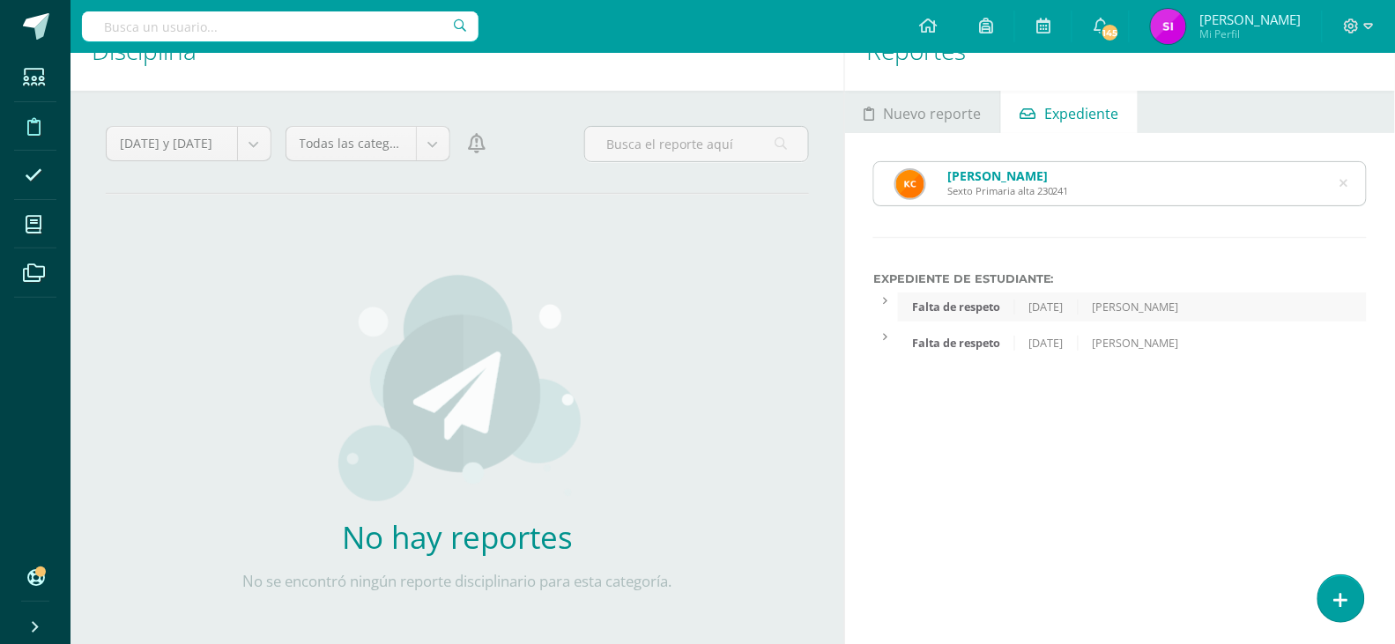
scroll to position [47, 0]
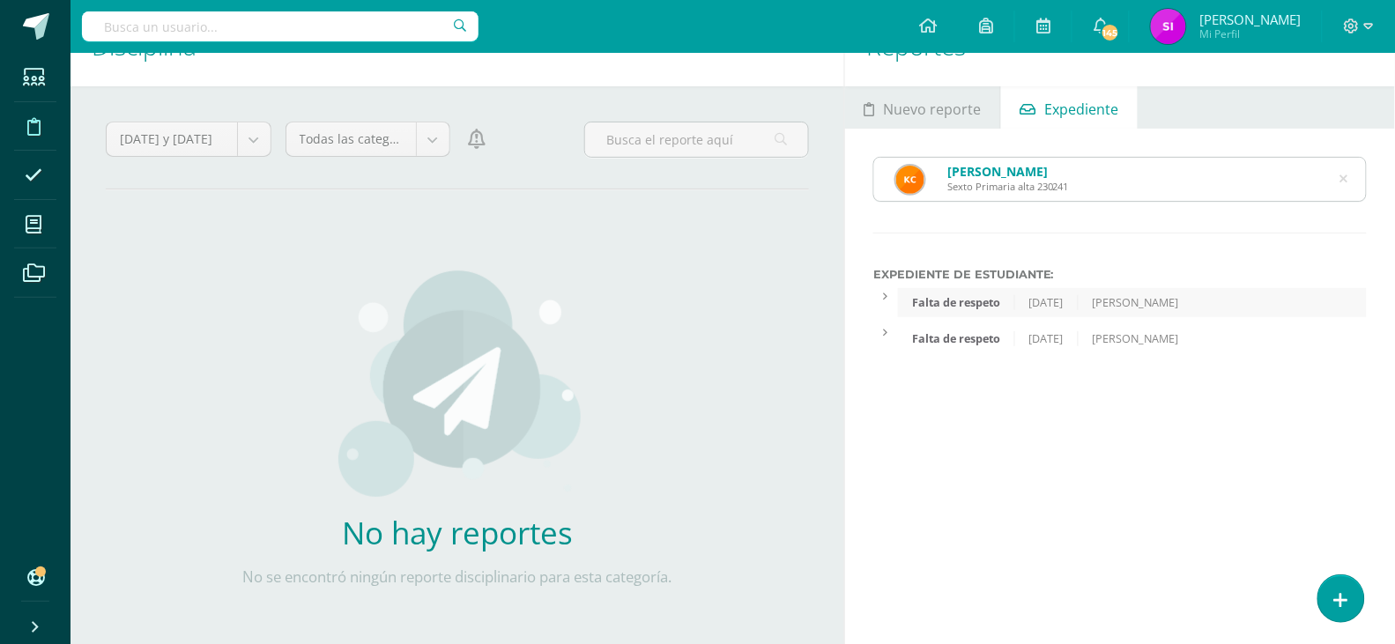
click at [1345, 178] on icon at bounding box center [1343, 178] width 37 height 37
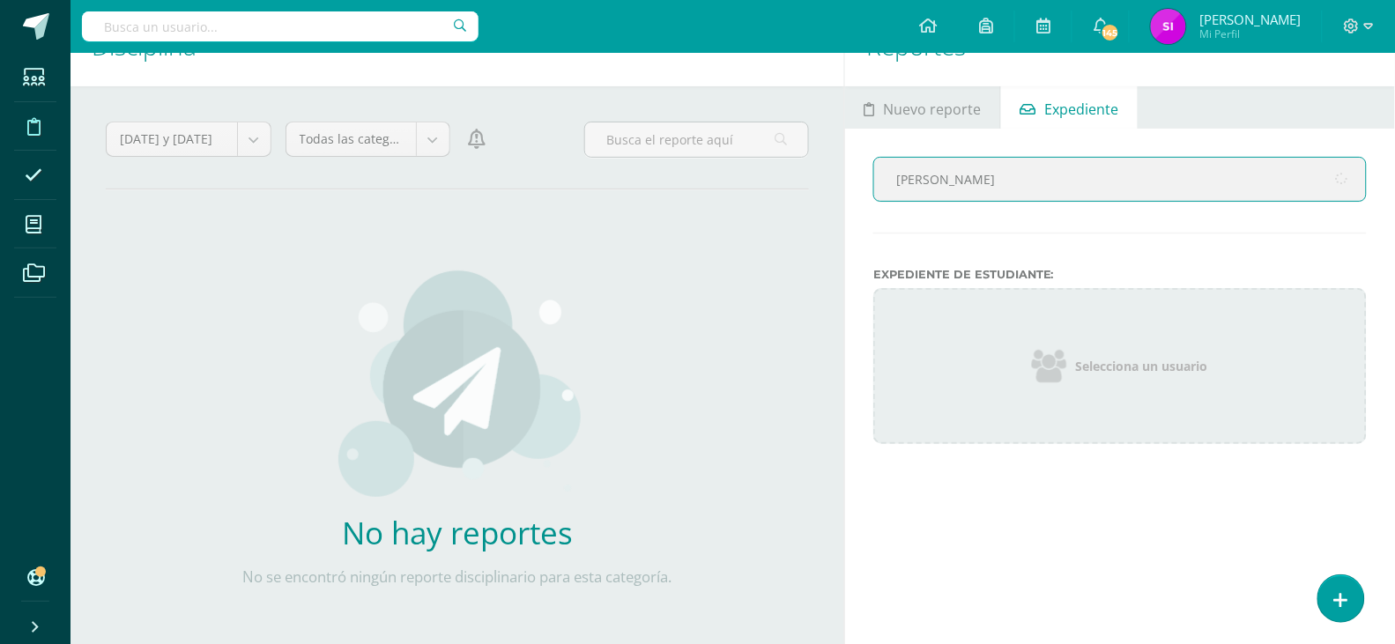
type input "[PERSON_NAME]"
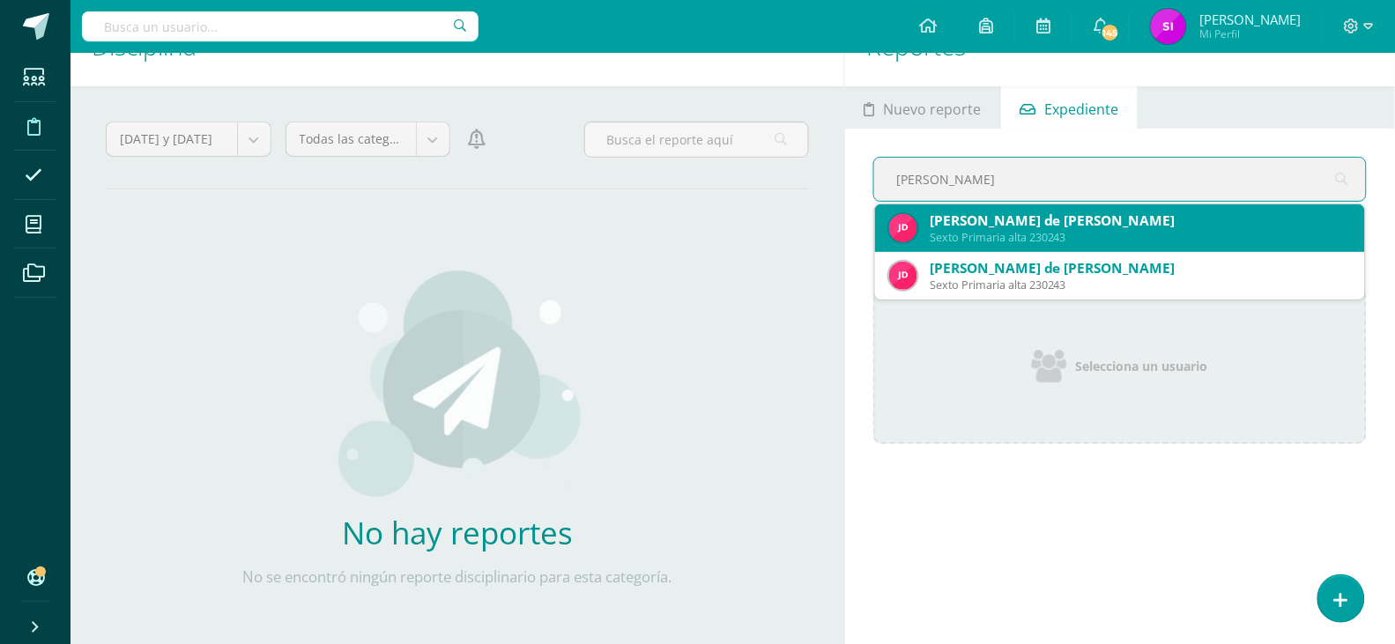
click at [1249, 219] on div "[PERSON_NAME] de [PERSON_NAME]" at bounding box center [1140, 220] width 421 height 19
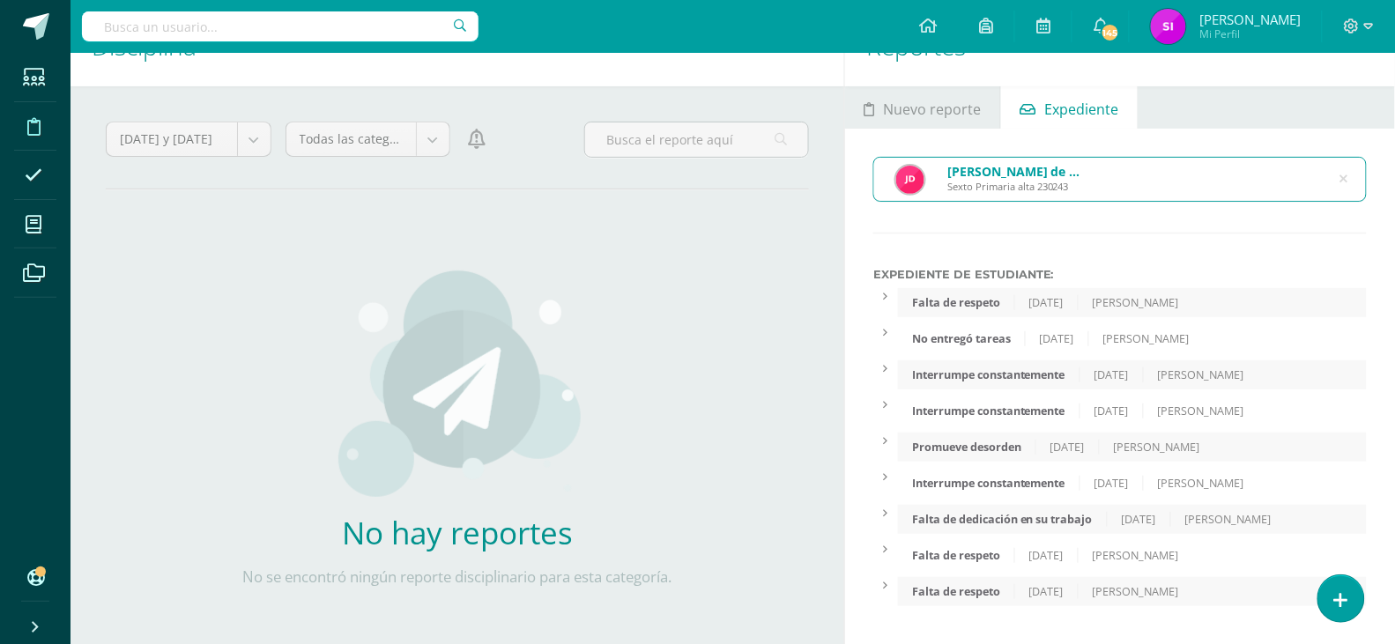
click at [1213, 241] on div "[PERSON_NAME] de [PERSON_NAME] Sexto Primaria alta 230243 [PERSON_NAME] Expedie…" at bounding box center [1120, 385] width 550 height 513
click at [1349, 174] on div "[PERSON_NAME] de [PERSON_NAME] Sexto Primaria alta 230243" at bounding box center [1120, 179] width 492 height 43
click at [1340, 183] on icon at bounding box center [1343, 178] width 37 height 37
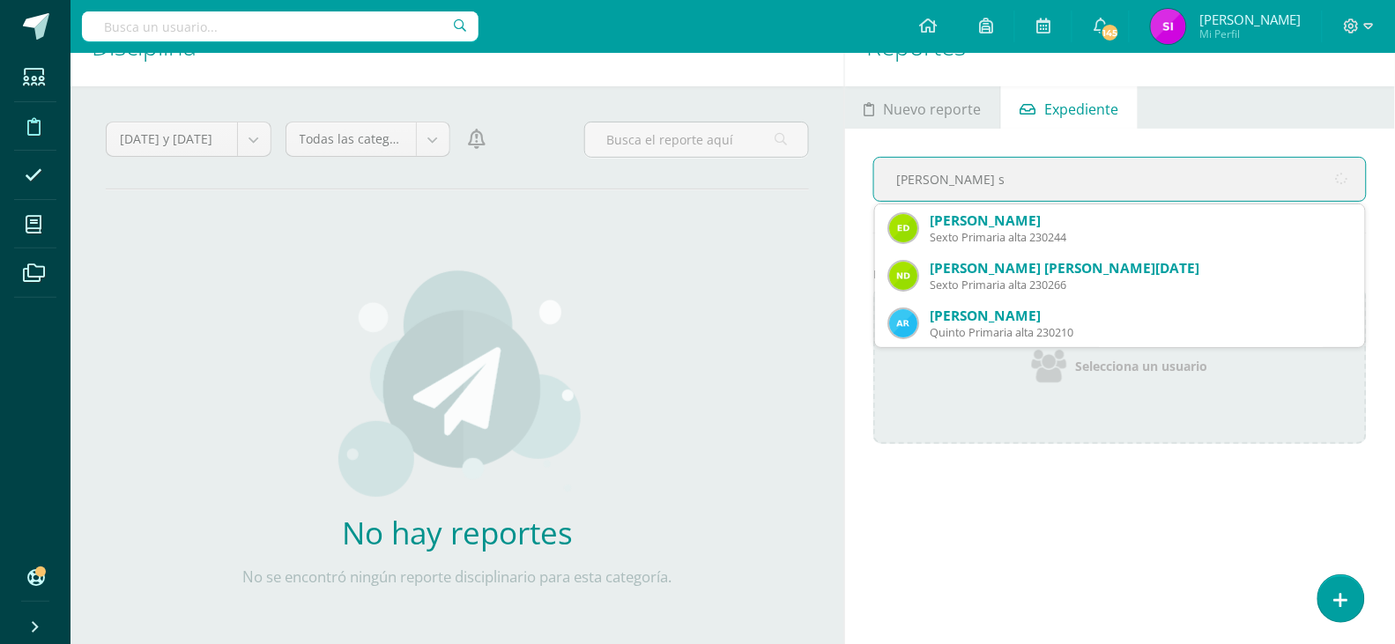
type input "[PERSON_NAME] so"
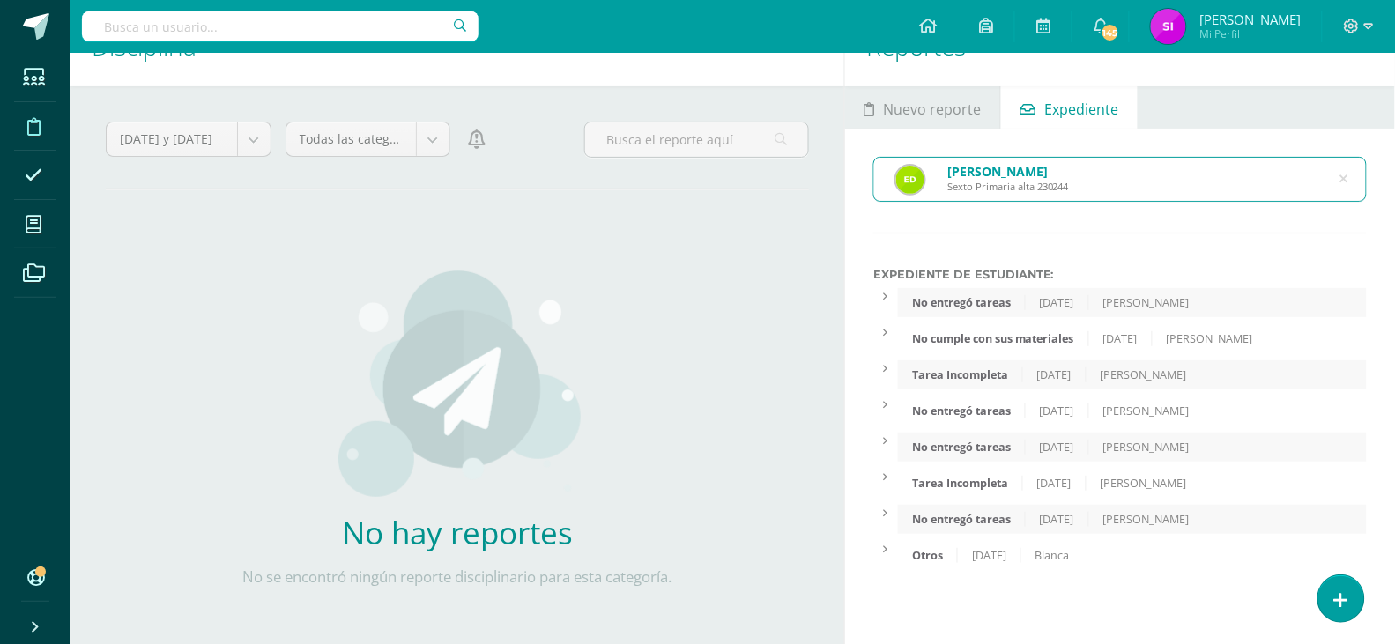
click at [975, 556] on div "[DATE]" at bounding box center [989, 555] width 63 height 15
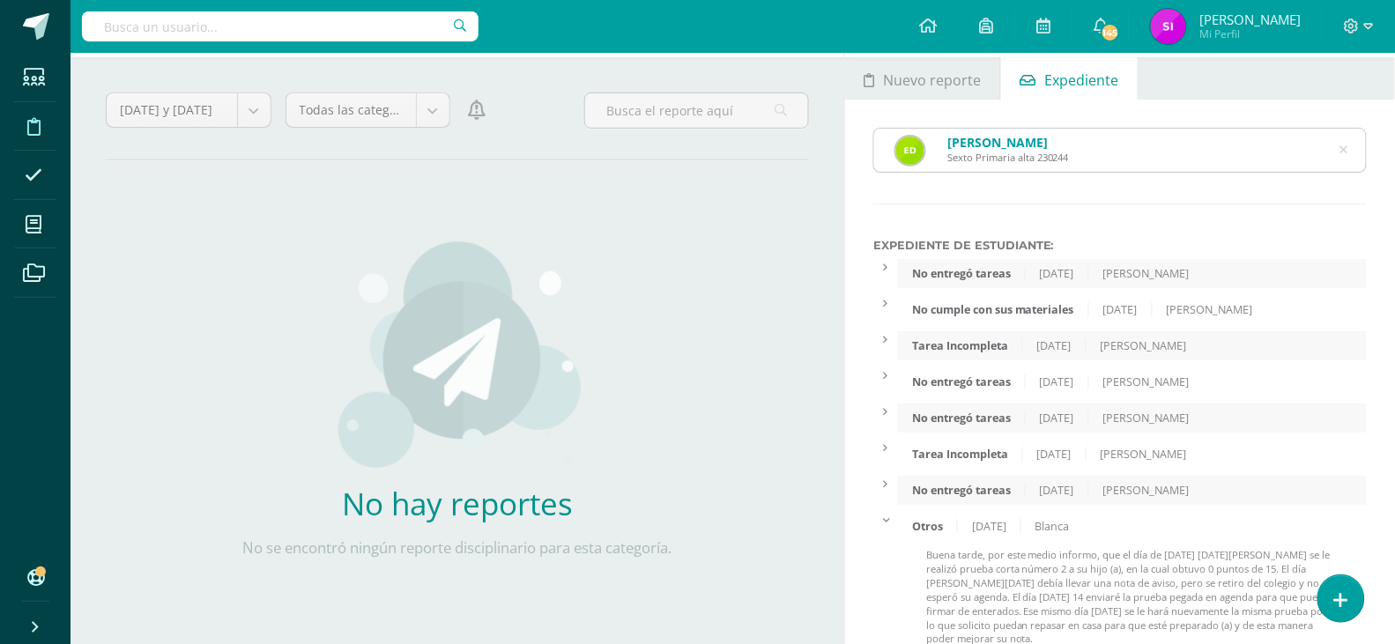
scroll to position [70, 0]
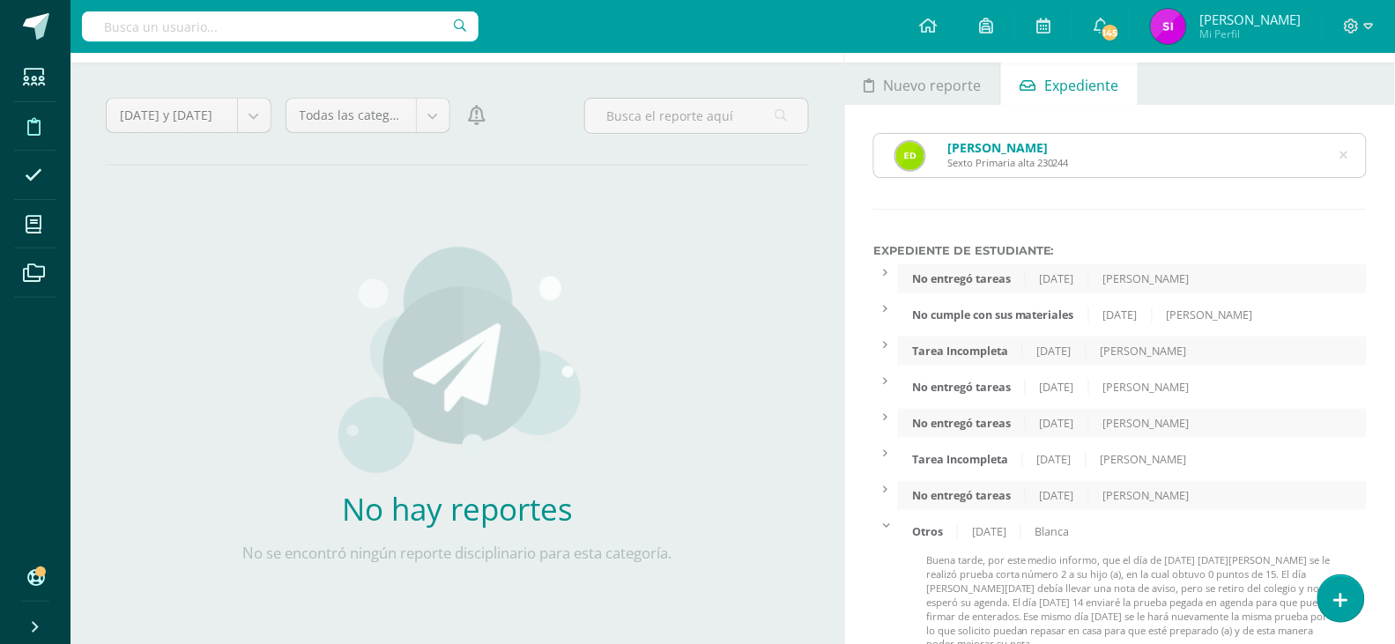
click at [1346, 160] on icon at bounding box center [1343, 155] width 37 height 37
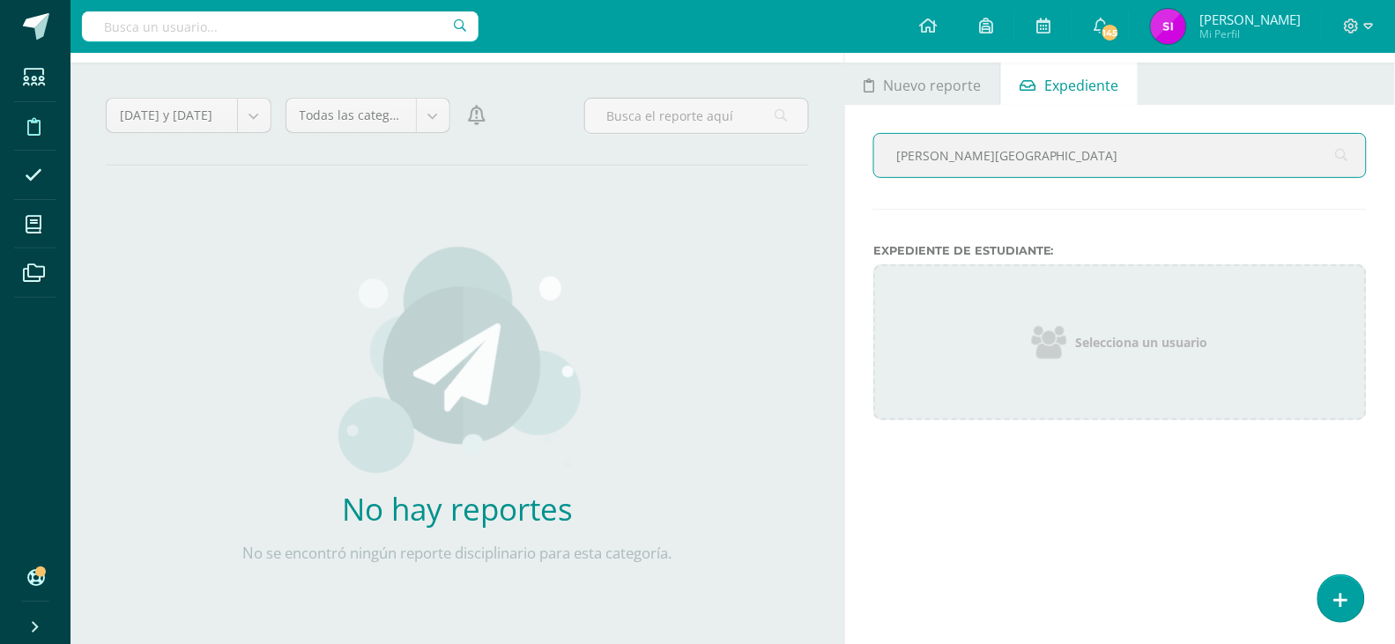
type input "[PERSON_NAME][GEOGRAPHIC_DATA]"
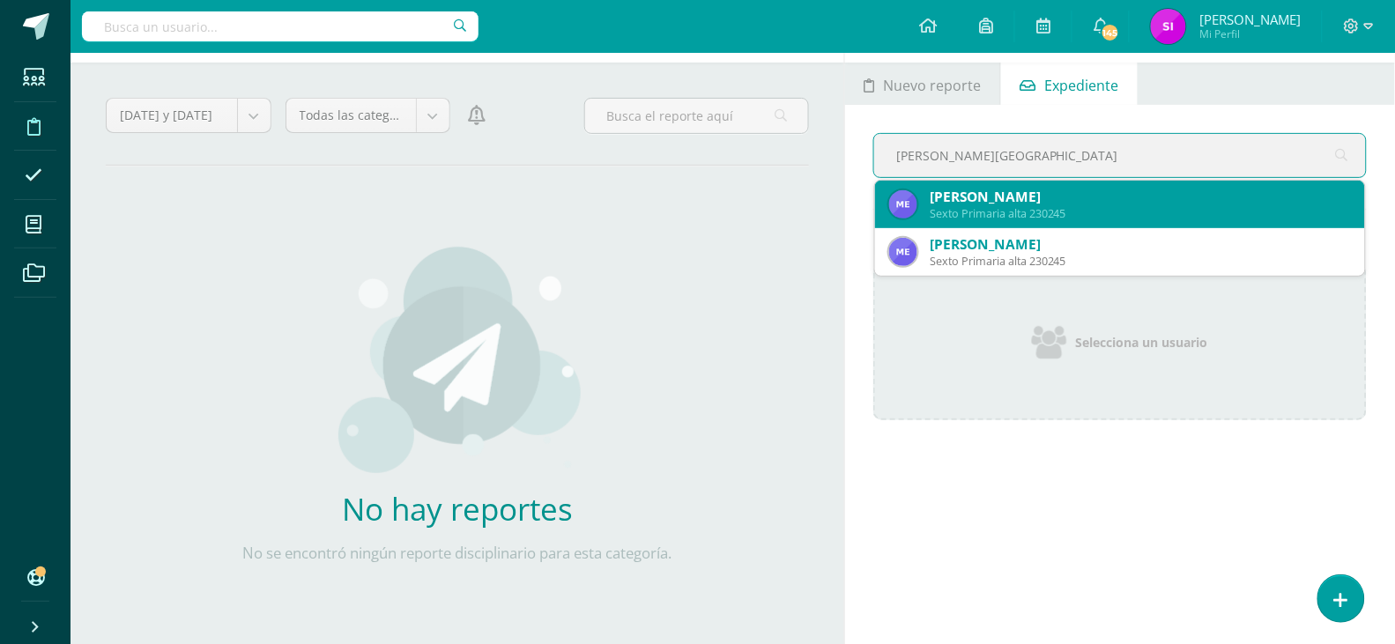
click at [1104, 205] on div "[PERSON_NAME]" at bounding box center [1140, 197] width 421 height 19
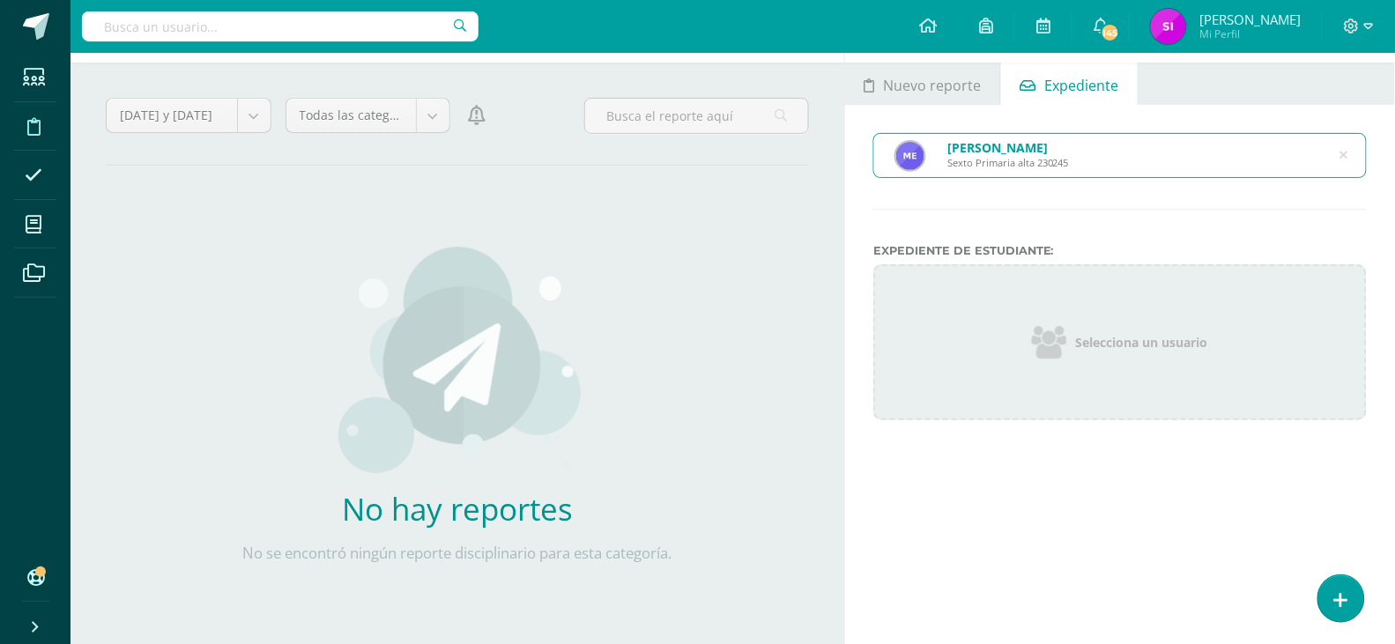
click at [1104, 205] on div "[PERSON_NAME] Sexto Primaria alta 230245 [PERSON_NAME] Expediente de Estudiante…" at bounding box center [1120, 277] width 550 height 344
click at [1349, 157] on div "[PERSON_NAME] Sexto Primaria alta 230245" at bounding box center [1120, 155] width 492 height 43
click at [1347, 157] on icon at bounding box center [1344, 155] width 8 height 45
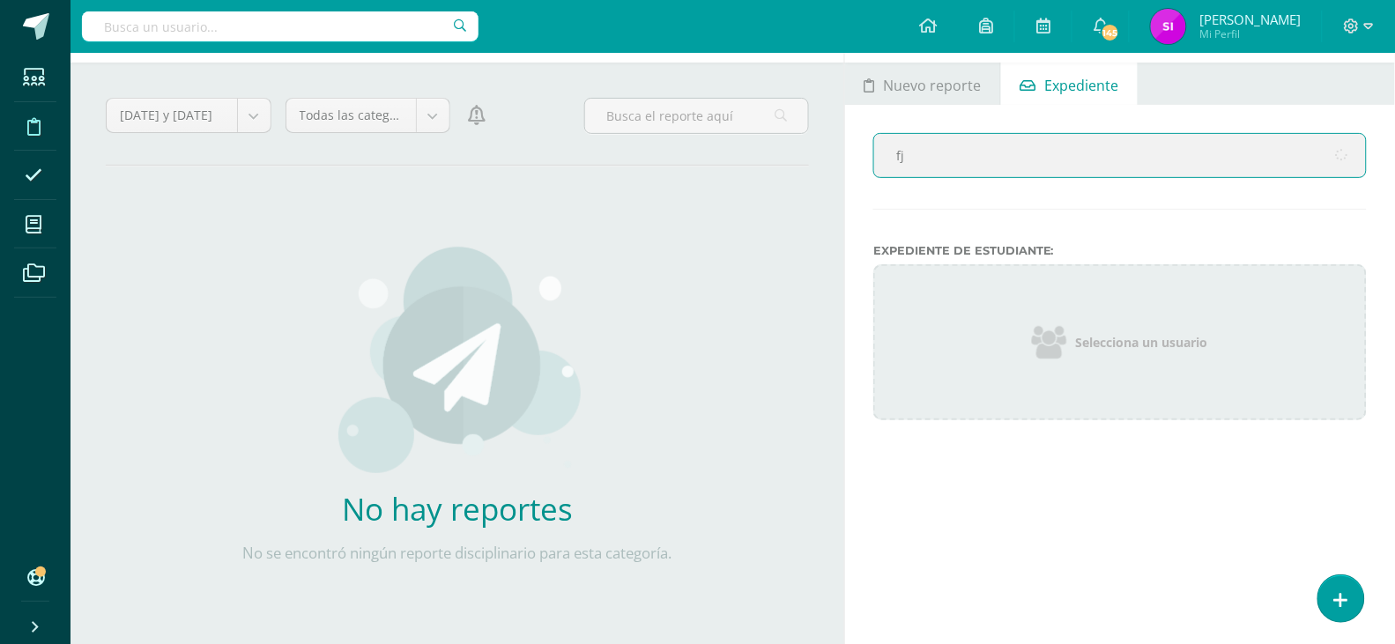
type input "f"
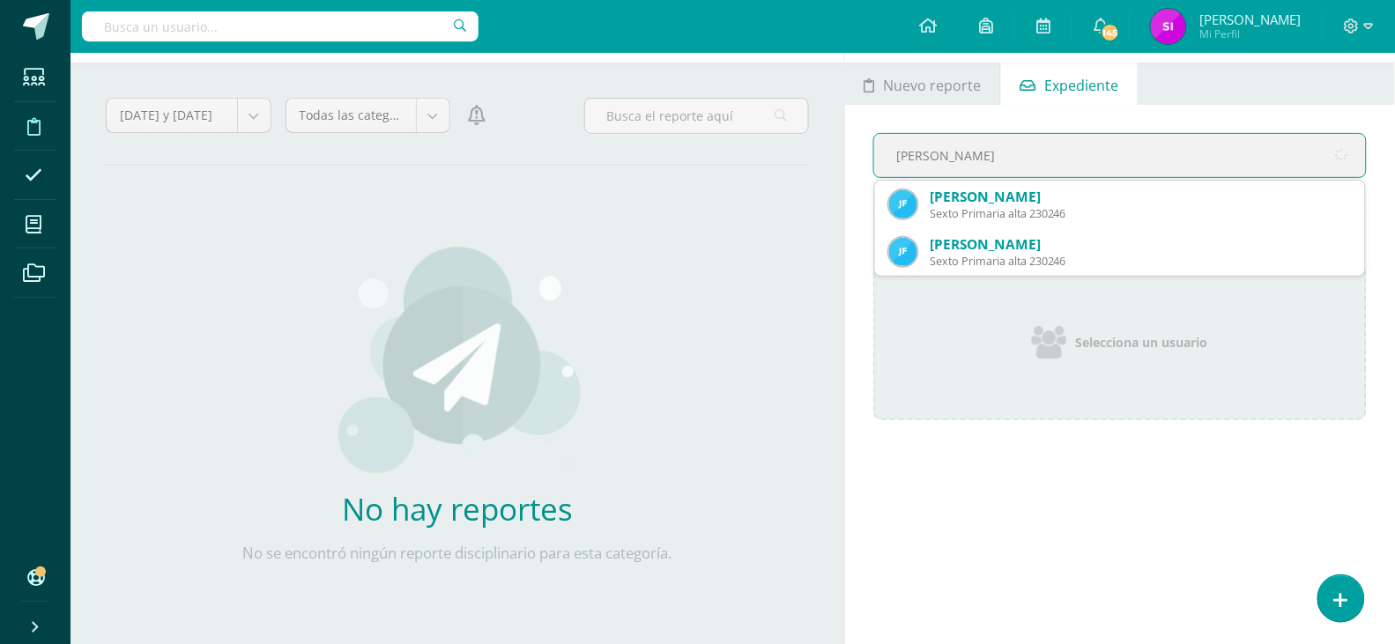
type input "[PERSON_NAME]"
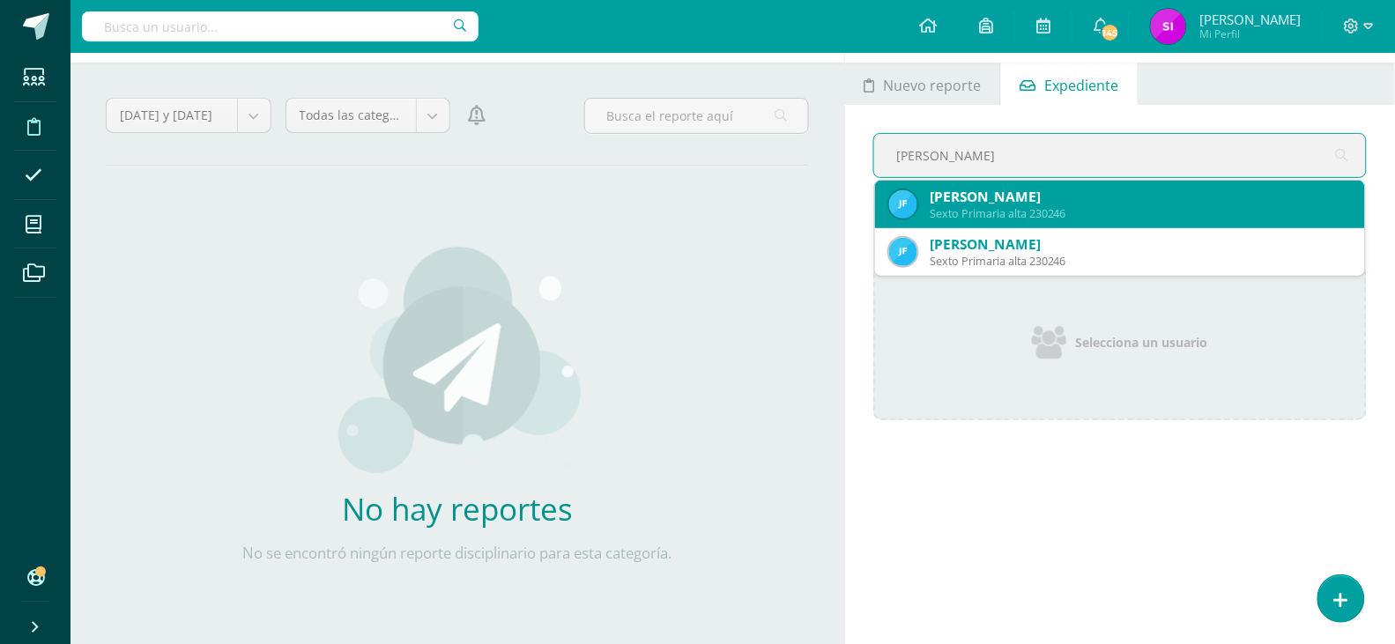
click at [1190, 206] on div "Sexto Primaria alta 230246" at bounding box center [1140, 213] width 421 height 15
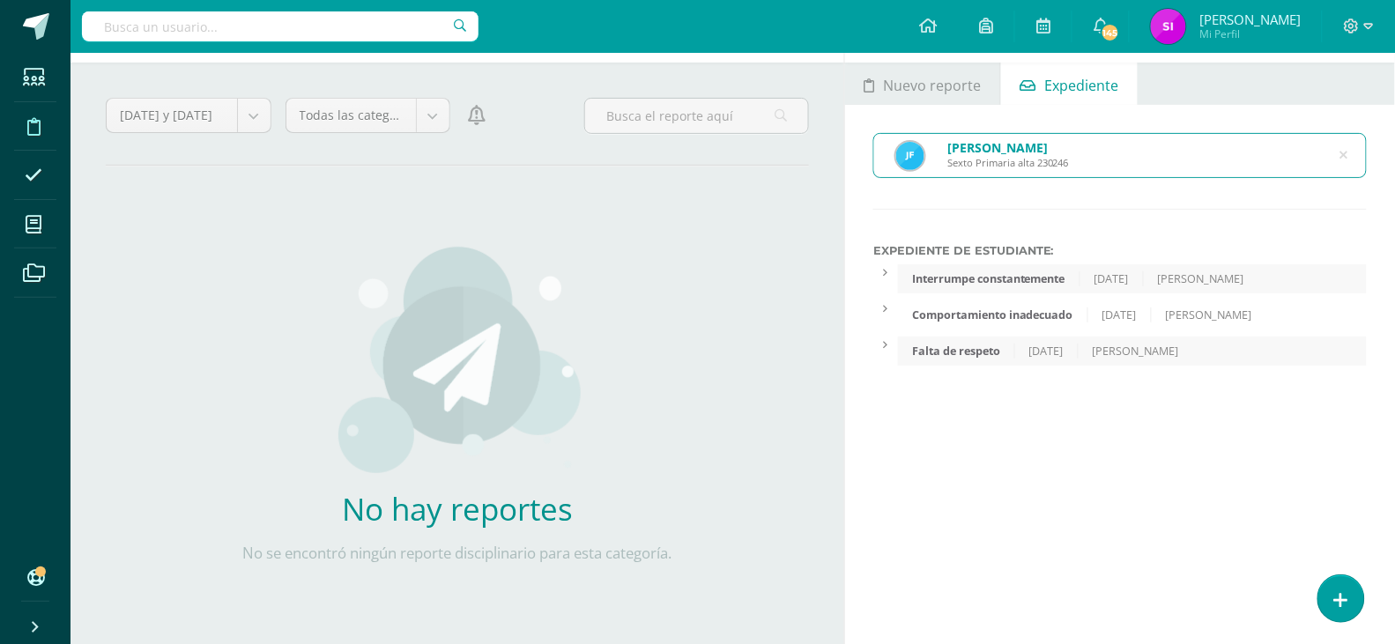
click at [1346, 156] on icon at bounding box center [1343, 155] width 37 height 37
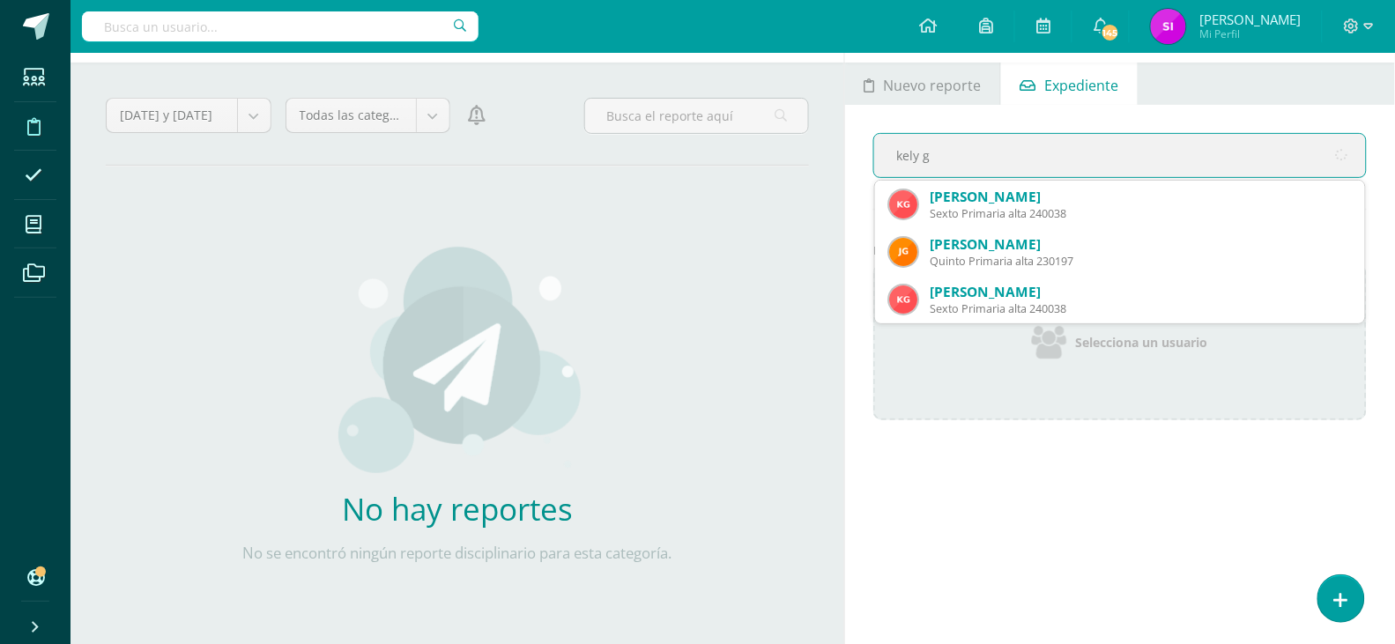
type input "kely gi"
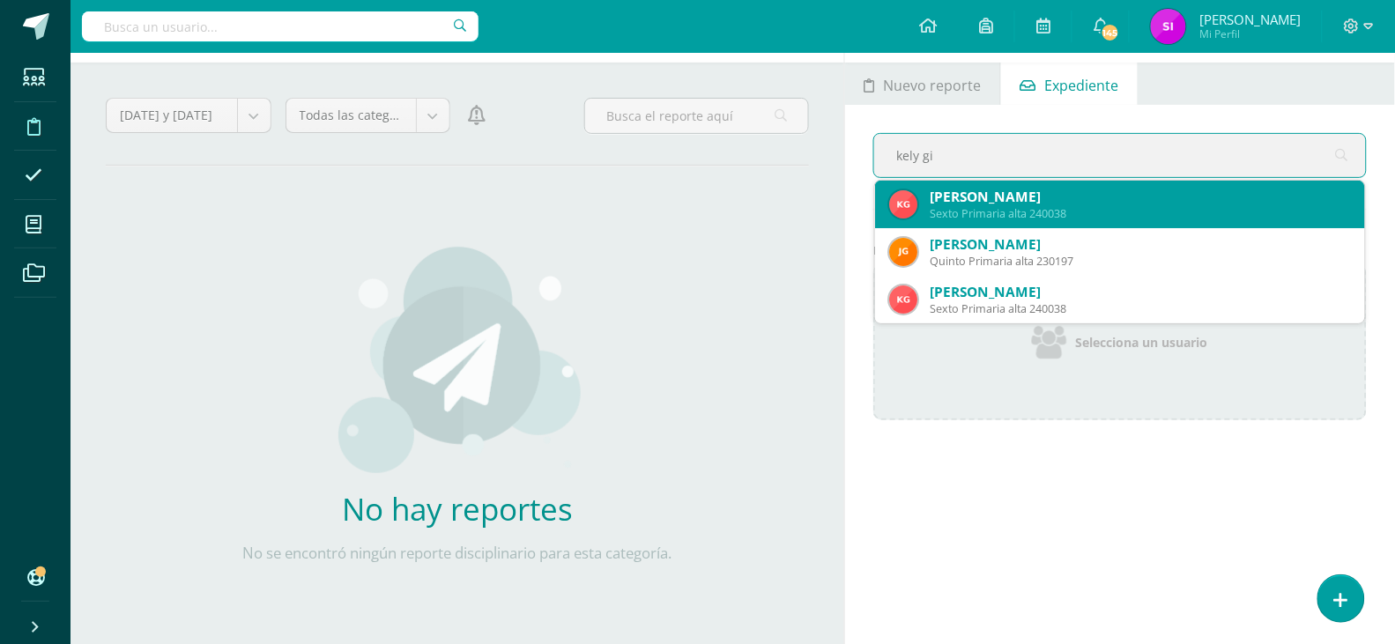
click at [1192, 211] on div "Sexto Primaria alta 240038" at bounding box center [1140, 213] width 421 height 15
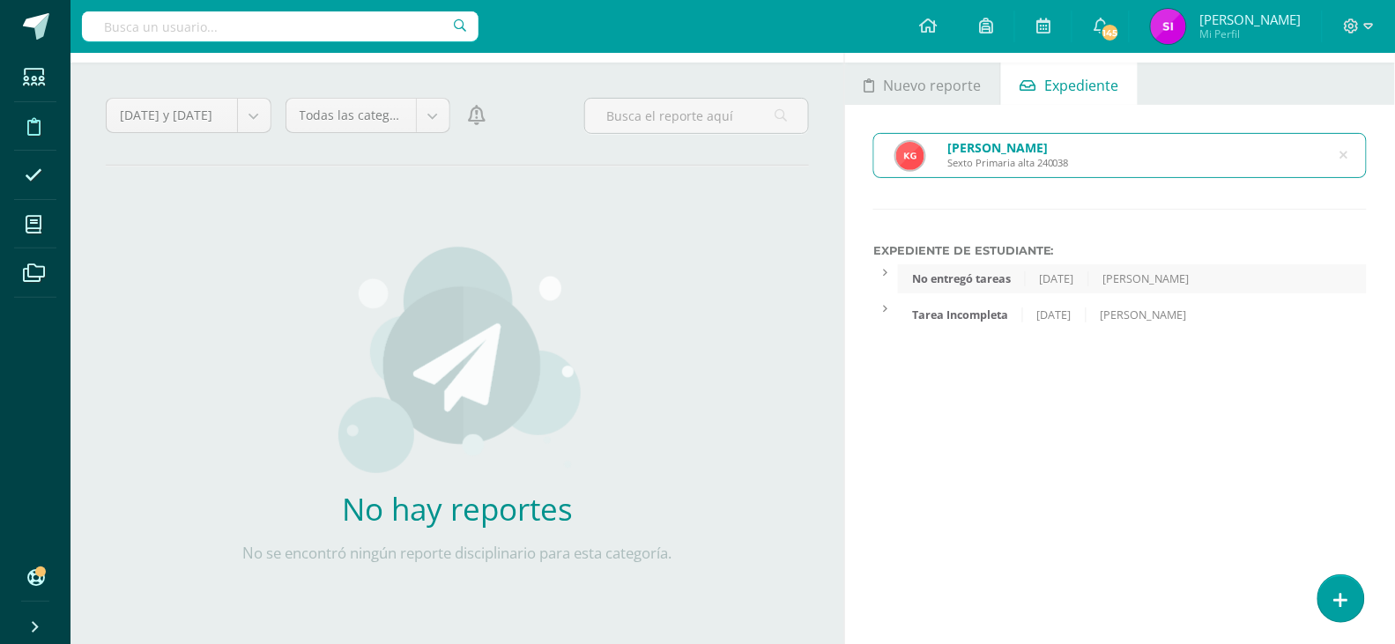
click at [1347, 160] on icon at bounding box center [1343, 155] width 37 height 37
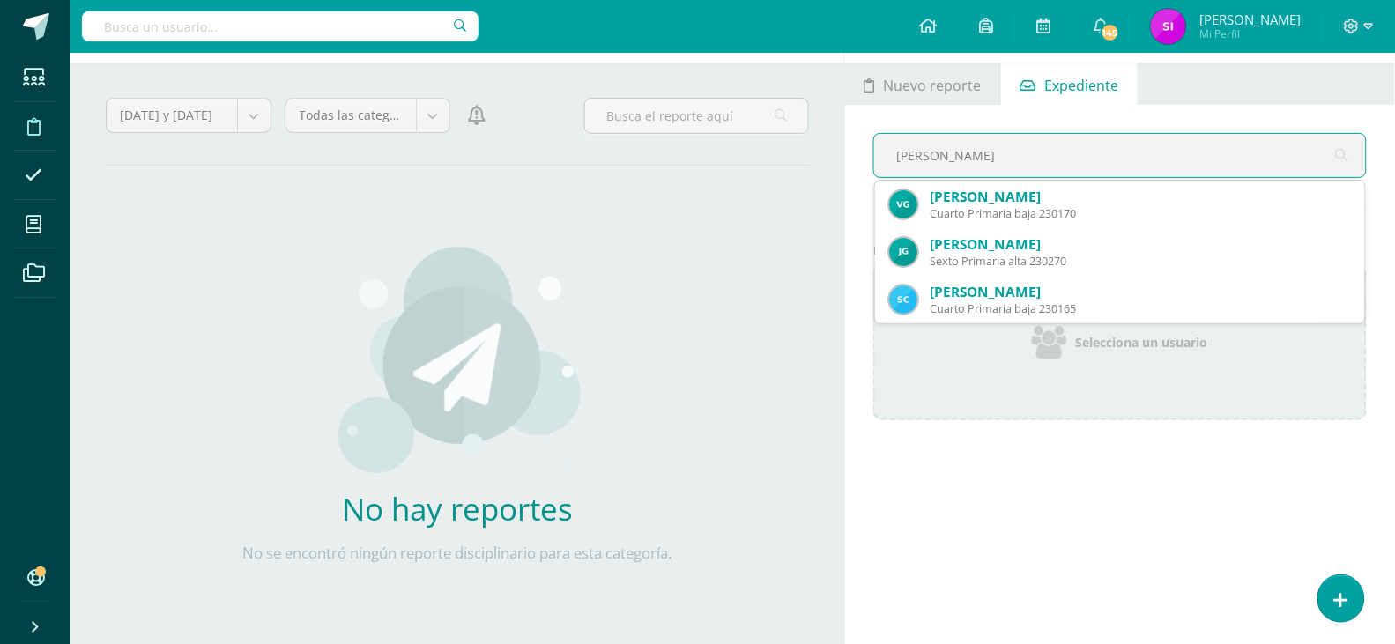
type input "[PERSON_NAME]"
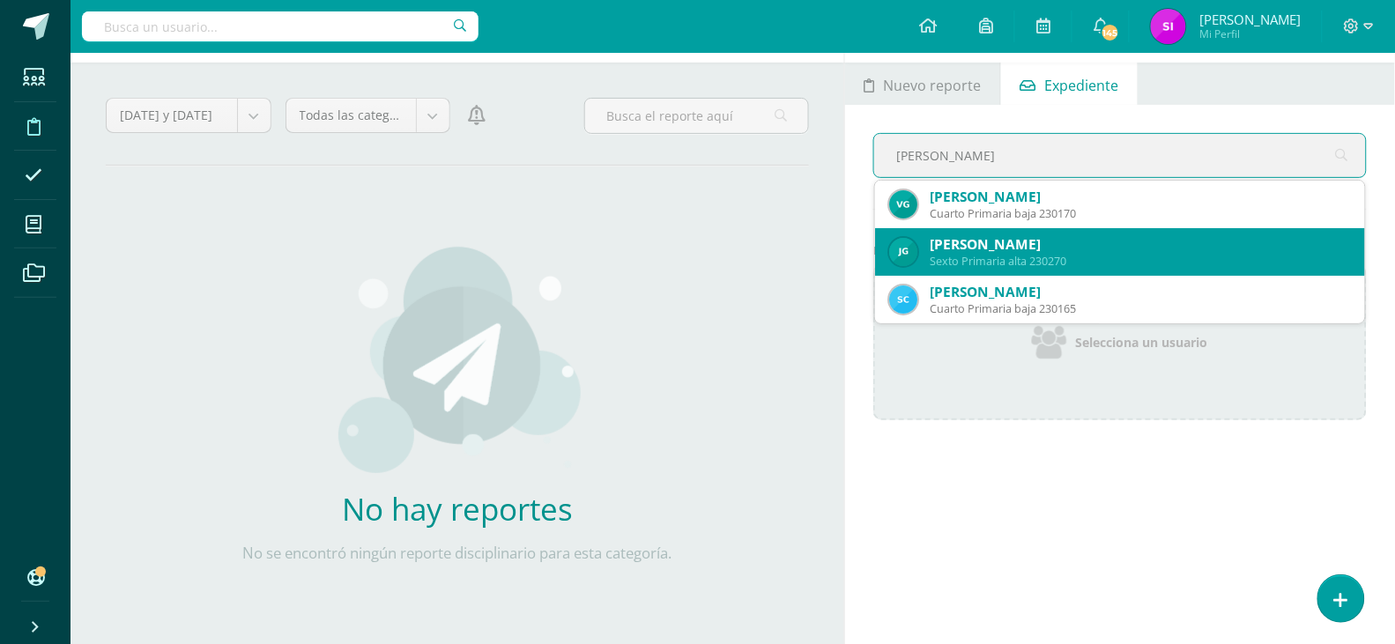
click at [1224, 241] on div "[PERSON_NAME]" at bounding box center [1140, 244] width 421 height 19
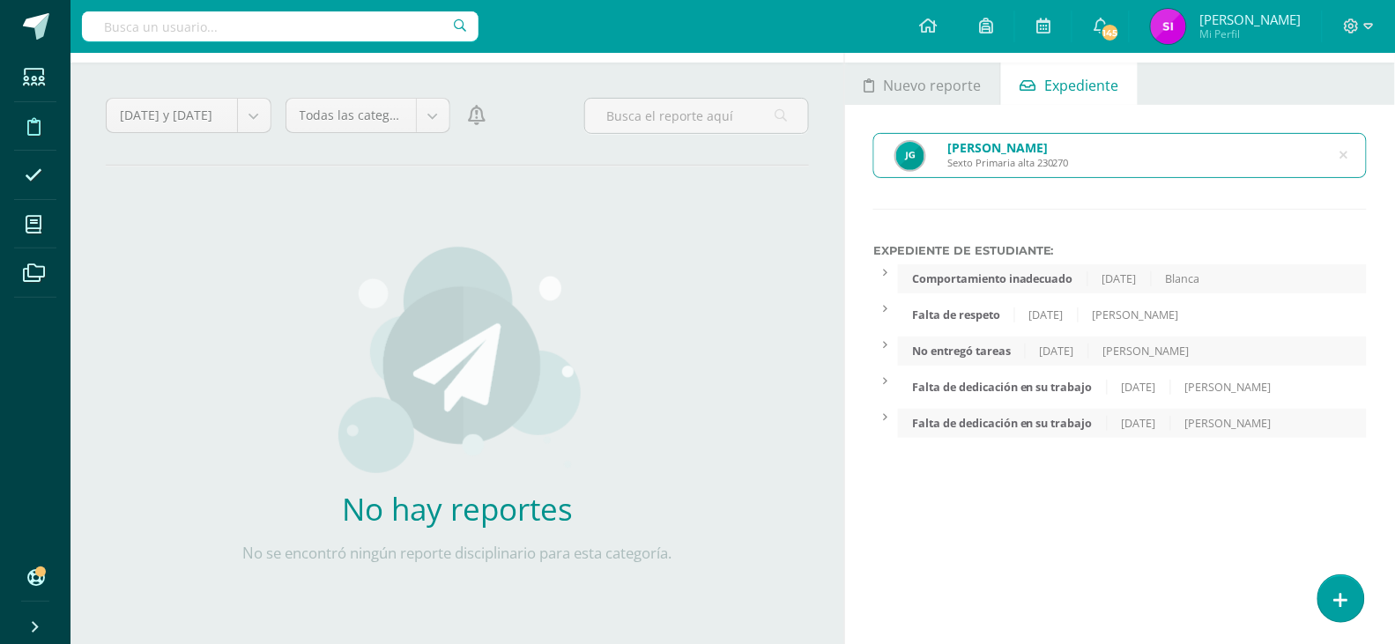
click at [1346, 156] on icon at bounding box center [1344, 156] width 45 height 8
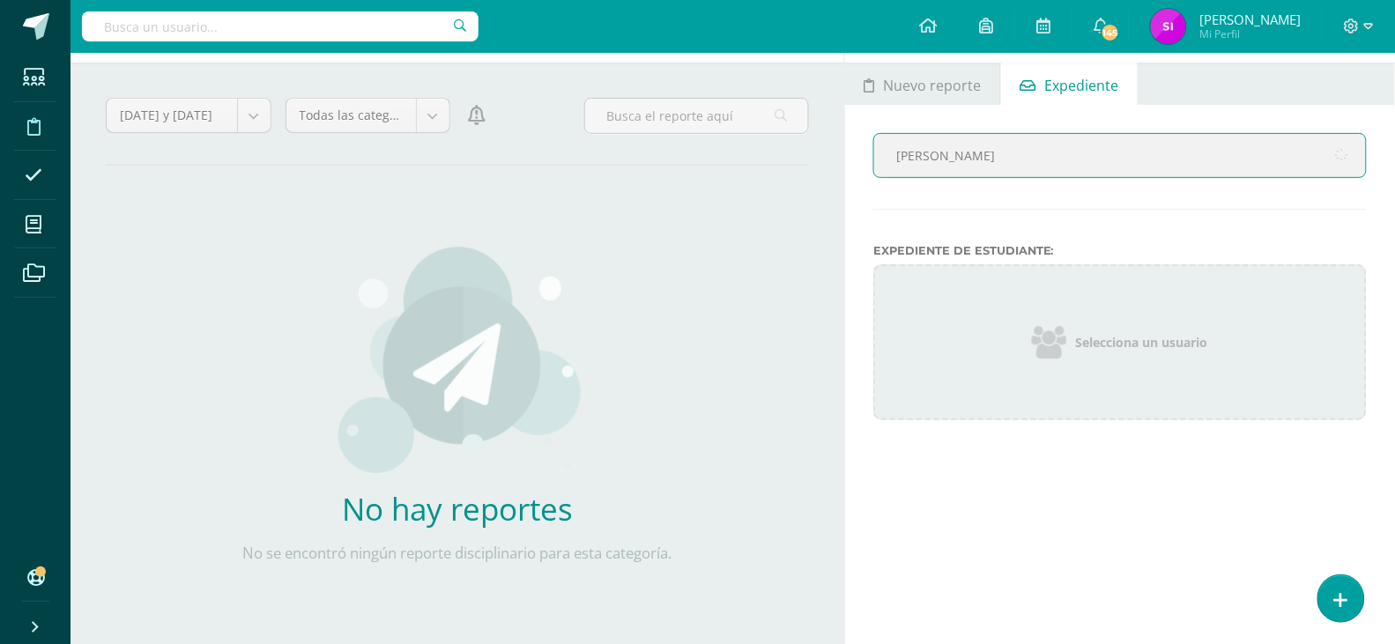
type input "[PERSON_NAME]"
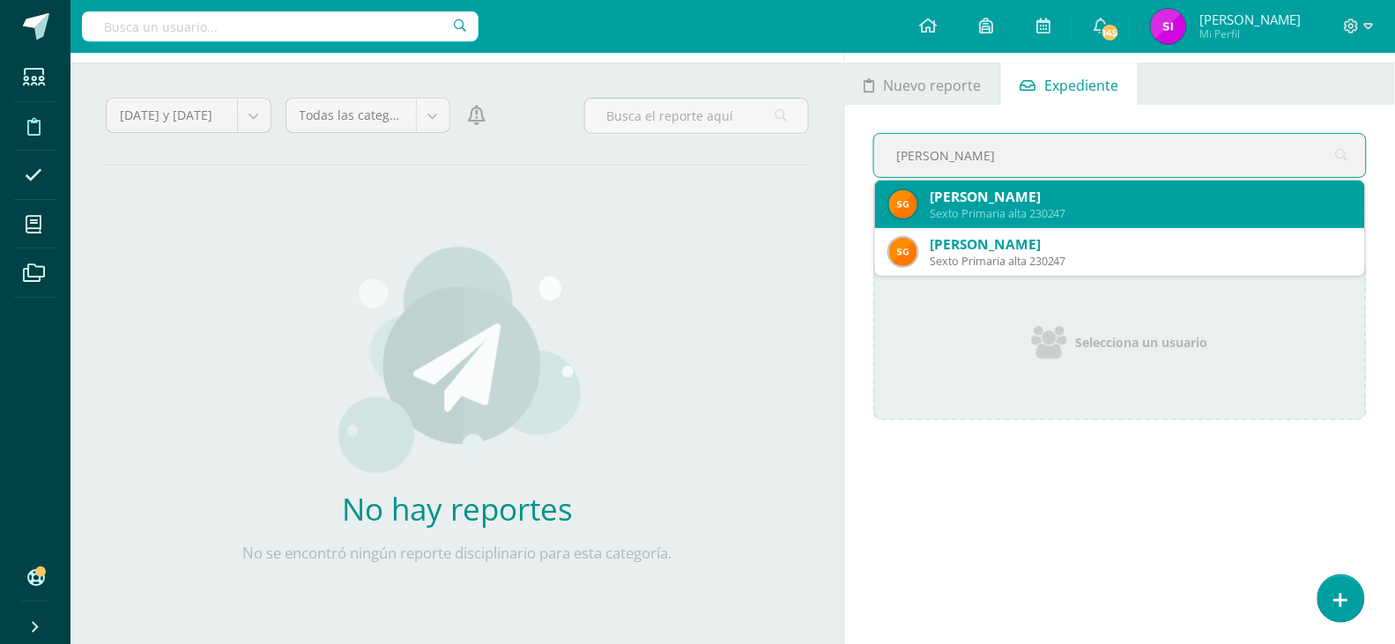
click at [1287, 217] on div "Sexto Primaria alta 230247" at bounding box center [1140, 213] width 421 height 15
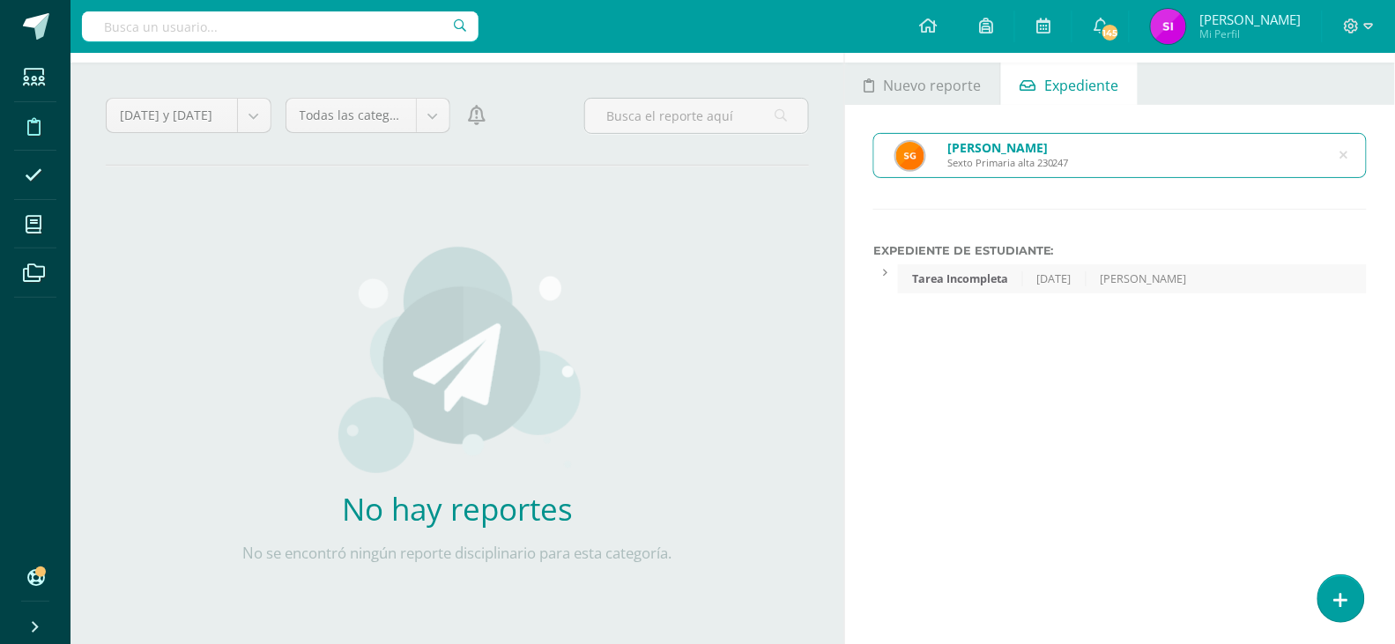
click at [1345, 152] on icon at bounding box center [1344, 156] width 45 height 8
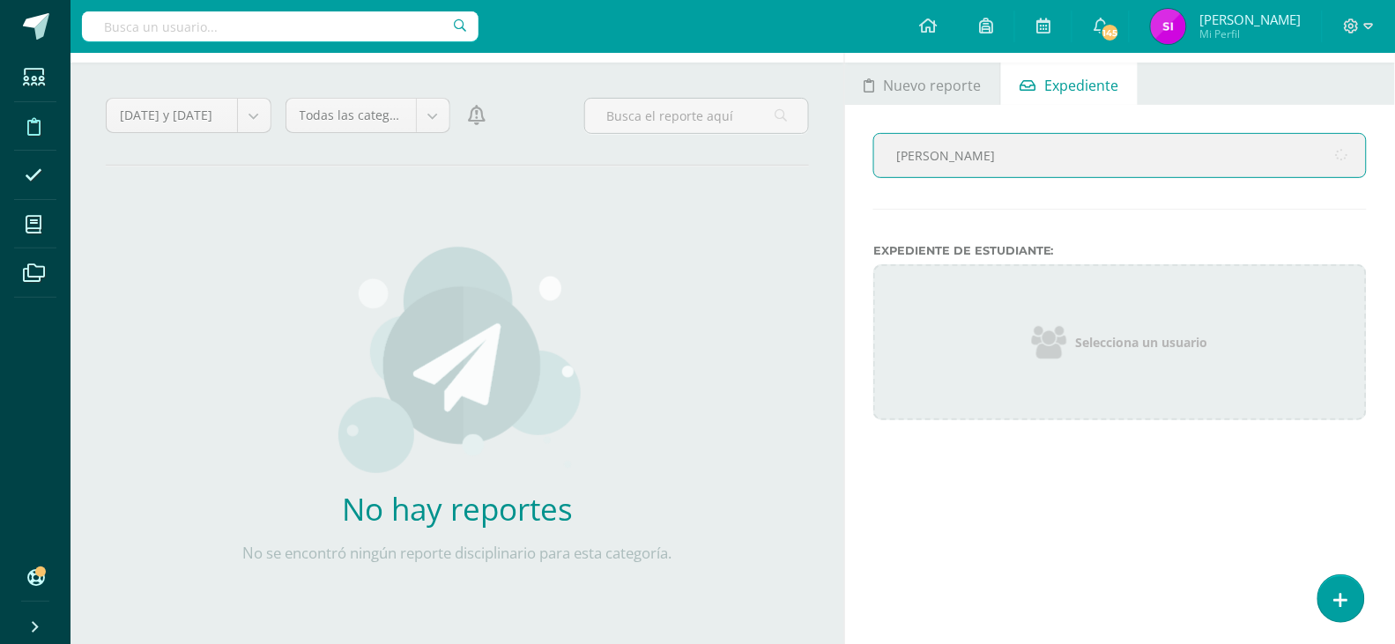
type input "[PERSON_NAME]"
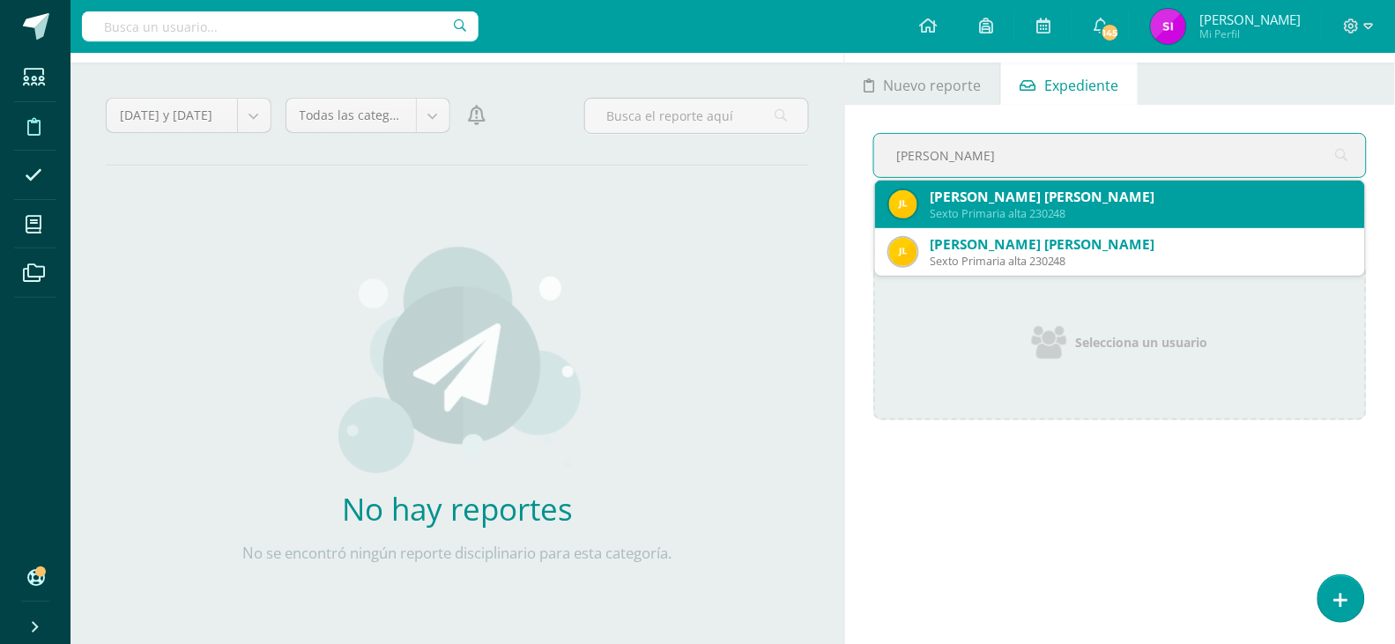
click at [1266, 197] on div "[PERSON_NAME] [PERSON_NAME]" at bounding box center [1140, 197] width 421 height 19
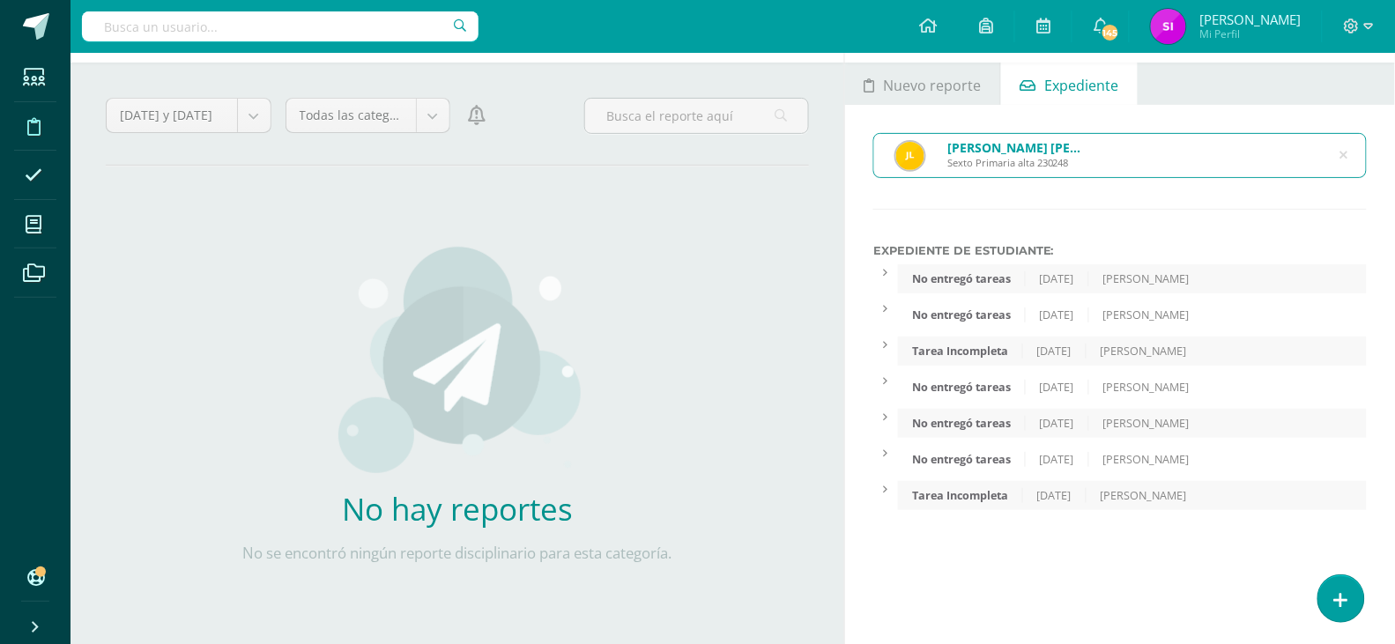
click at [1348, 155] on div "[PERSON_NAME] [PERSON_NAME] Sexto Primaria alta 230248" at bounding box center [1120, 155] width 492 height 43
click at [1344, 158] on icon at bounding box center [1343, 155] width 37 height 37
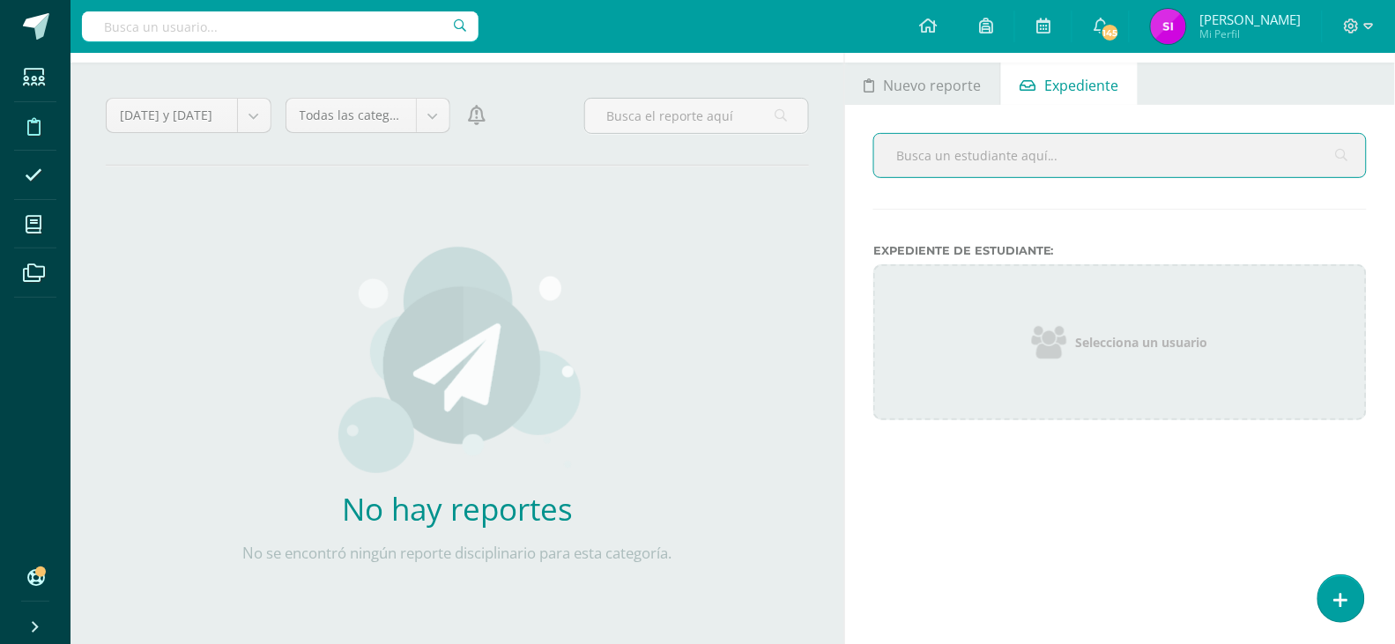
click at [1271, 166] on input "text" at bounding box center [1120, 155] width 492 height 43
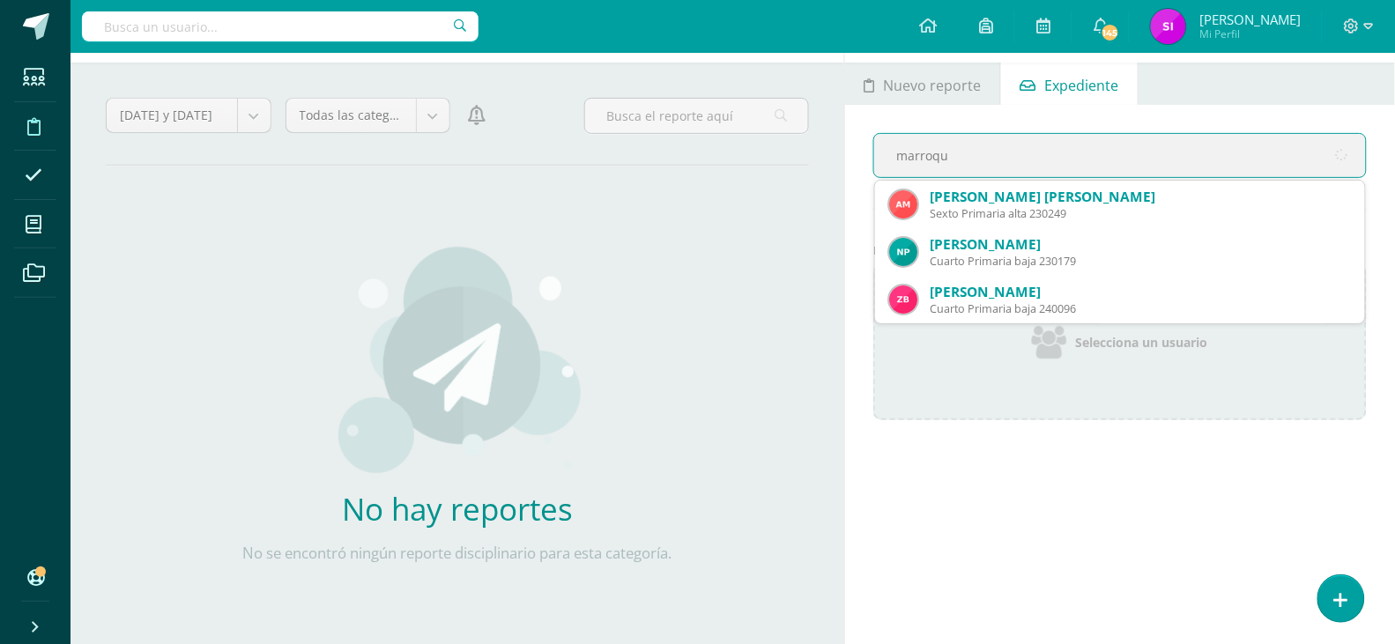
type input "marroqui"
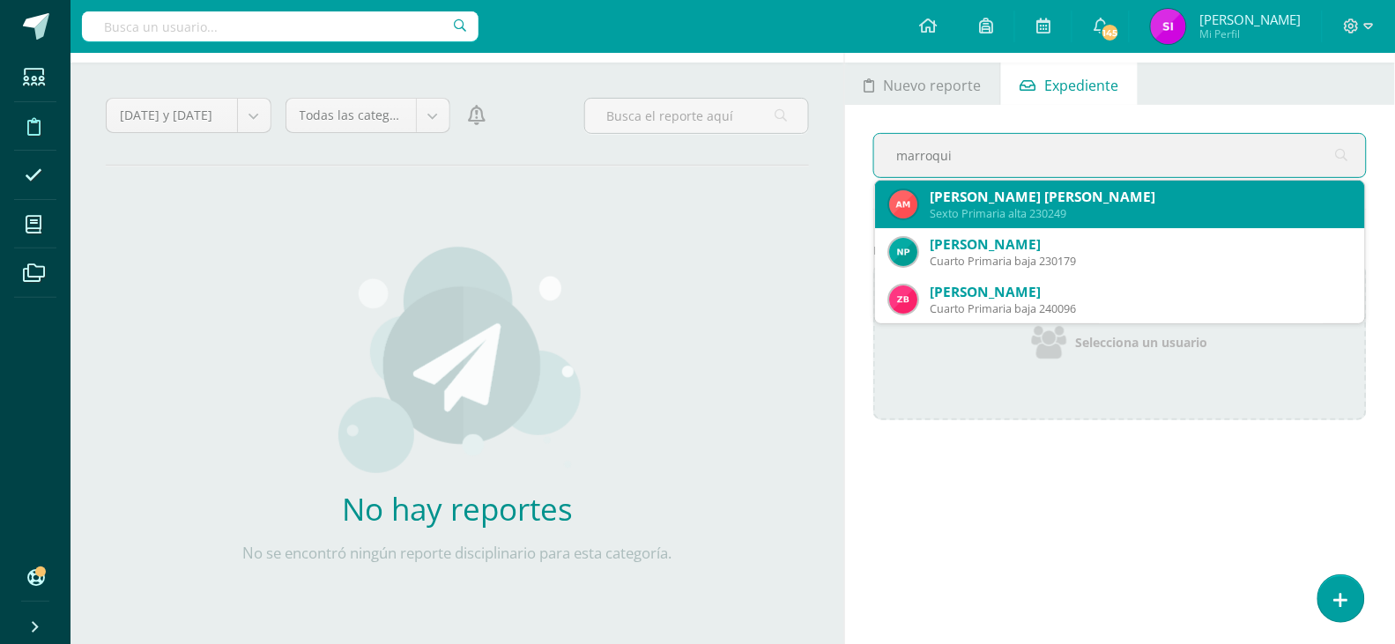
click at [1238, 211] on div "Sexto Primaria alta 230249" at bounding box center [1140, 213] width 421 height 15
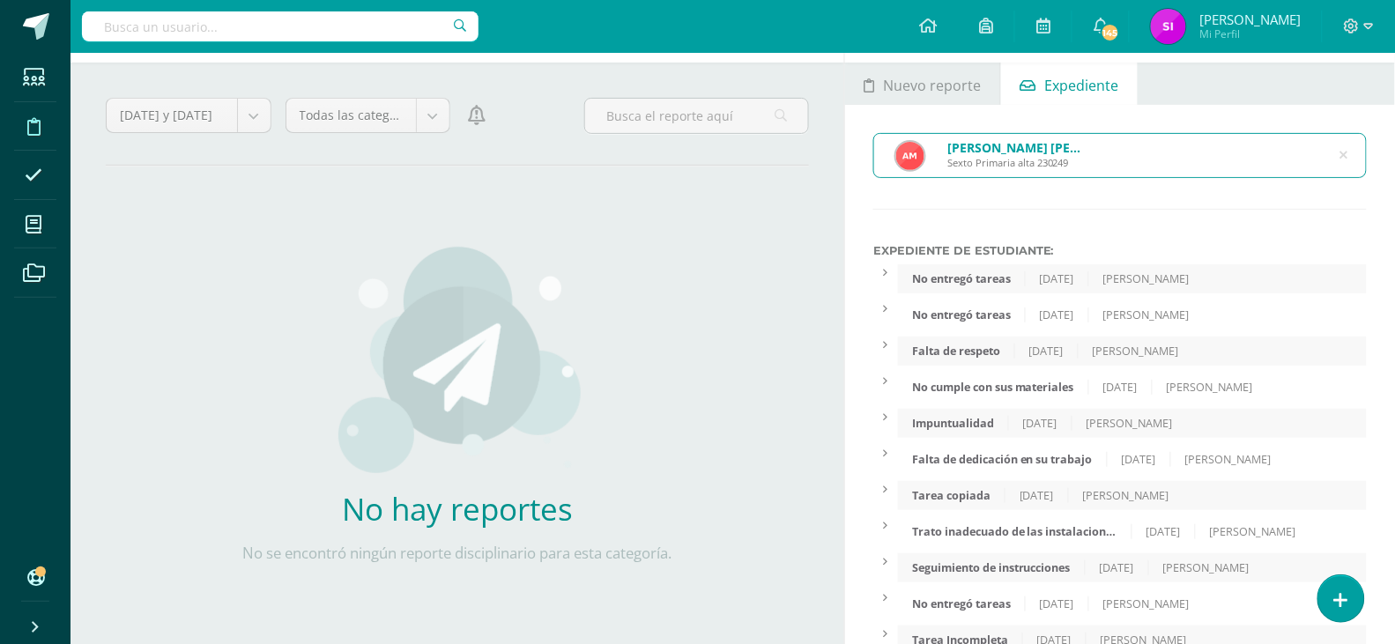
click at [1256, 239] on div "[PERSON_NAME] [PERSON_NAME] Sexto Primaria alta 230249 marroqui Expediente de E…" at bounding box center [1120, 578] width 550 height 946
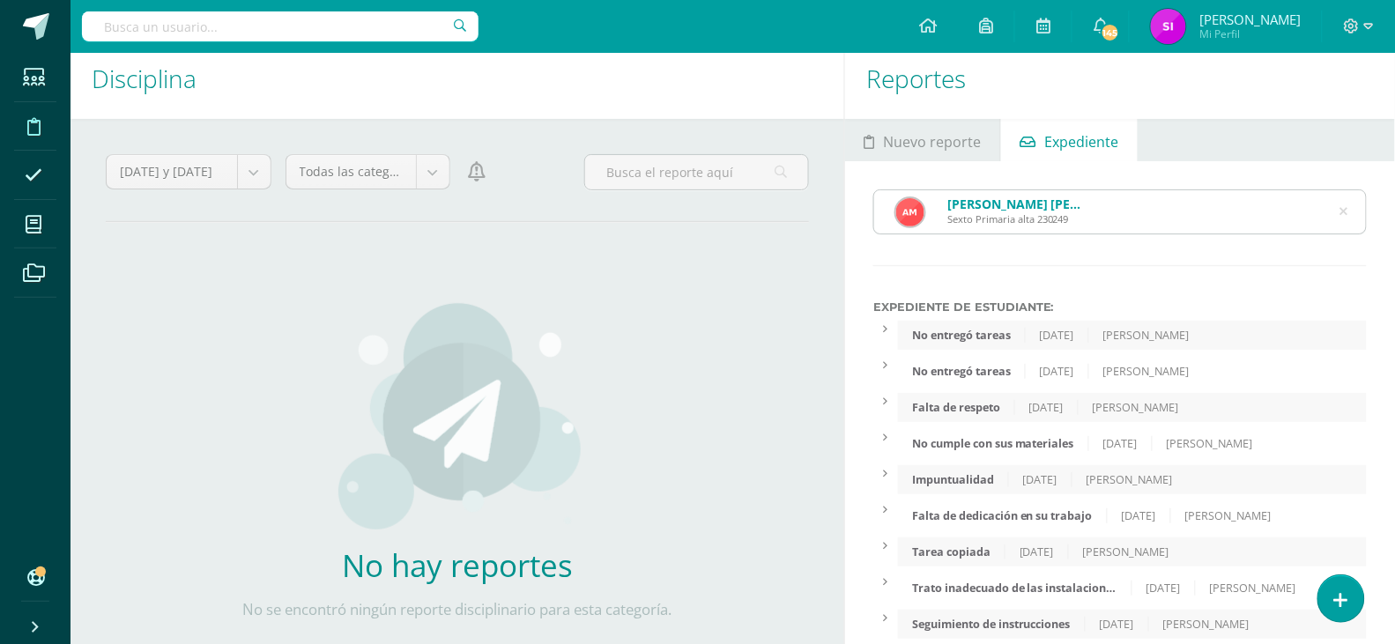
scroll to position [0, 0]
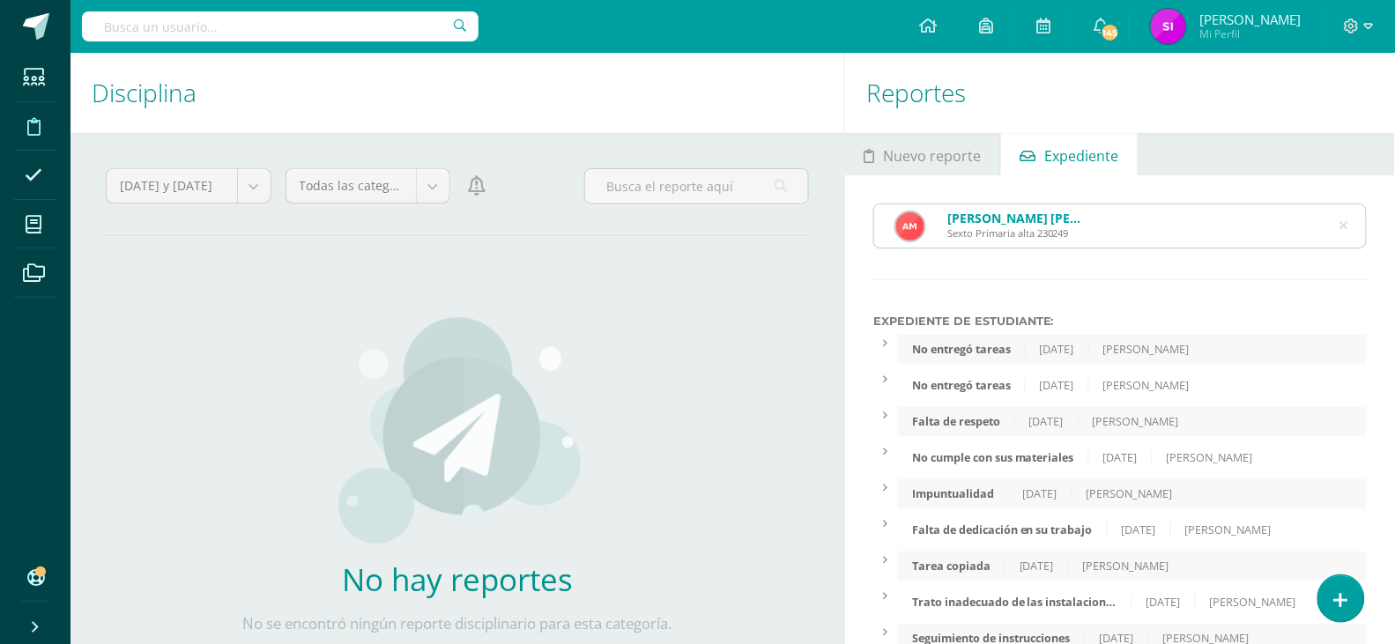
click at [1345, 226] on icon at bounding box center [1343, 225] width 37 height 37
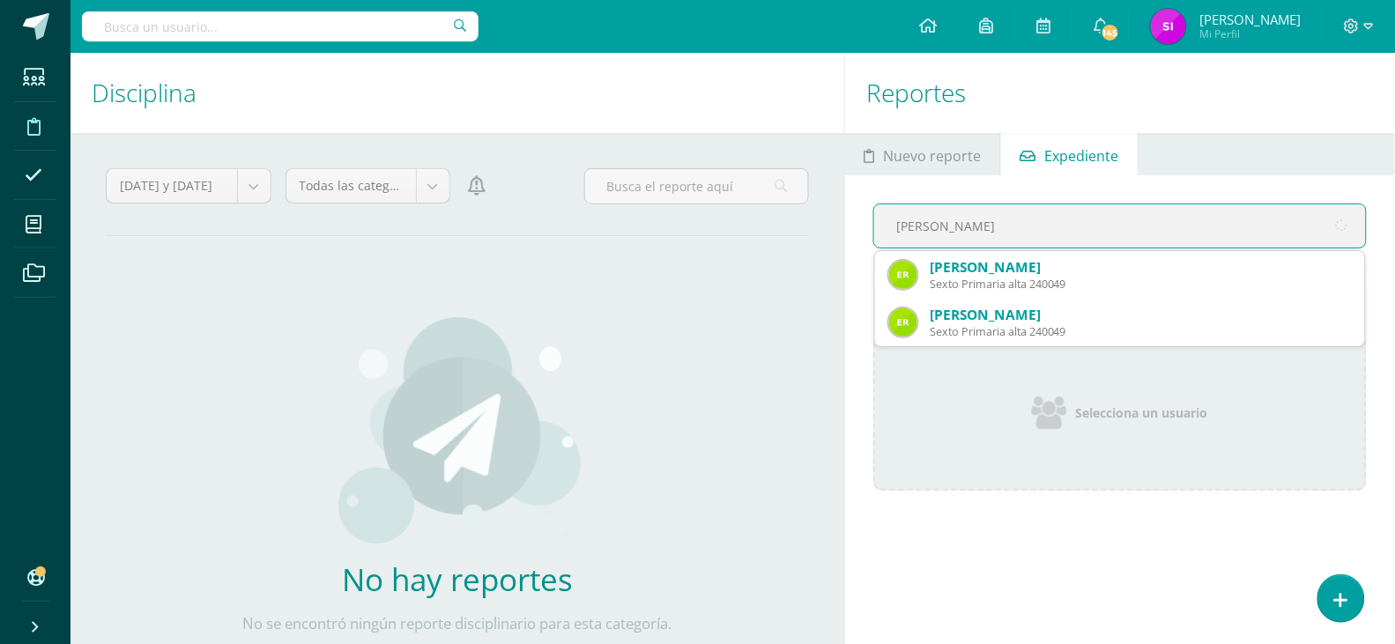
type input "[PERSON_NAME] r"
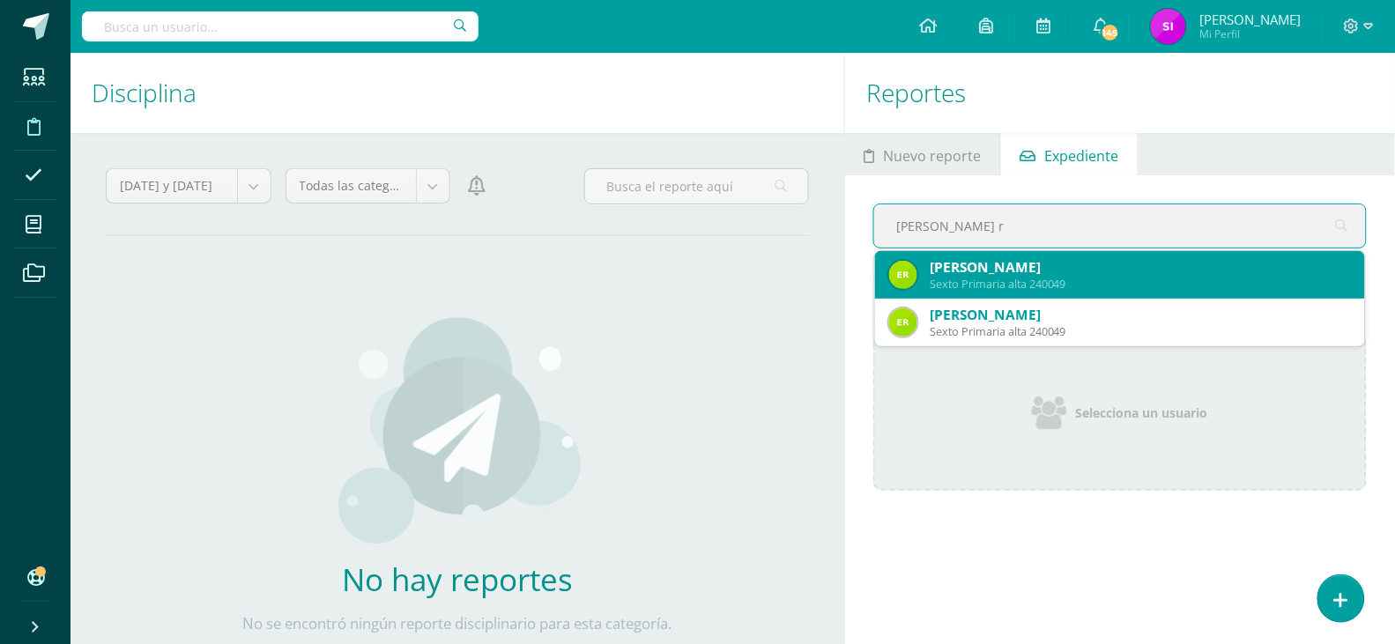
click at [1232, 286] on div "Sexto Primaria alta 240049" at bounding box center [1140, 284] width 421 height 15
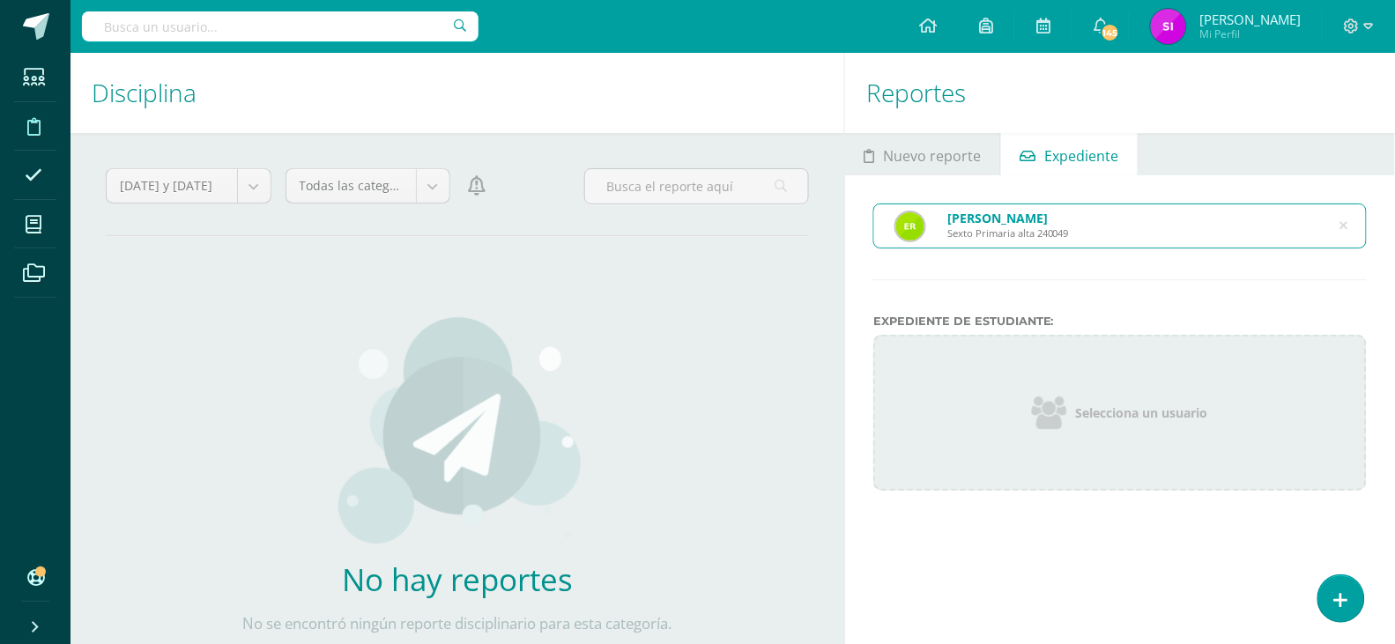
click at [1342, 227] on icon at bounding box center [1343, 225] width 37 height 37
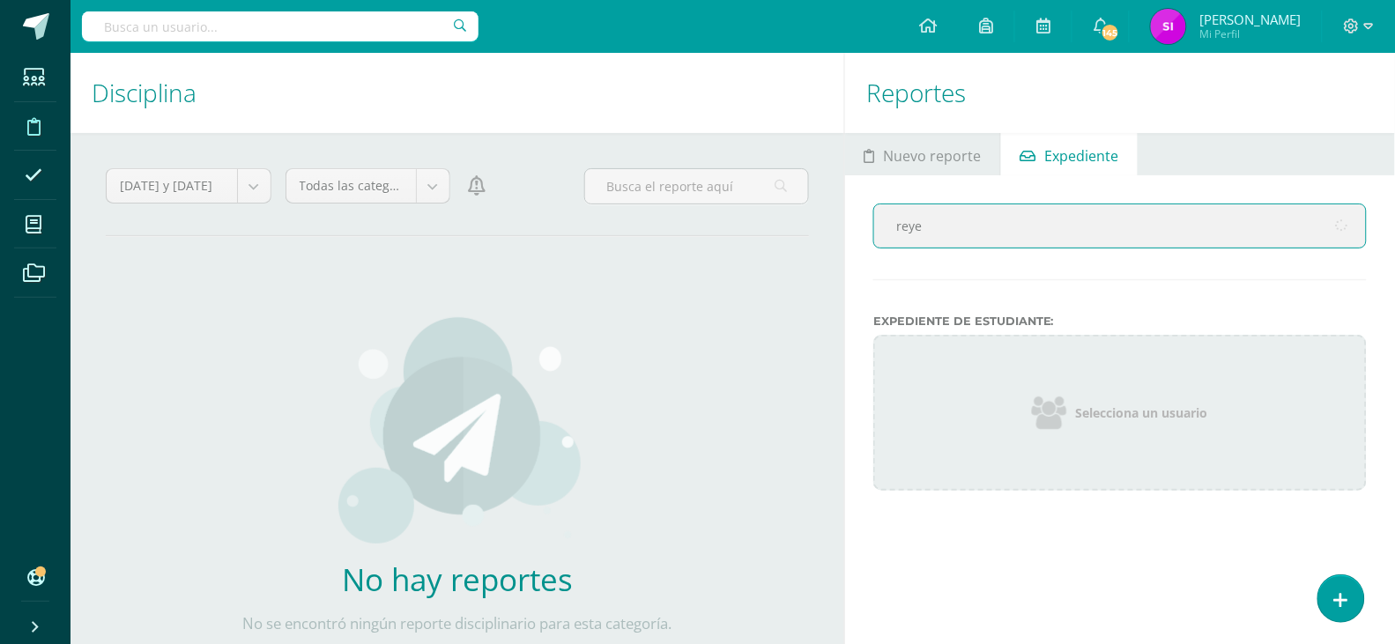
type input "[PERSON_NAME]"
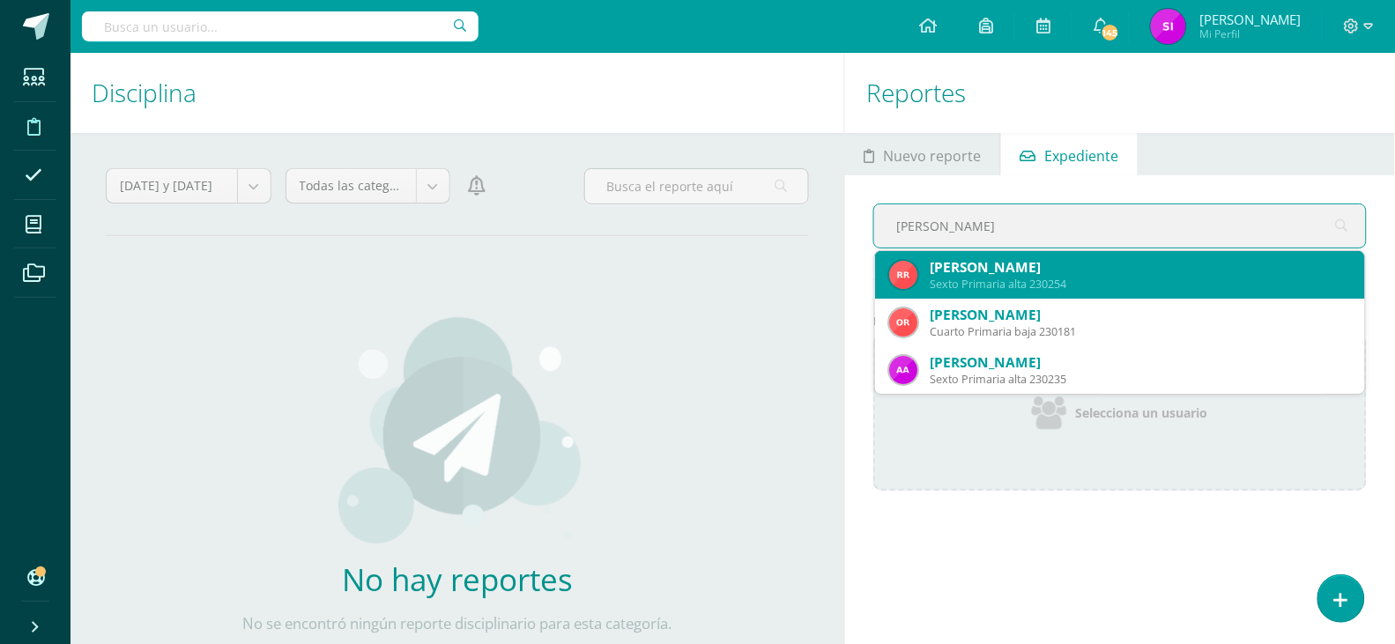
click at [1254, 288] on div "Sexto Primaria alta 230254" at bounding box center [1140, 284] width 421 height 15
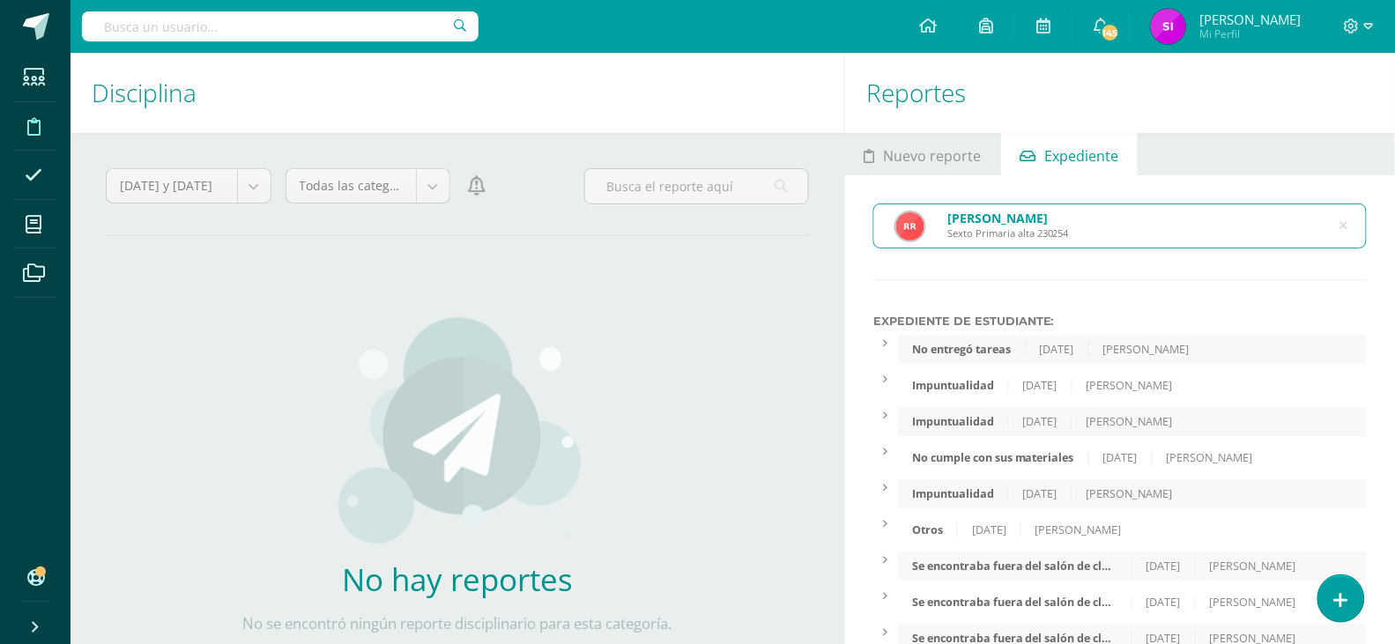
click at [1272, 321] on label "Expediente de Estudiante:" at bounding box center [1119, 321] width 493 height 13
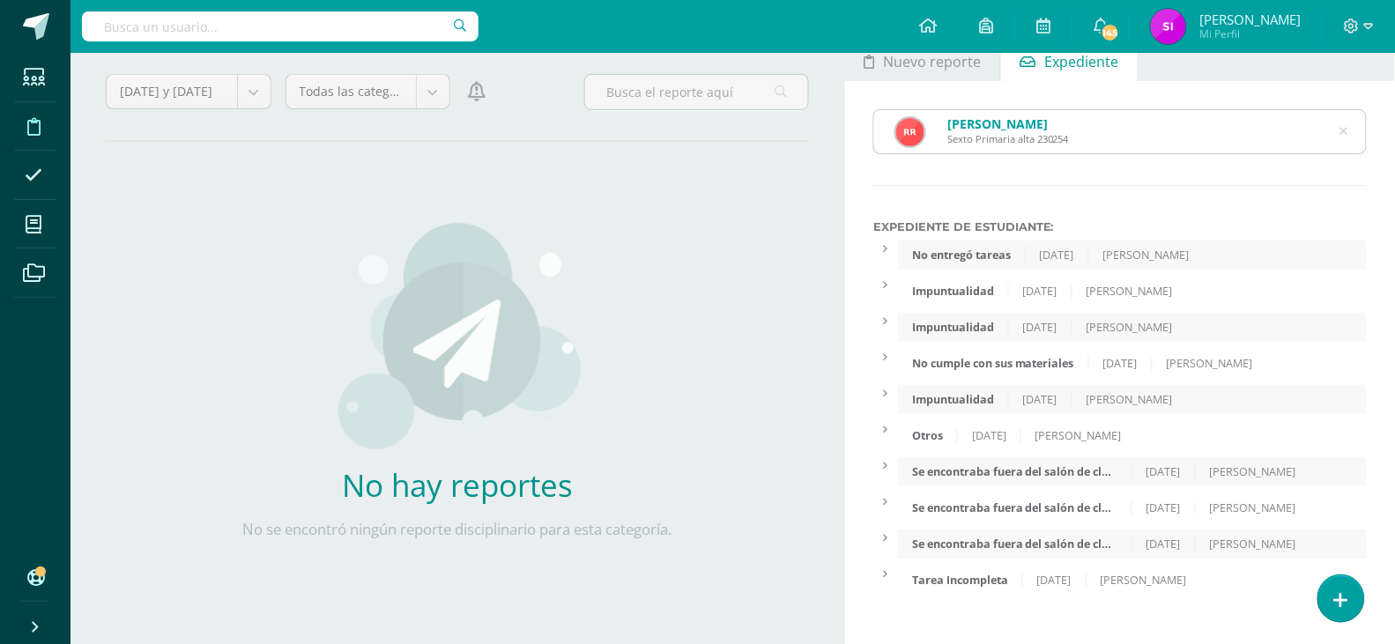
scroll to position [108, 0]
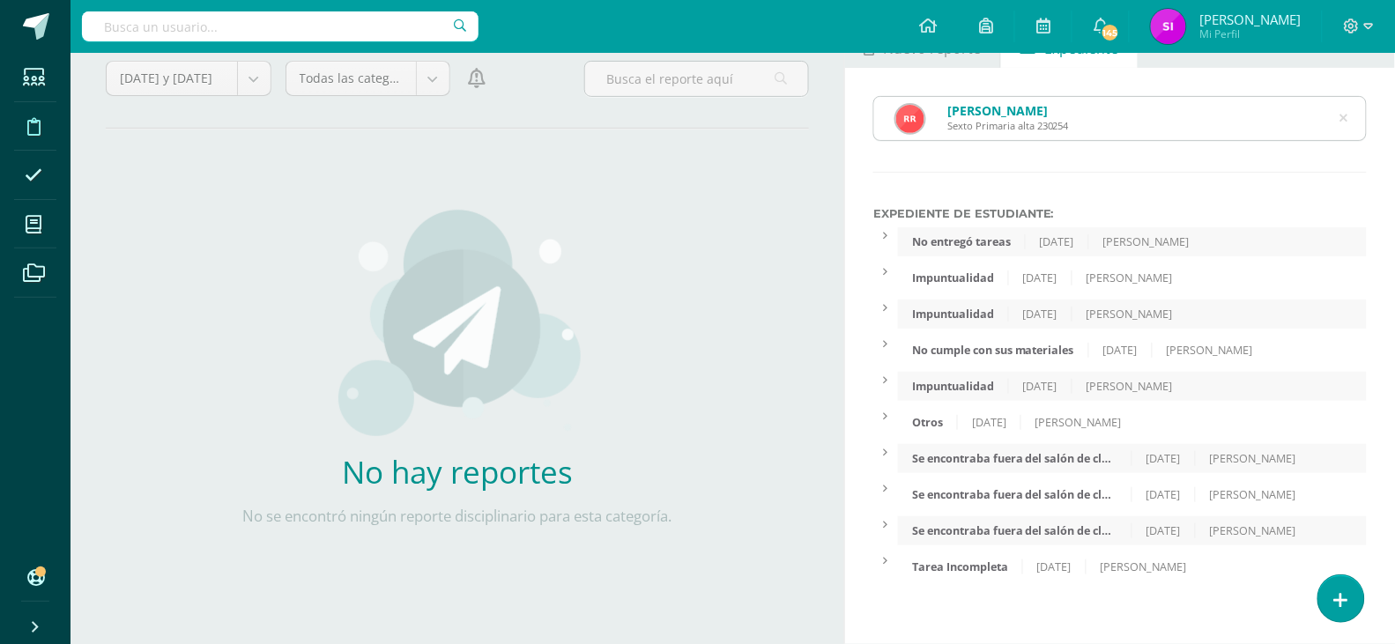
click at [1236, 414] on div "Otros [DATE] [PERSON_NAME]" at bounding box center [1132, 422] width 469 height 29
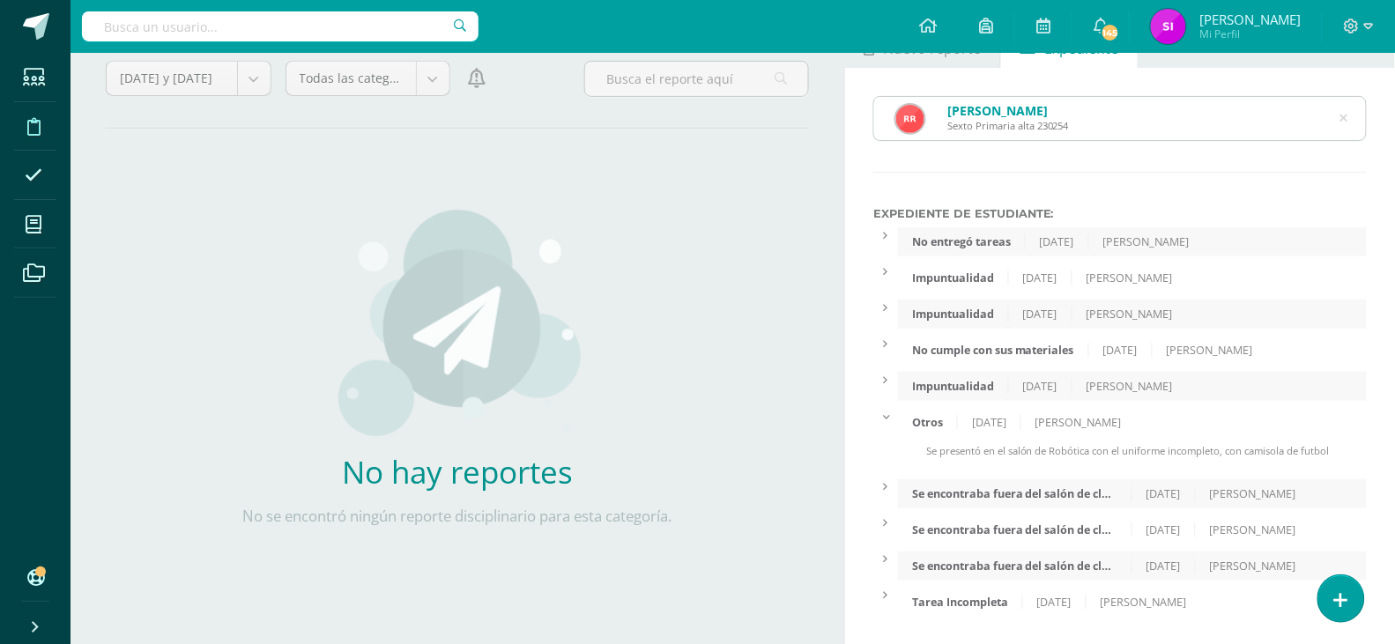
click at [1348, 113] on div "[PERSON_NAME] Sexto Primaria alta 230254" at bounding box center [1120, 118] width 492 height 43
click at [1342, 118] on icon at bounding box center [1343, 118] width 37 height 37
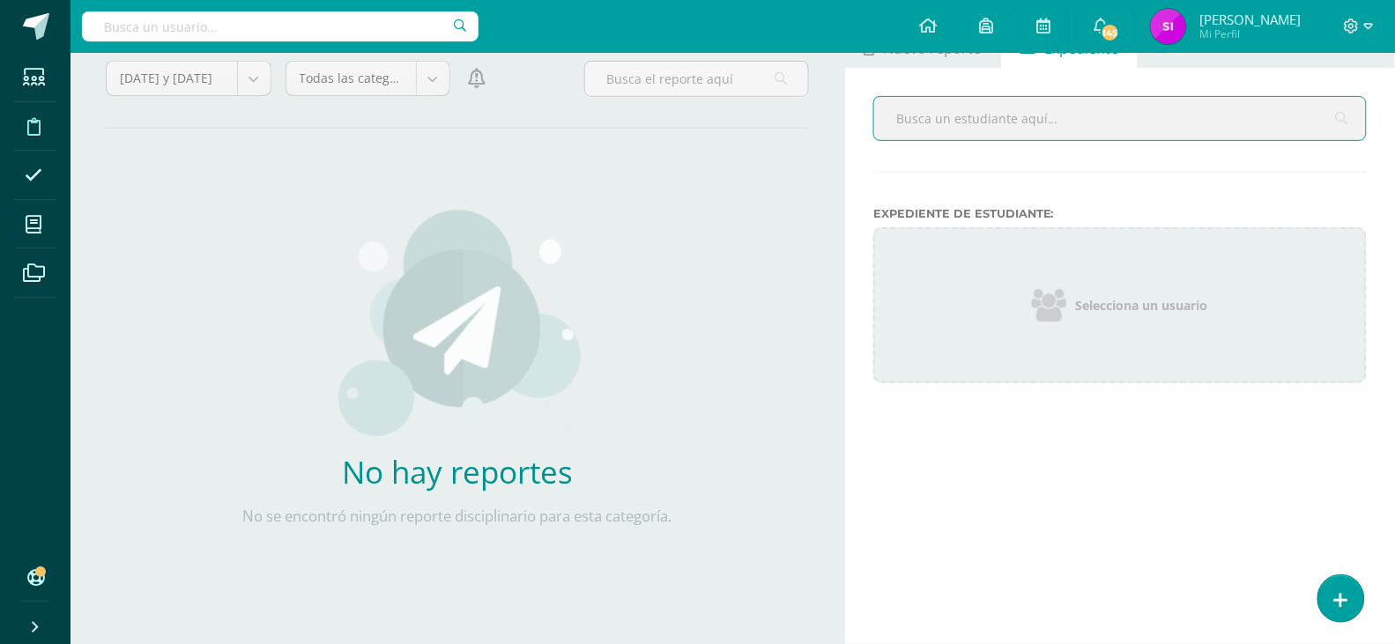
click at [1271, 114] on input "text" at bounding box center [1120, 118] width 492 height 43
type input "[PERSON_NAME]"
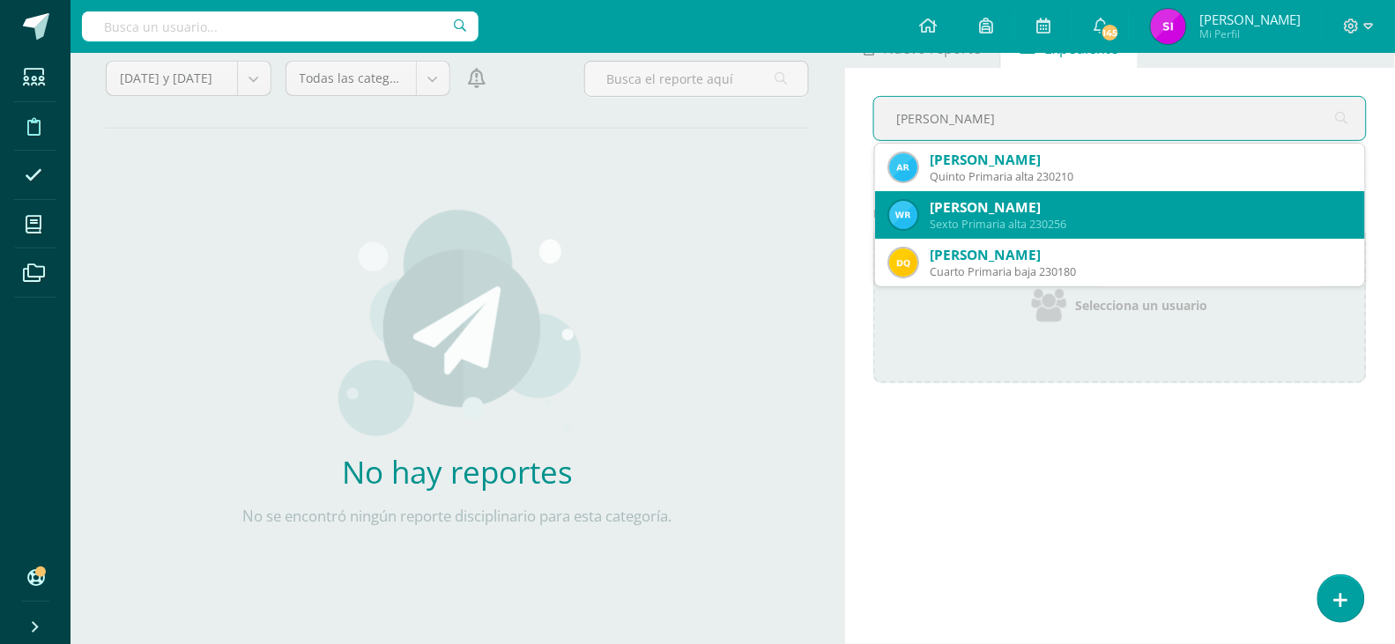
click at [1159, 210] on div "[PERSON_NAME]" at bounding box center [1140, 207] width 421 height 19
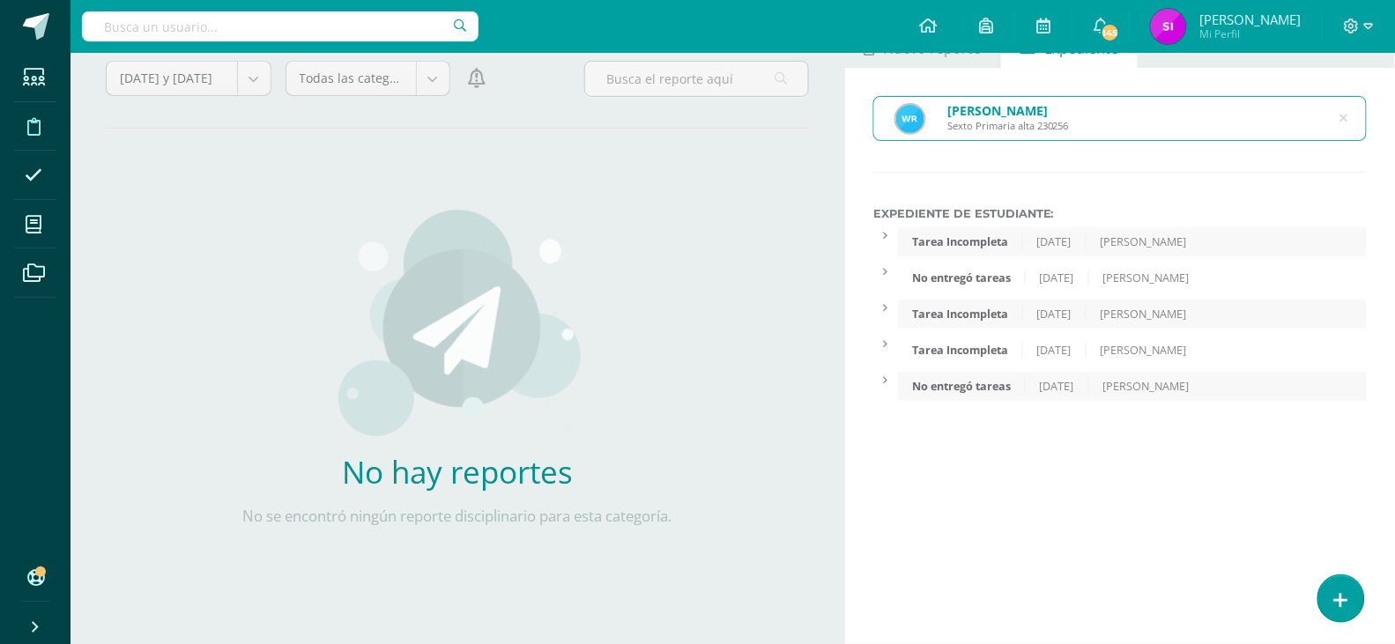
click at [1353, 118] on div "[PERSON_NAME] Sexto Primaria alta 230256" at bounding box center [1120, 118] width 492 height 43
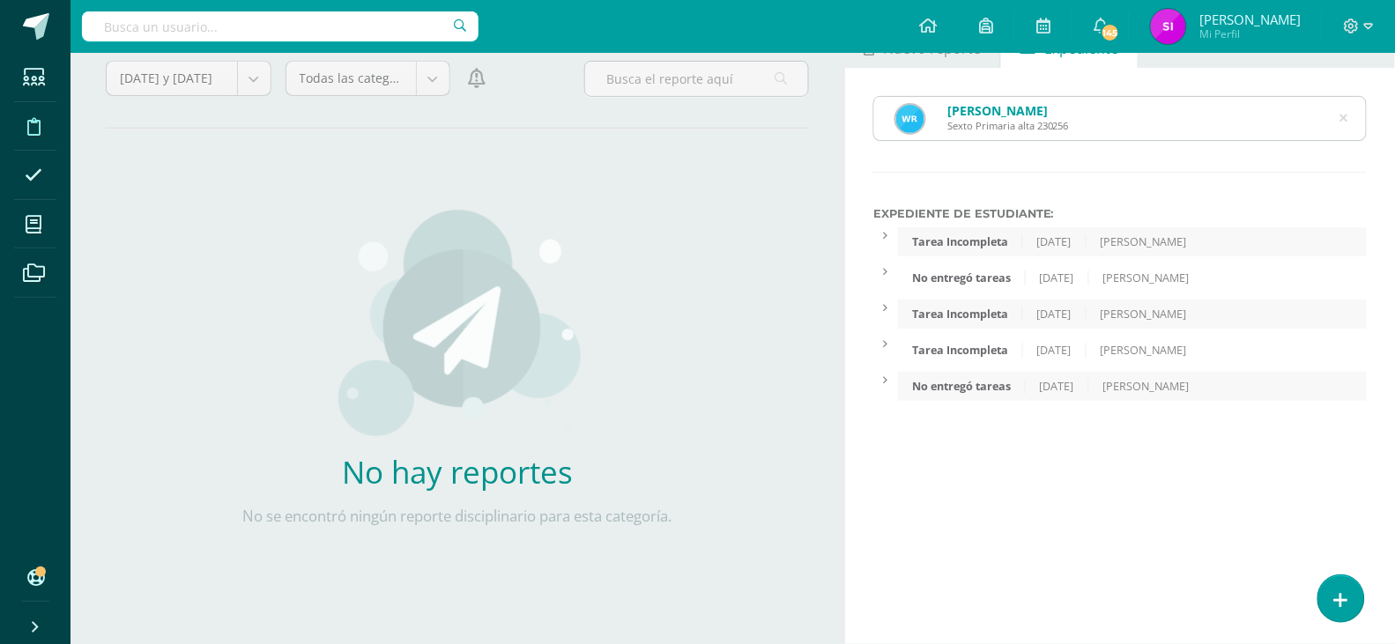
click at [1346, 117] on icon at bounding box center [1343, 118] width 37 height 37
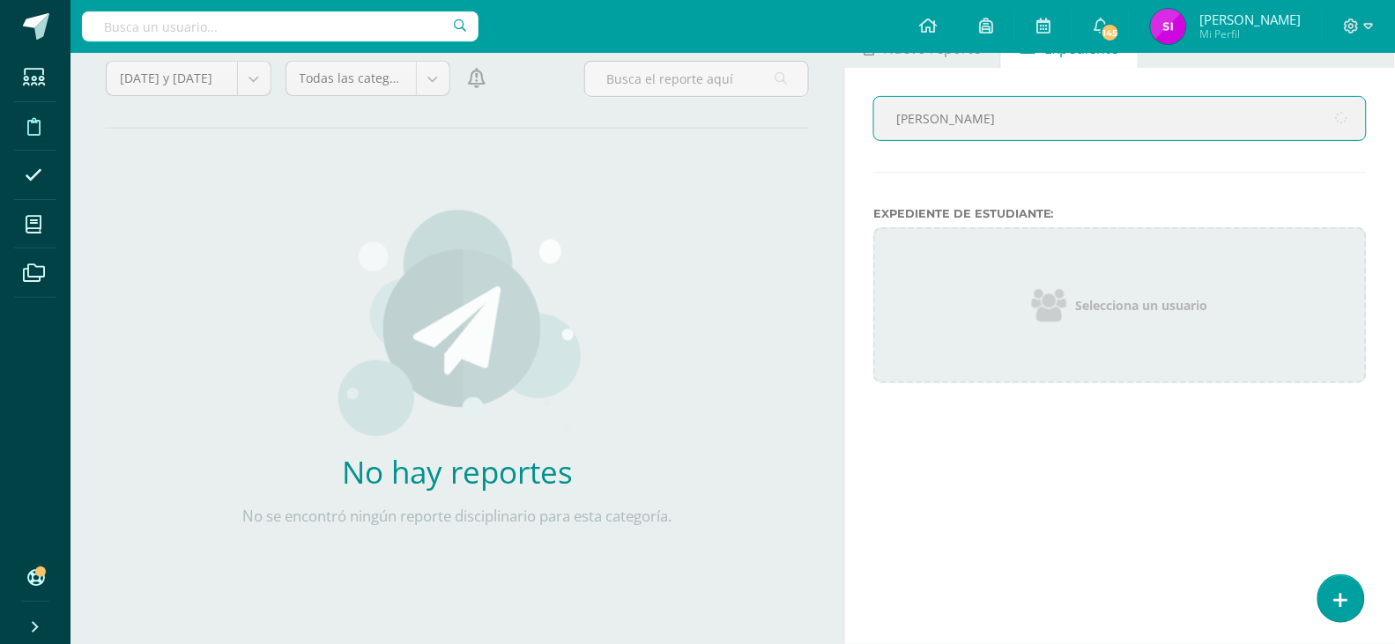
type input "[PERSON_NAME]"
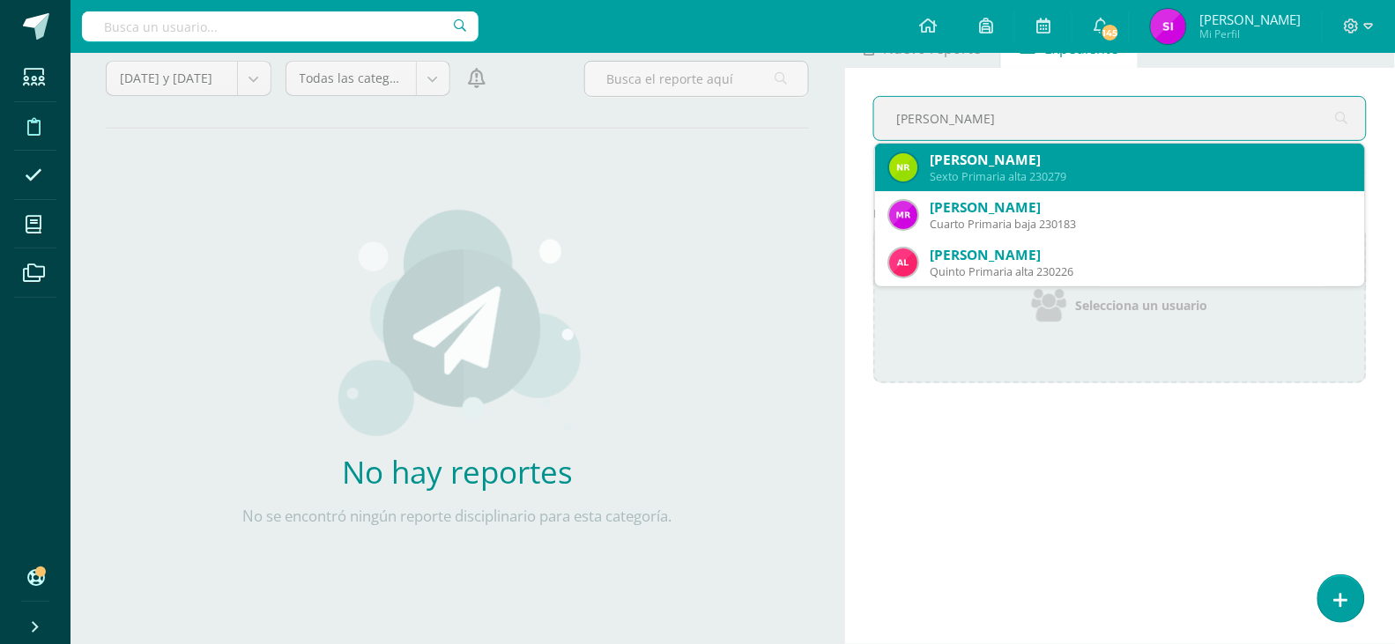
click at [1184, 155] on div "[PERSON_NAME]" at bounding box center [1140, 160] width 421 height 19
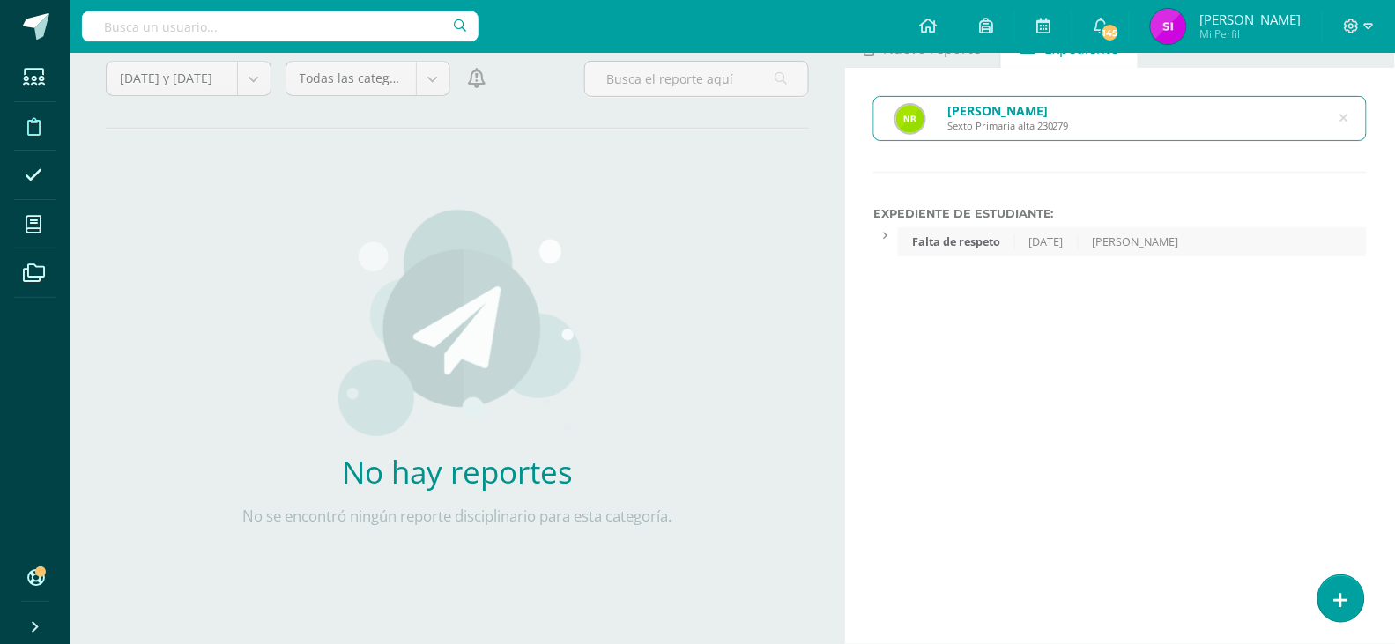
click at [1348, 120] on icon at bounding box center [1344, 119] width 45 height 8
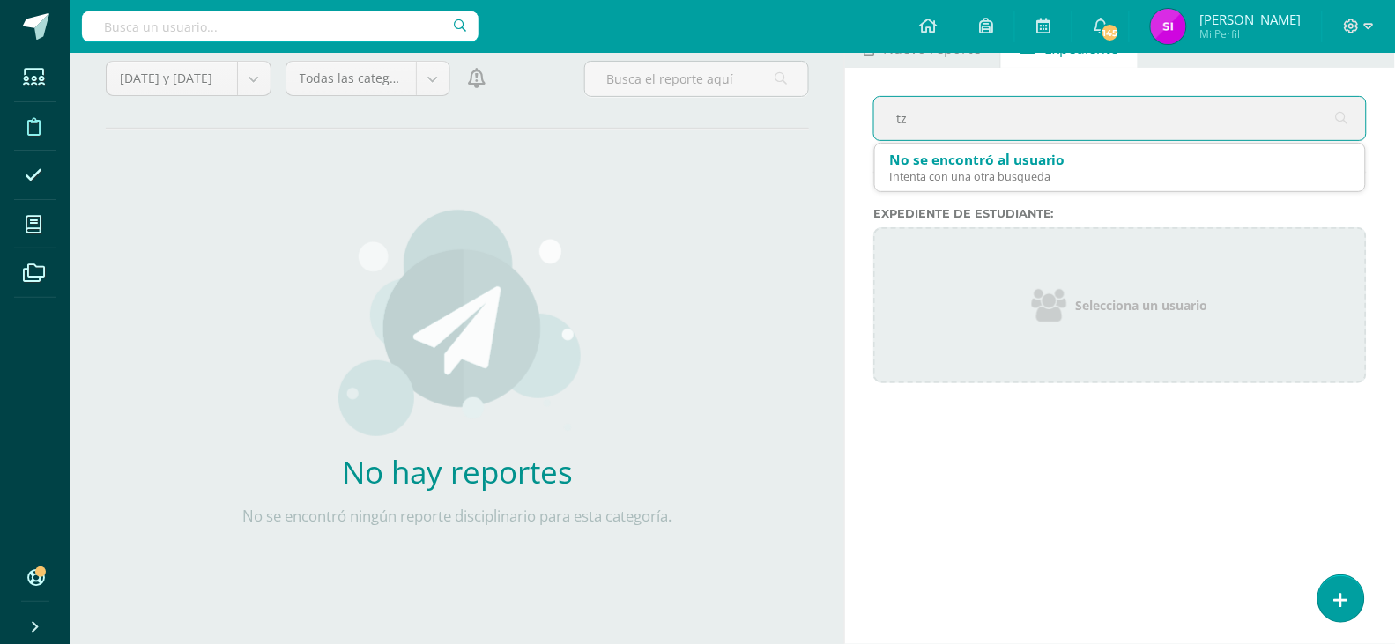
type input "tzo"
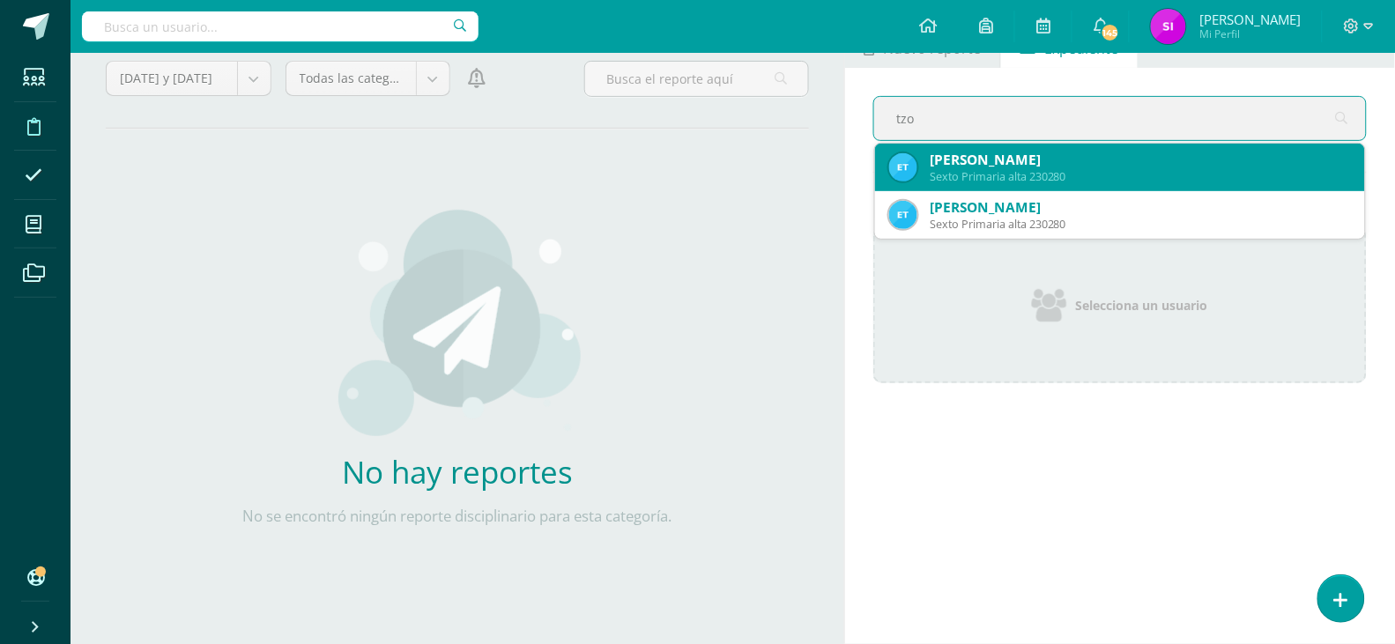
click at [1265, 164] on div "[PERSON_NAME]" at bounding box center [1140, 160] width 421 height 19
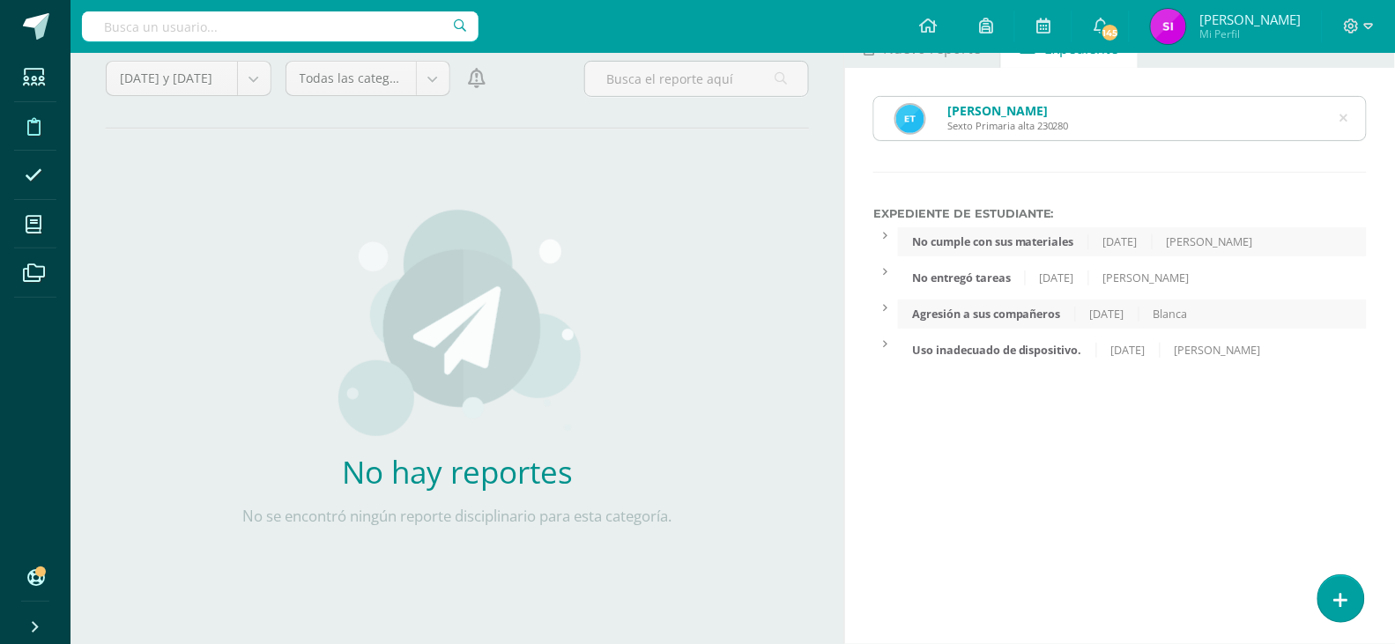
click at [1340, 119] on icon at bounding box center [1343, 118] width 37 height 37
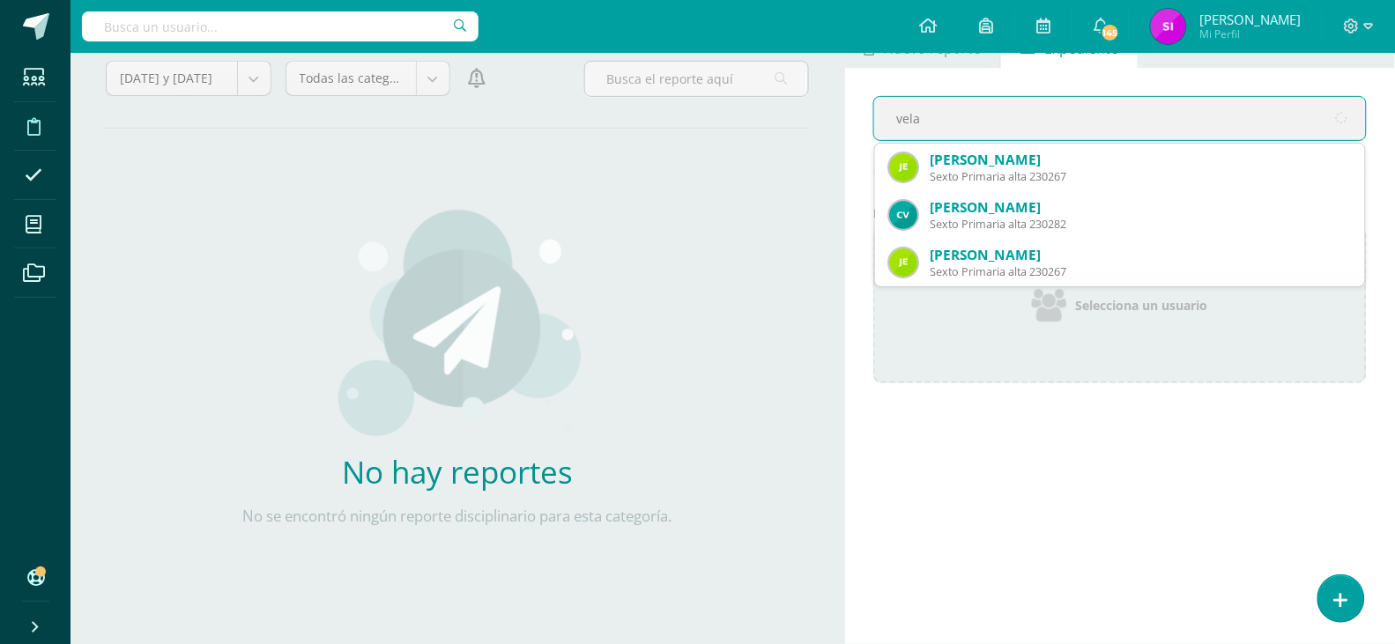
type input "vela"
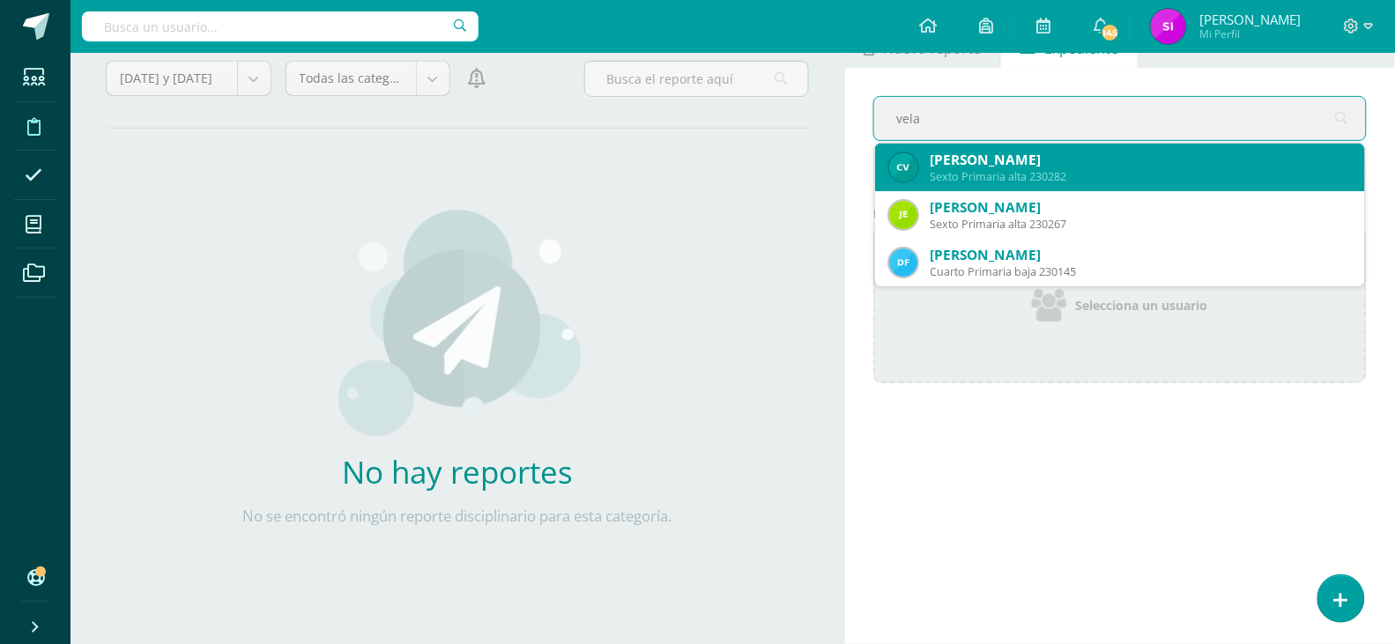
click at [1178, 161] on div "[PERSON_NAME]" at bounding box center [1140, 160] width 421 height 19
